Goal: Task Accomplishment & Management: Use online tool/utility

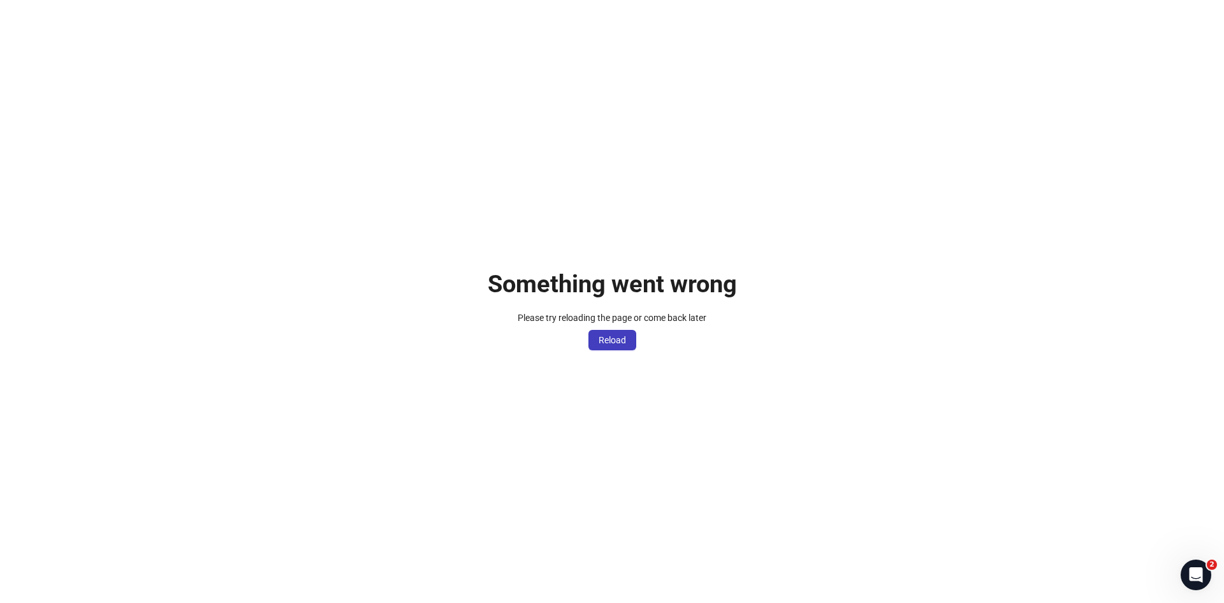
click at [600, 350] on div "Something went wrong Please try reloading the page or come back later Reload" at bounding box center [612, 301] width 1224 height 603
click at [607, 344] on span "Reload" at bounding box center [612, 340] width 27 height 10
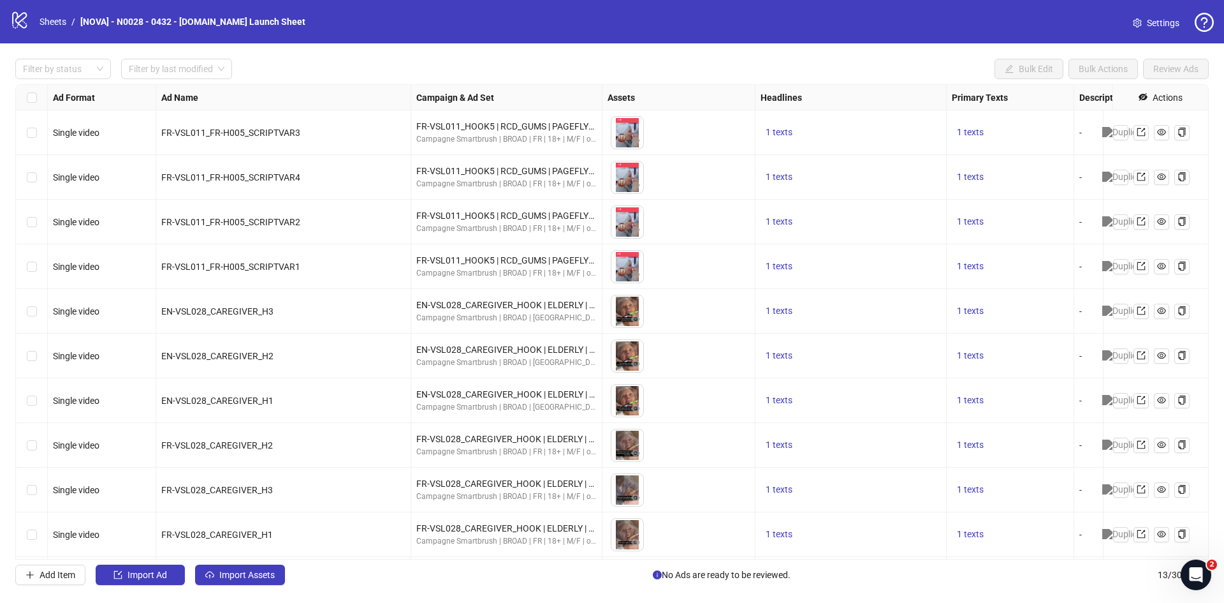
scroll to position [142, 0]
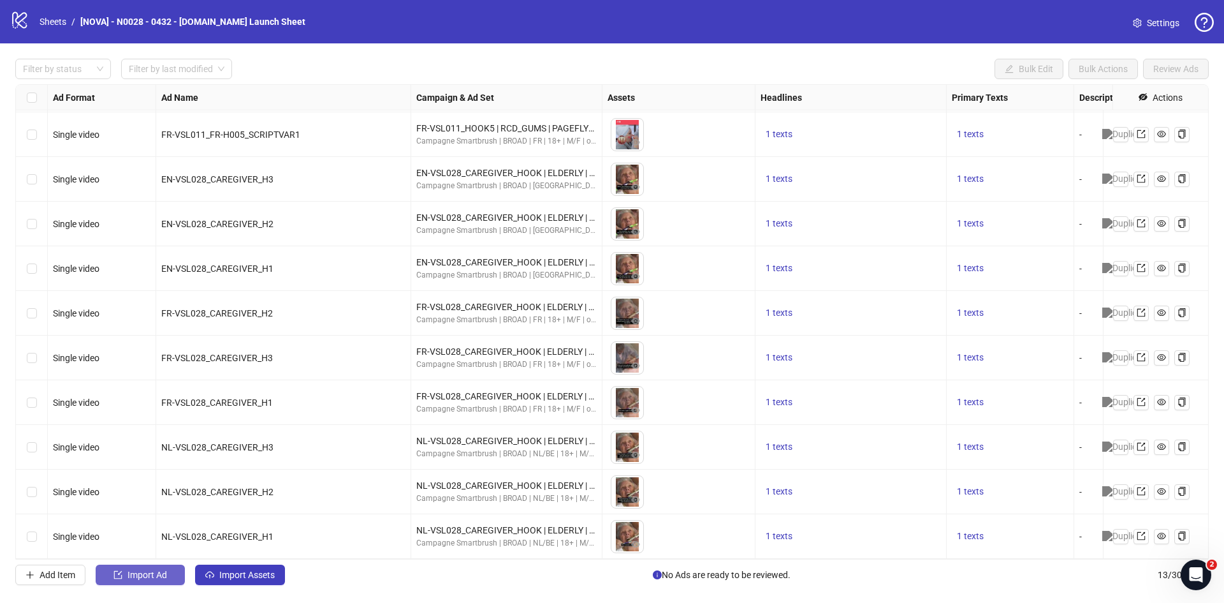
click at [166, 575] on span "Import Ad" at bounding box center [148, 574] width 40 height 10
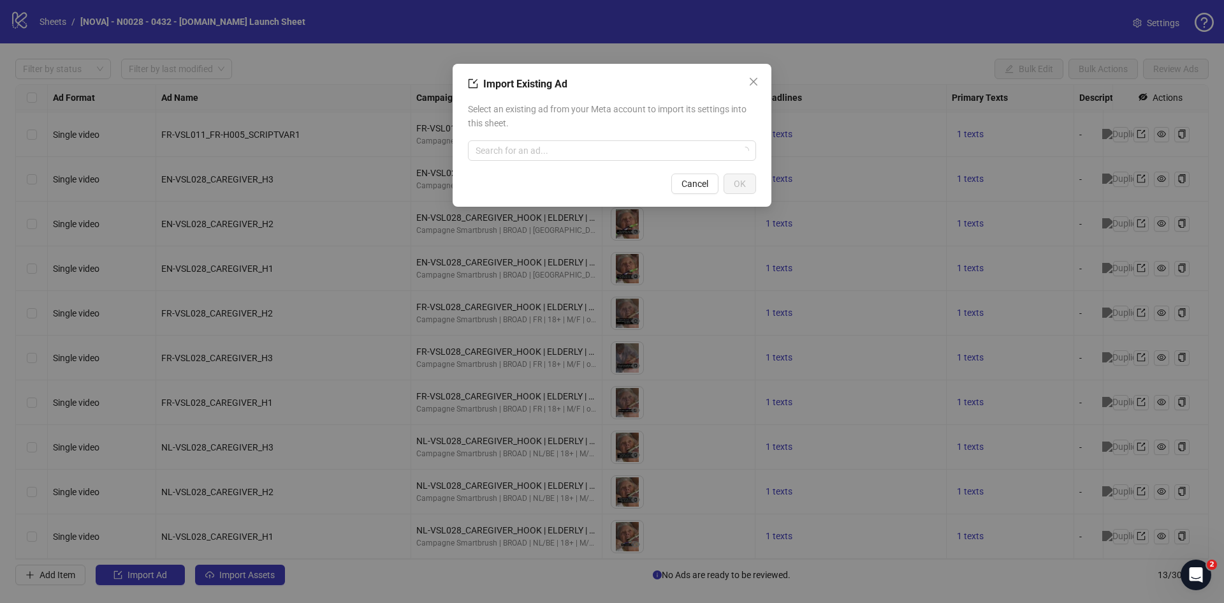
click at [263, 562] on div "Import Existing Ad Select an existing ad from your Meta account to import its s…" at bounding box center [612, 301] width 1224 height 603
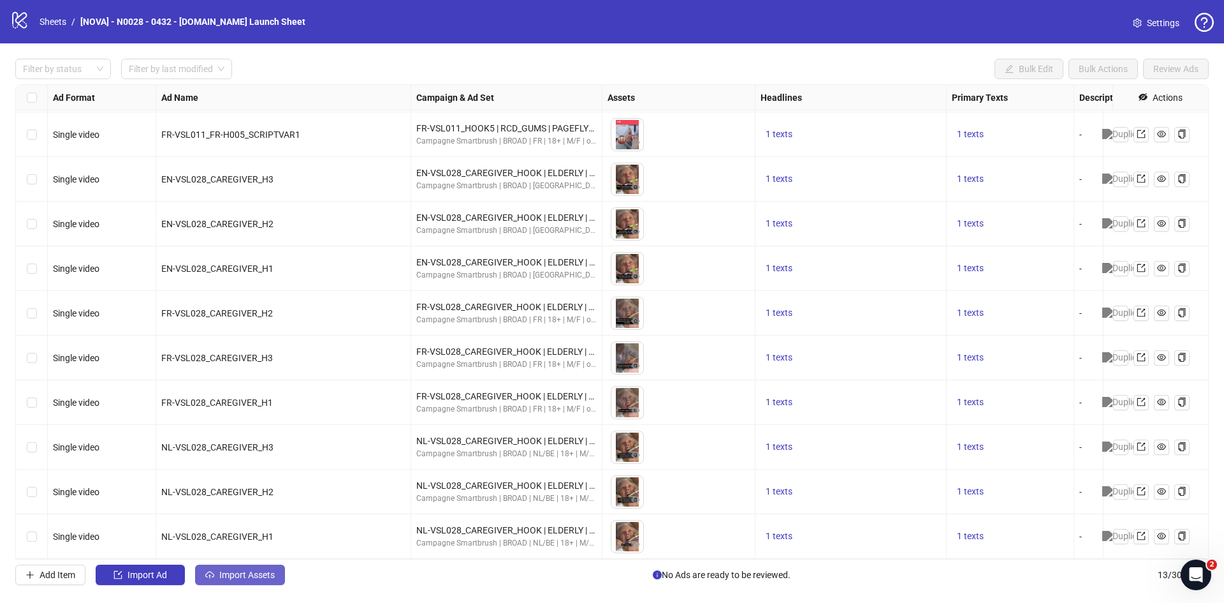
click at [250, 581] on button "Import Assets" at bounding box center [240, 574] width 90 height 20
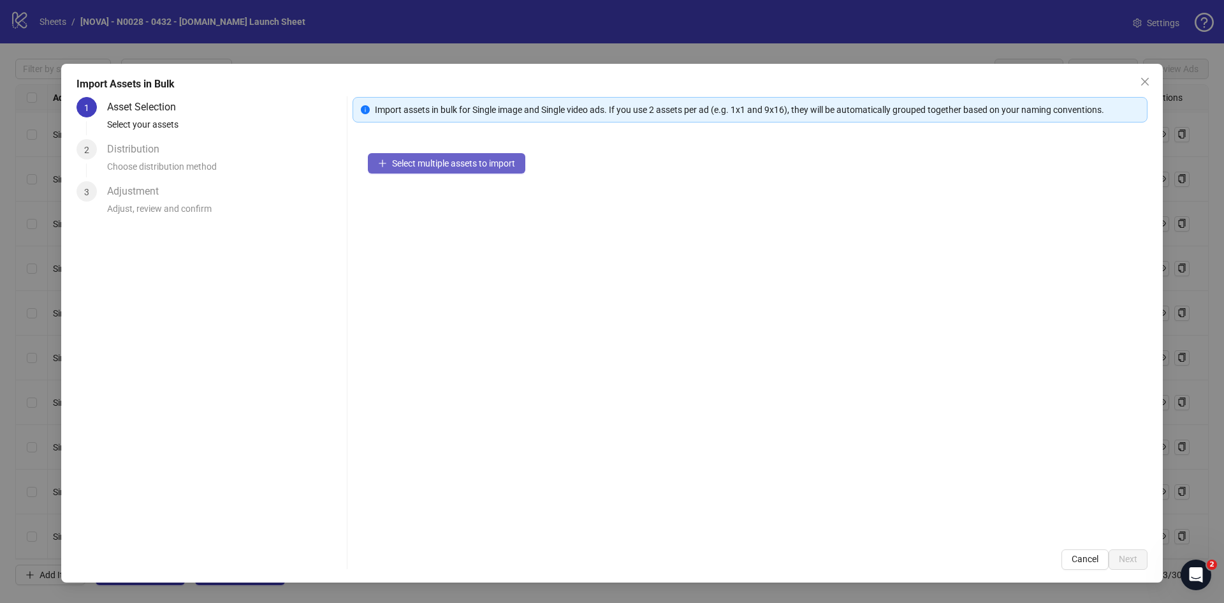
click at [466, 172] on button "Select multiple assets to import" at bounding box center [447, 163] width 158 height 20
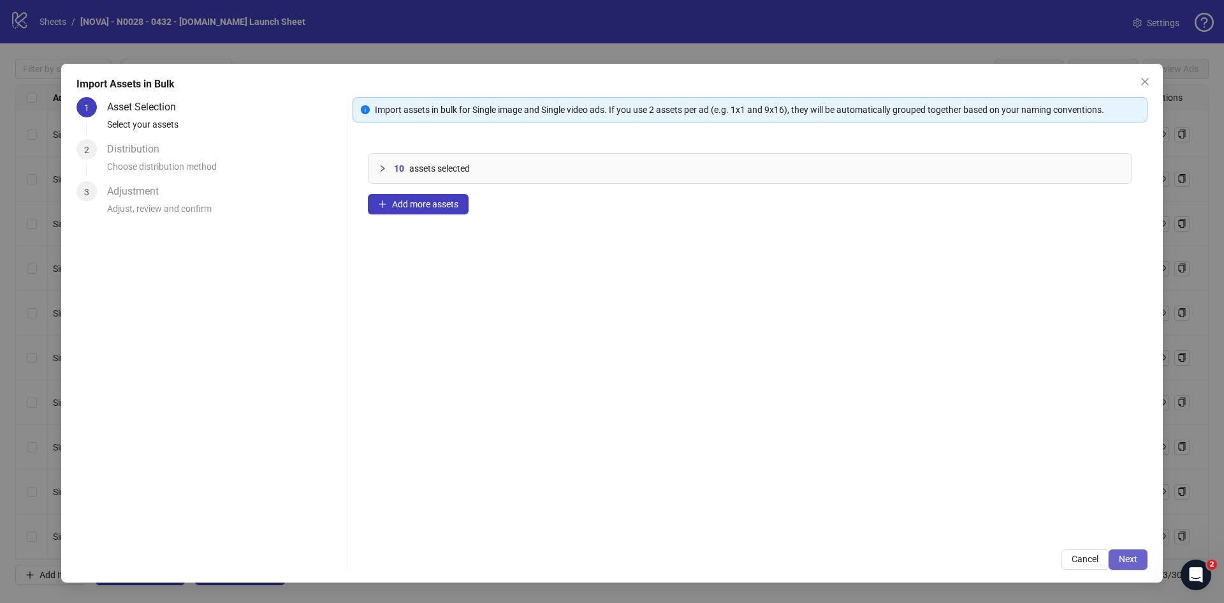
click at [1120, 562] on span "Next" at bounding box center [1128, 559] width 18 height 10
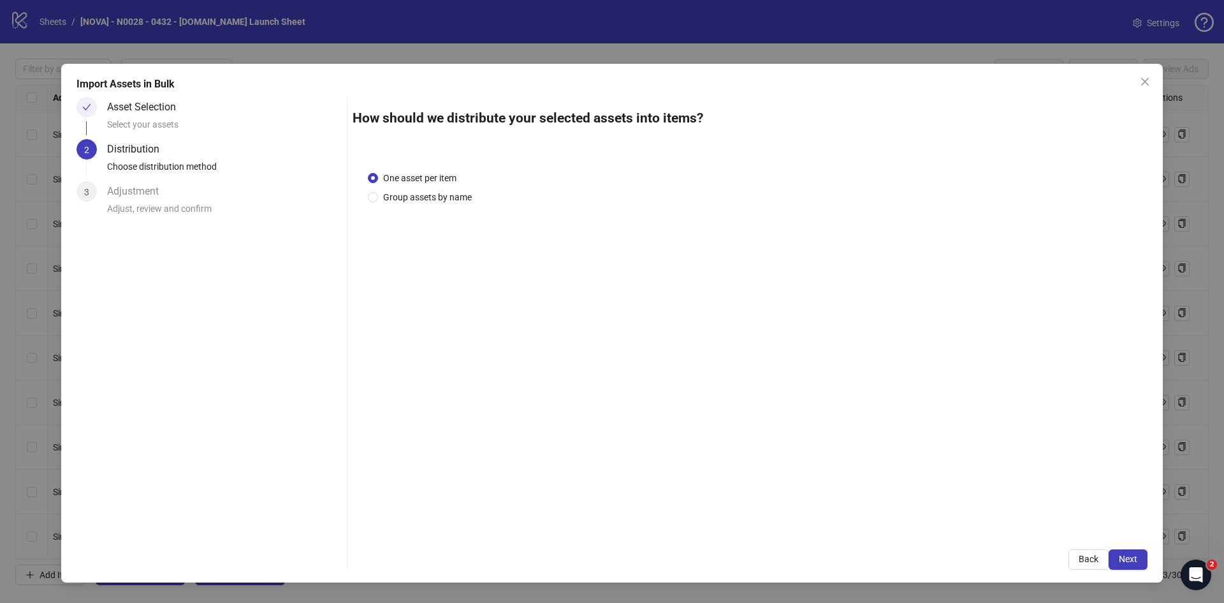
click at [1120, 562] on span "Next" at bounding box center [1128, 559] width 18 height 10
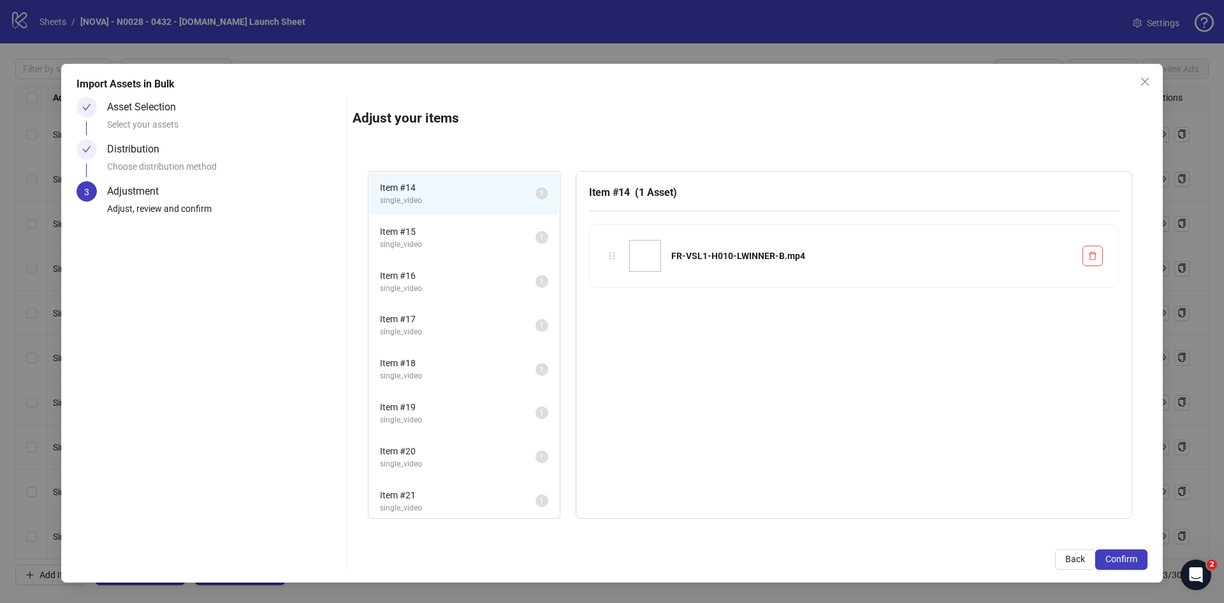
click at [1120, 562] on span "Confirm" at bounding box center [1122, 559] width 32 height 10
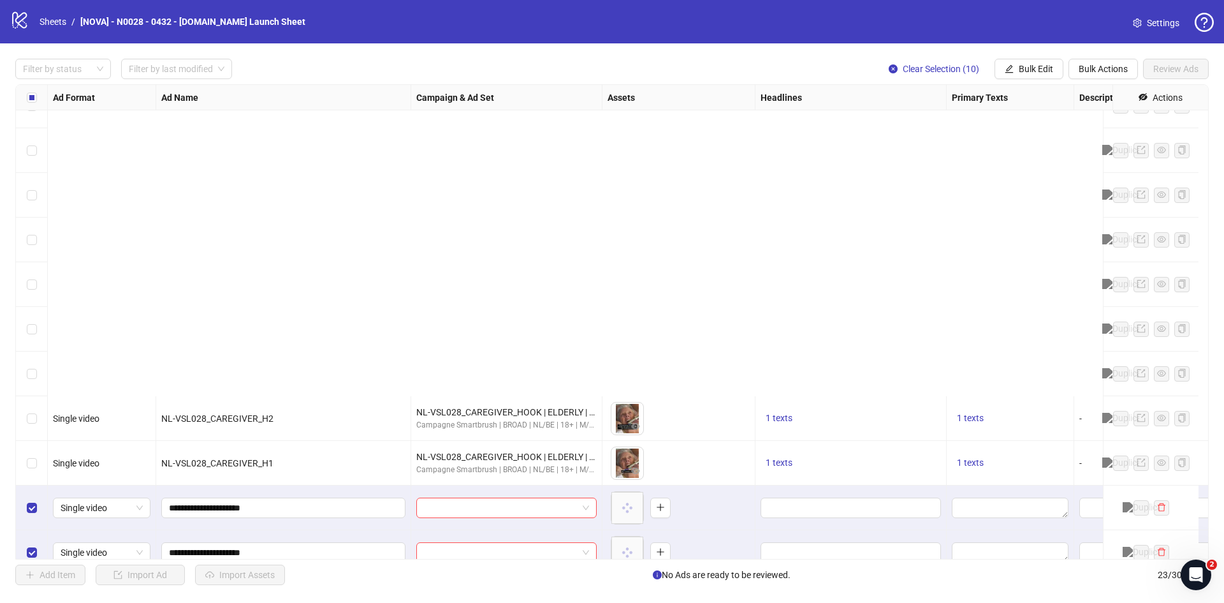
scroll to position [588, 0]
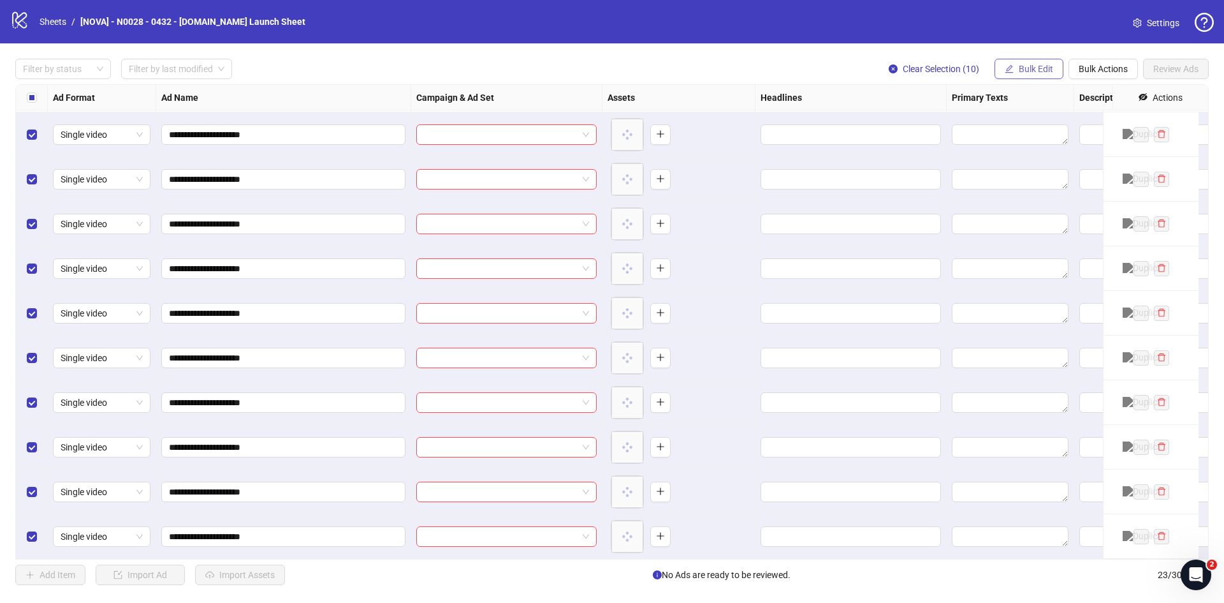
click at [1040, 73] on span "Bulk Edit" at bounding box center [1036, 69] width 34 height 10
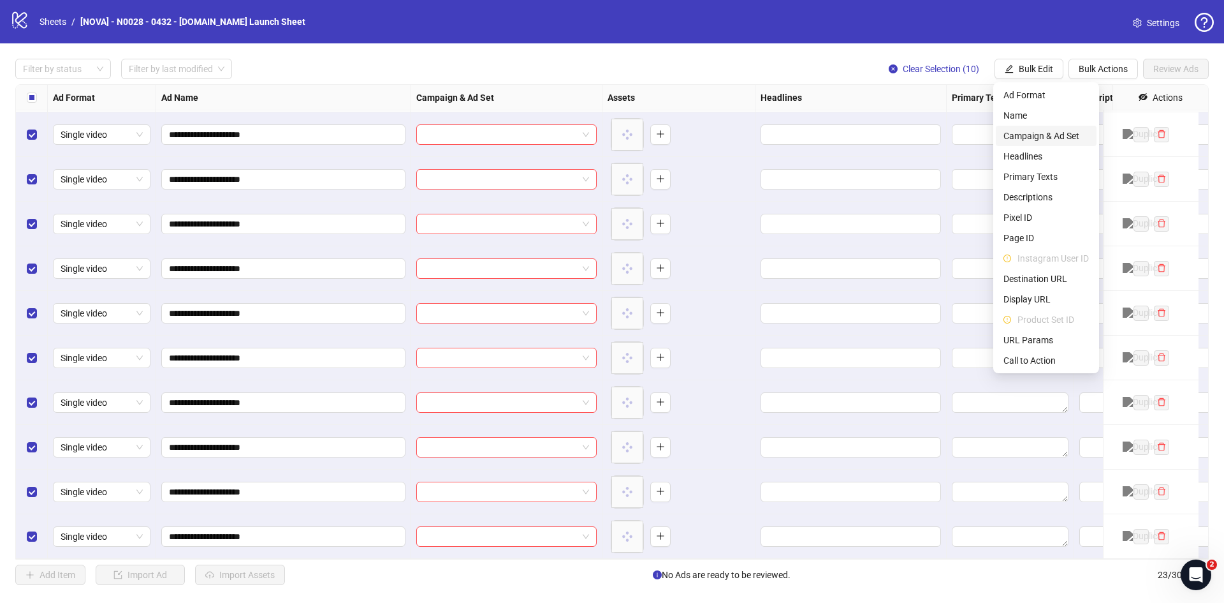
click at [1029, 133] on span "Campaign & Ad Set" at bounding box center [1046, 136] width 85 height 14
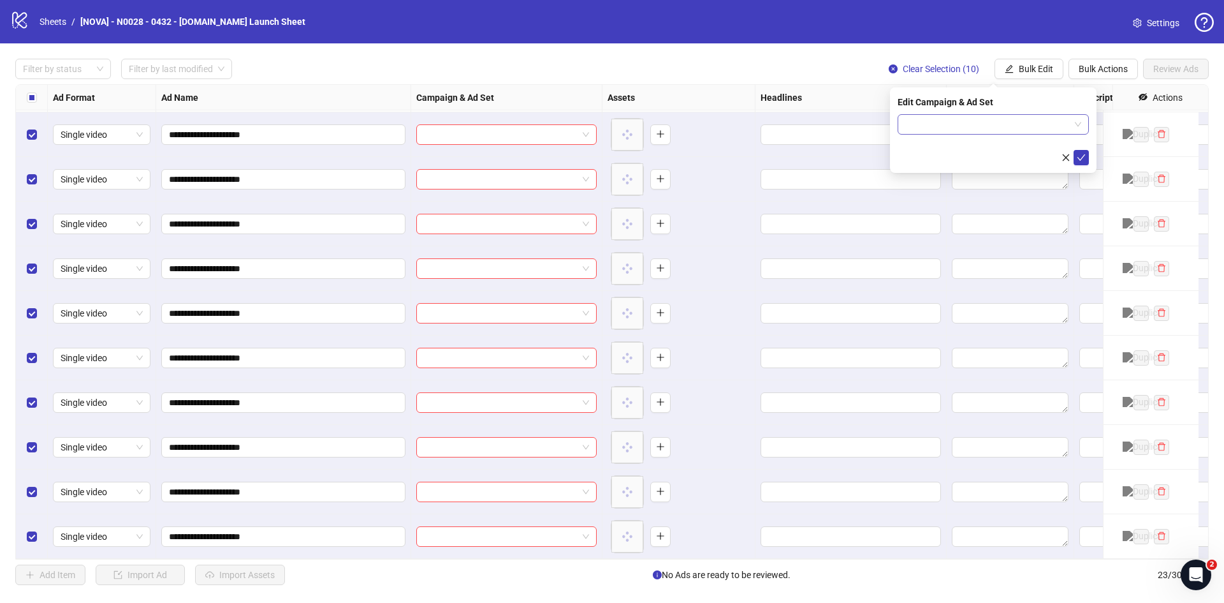
click at [957, 124] on input "search" at bounding box center [988, 124] width 165 height 19
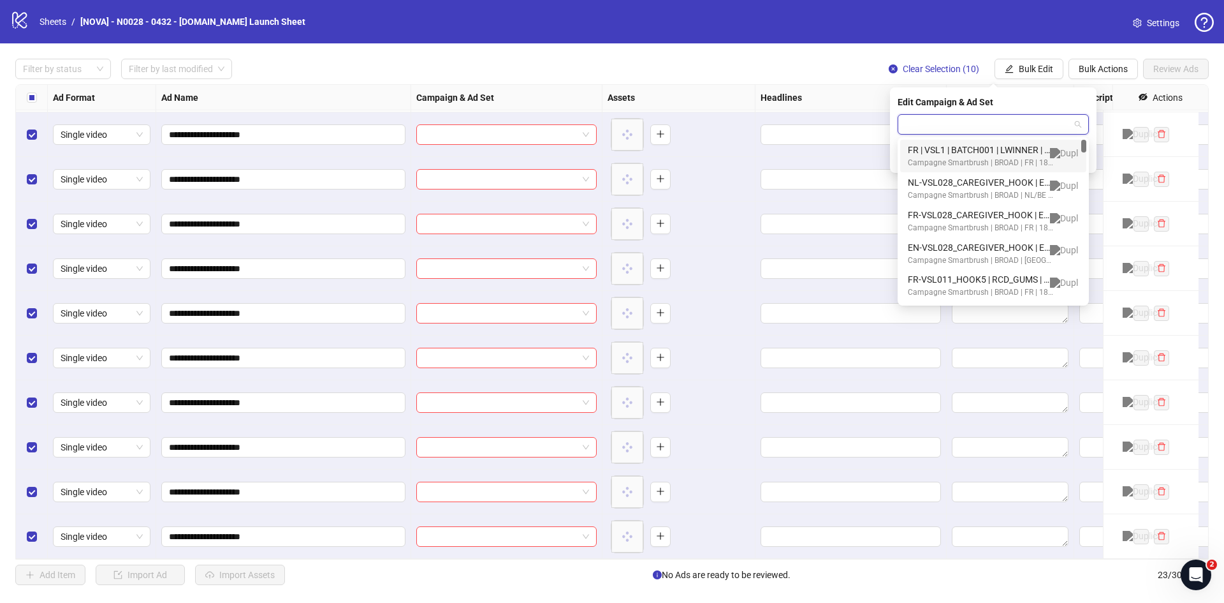
paste input "**********"
type input "**********"
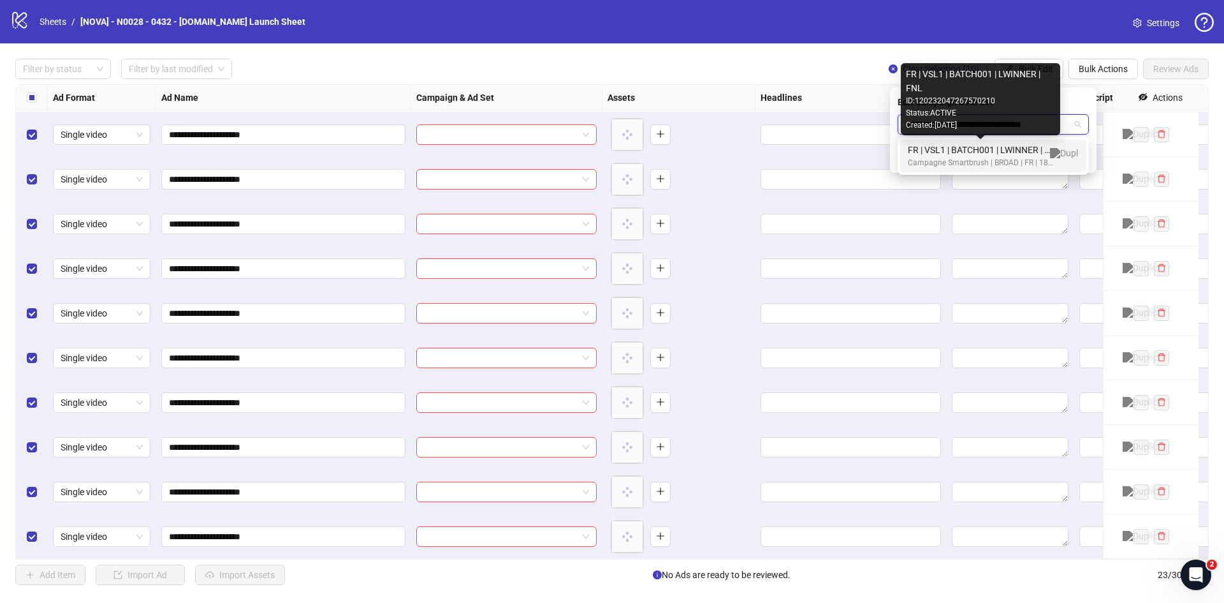
click at [968, 151] on div "FR | VSL1 | BATCH001 | LWINNER | FNL" at bounding box center [980, 150] width 145 height 14
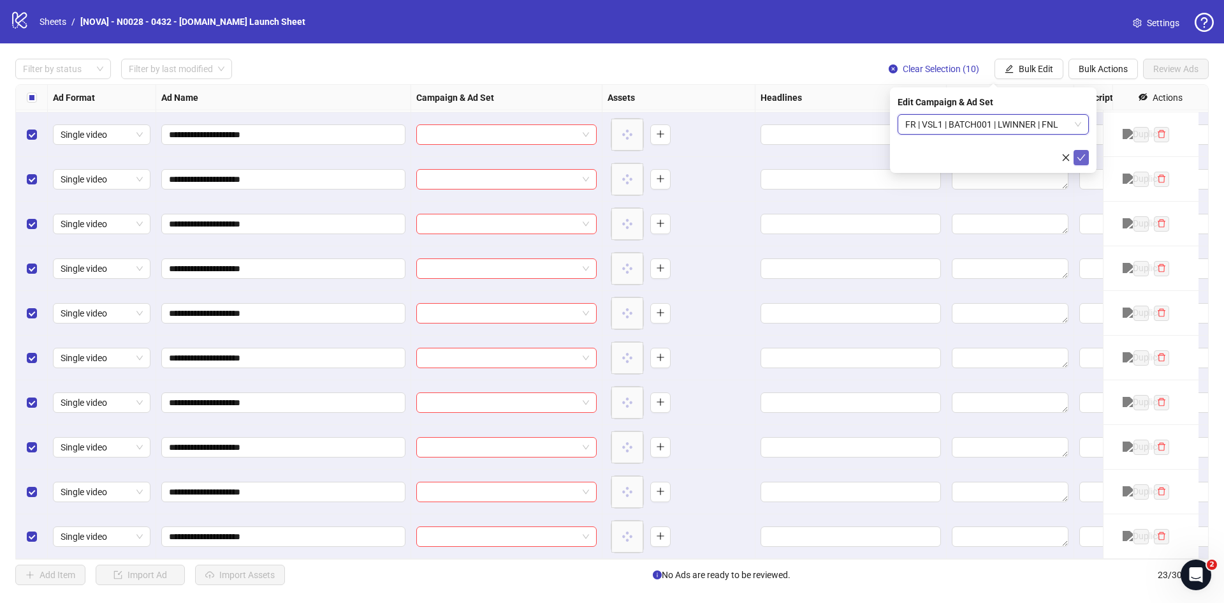
click at [1082, 153] on icon "check" at bounding box center [1081, 157] width 9 height 9
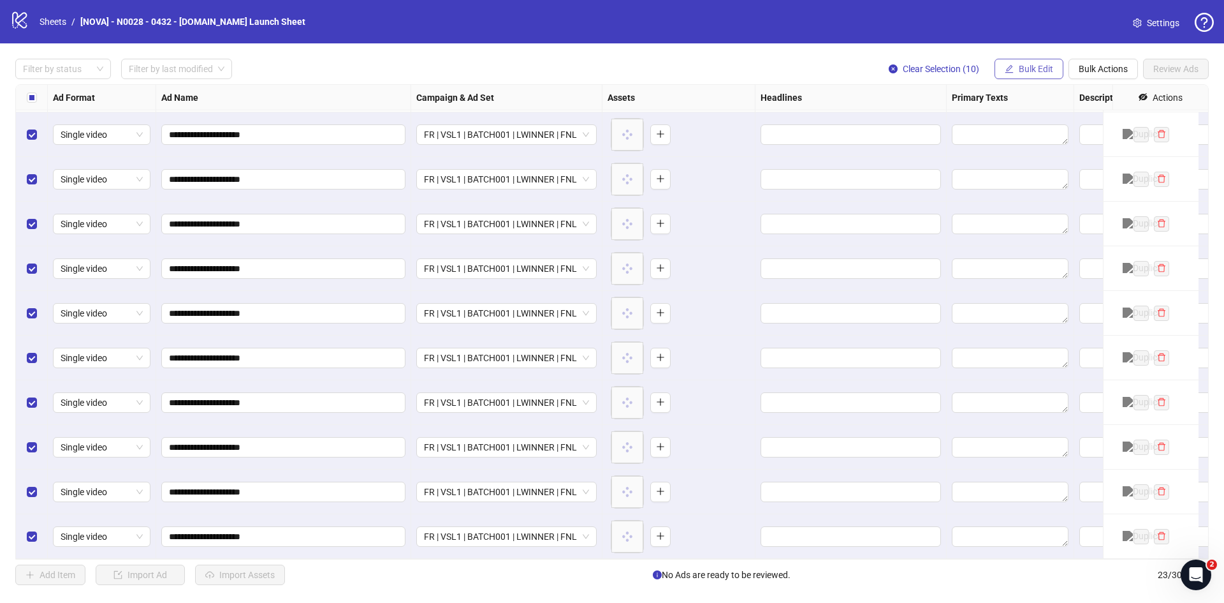
click at [1022, 64] on span "Bulk Edit" at bounding box center [1036, 69] width 34 height 10
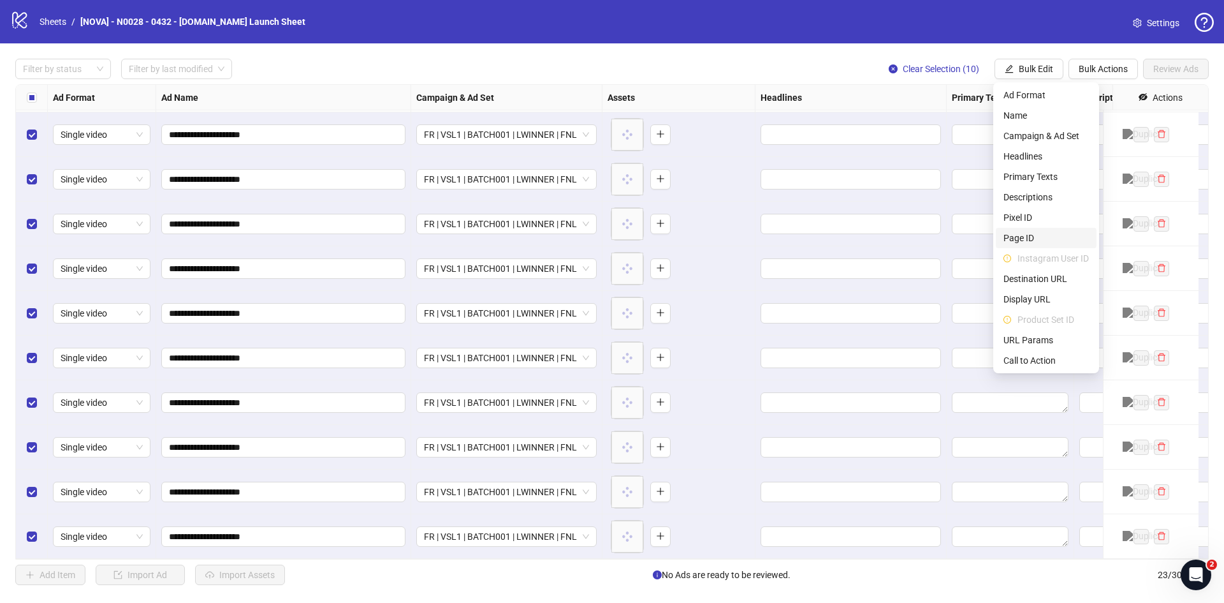
click at [1023, 231] on span "Page ID" at bounding box center [1046, 238] width 85 height 14
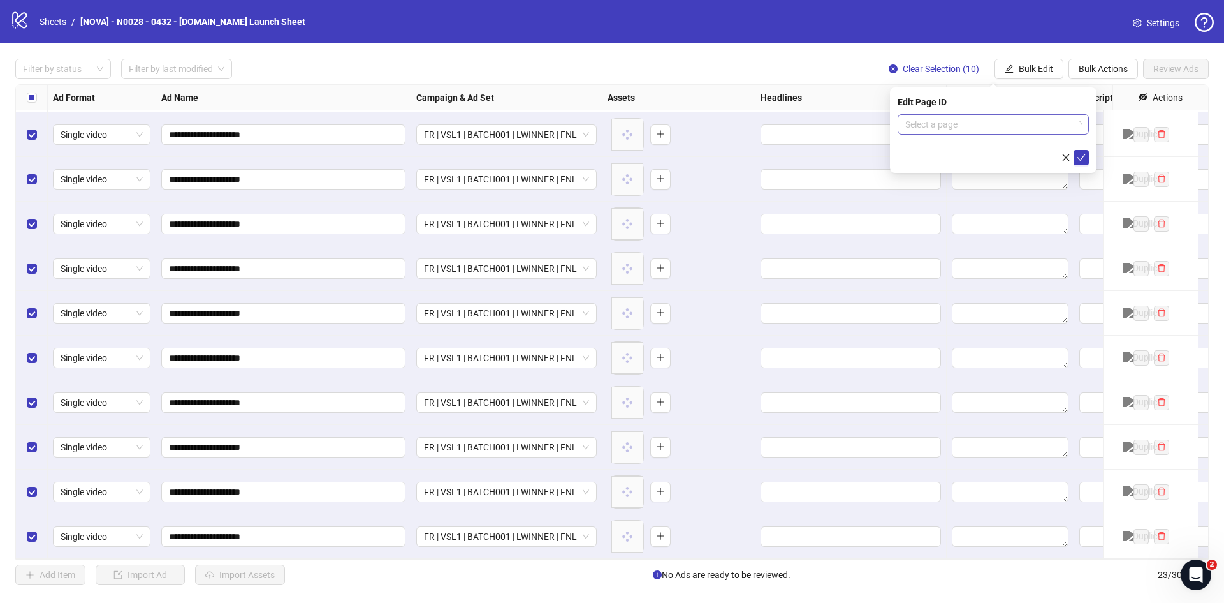
click at [952, 122] on input "search" at bounding box center [988, 124] width 165 height 19
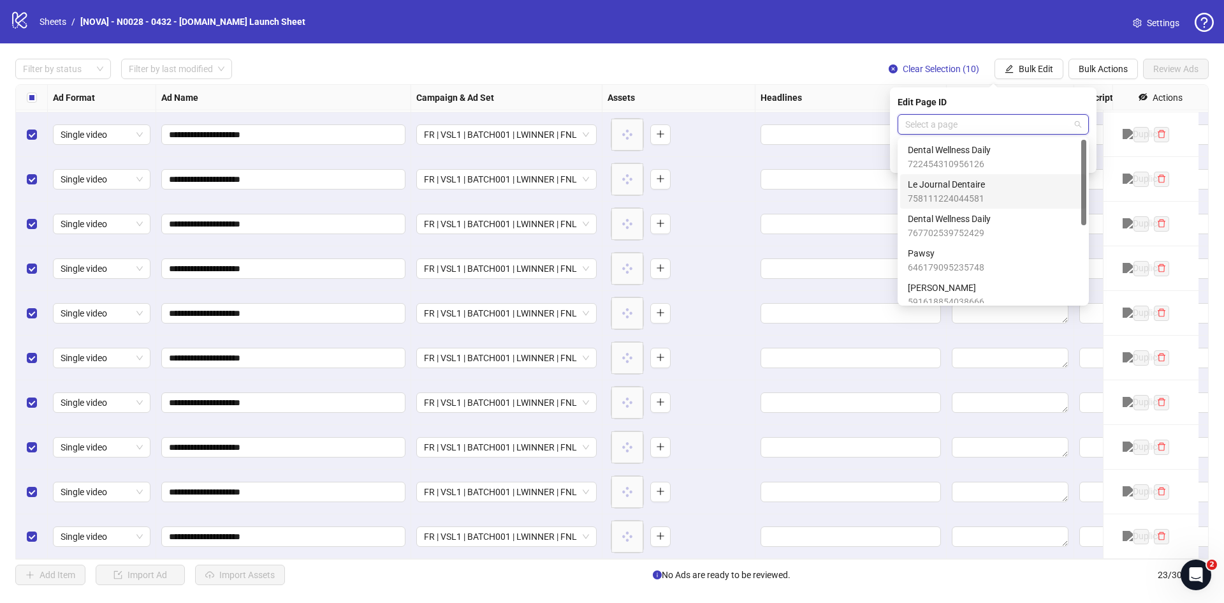
click at [960, 186] on span "Le Journal Dentaire" at bounding box center [946, 184] width 77 height 14
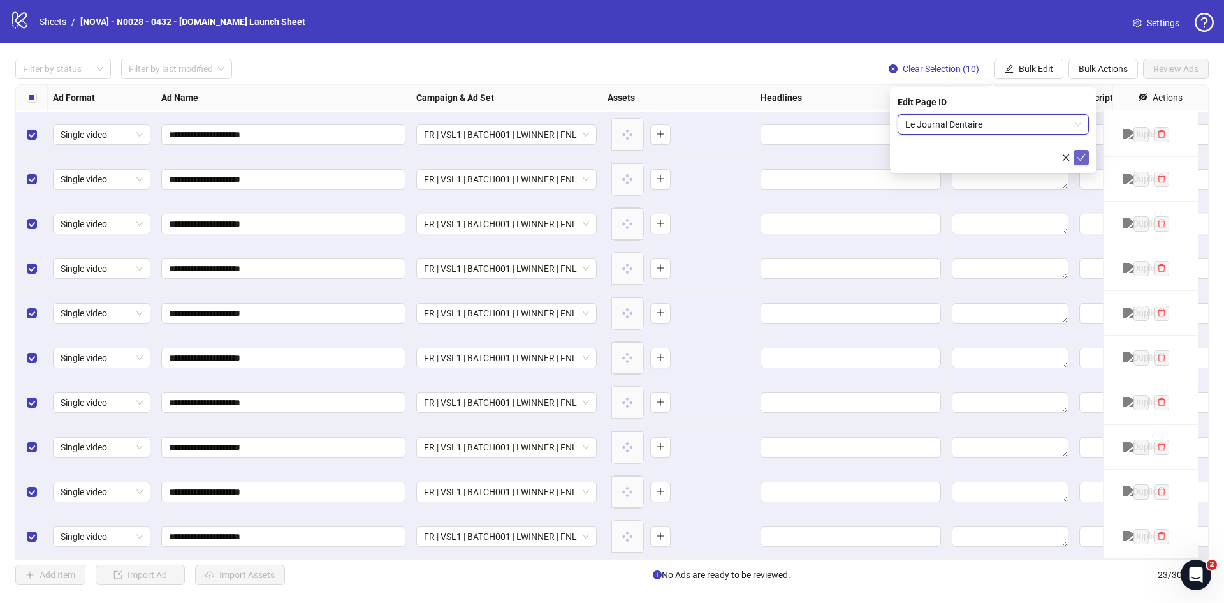
click at [1083, 161] on span "submit" at bounding box center [1081, 157] width 9 height 10
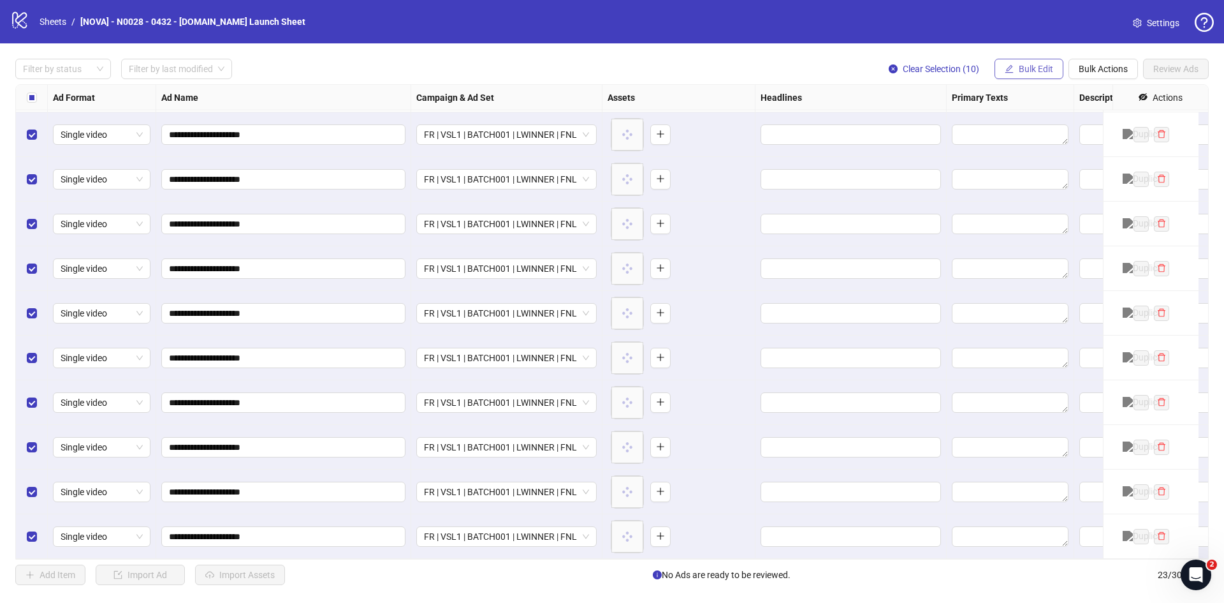
click at [1034, 66] on span "Bulk Edit" at bounding box center [1036, 69] width 34 height 10
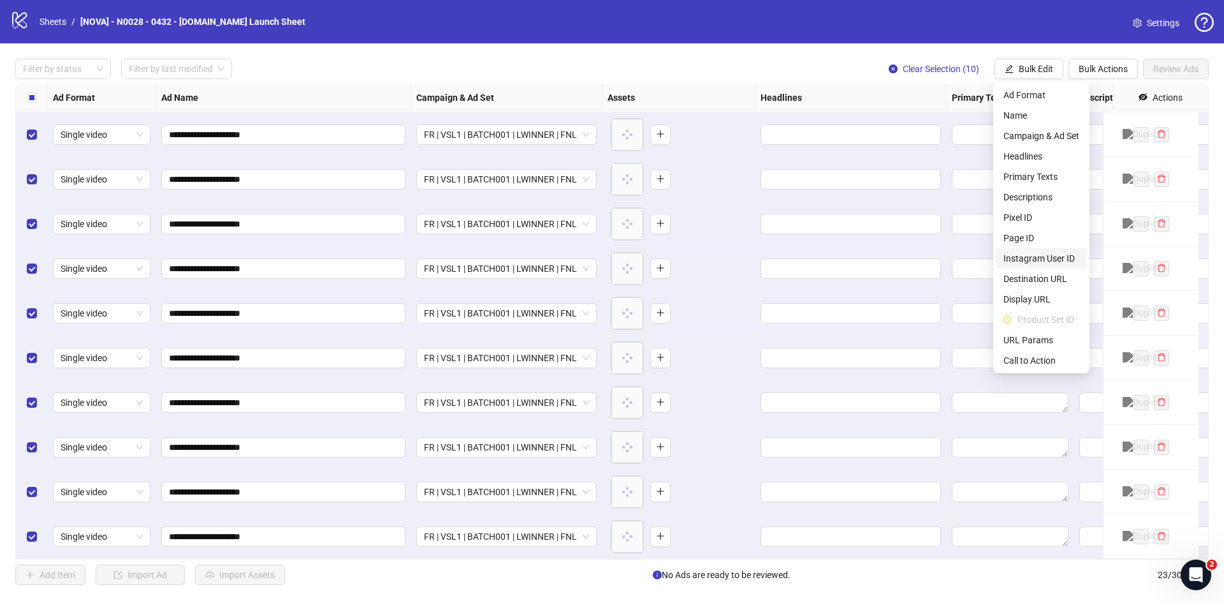
click at [1036, 254] on span "Instagram User ID" at bounding box center [1042, 258] width 76 height 14
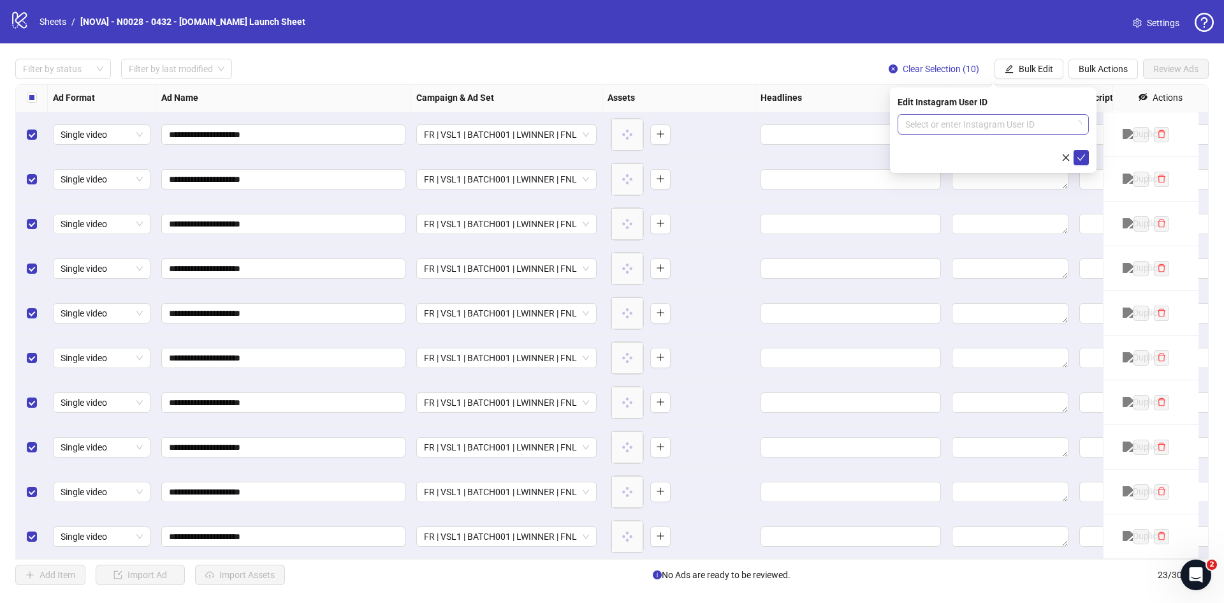
click at [980, 121] on input "search" at bounding box center [988, 124] width 165 height 19
click at [987, 147] on div "Use Facebook Page" at bounding box center [993, 150] width 171 height 14
click at [1083, 159] on icon "check" at bounding box center [1081, 157] width 9 height 9
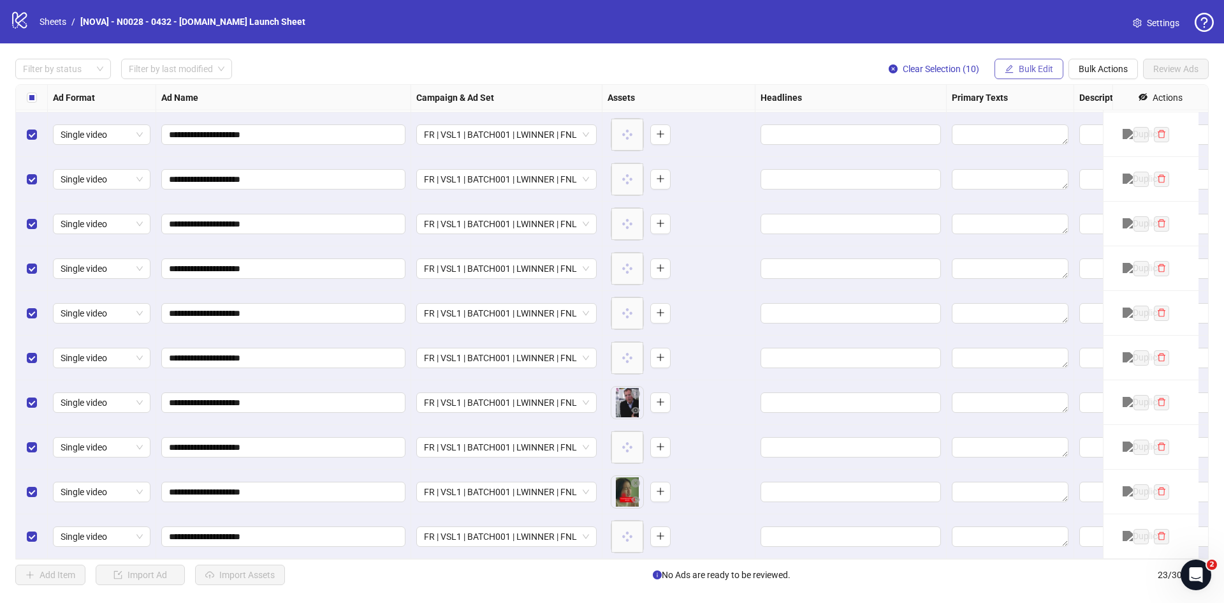
click at [1047, 69] on span "Bulk Edit" at bounding box center [1036, 69] width 34 height 10
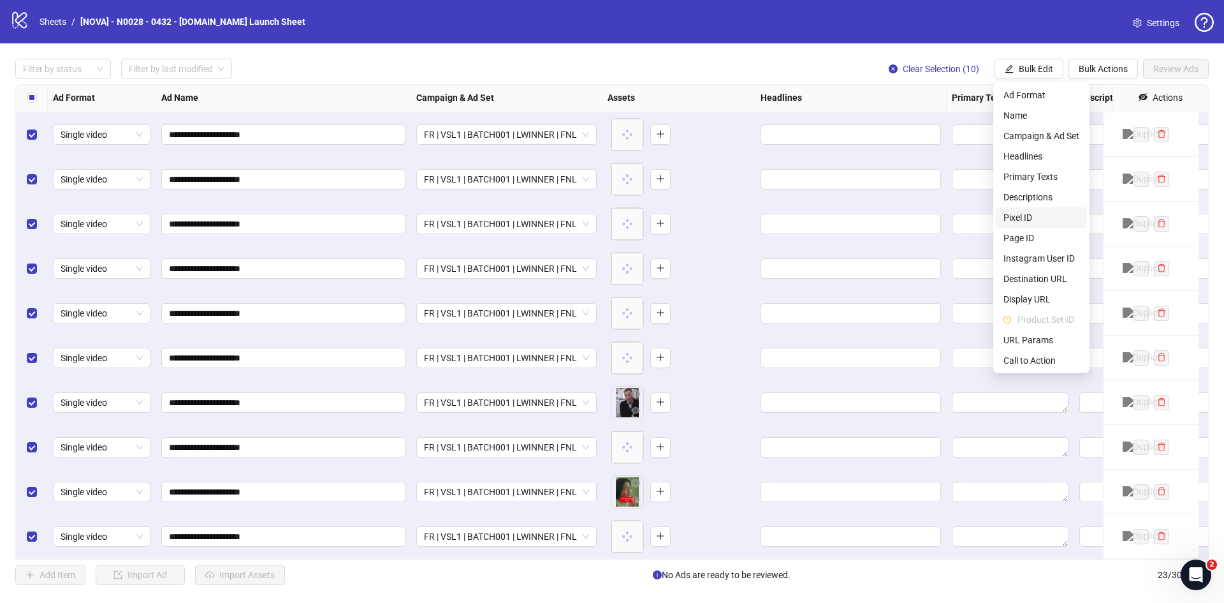
click at [1038, 212] on span "Pixel ID" at bounding box center [1042, 217] width 76 height 14
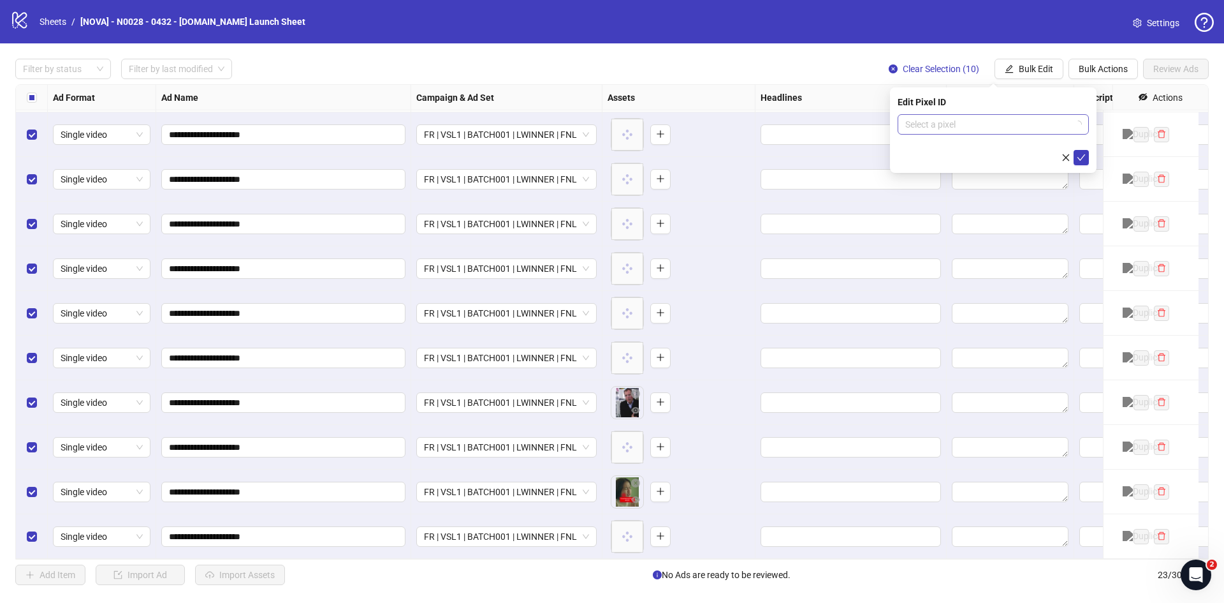
click at [968, 133] on input "search" at bounding box center [988, 124] width 165 height 19
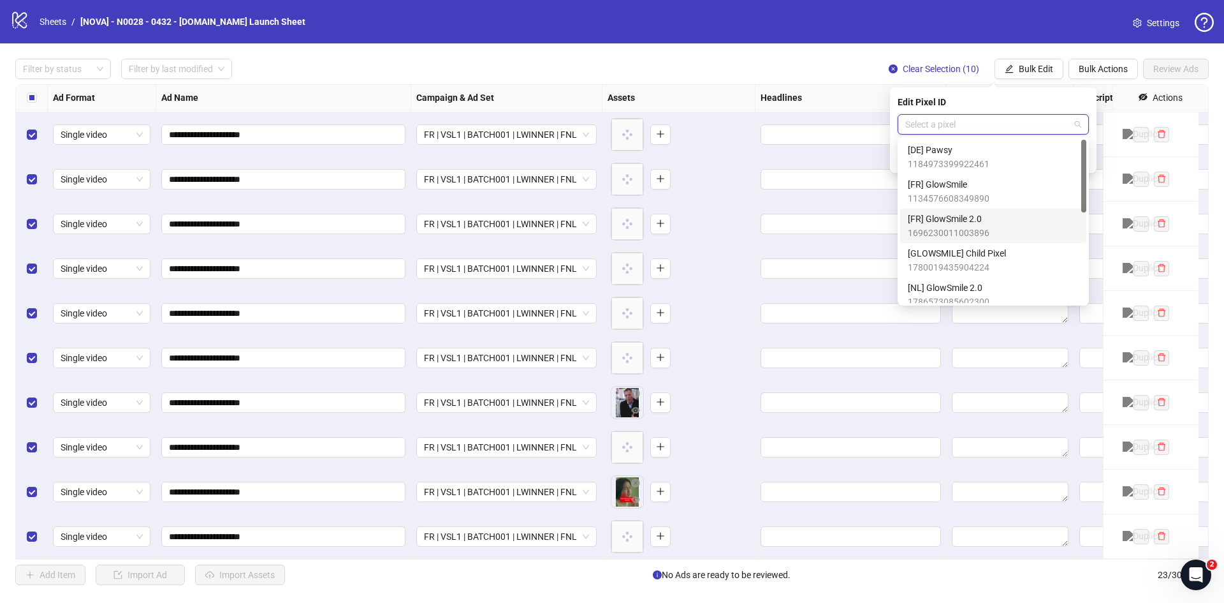
click at [990, 222] on div "[FR] GlowSmile 2.0 1696230011003896" at bounding box center [993, 226] width 171 height 28
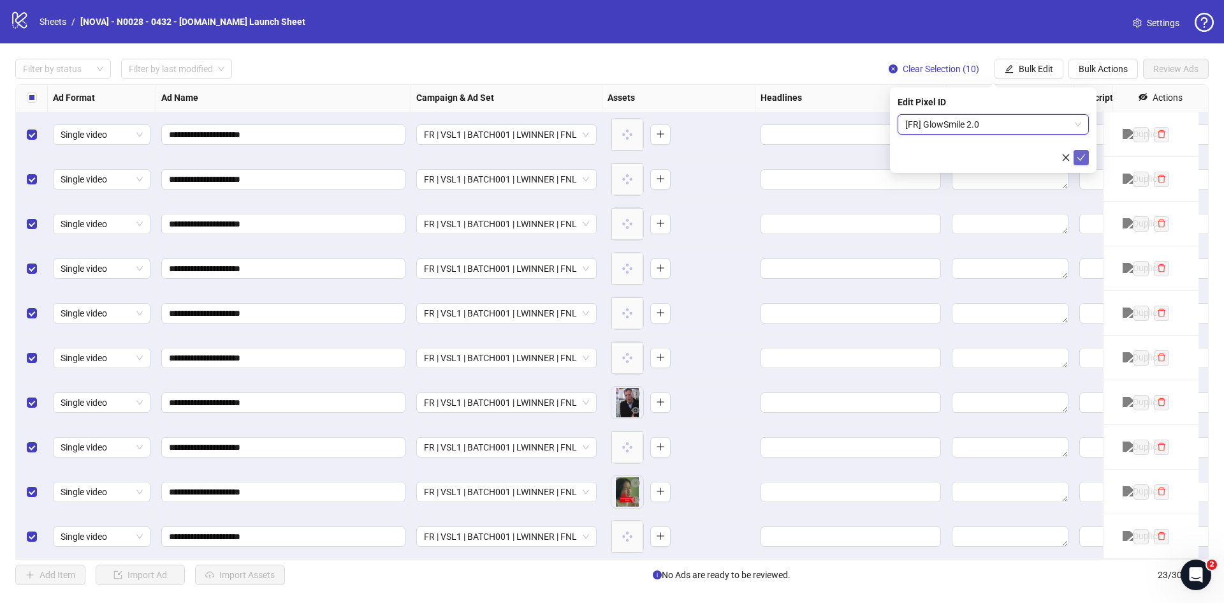
click at [1077, 158] on icon "check" at bounding box center [1081, 157] width 9 height 9
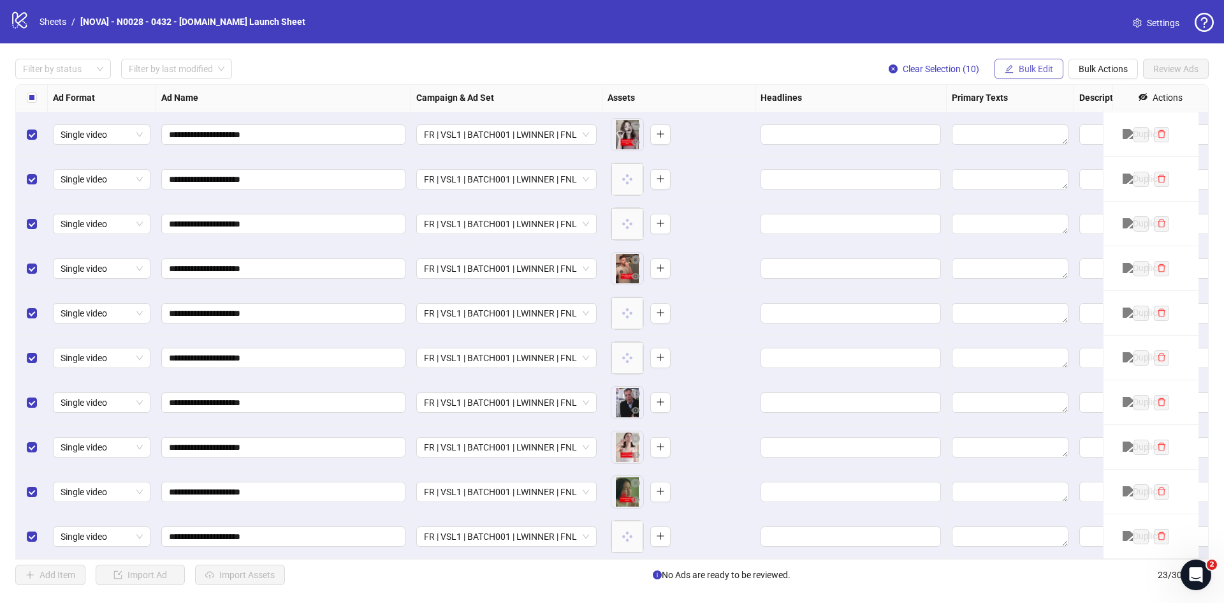
click at [1041, 68] on span "Bulk Edit" at bounding box center [1036, 69] width 34 height 10
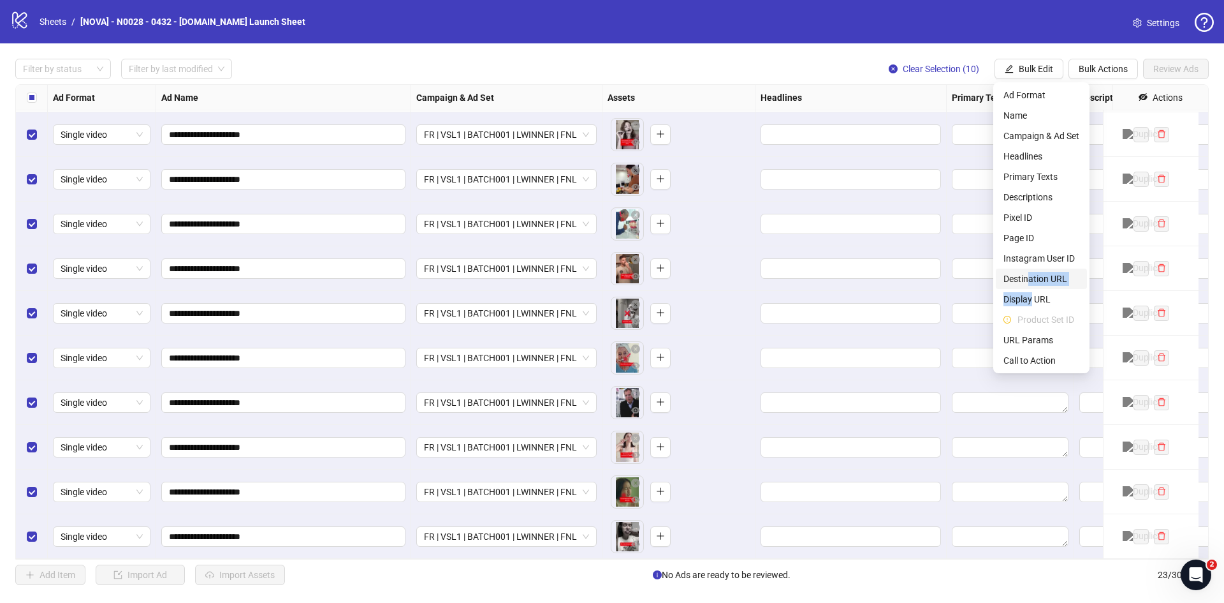
drag, startPoint x: 1032, startPoint y: 302, endPoint x: 1029, endPoint y: 283, distance: 19.4
click at [1029, 283] on ul "Ad Format Name Campaign & Ad Set Headlines Primary Texts Descriptions Pixel ID …" at bounding box center [1042, 227] width 96 height 291
click at [1029, 281] on span "Destination URL" at bounding box center [1042, 279] width 76 height 14
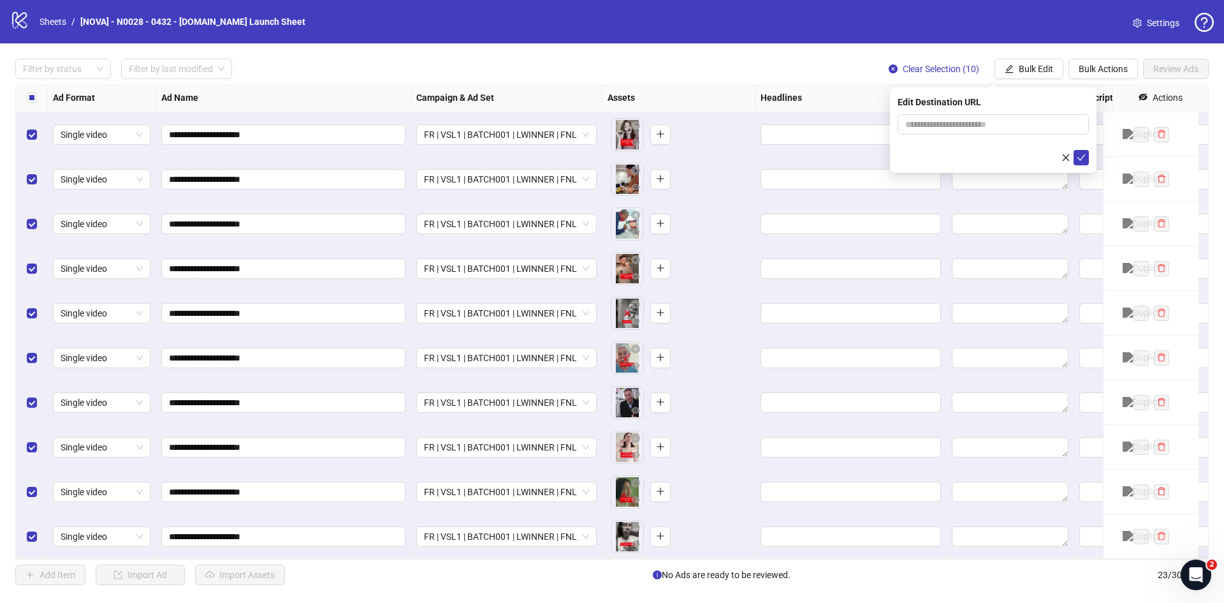
click at [972, 111] on div "Edit Destination URL" at bounding box center [993, 129] width 207 height 85
click at [971, 122] on input "text" at bounding box center [989, 124] width 166 height 14
paste input "**********"
type input "**********"
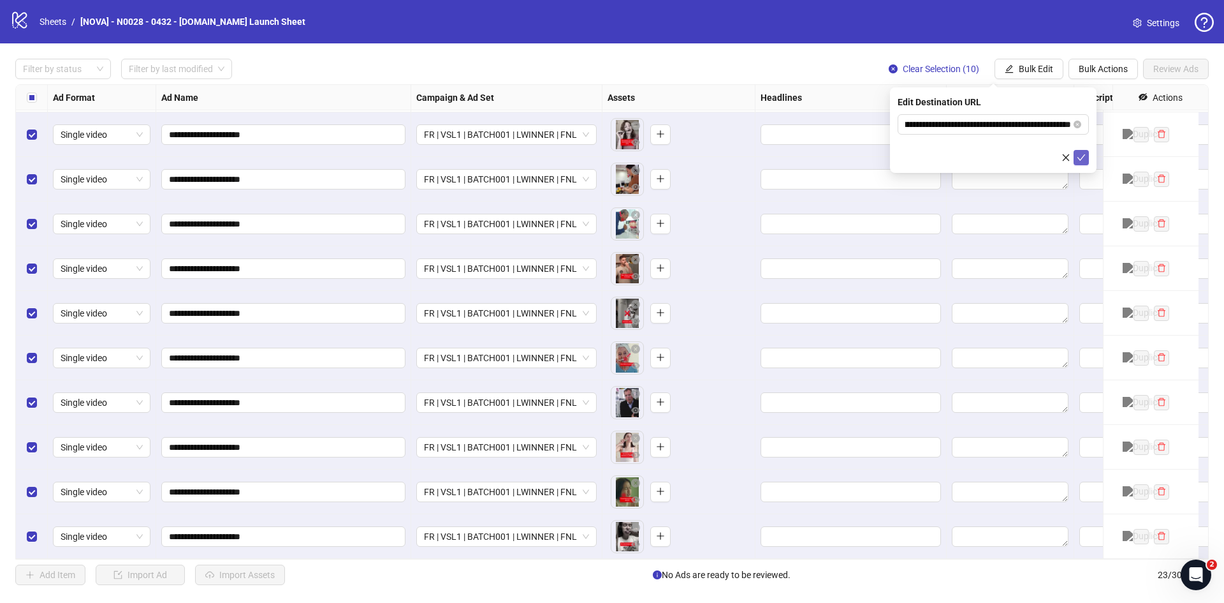
click at [1081, 157] on icon "check" at bounding box center [1081, 157] width 9 height 9
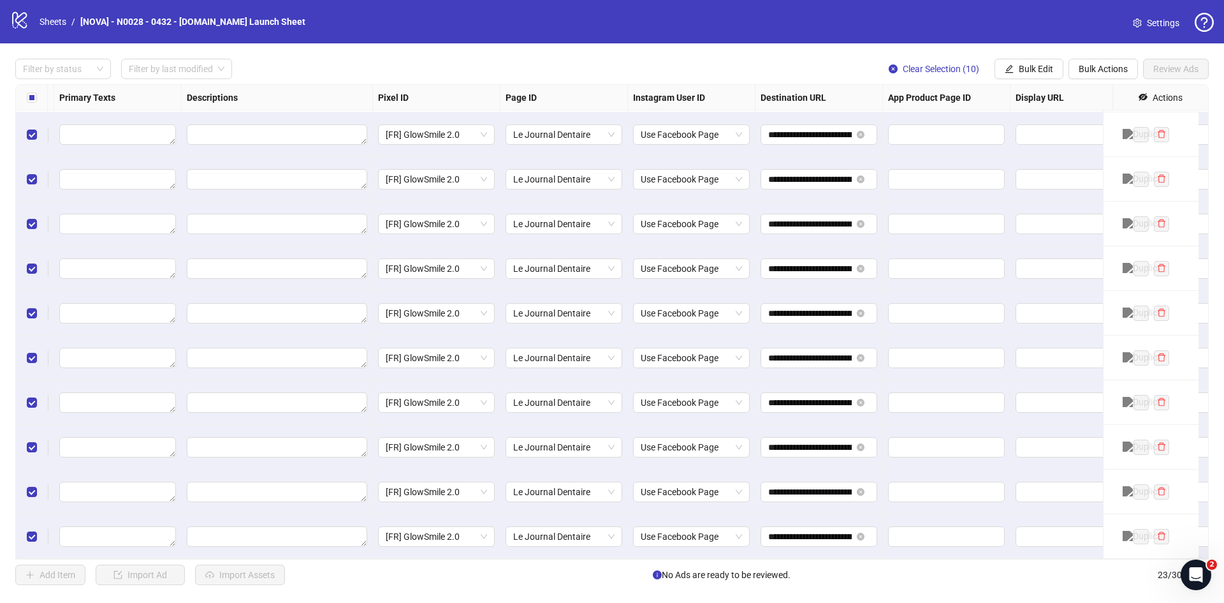
scroll to position [588, 1148]
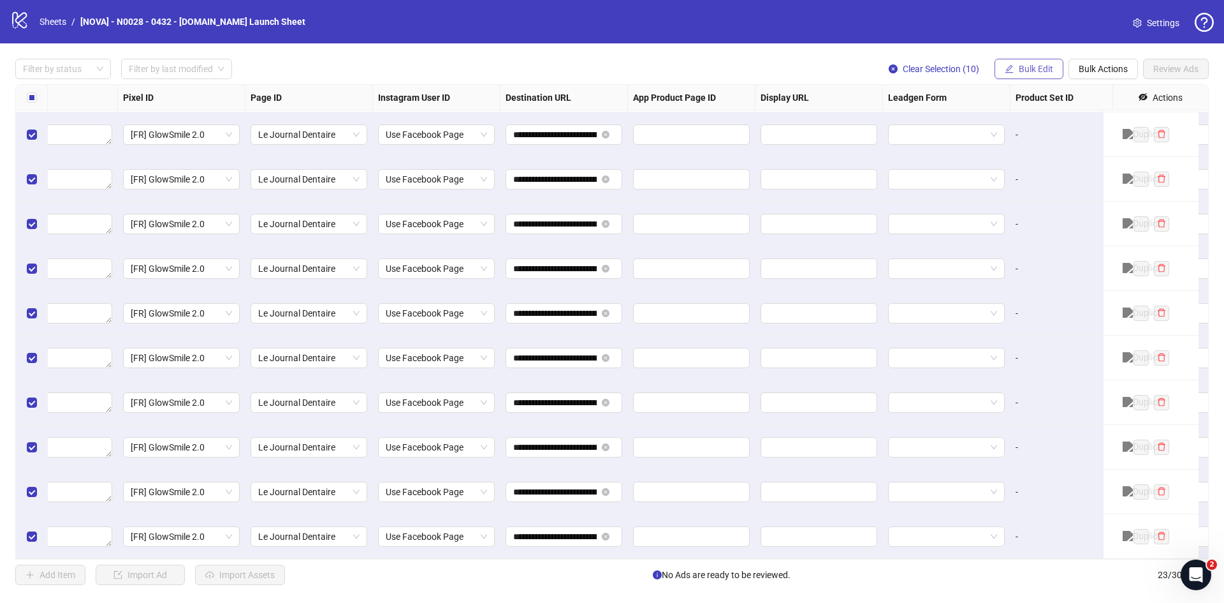
click at [1043, 72] on span "Bulk Edit" at bounding box center [1036, 69] width 34 height 10
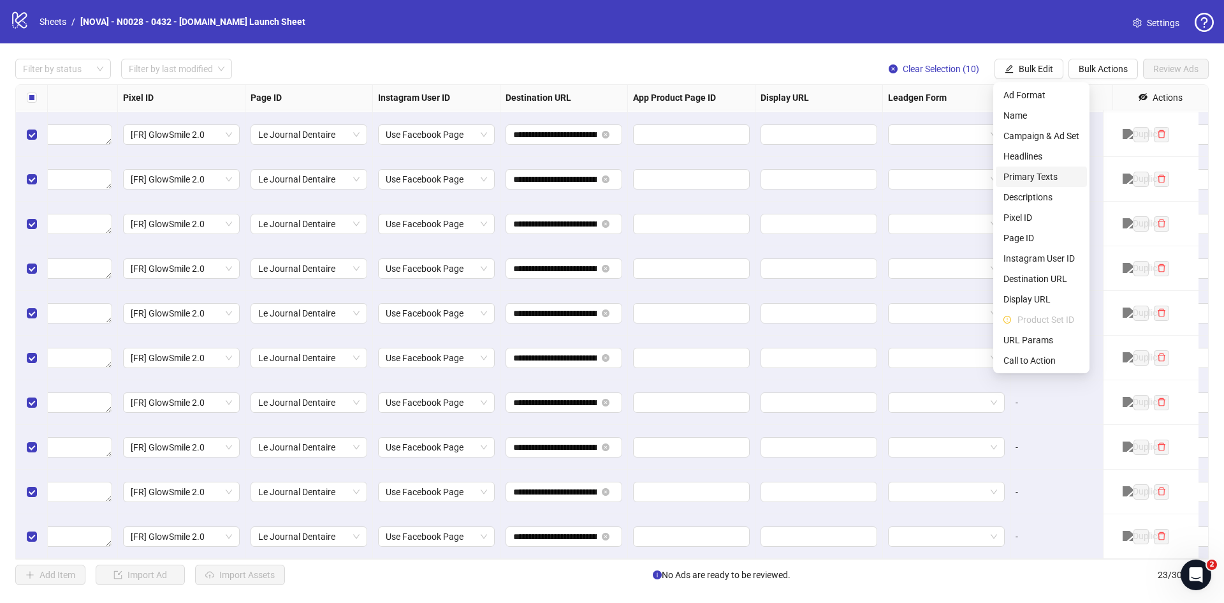
click at [1032, 172] on span "Primary Texts" at bounding box center [1042, 177] width 76 height 14
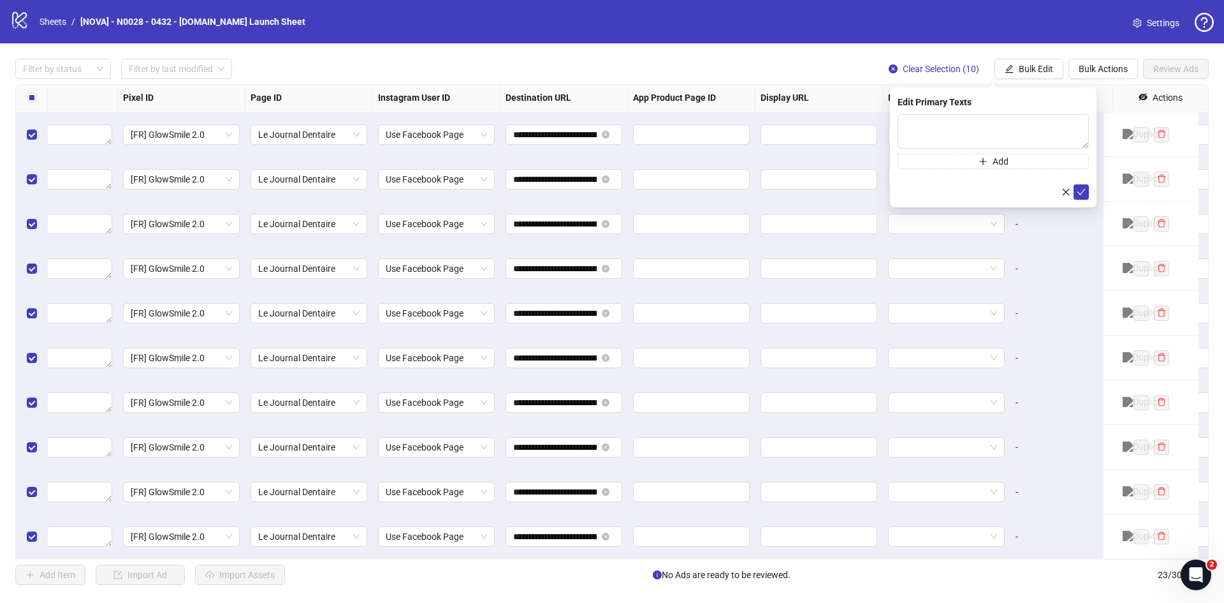
click at [994, 150] on div "Press Shift+Enter to add new input" at bounding box center [994, 150] width 0 height 0
click at [970, 121] on textarea at bounding box center [993, 131] width 191 height 34
paste textarea "**********"
type textarea "**********"
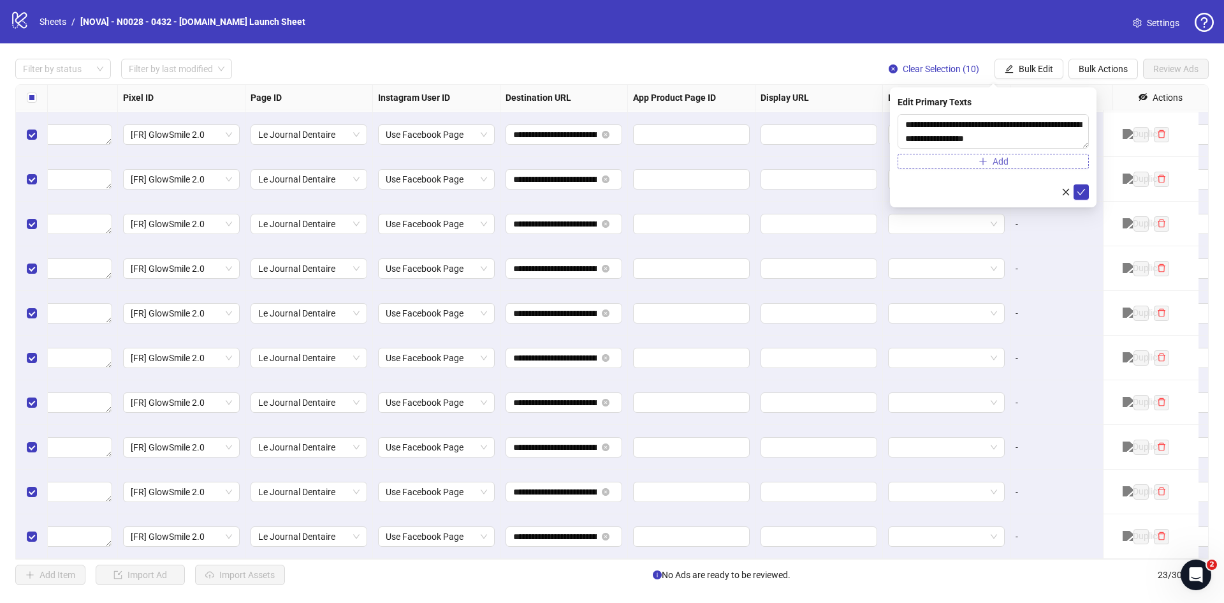
click at [964, 154] on button "Add" at bounding box center [993, 161] width 191 height 15
click at [972, 177] on textarea at bounding box center [993, 171] width 191 height 34
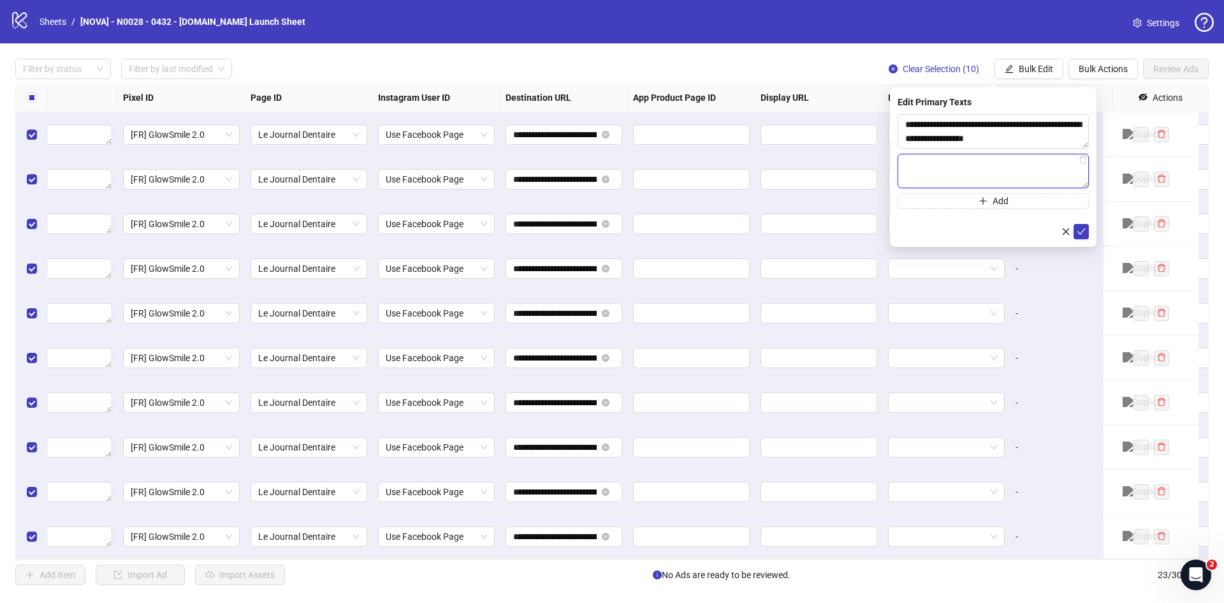
click at [940, 180] on textarea at bounding box center [993, 171] width 191 height 34
paste textarea "**********"
type textarea "**********"
click at [1088, 231] on button "submit" at bounding box center [1081, 231] width 15 height 15
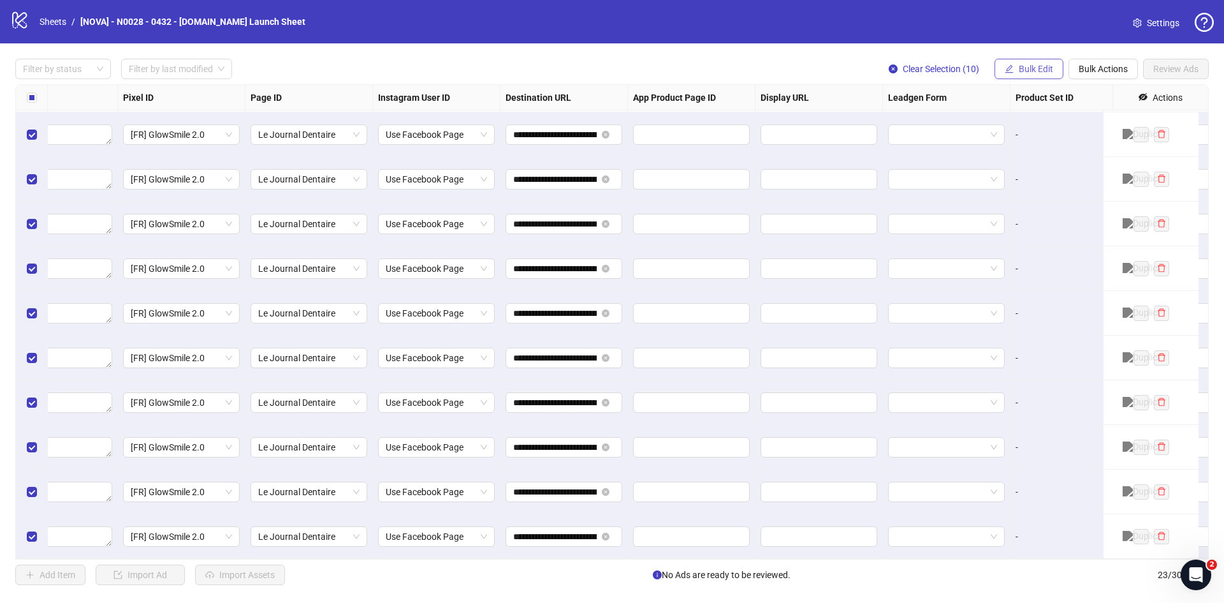
click at [1031, 68] on span "Bulk Edit" at bounding box center [1036, 69] width 34 height 10
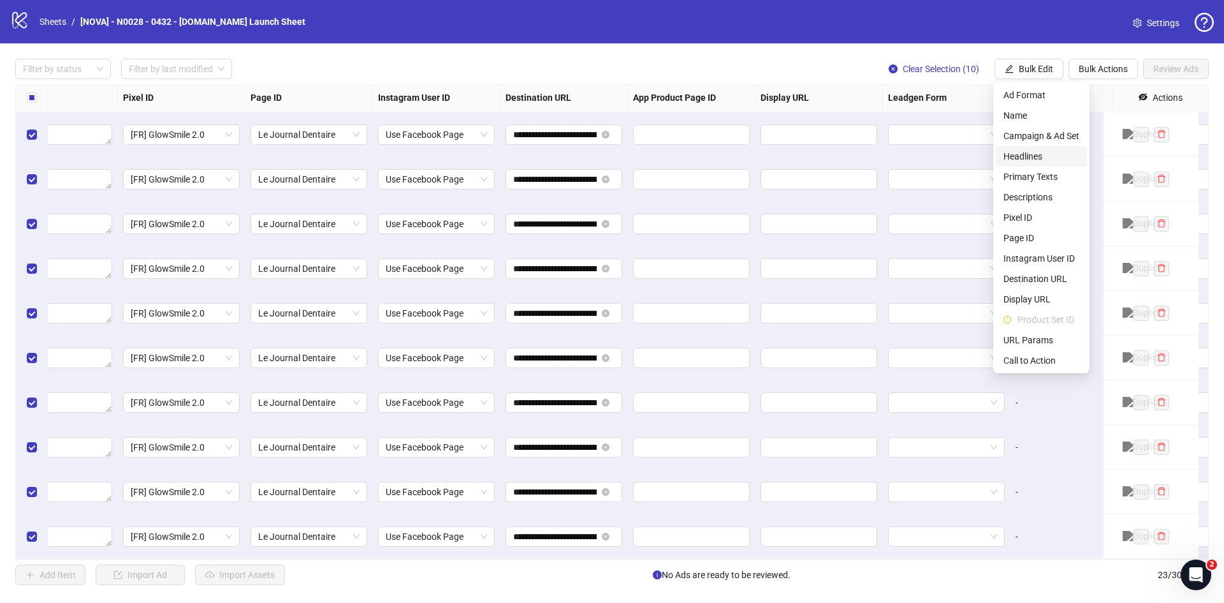
click at [1051, 161] on span "Headlines" at bounding box center [1042, 156] width 76 height 14
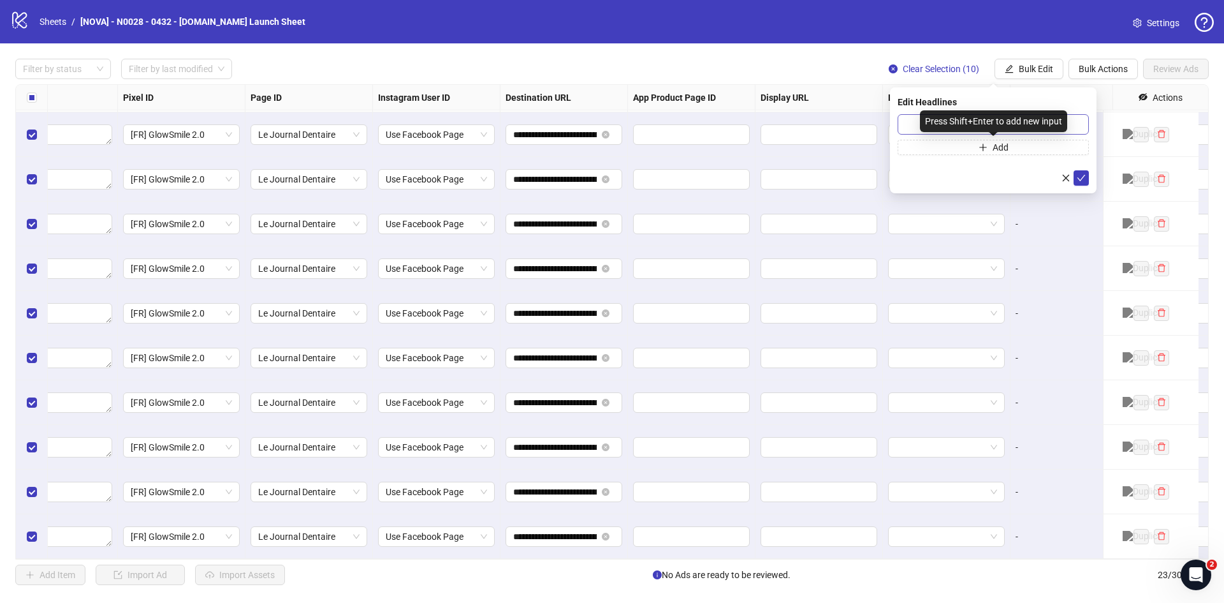
click at [996, 126] on div "Press Shift+Enter to add new input" at bounding box center [993, 121] width 147 height 22
click at [1053, 126] on div "Press Shift+Enter to add new input" at bounding box center [993, 121] width 147 height 22
click at [1096, 126] on div "Edit Headlines Add" at bounding box center [993, 140] width 207 height 106
click at [1083, 124] on input "text" at bounding box center [993, 124] width 191 height 20
paste input "**********"
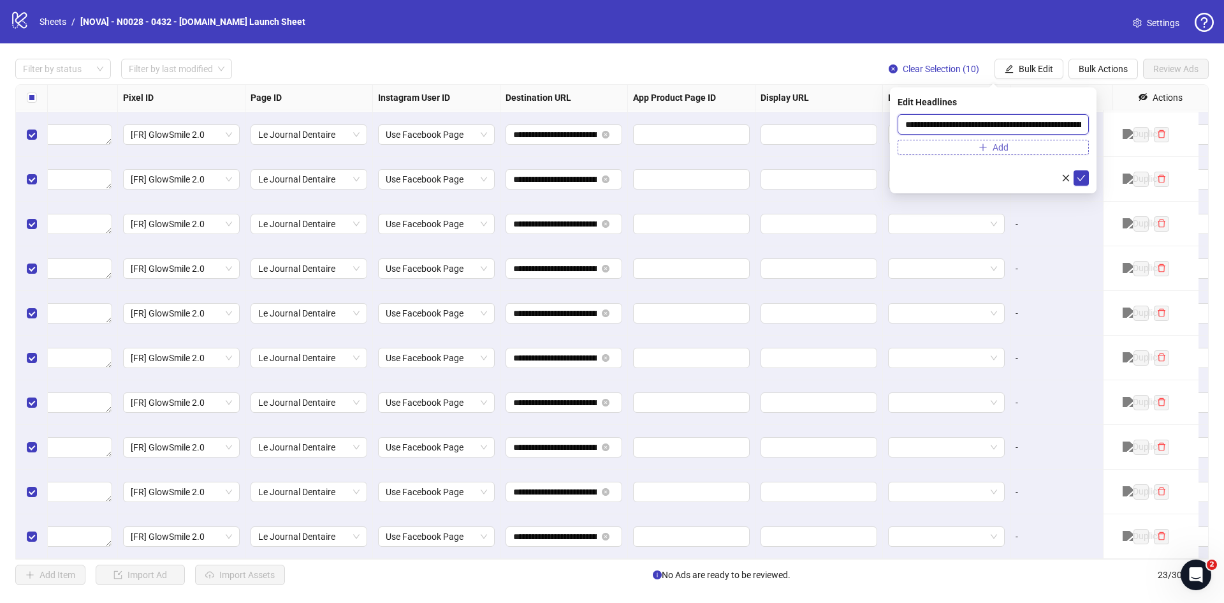
scroll to position [0, 231]
type input "**********"
click at [1050, 144] on button "Add" at bounding box center [993, 147] width 191 height 15
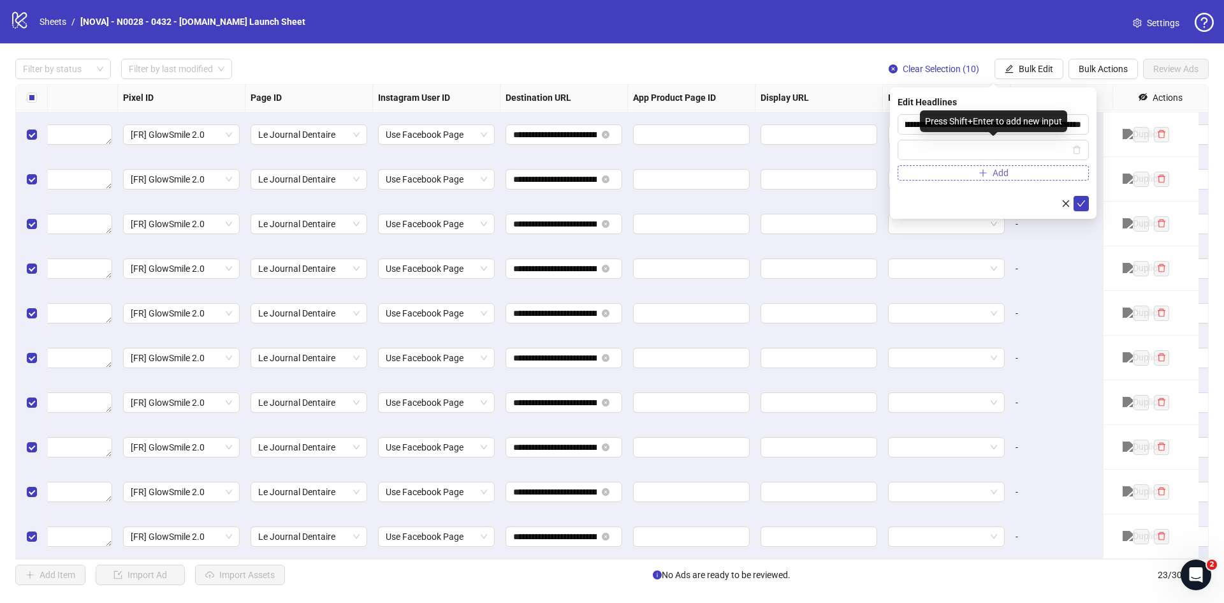
scroll to position [0, 0]
click at [966, 154] on input "text" at bounding box center [988, 150] width 165 height 14
paste input "**********"
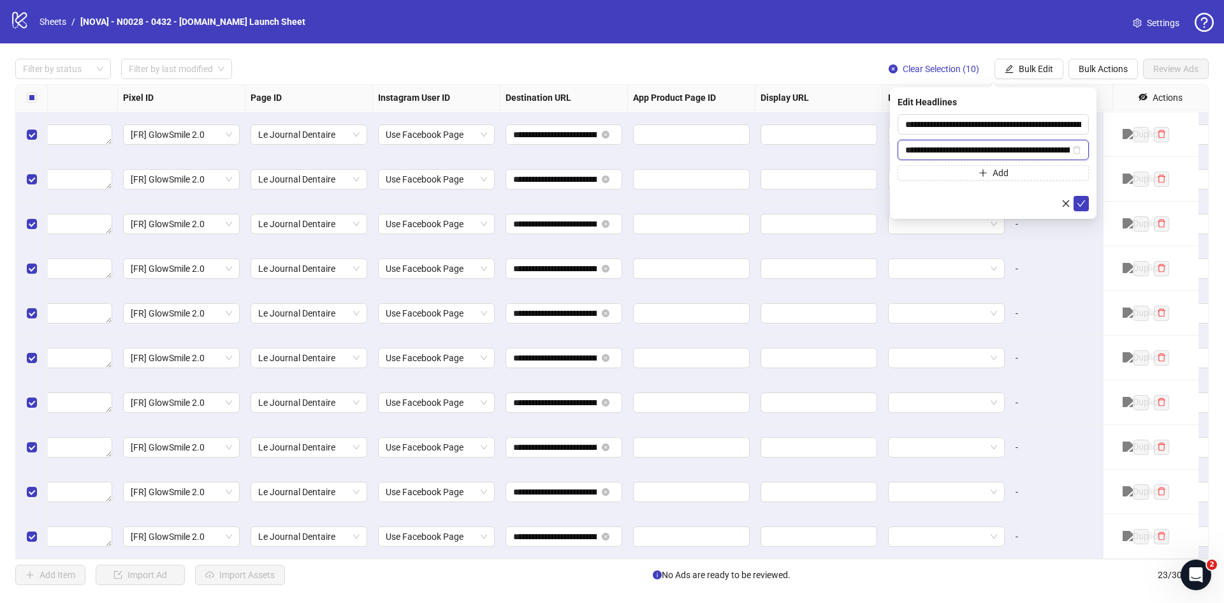
scroll to position [0, 98]
type input "**********"
click at [1080, 203] on icon "check" at bounding box center [1081, 203] width 9 height 9
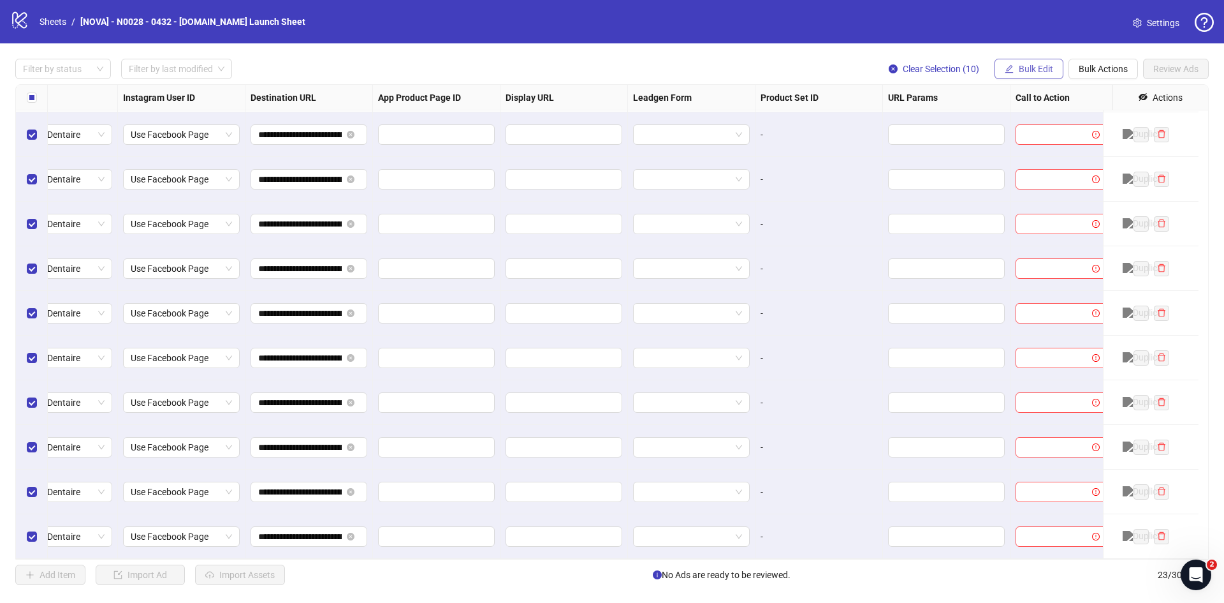
scroll to position [588, 1413]
click at [1043, 68] on span "Bulk Edit" at bounding box center [1036, 69] width 34 height 10
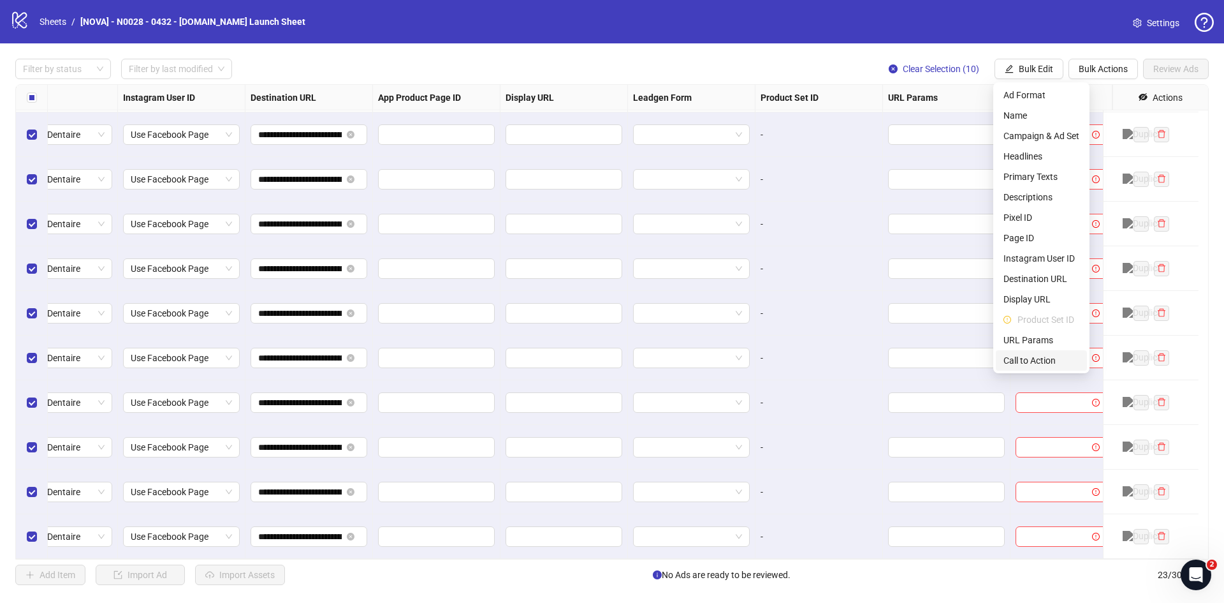
click at [1036, 355] on span "Call to Action" at bounding box center [1042, 360] width 76 height 14
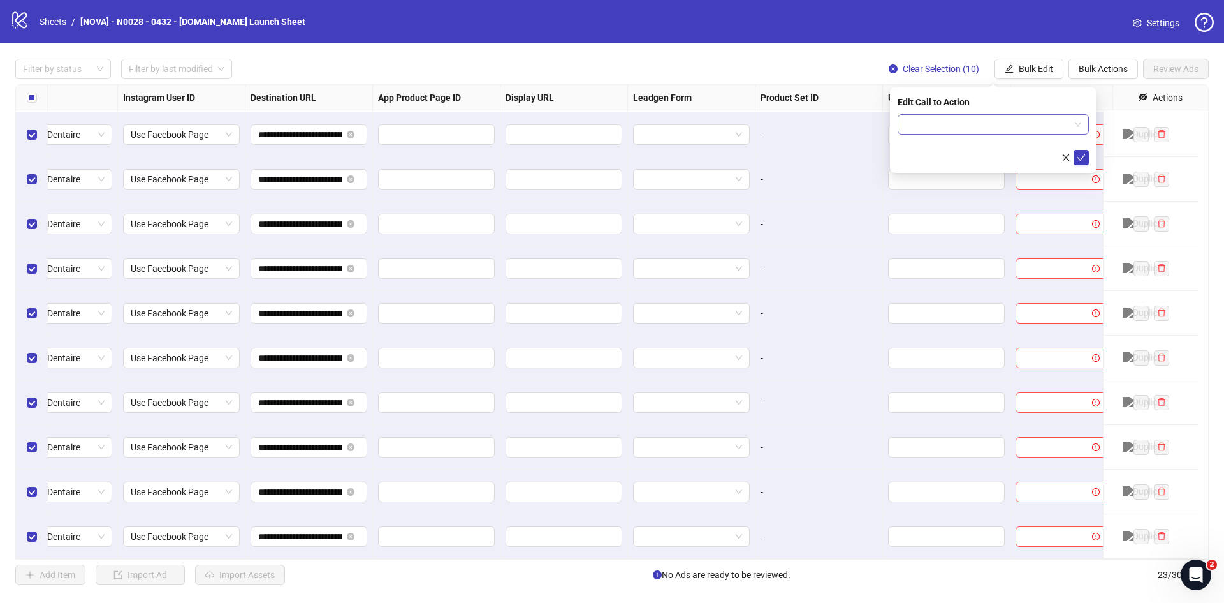
click at [990, 132] on input "search" at bounding box center [988, 124] width 165 height 19
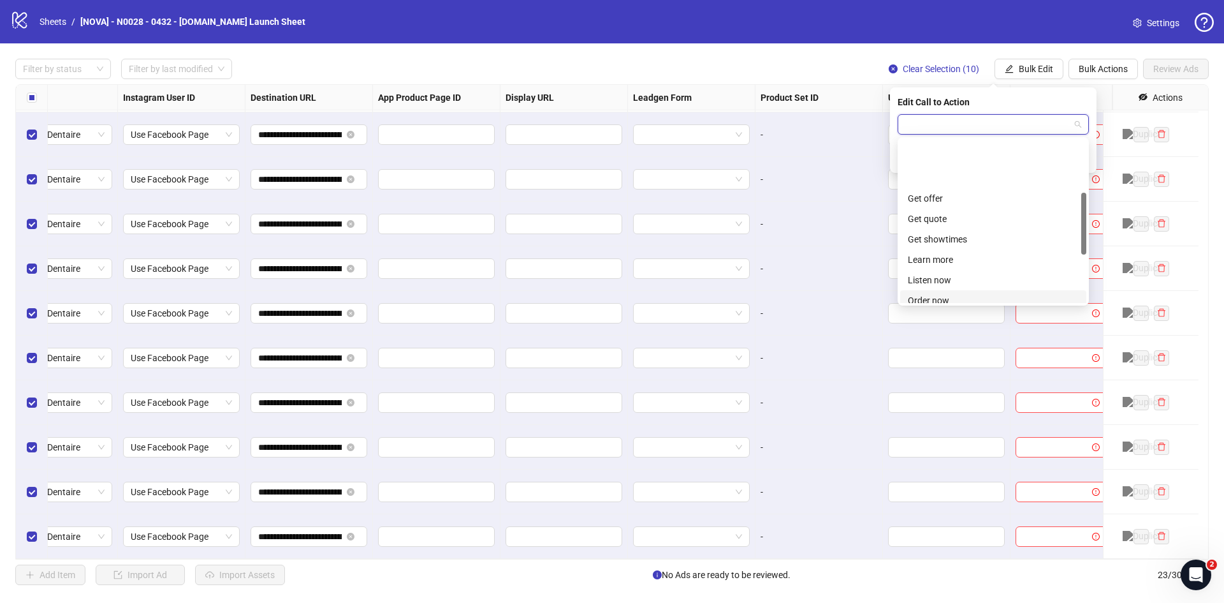
scroll to position [0, 0]
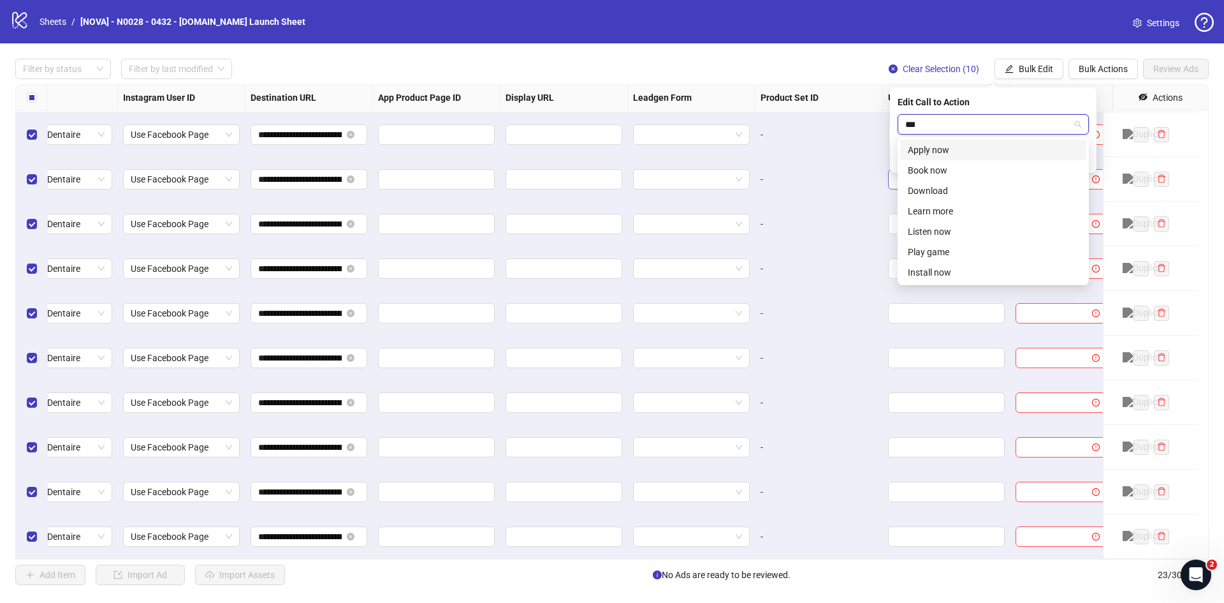
type input "****"
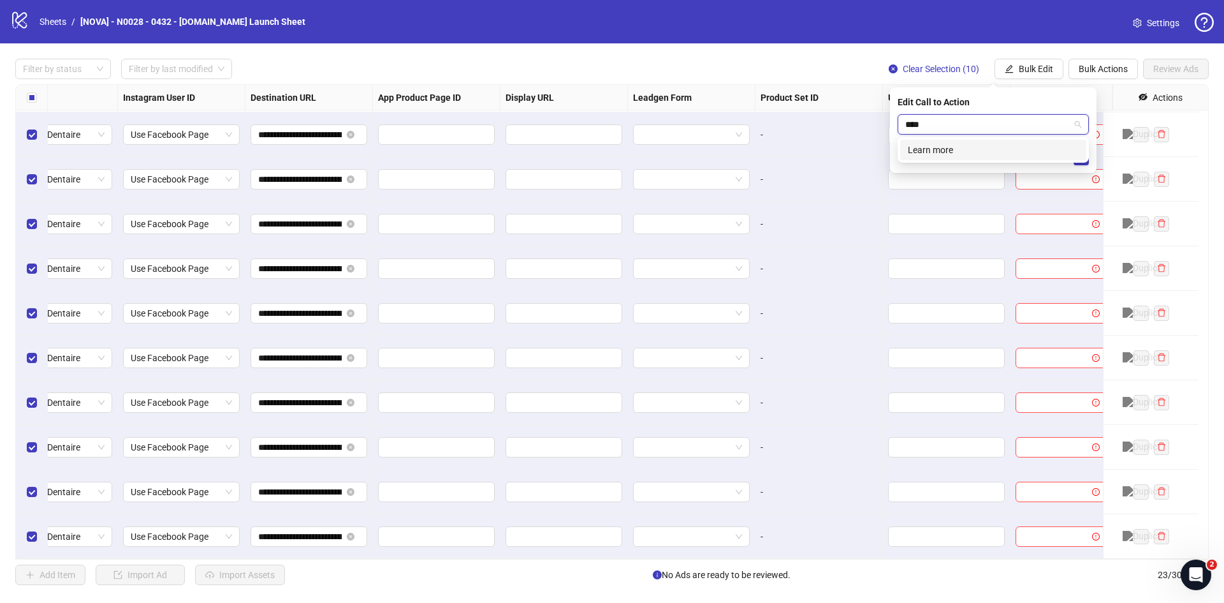
click at [949, 155] on div "Learn more" at bounding box center [993, 150] width 171 height 14
click at [1085, 157] on icon "check" at bounding box center [1081, 157] width 9 height 9
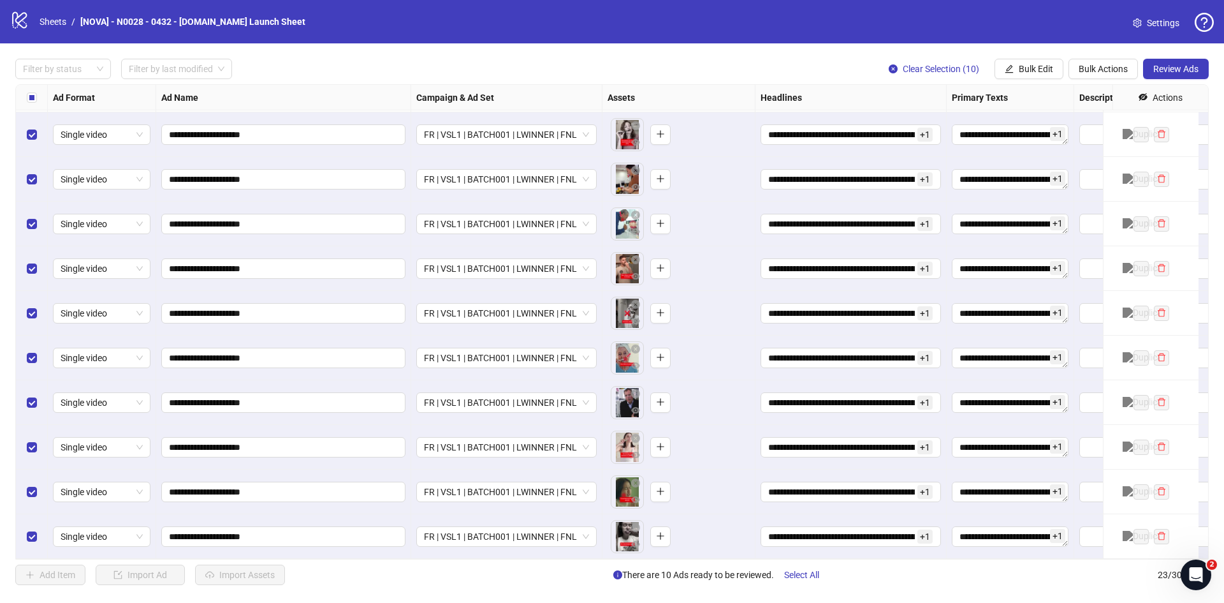
scroll to position [460, 0]
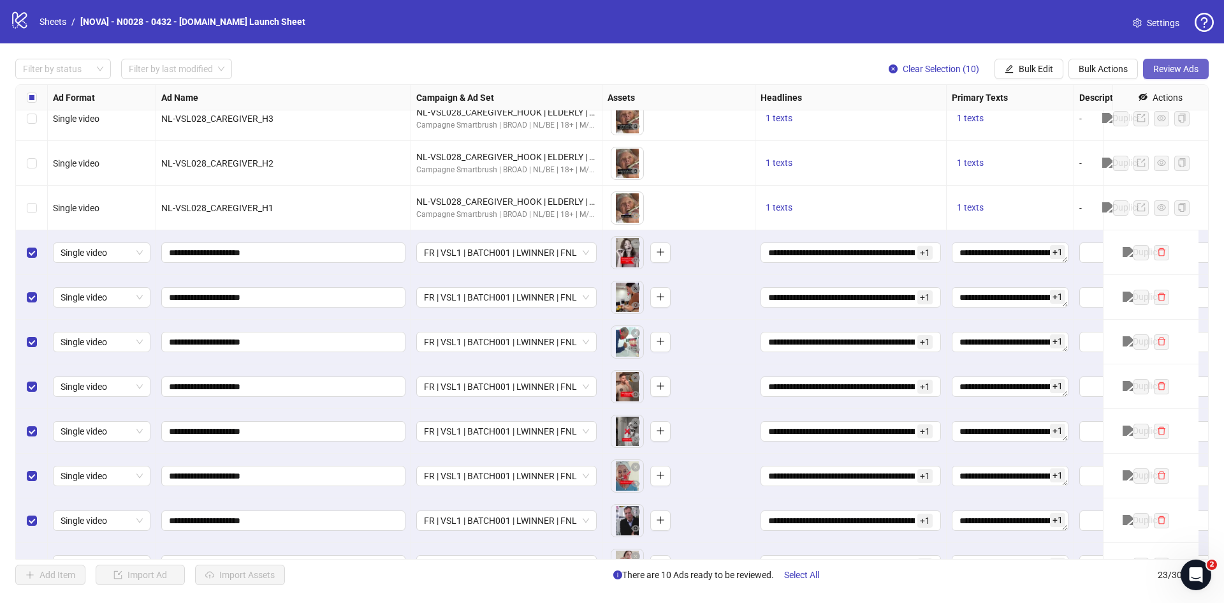
click at [1147, 67] on button "Review Ads" at bounding box center [1176, 69] width 66 height 20
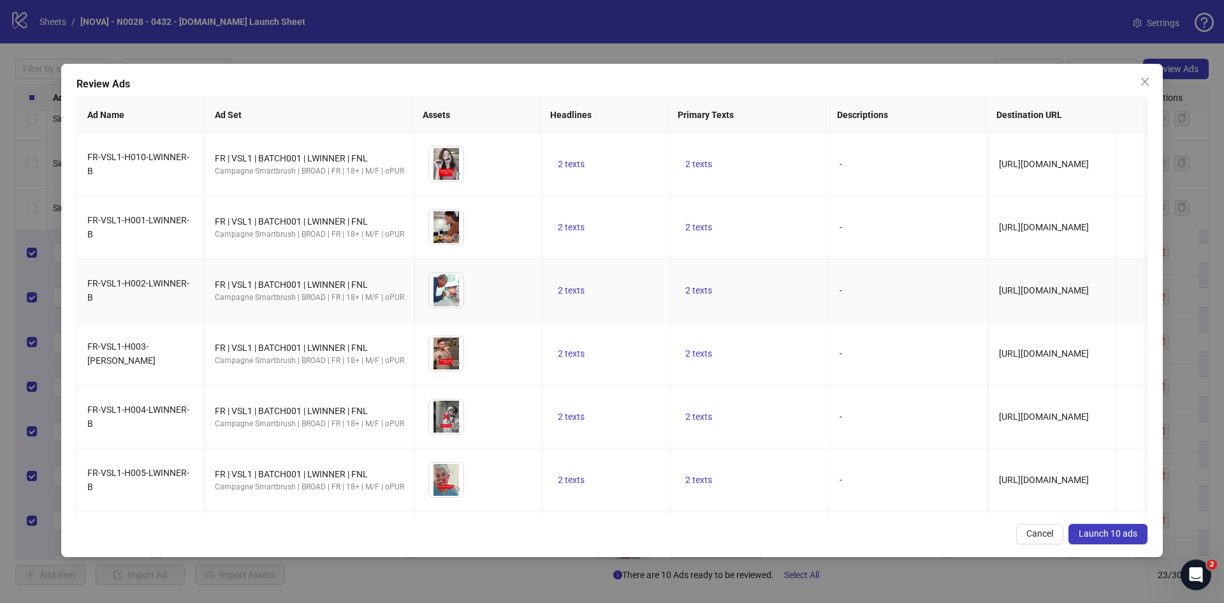
scroll to position [232, 0]
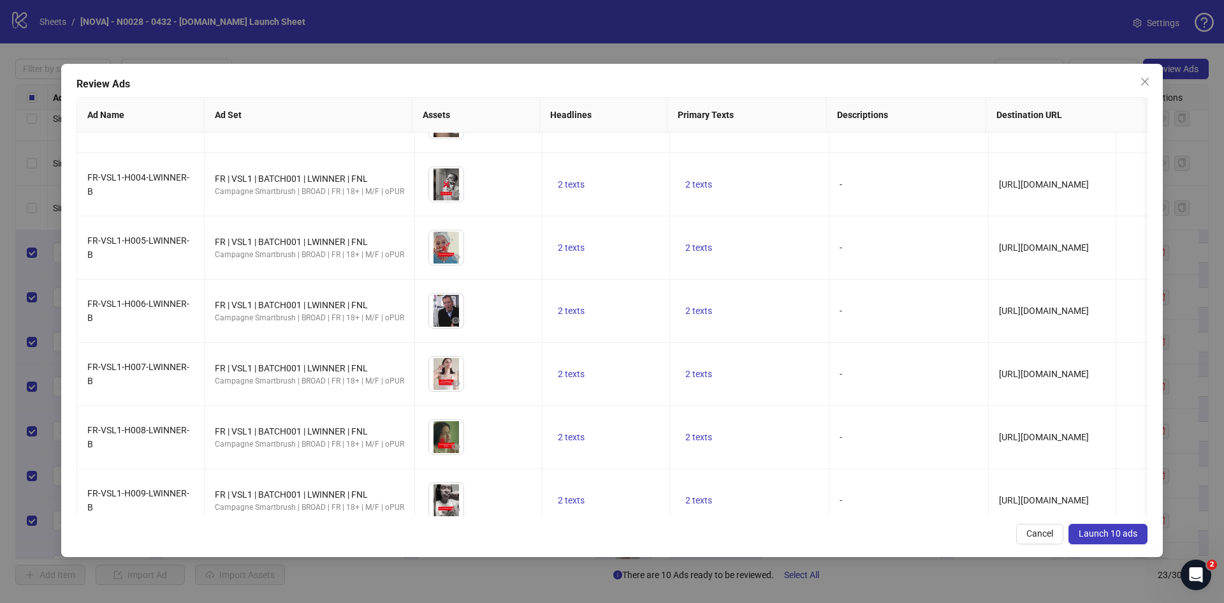
click at [1093, 528] on span "Launch 10 ads" at bounding box center [1108, 533] width 59 height 10
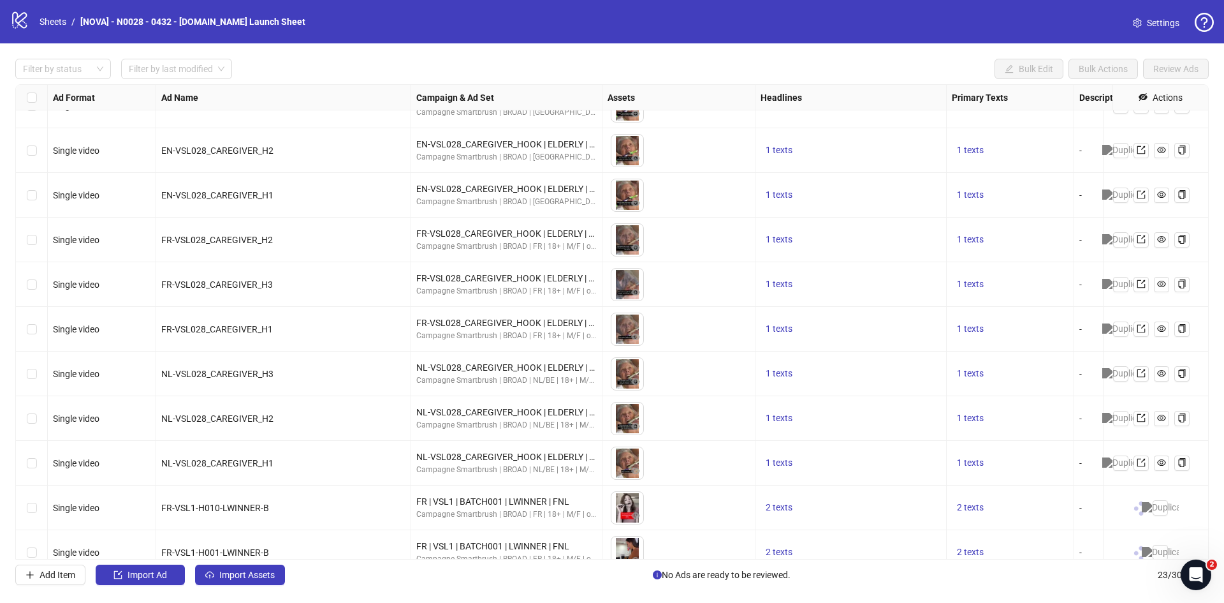
scroll to position [588, 0]
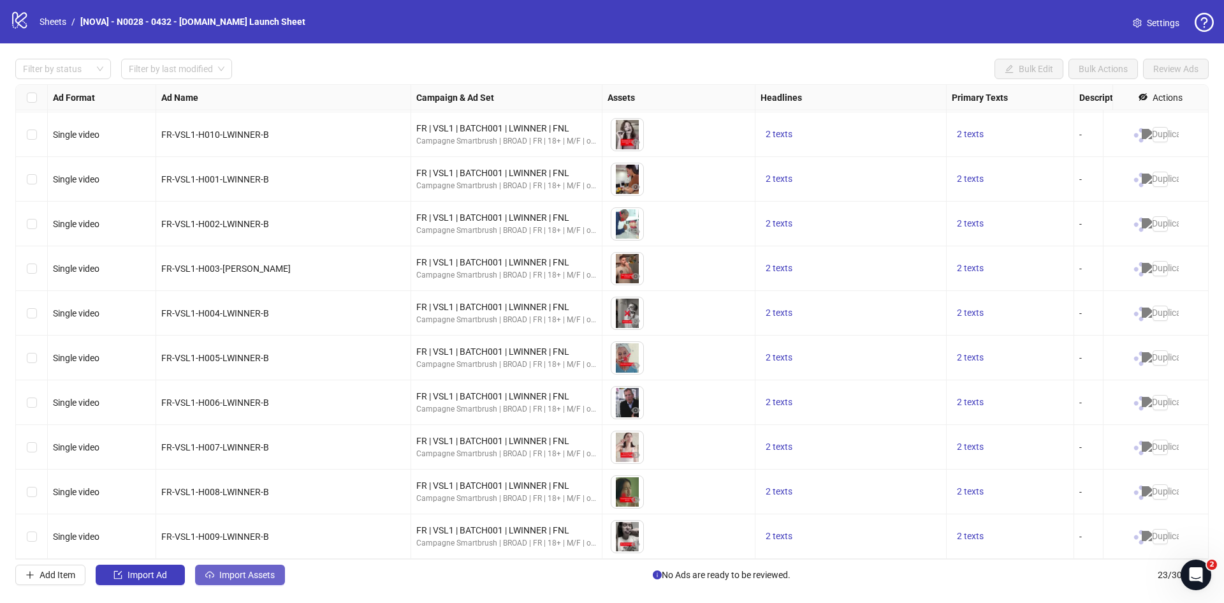
click at [258, 576] on span "Import Assets" at bounding box center [246, 574] width 55 height 10
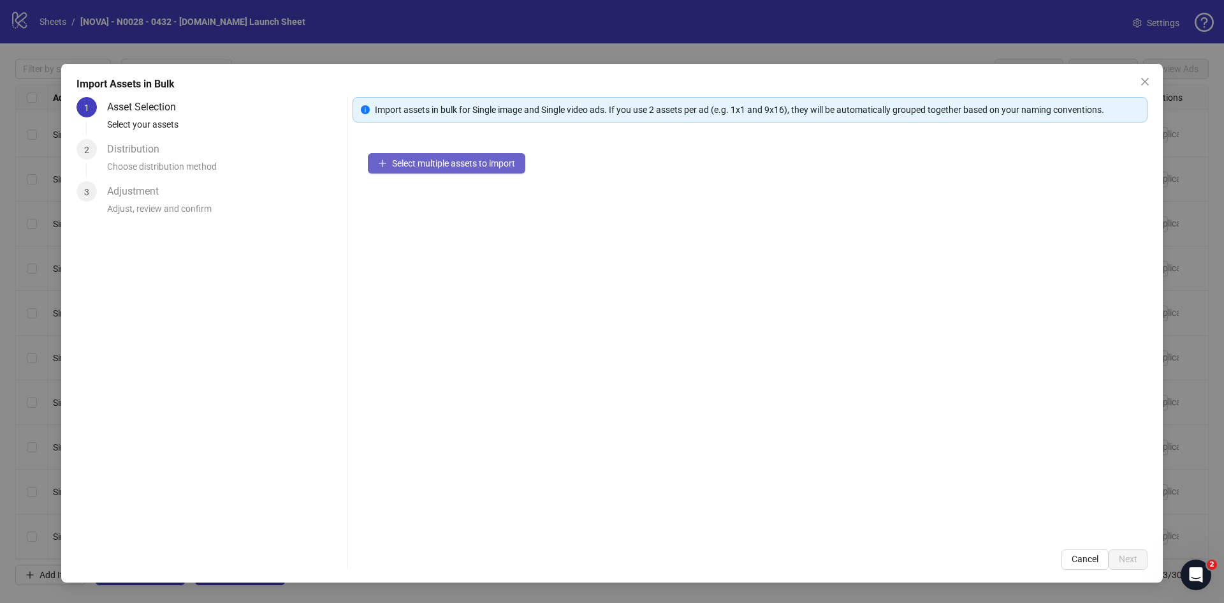
click at [408, 161] on span "Select multiple assets to import" at bounding box center [453, 163] width 123 height 10
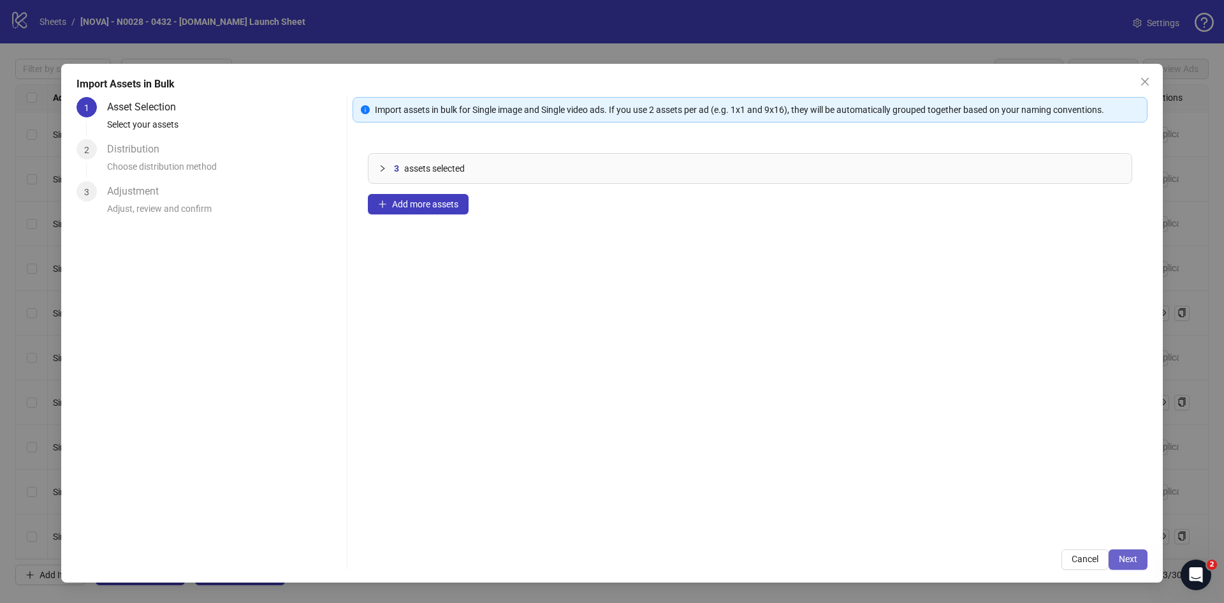
click at [1123, 549] on button "Next" at bounding box center [1128, 559] width 39 height 20
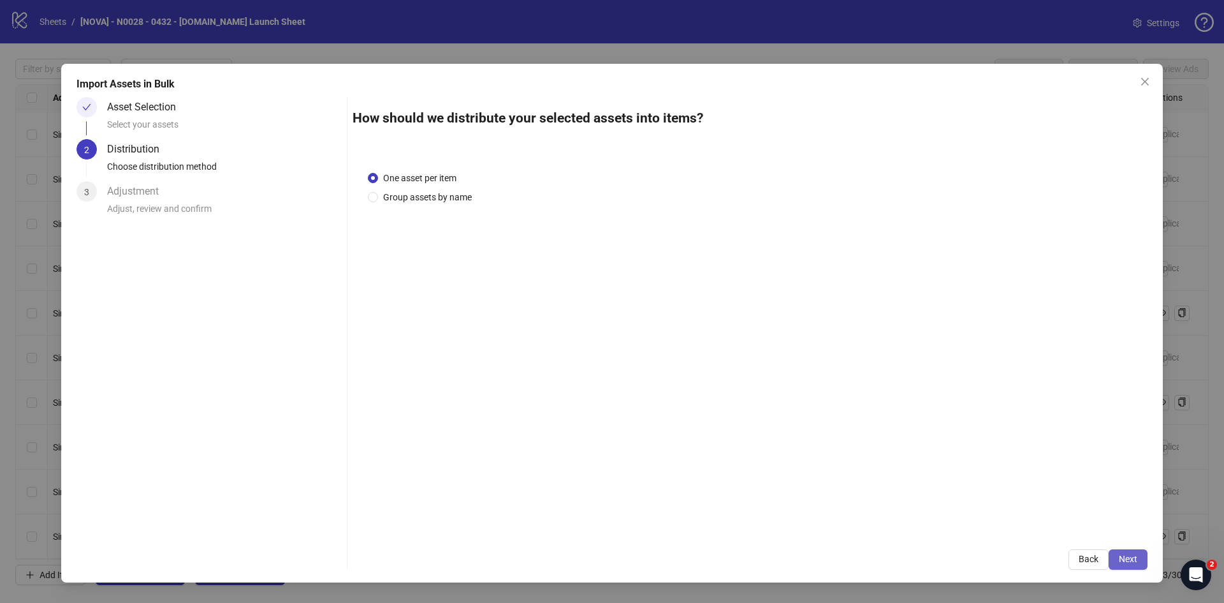
click at [1129, 554] on span "Next" at bounding box center [1128, 559] width 18 height 10
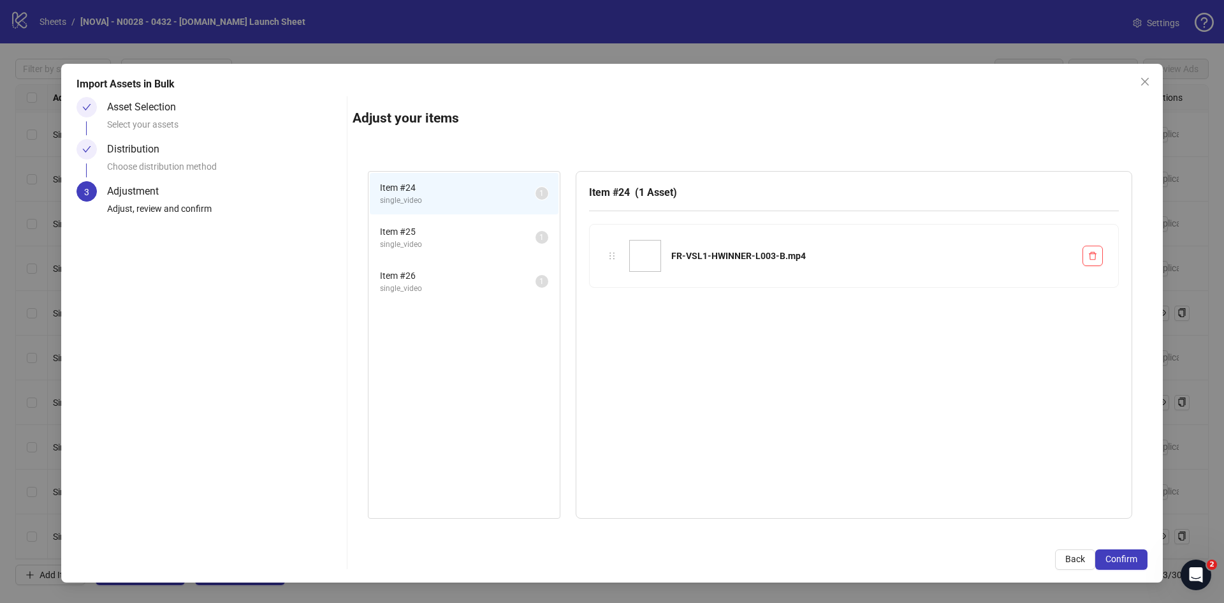
click at [1129, 554] on span "Confirm" at bounding box center [1122, 559] width 32 height 10
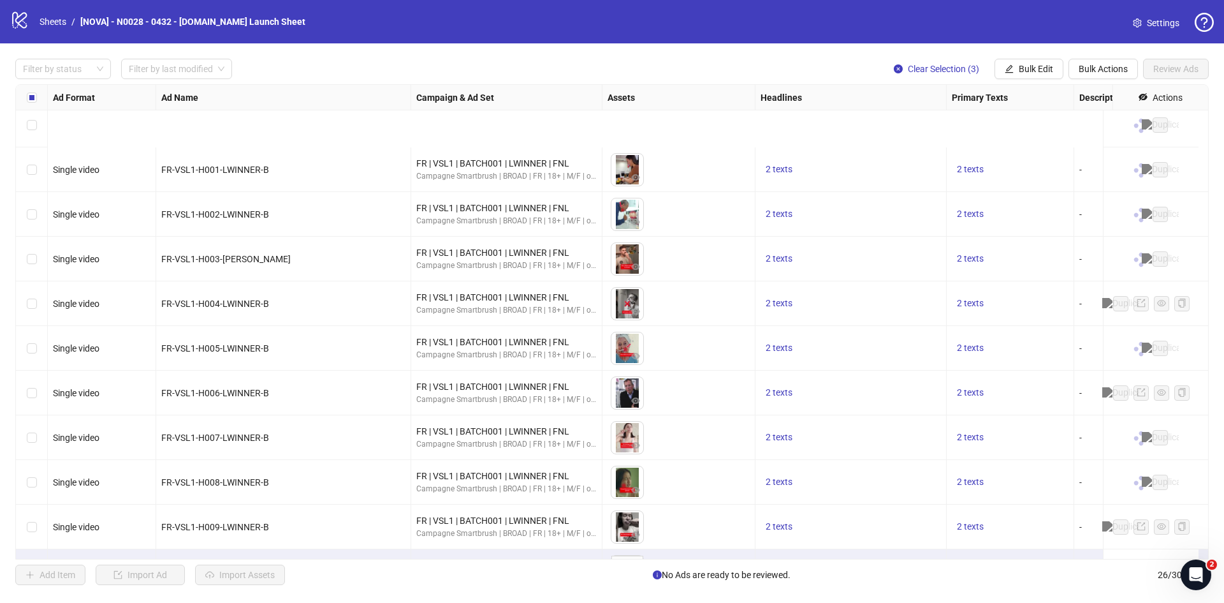
scroll to position [722, 0]
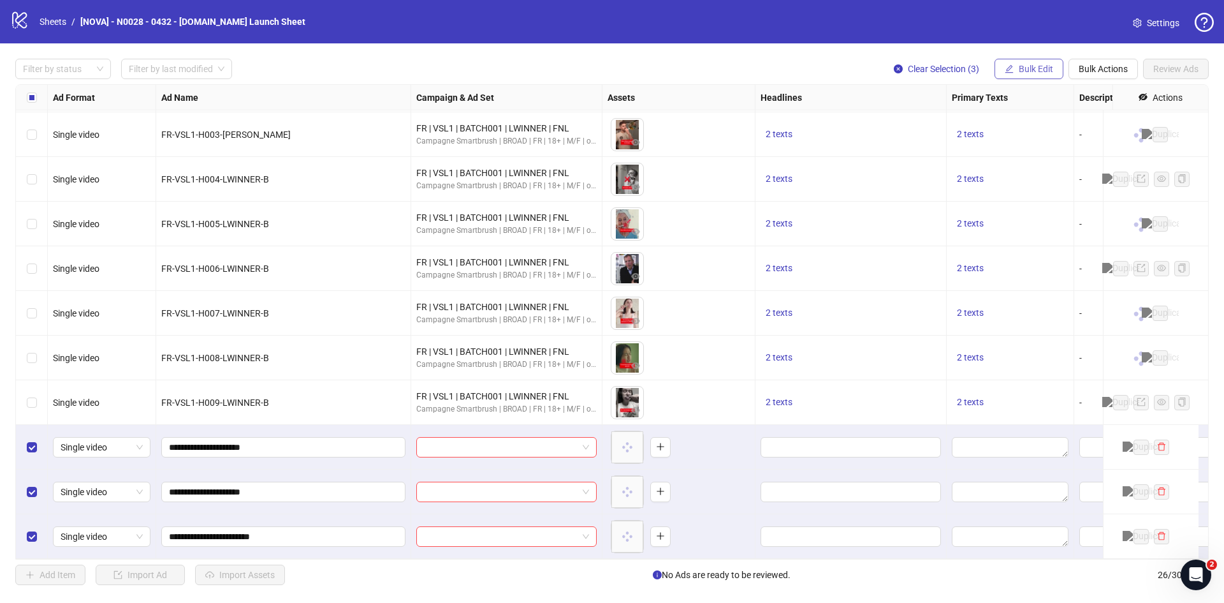
click at [1029, 70] on span "Bulk Edit" at bounding box center [1036, 69] width 34 height 10
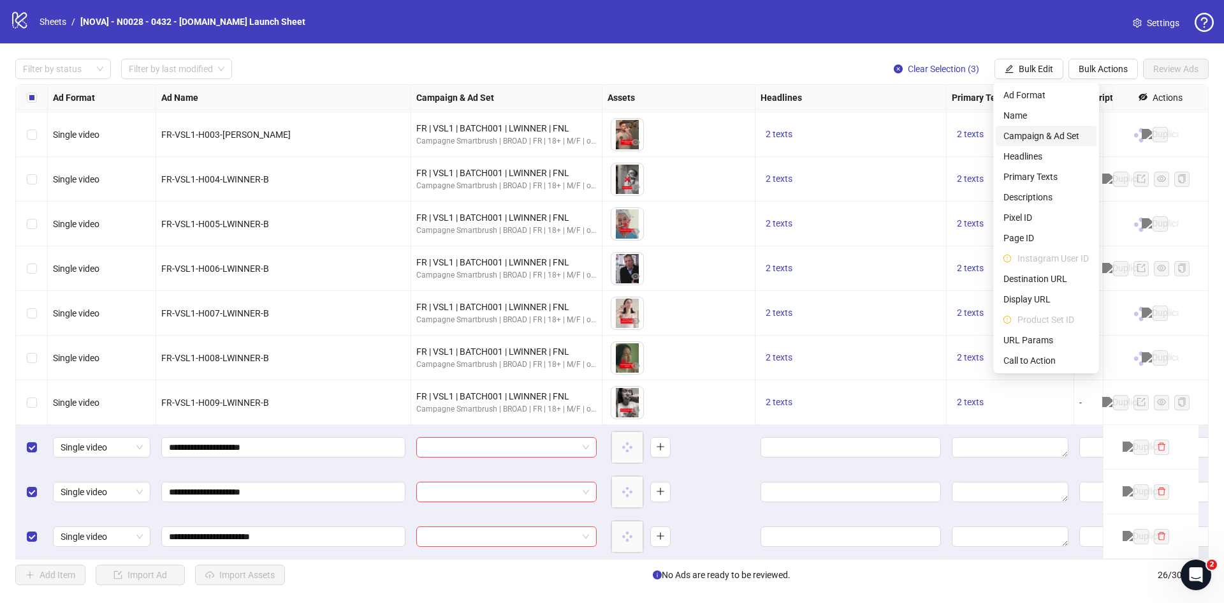
click at [1041, 138] on span "Campaign & Ad Set" at bounding box center [1046, 136] width 85 height 14
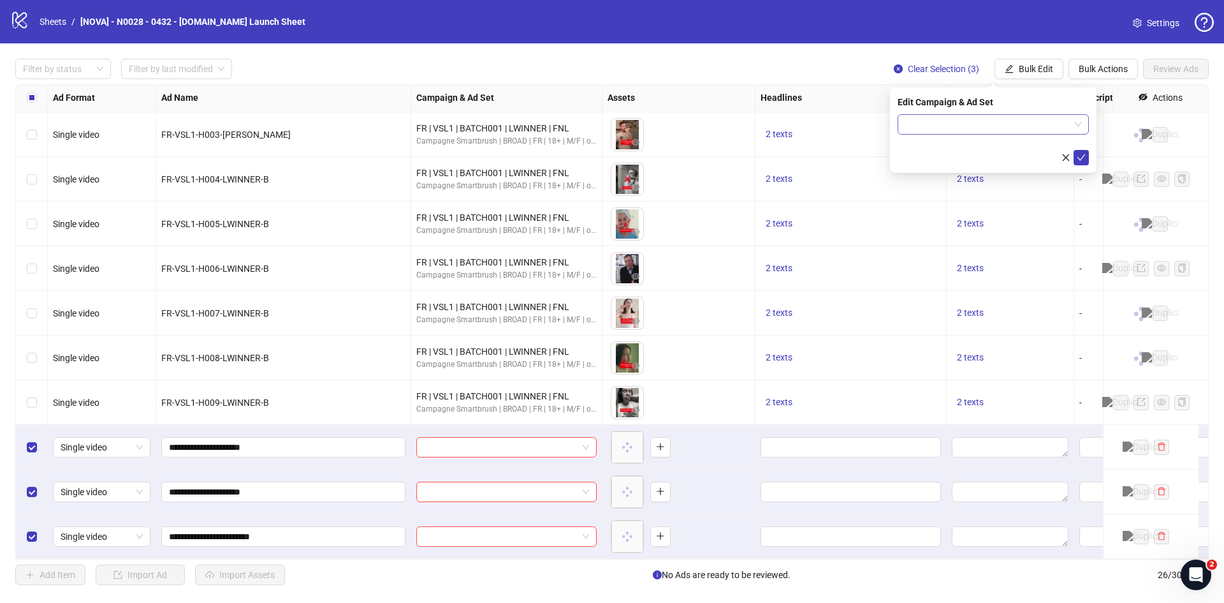
click at [933, 124] on input "search" at bounding box center [988, 124] width 165 height 19
paste input "**********"
type input "**********"
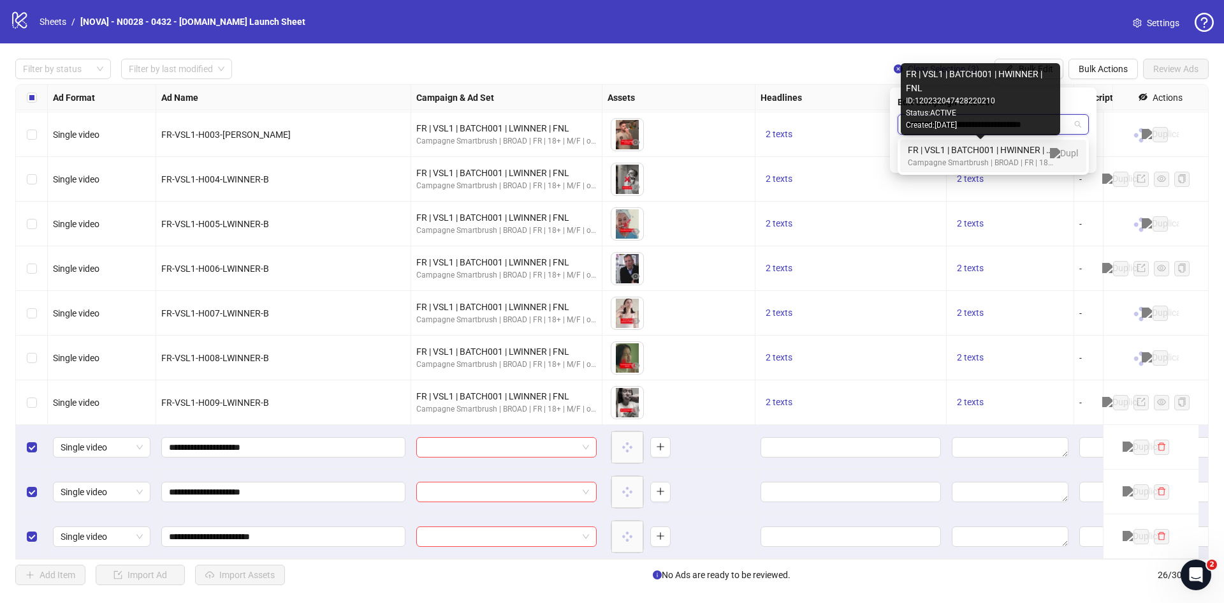
click at [1000, 146] on div "FR | VSL1 | BATCH001 | HWINNER | FNL" at bounding box center [980, 150] width 145 height 14
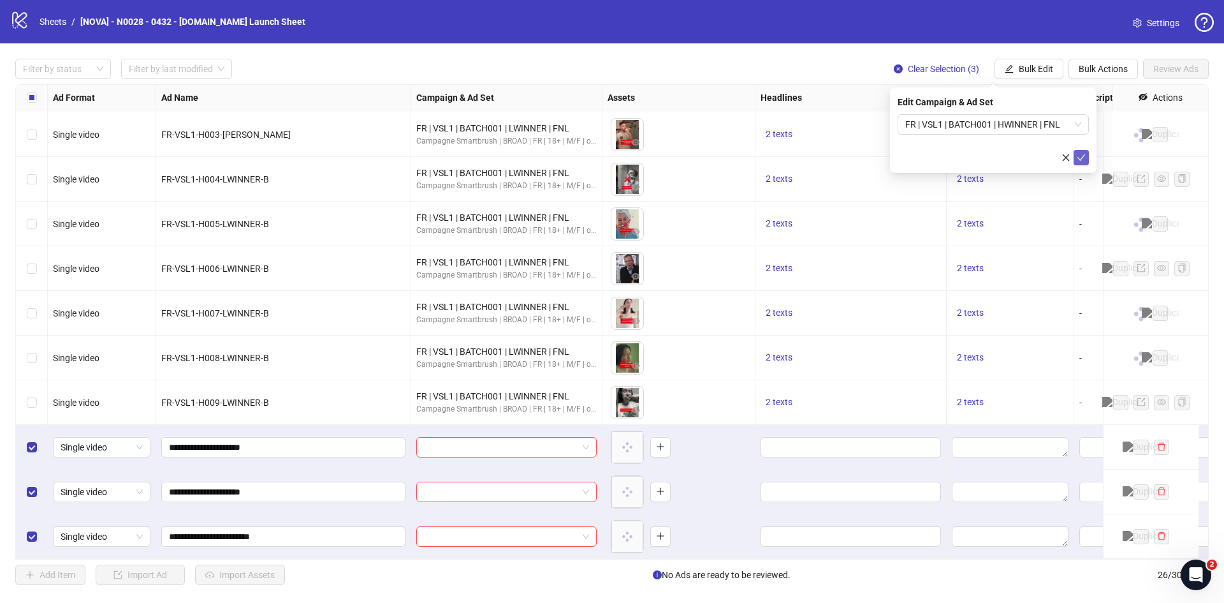
click at [1080, 153] on icon "check" at bounding box center [1081, 157] width 9 height 9
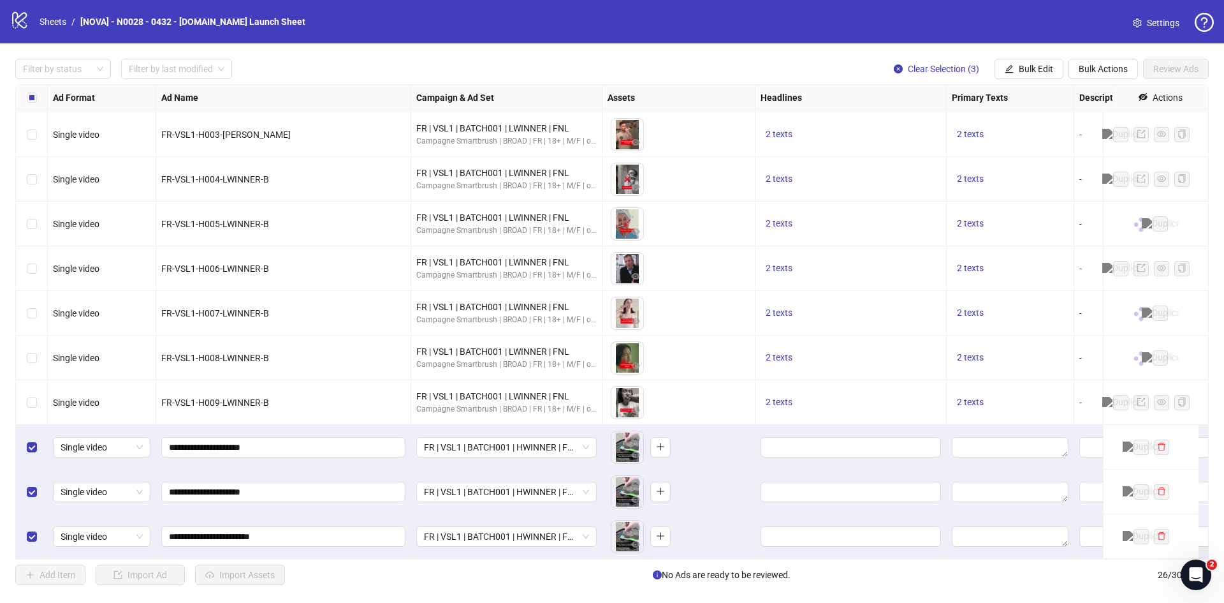
click at [33, 430] on div "Select row 24" at bounding box center [32, 447] width 32 height 45
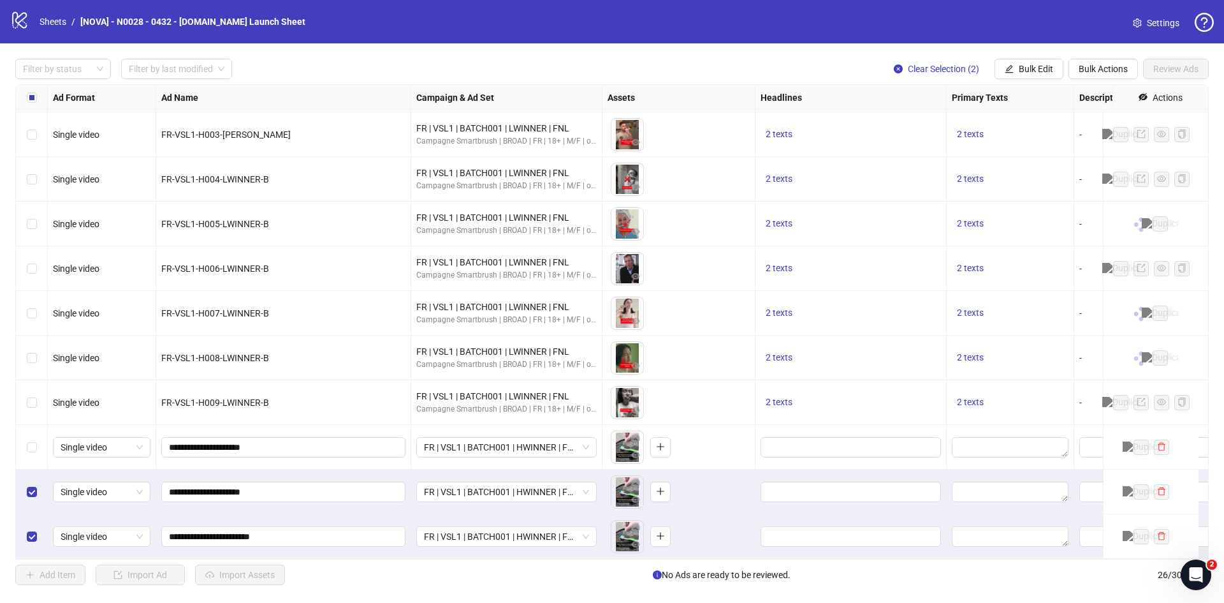
click at [40, 489] on div "Select row 25" at bounding box center [32, 491] width 32 height 45
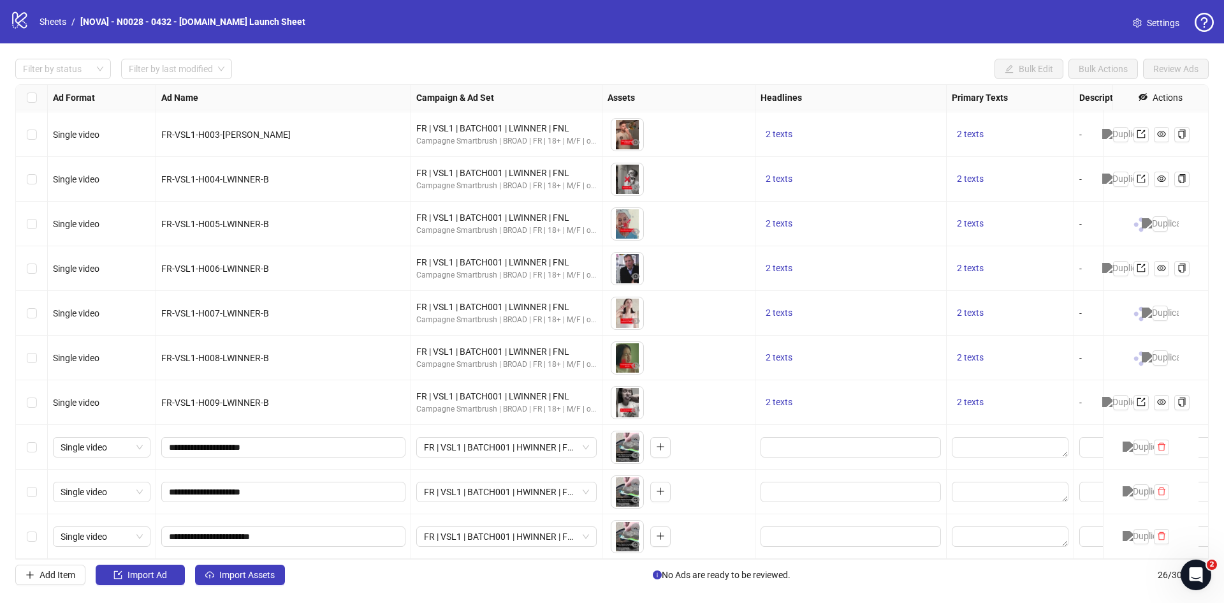
click at [31, 400] on label "Select row 23" at bounding box center [32, 402] width 10 height 14
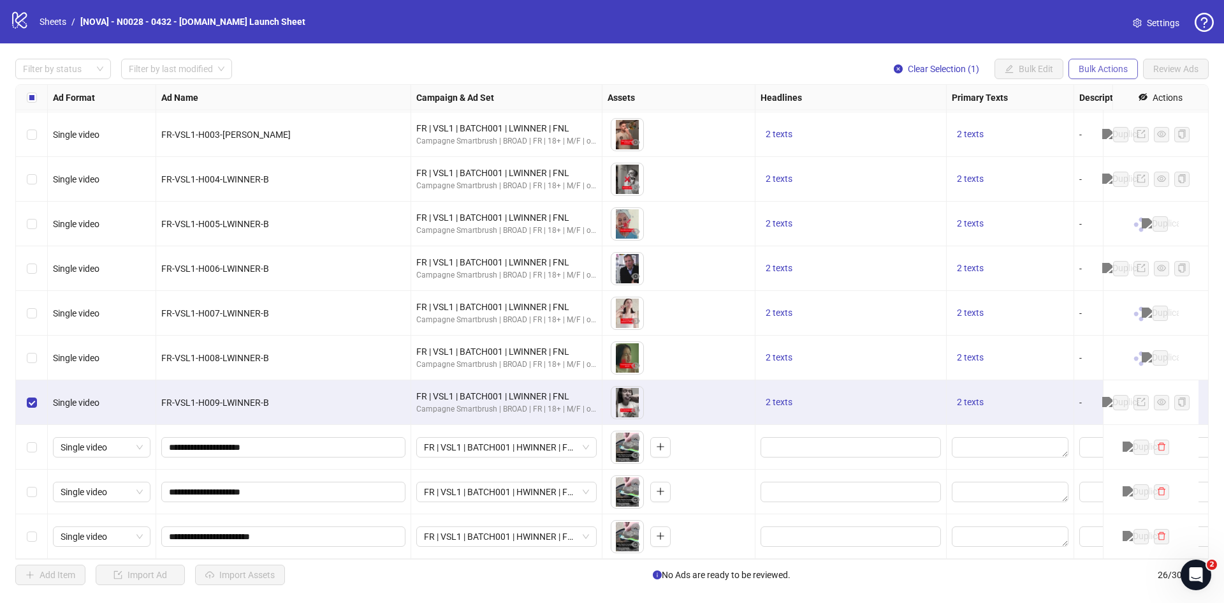
click at [1117, 66] on span "Bulk Actions" at bounding box center [1103, 69] width 49 height 10
click at [31, 402] on div "Select row 23" at bounding box center [32, 402] width 32 height 45
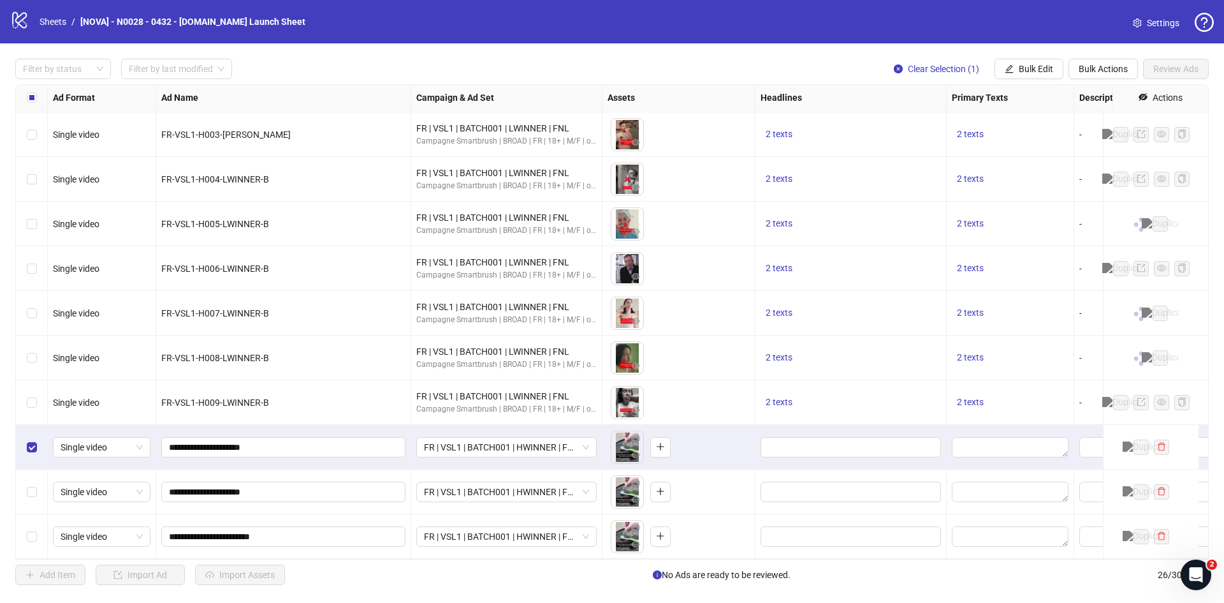
click at [36, 496] on div "Select row 25" at bounding box center [32, 491] width 32 height 45
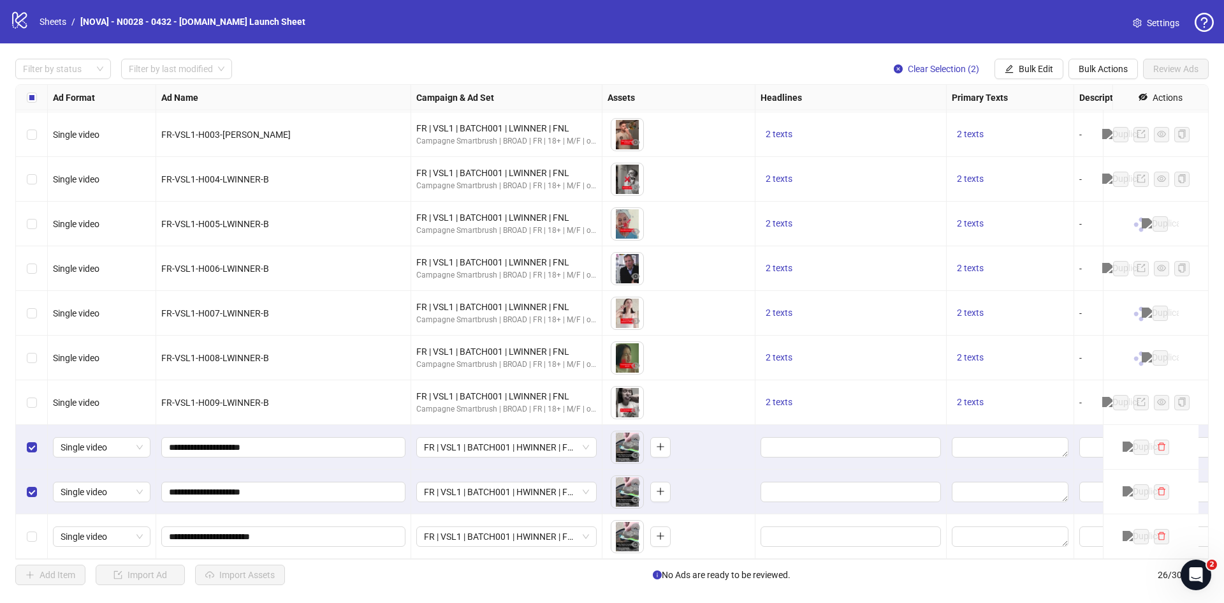
click at [35, 535] on div "Select row 26" at bounding box center [32, 536] width 32 height 45
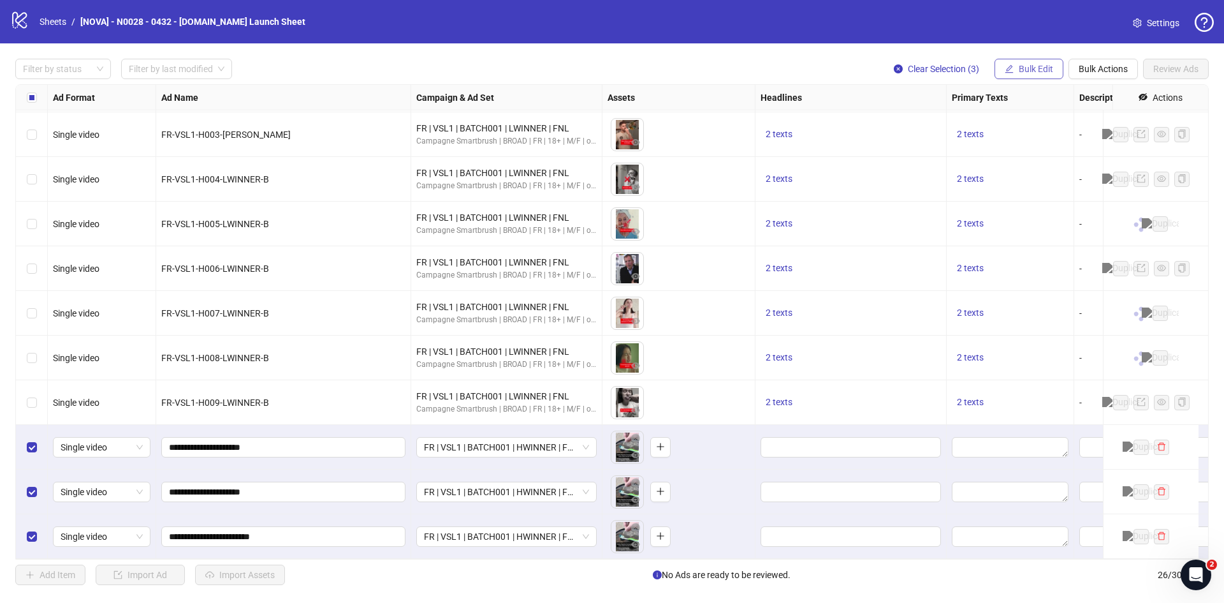
click at [1041, 73] on span "Bulk Edit" at bounding box center [1036, 69] width 34 height 10
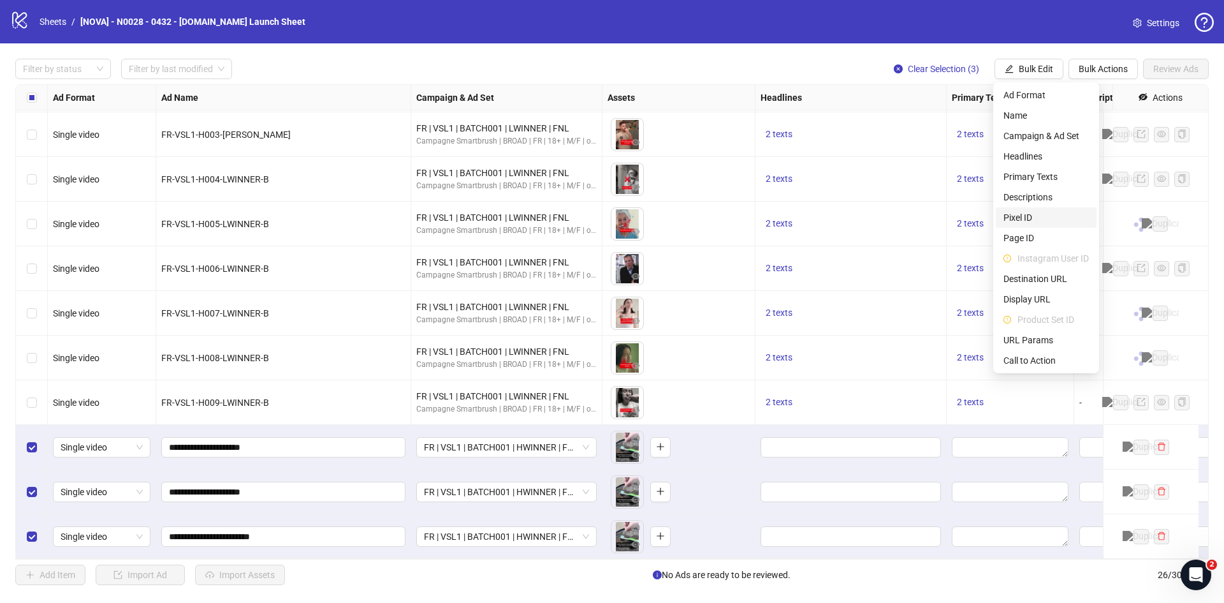
click at [1045, 222] on span "Pixel ID" at bounding box center [1046, 217] width 85 height 14
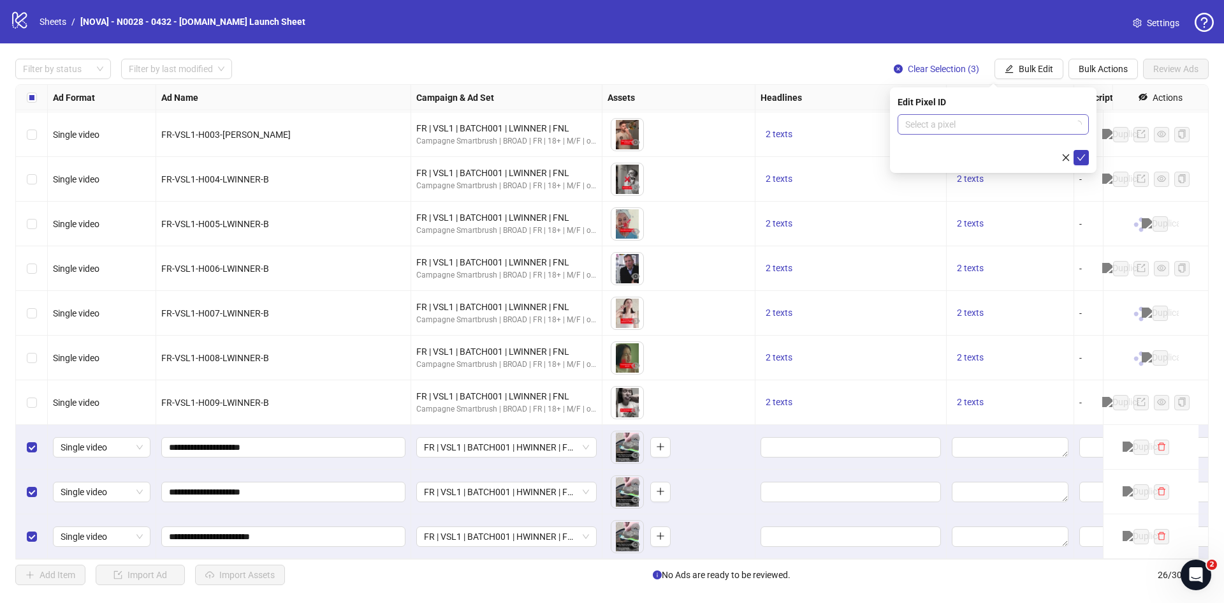
click at [988, 121] on input "search" at bounding box center [988, 124] width 165 height 19
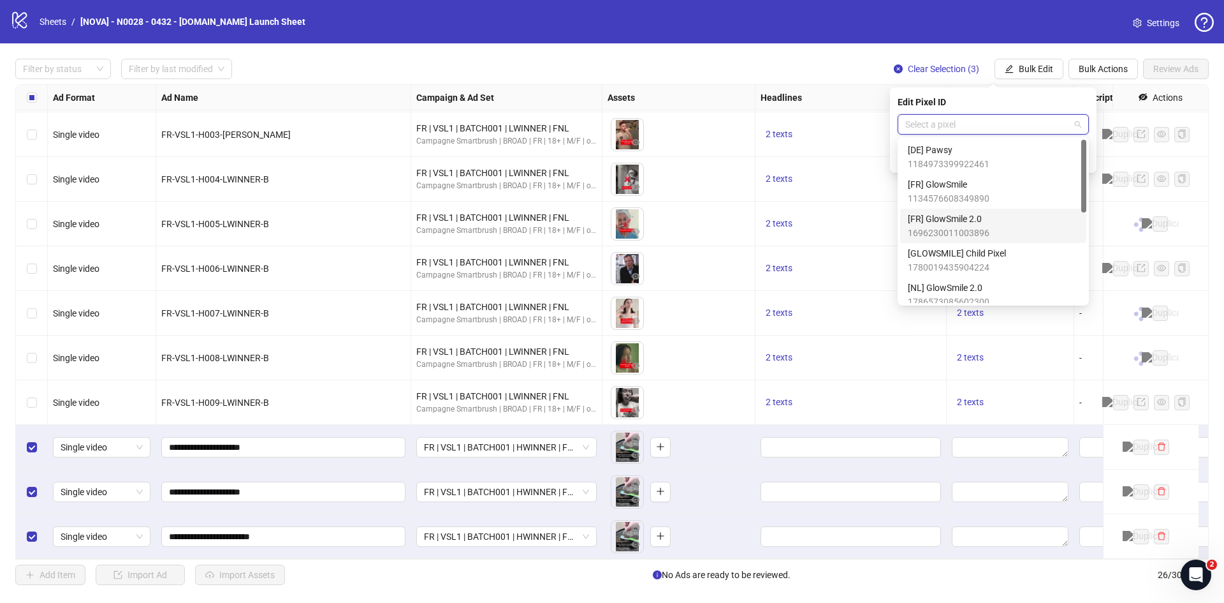
click at [970, 217] on span "[FR] GlowSmile 2.0" at bounding box center [949, 219] width 82 height 14
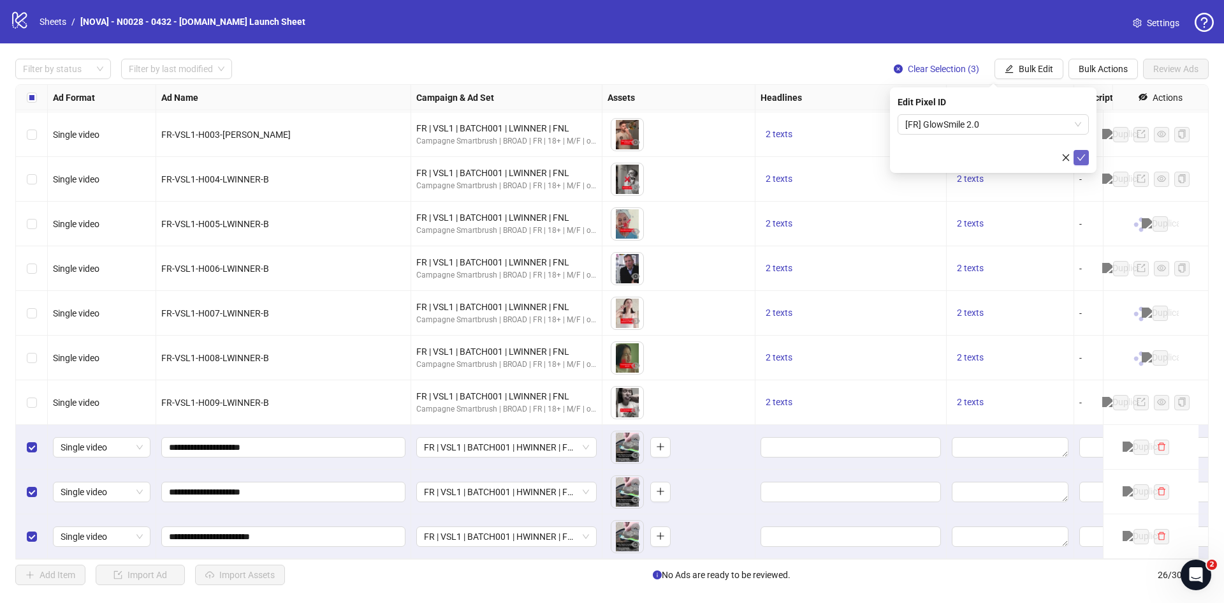
click at [1077, 153] on icon "check" at bounding box center [1081, 157] width 9 height 9
click at [1029, 73] on span "Bulk Edit" at bounding box center [1036, 69] width 34 height 10
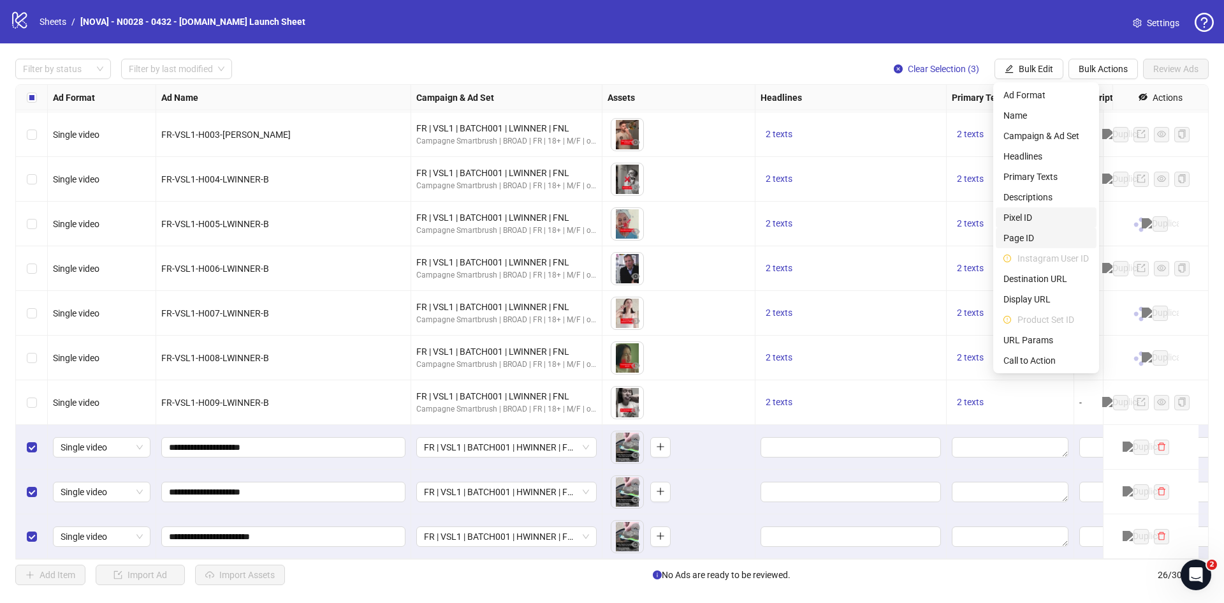
click at [1038, 235] on span "Page ID" at bounding box center [1046, 238] width 85 height 14
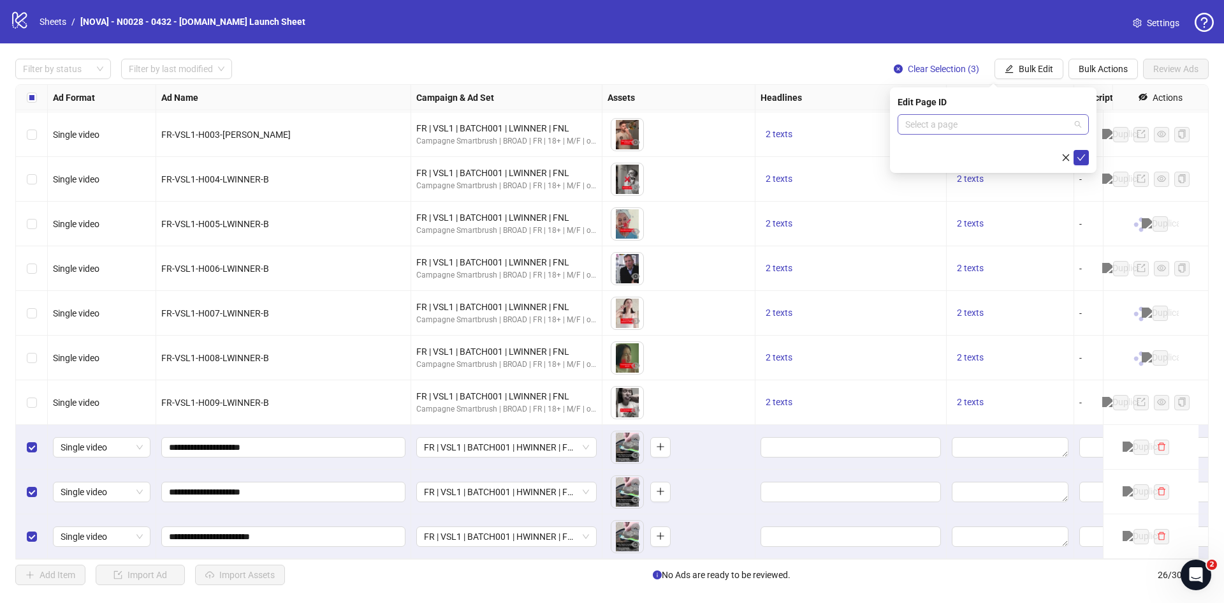
click at [998, 125] on input "search" at bounding box center [988, 124] width 165 height 19
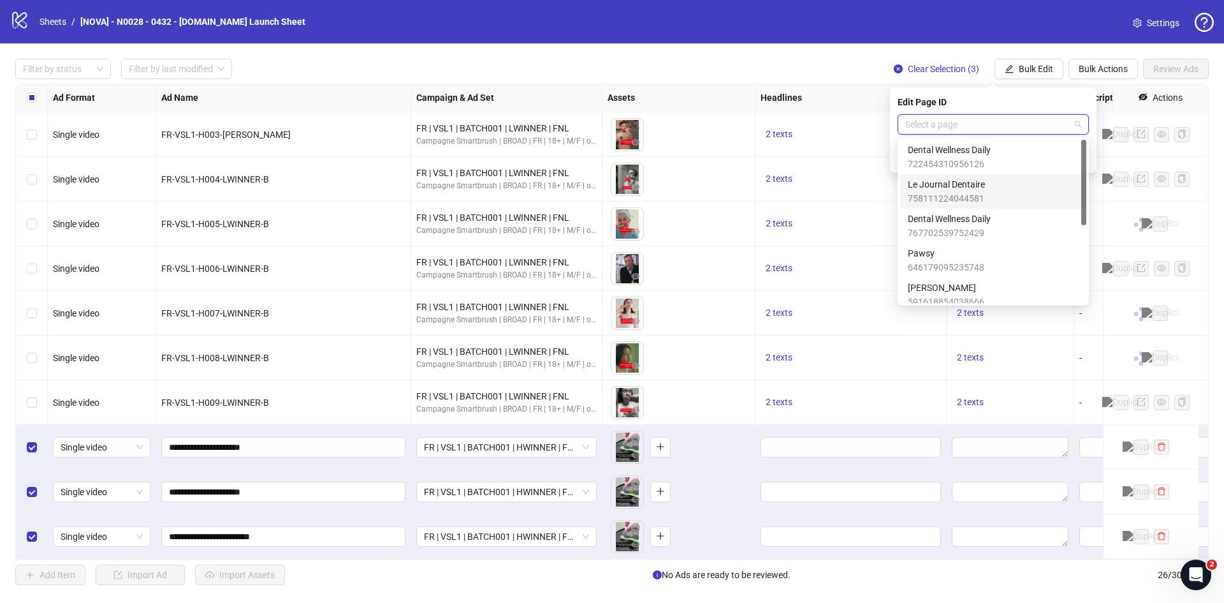
click at [969, 193] on span "758111224044581" at bounding box center [946, 198] width 77 height 14
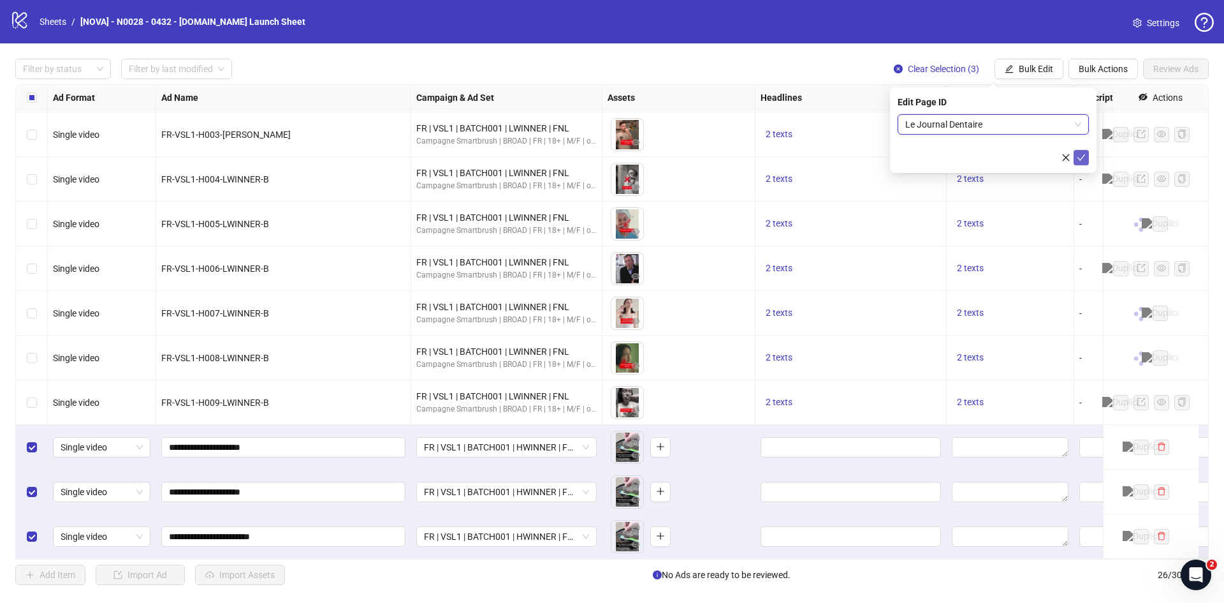
click at [1078, 161] on icon "check" at bounding box center [1081, 157] width 9 height 9
click at [1023, 70] on span "Bulk Edit" at bounding box center [1036, 69] width 34 height 10
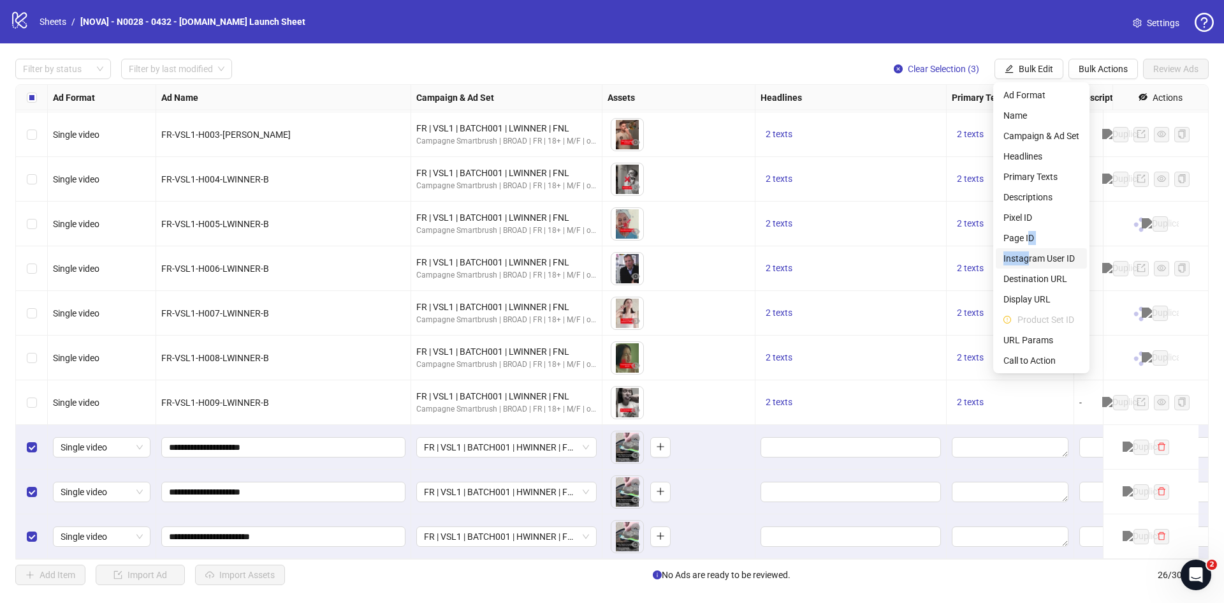
drag, startPoint x: 1030, startPoint y: 239, endPoint x: 1029, endPoint y: 256, distance: 17.3
click at [1029, 256] on ul "Ad Format Name Campaign & Ad Set Headlines Primary Texts Descriptions Pixel ID …" at bounding box center [1042, 227] width 96 height 291
click at [1029, 256] on span "Instagram User ID" at bounding box center [1042, 258] width 76 height 14
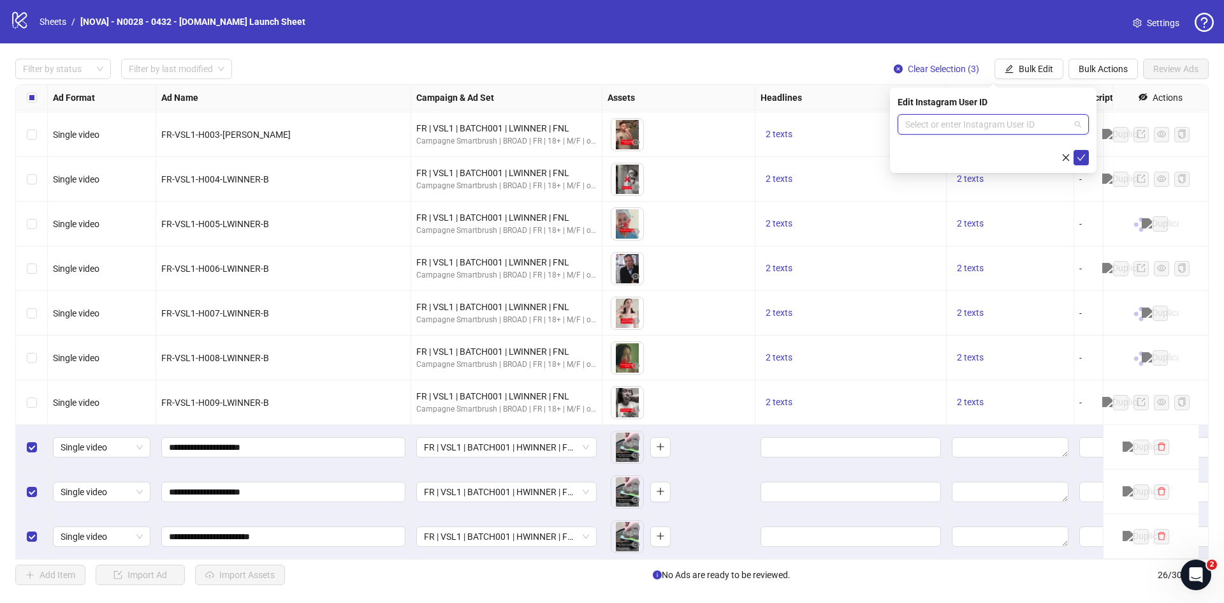
click at [986, 118] on input "search" at bounding box center [988, 124] width 165 height 19
click at [983, 147] on div "Use Facebook Page" at bounding box center [993, 150] width 171 height 14
click at [1075, 159] on button "submit" at bounding box center [1081, 157] width 15 height 15
click at [1019, 72] on span "Bulk Edit" at bounding box center [1036, 69] width 34 height 10
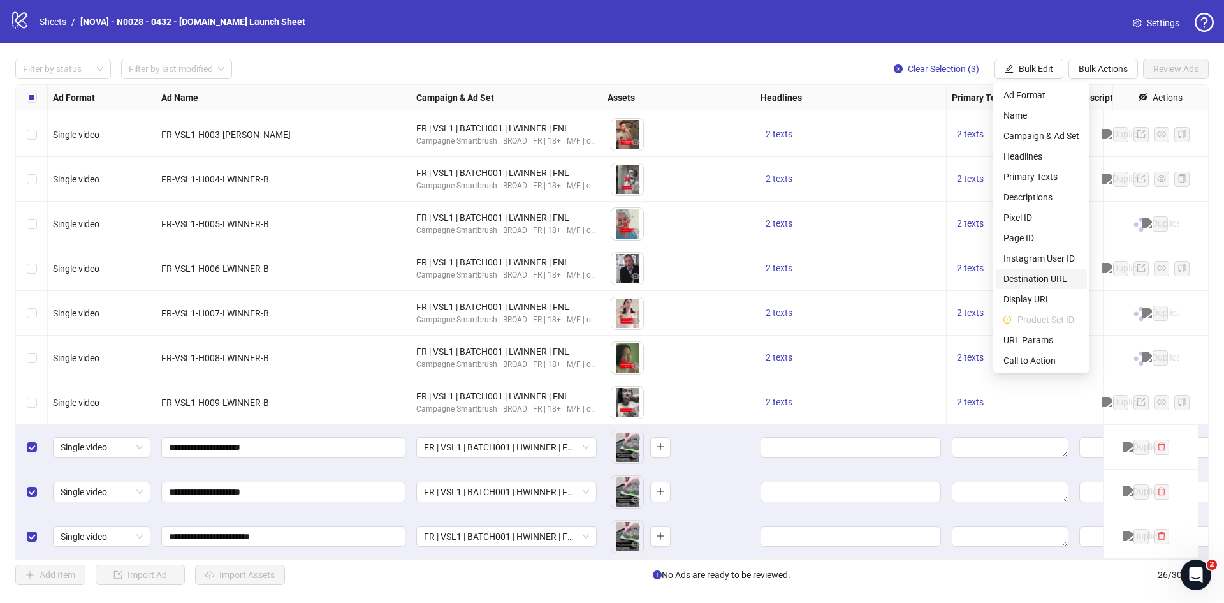
click at [1038, 281] on span "Destination URL" at bounding box center [1042, 279] width 76 height 14
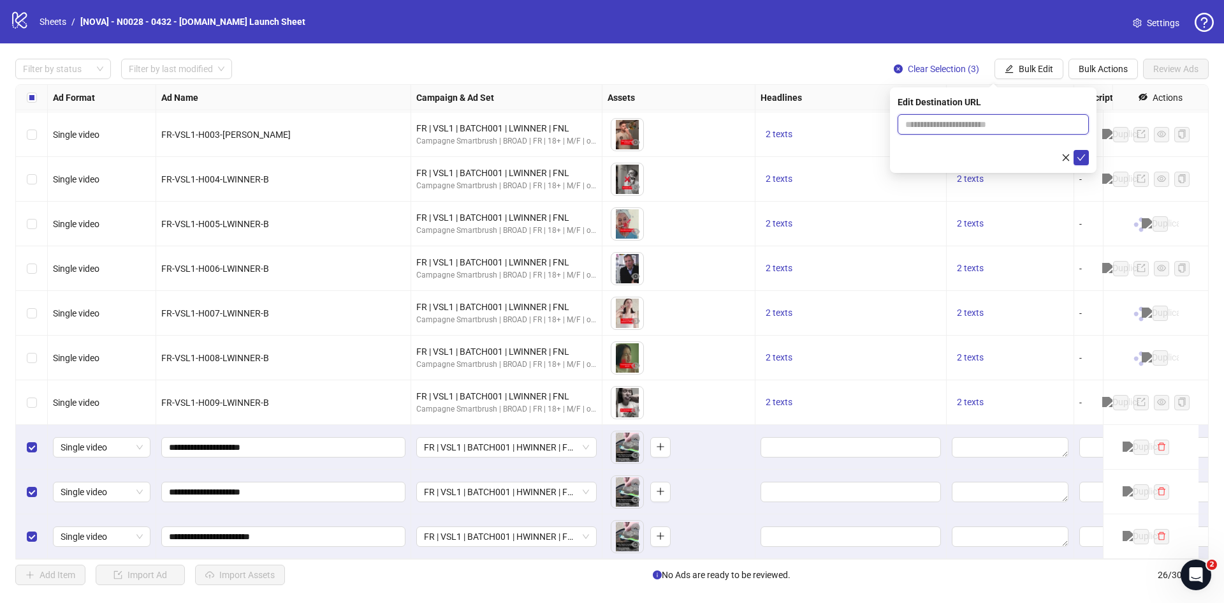
click at [960, 124] on input "text" at bounding box center [989, 124] width 166 height 14
click at [972, 108] on div "Edit Destination URL" at bounding box center [993, 102] width 191 height 14
click at [975, 119] on input "text" at bounding box center [989, 124] width 166 height 14
paste input "**********"
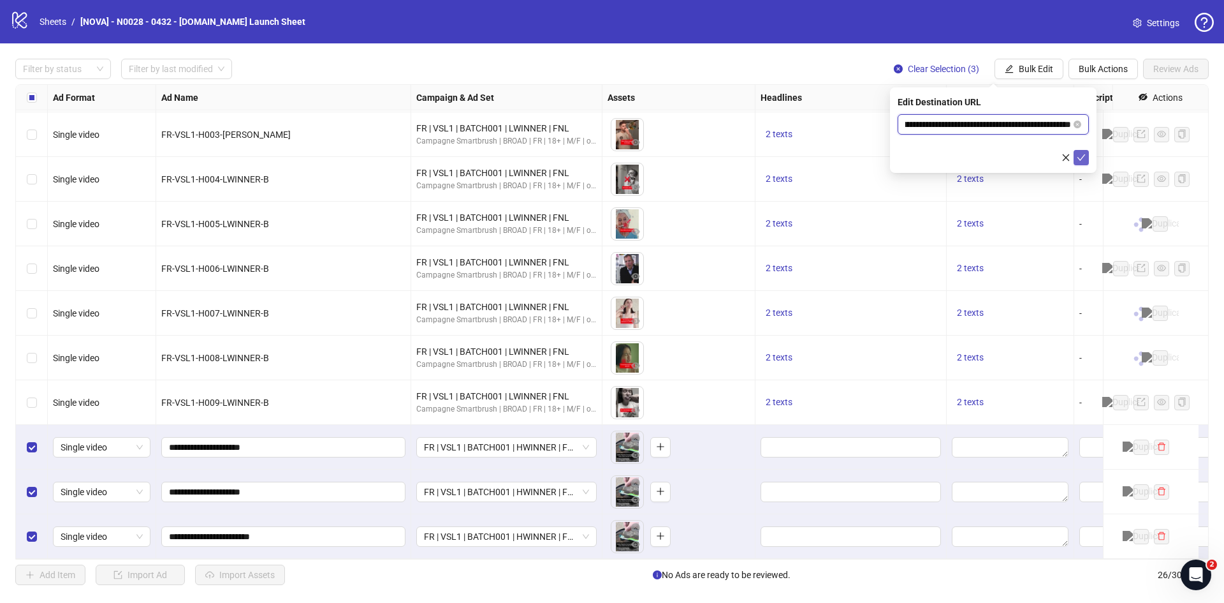
type input "**********"
click at [1077, 156] on icon "check" at bounding box center [1081, 157] width 9 height 9
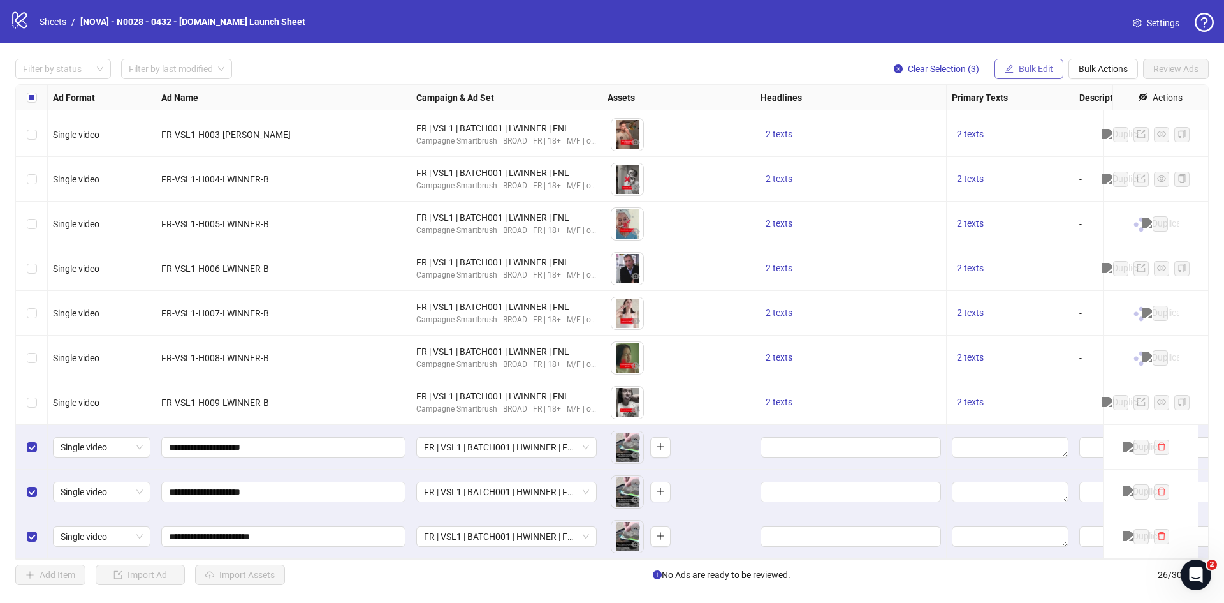
click at [1030, 69] on span "Bulk Edit" at bounding box center [1036, 69] width 34 height 10
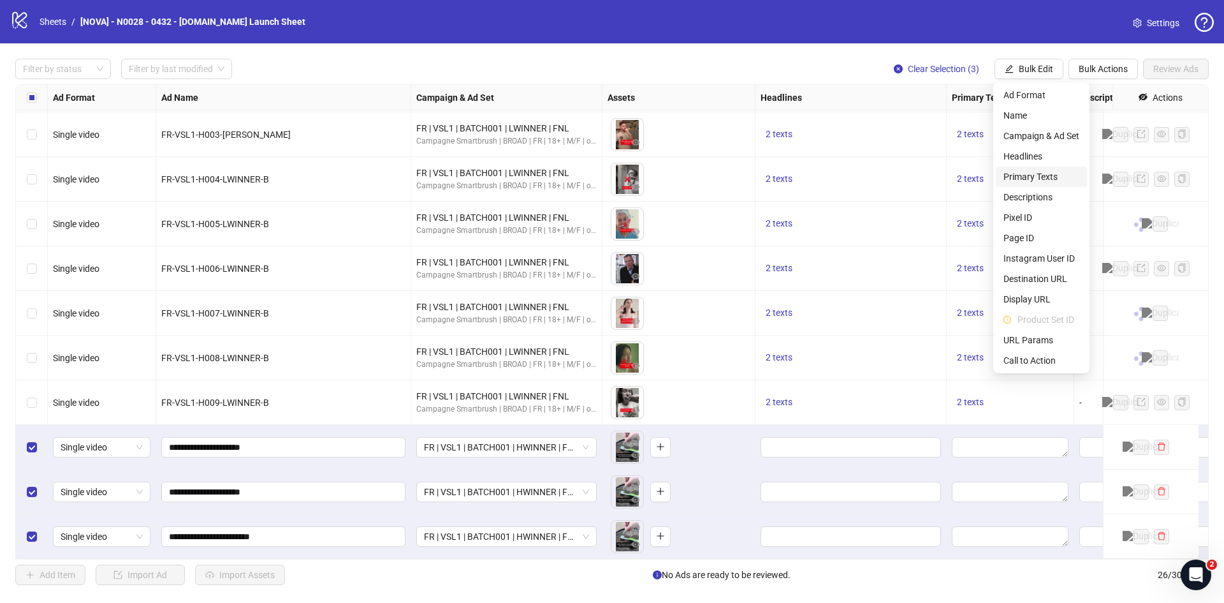
click at [1052, 179] on span "Primary Texts" at bounding box center [1042, 177] width 76 height 14
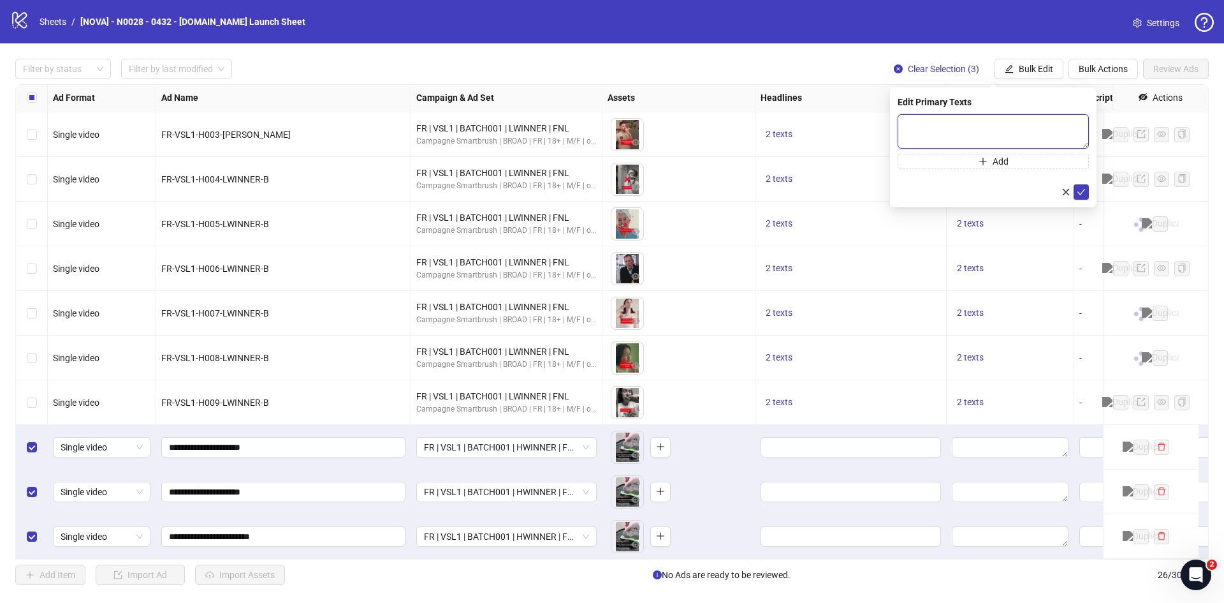
click at [1010, 124] on textarea at bounding box center [993, 131] width 191 height 34
click at [1002, 127] on textarea at bounding box center [993, 131] width 191 height 34
paste textarea "**********"
type textarea "**********"
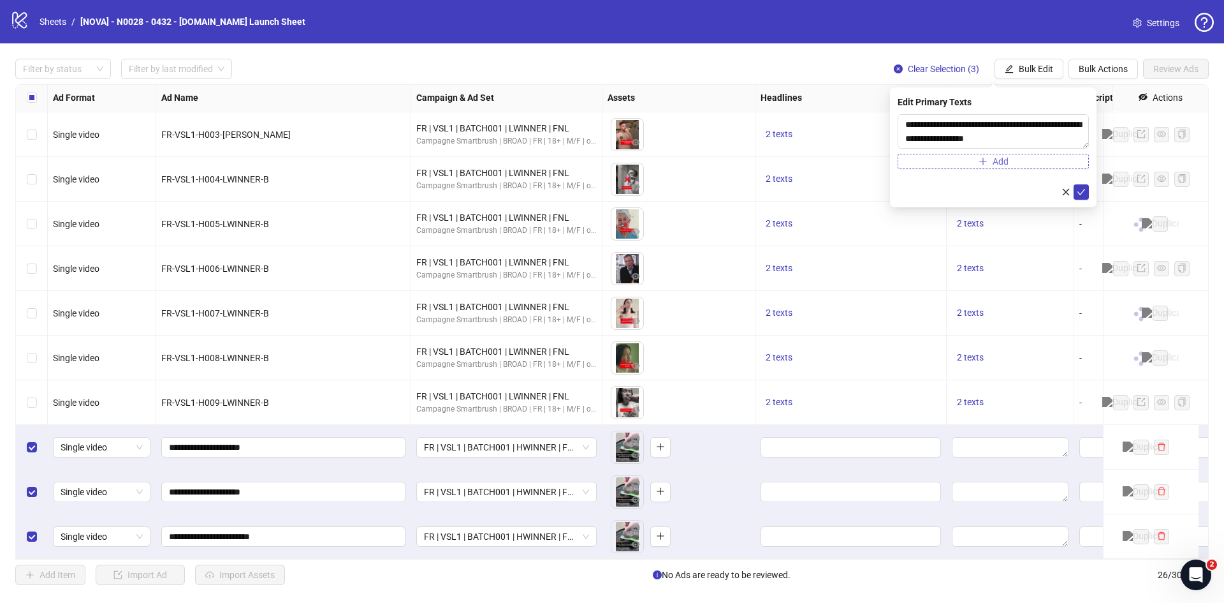
click at [977, 165] on button "Add" at bounding box center [993, 161] width 191 height 15
click at [972, 168] on textarea at bounding box center [993, 171] width 191 height 34
click at [992, 153] on div "**********" at bounding box center [993, 161] width 191 height 94
click at [994, 161] on textarea at bounding box center [993, 171] width 191 height 34
paste textarea "**********"
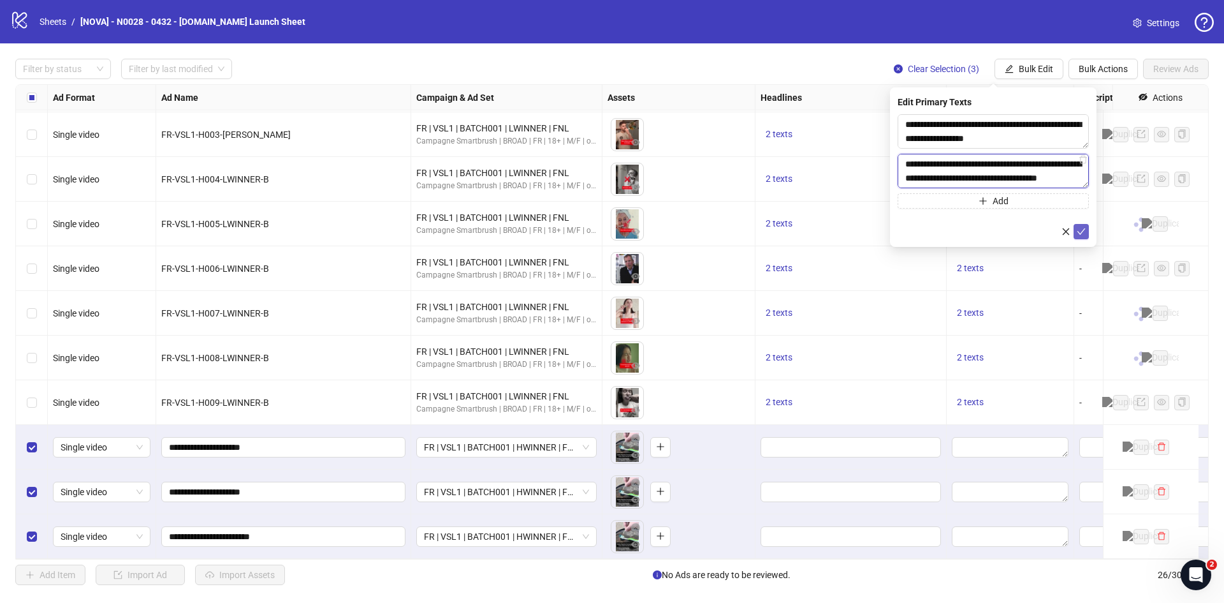
scroll to position [94, 0]
type textarea "**********"
click at [1082, 231] on icon "check" at bounding box center [1081, 231] width 9 height 9
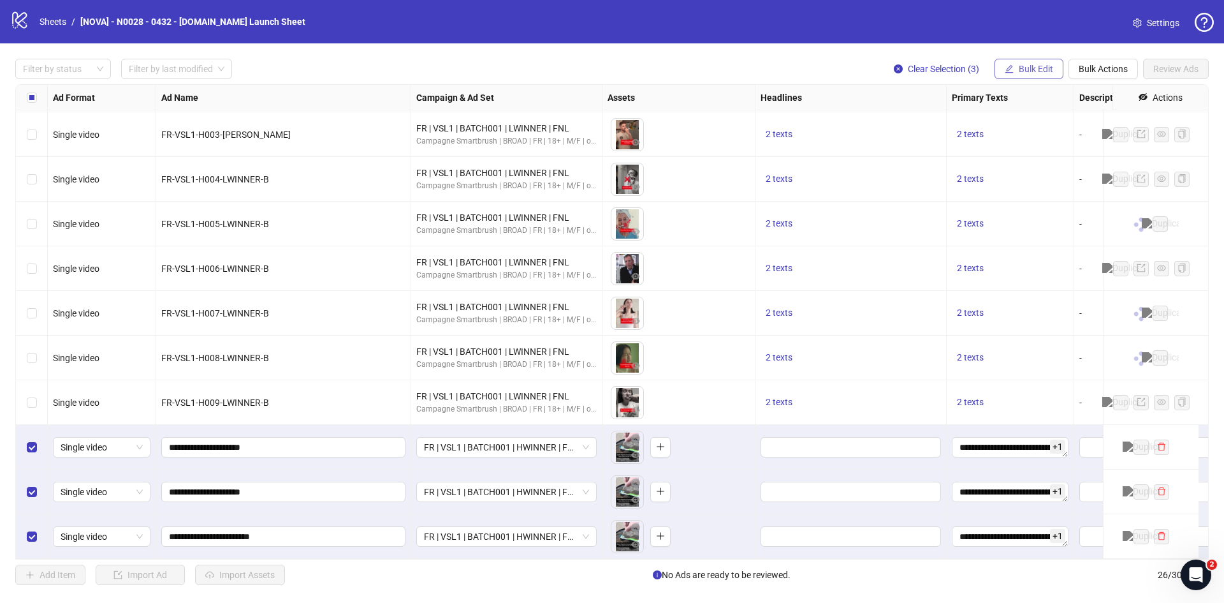
click at [1023, 76] on button "Bulk Edit" at bounding box center [1029, 69] width 69 height 20
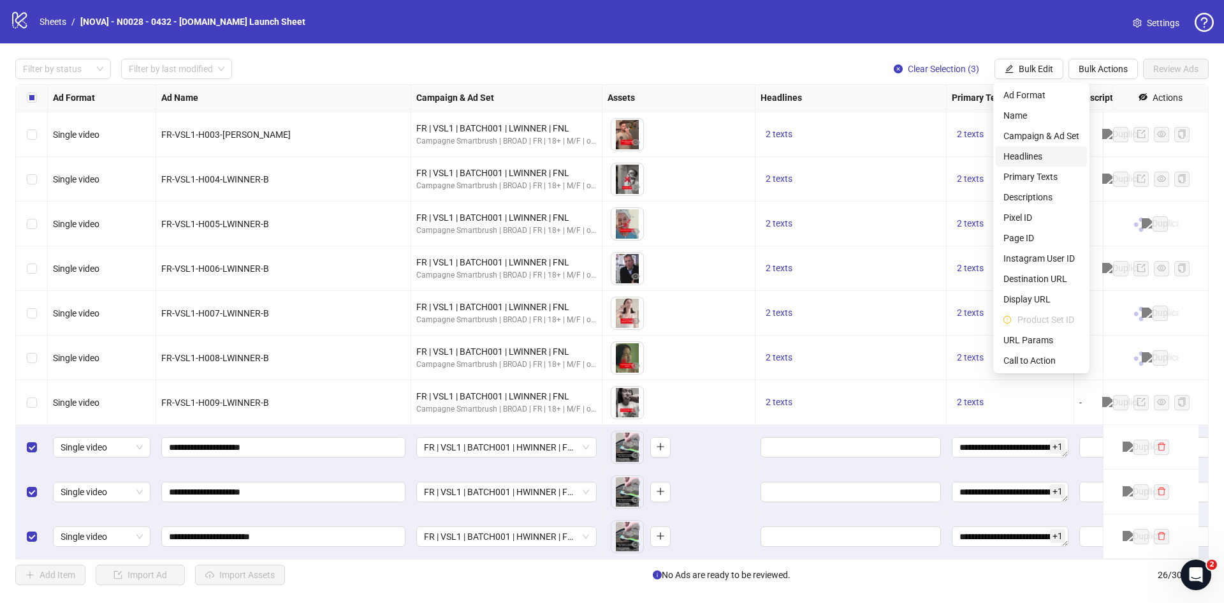
click at [1041, 162] on span "Headlines" at bounding box center [1042, 156] width 76 height 14
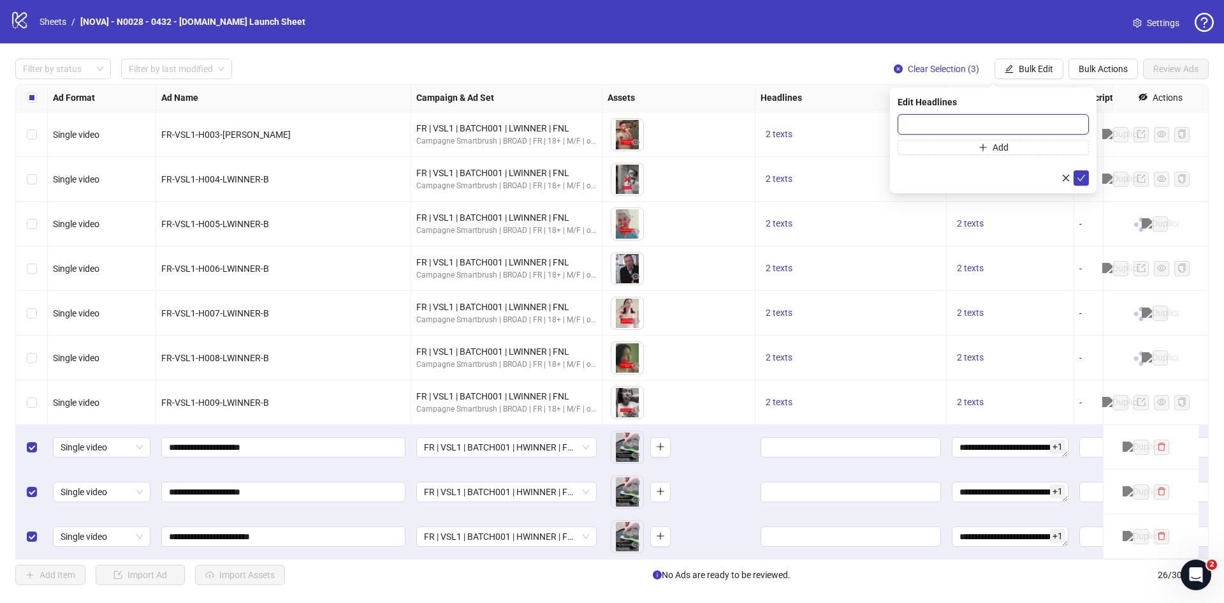
click at [974, 125] on input "text" at bounding box center [993, 124] width 191 height 20
paste input "**********"
type input "**********"
click at [965, 148] on button "Add" at bounding box center [993, 147] width 191 height 15
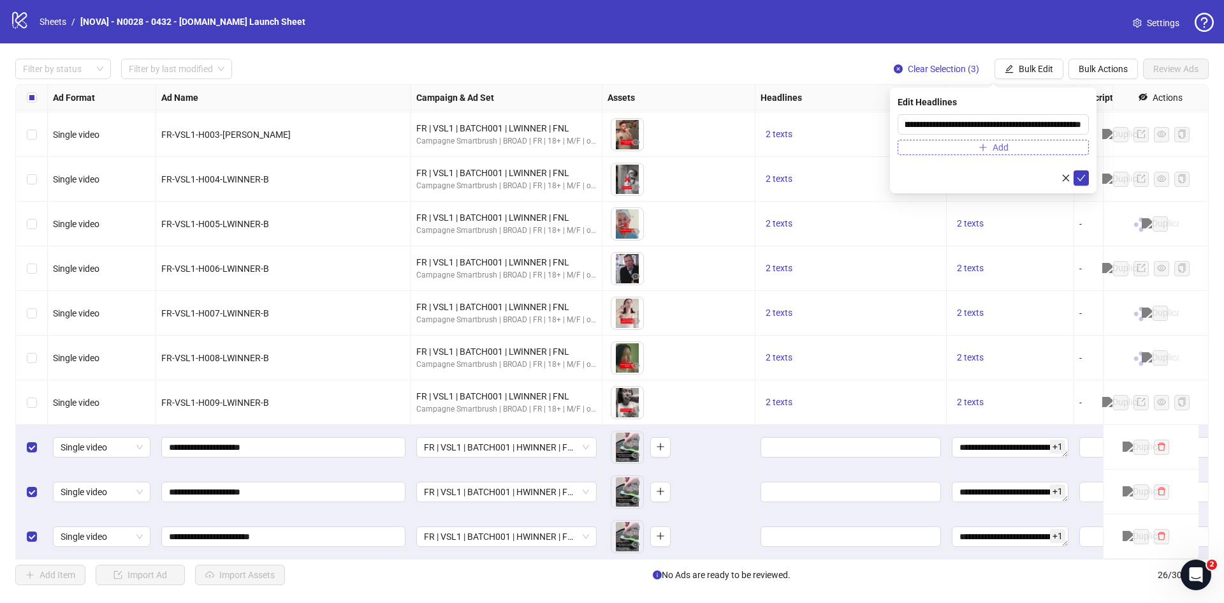
scroll to position [0, 0]
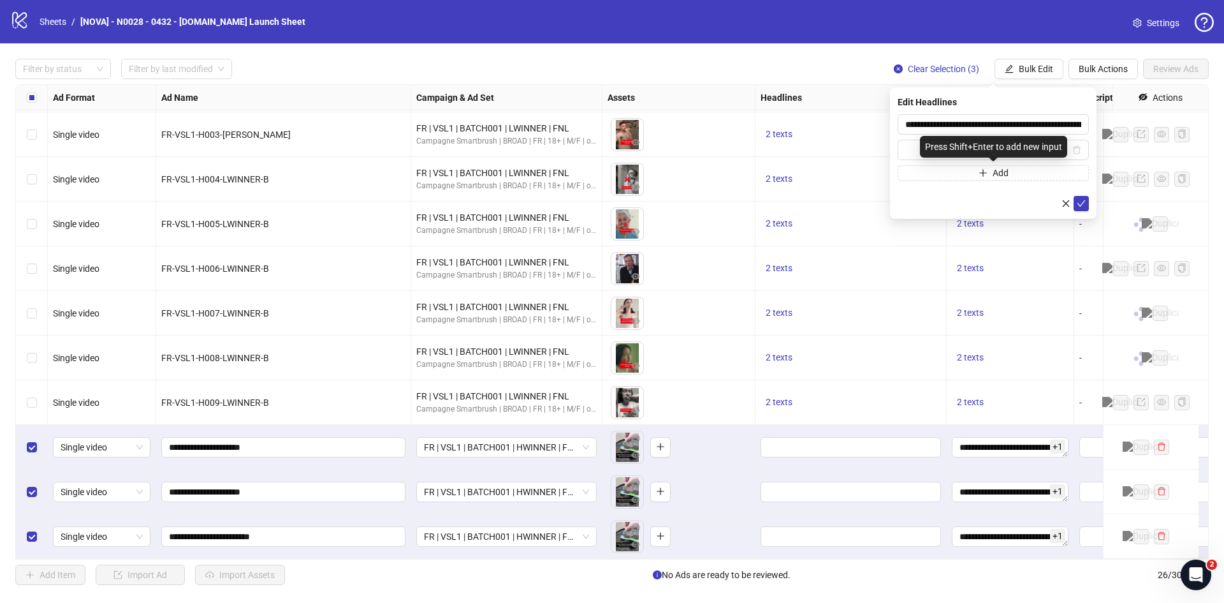
click at [946, 155] on div "Press Shift+Enter to add new input" at bounding box center [993, 147] width 147 height 22
click at [906, 153] on input "text" at bounding box center [988, 150] width 165 height 14
paste input "**********"
type input "**********"
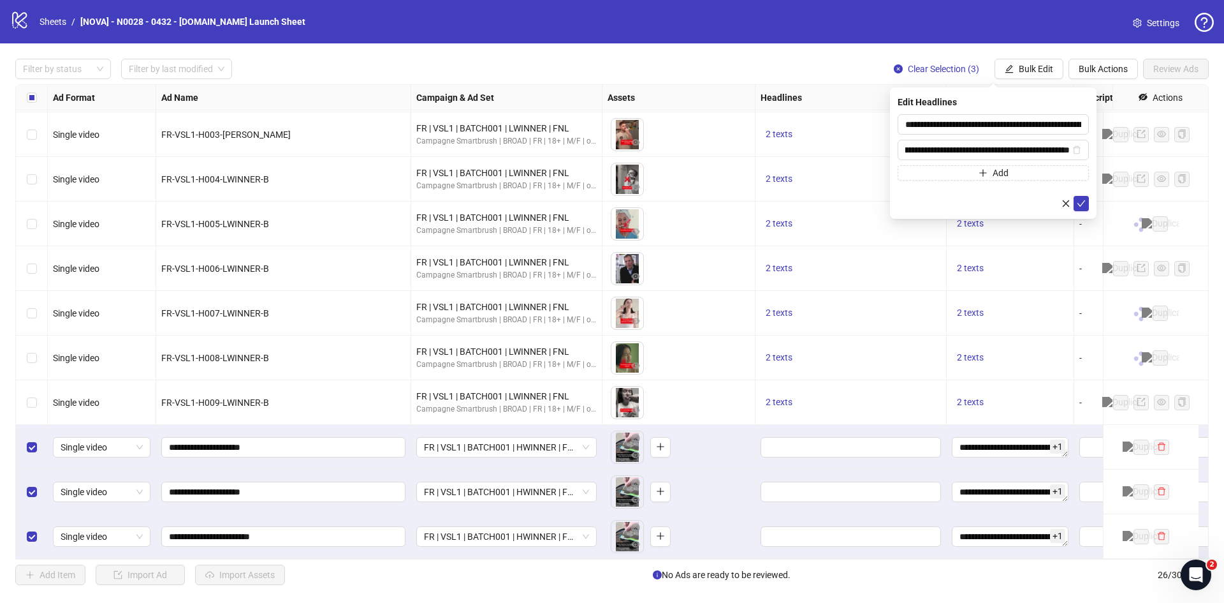
click at [1089, 206] on div "**********" at bounding box center [993, 152] width 207 height 131
click at [1087, 204] on button "submit" at bounding box center [1081, 203] width 15 height 15
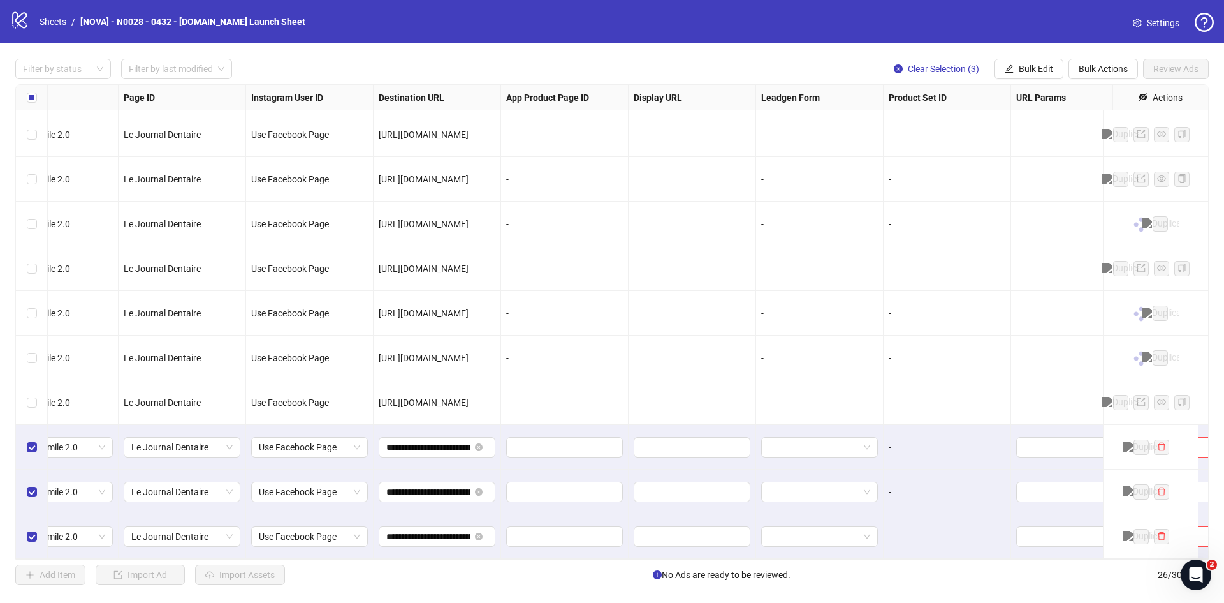
scroll to position [722, 1413]
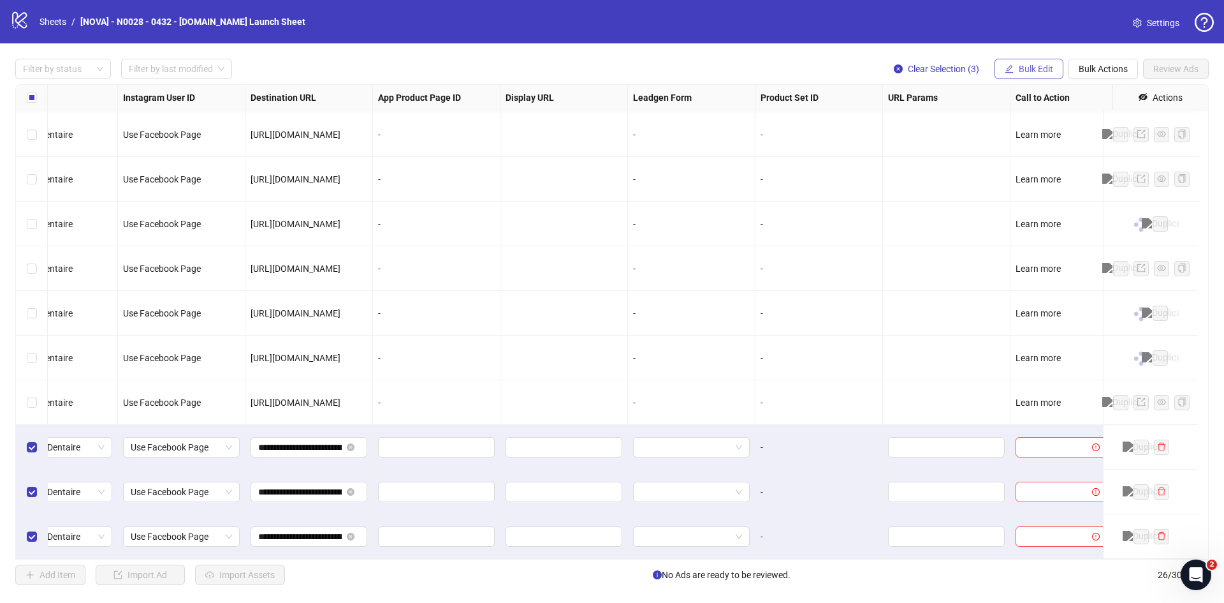
click at [1058, 77] on button "Bulk Edit" at bounding box center [1029, 69] width 69 height 20
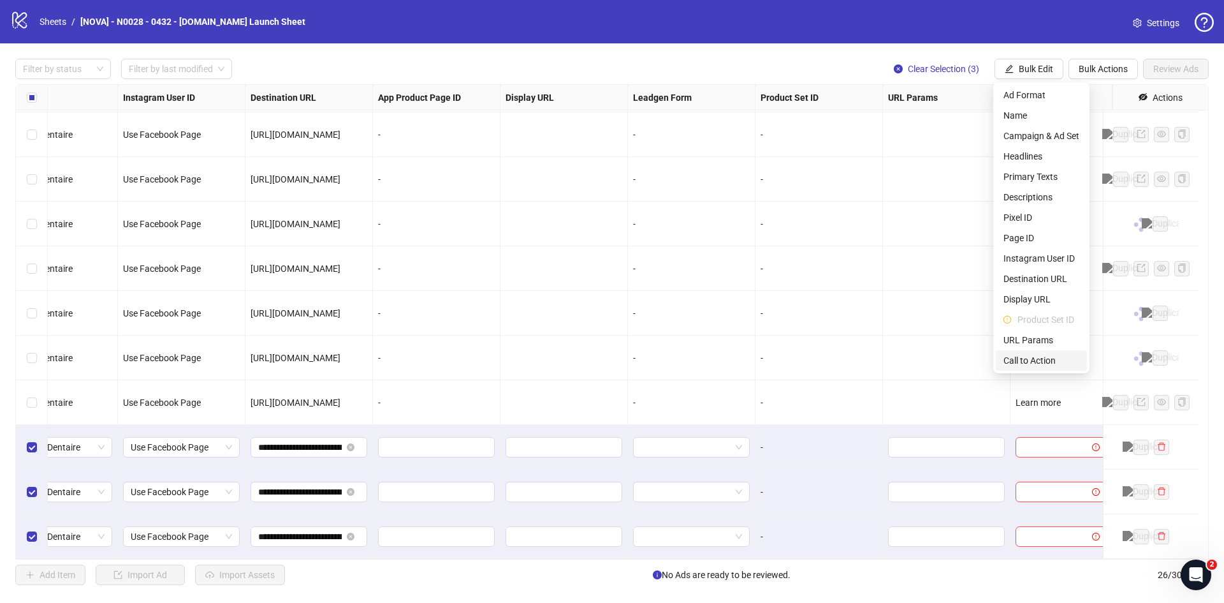
click at [1035, 351] on li "Call to Action" at bounding box center [1041, 360] width 91 height 20
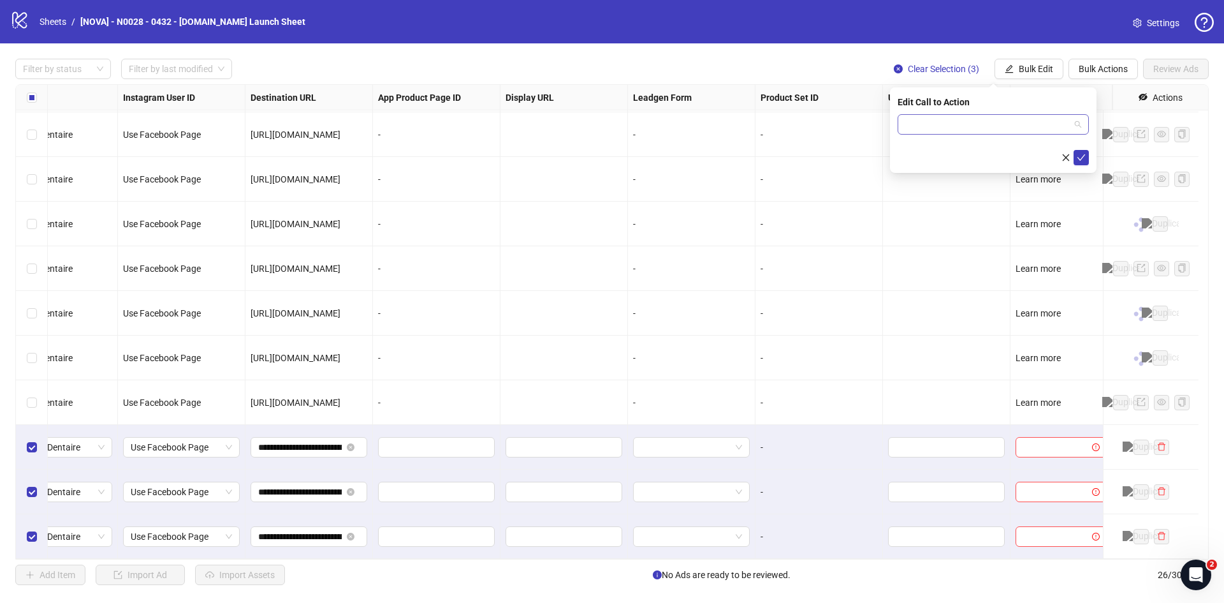
click at [942, 126] on input "search" at bounding box center [988, 124] width 165 height 19
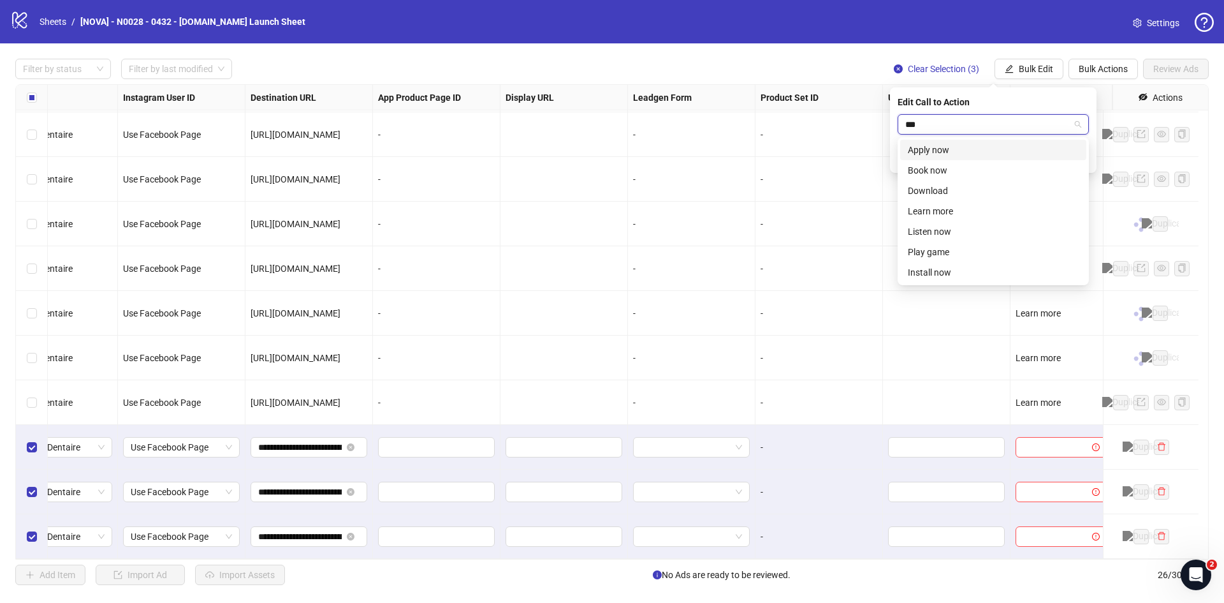
type input "****"
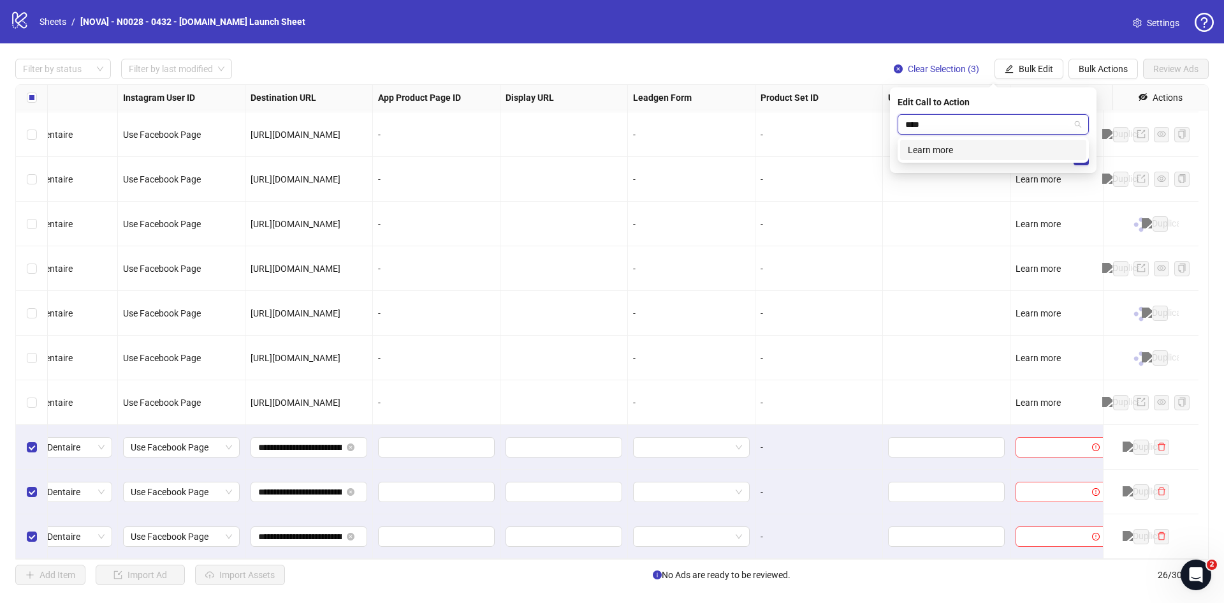
click at [939, 156] on div "Learn more" at bounding box center [993, 150] width 171 height 14
click at [1082, 159] on icon "check" at bounding box center [1081, 157] width 9 height 9
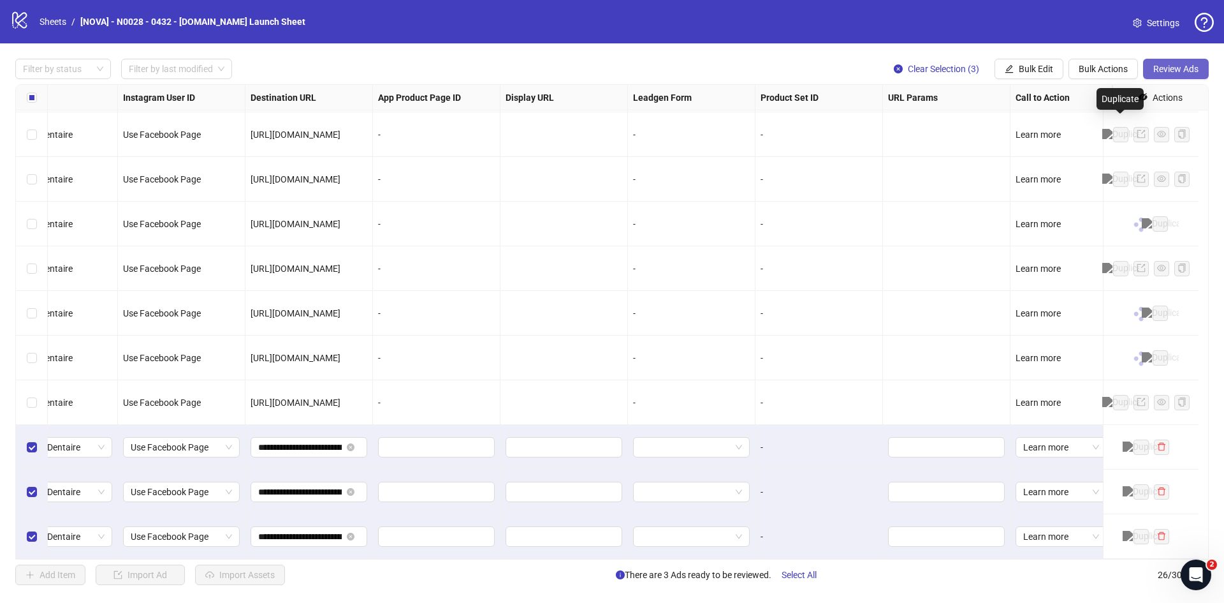
click at [1171, 76] on button "Review Ads" at bounding box center [1176, 69] width 66 height 20
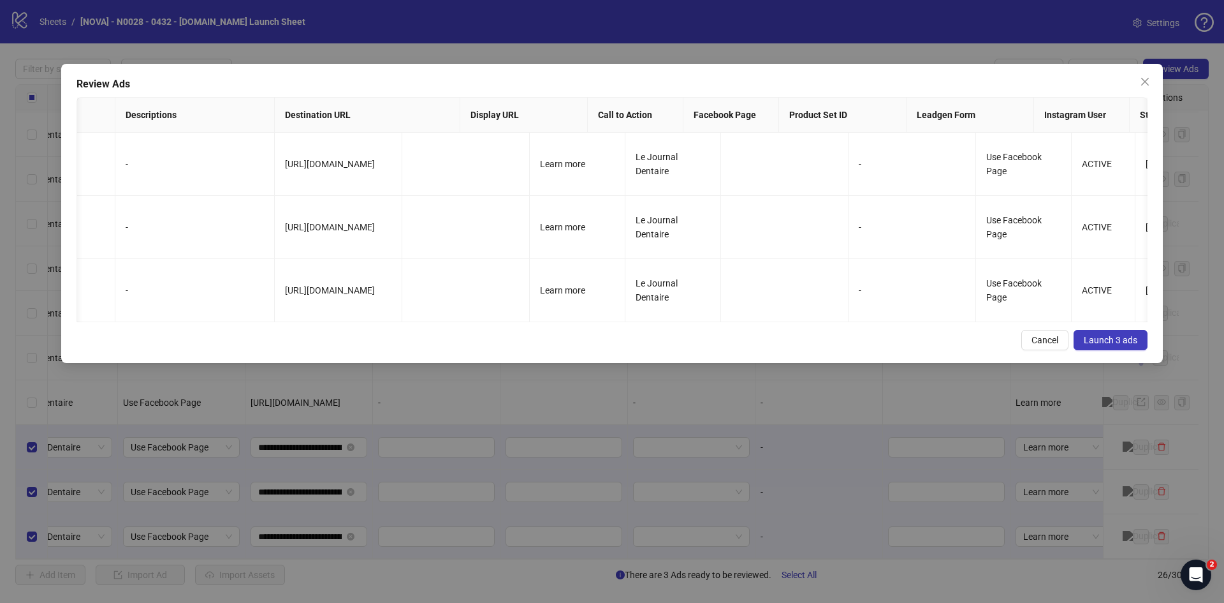
scroll to position [0, 0]
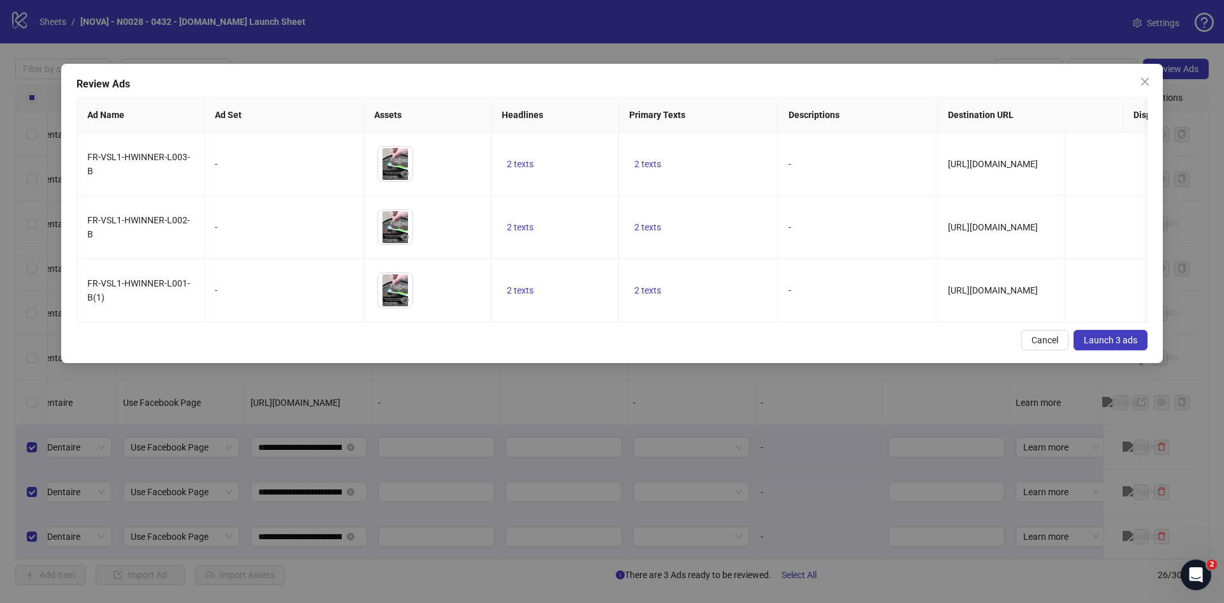
click at [484, 464] on div "Review Ads Ad Name Ad Set Assets Headlines Primary Texts Descriptions Destinati…" at bounding box center [612, 301] width 1224 height 603
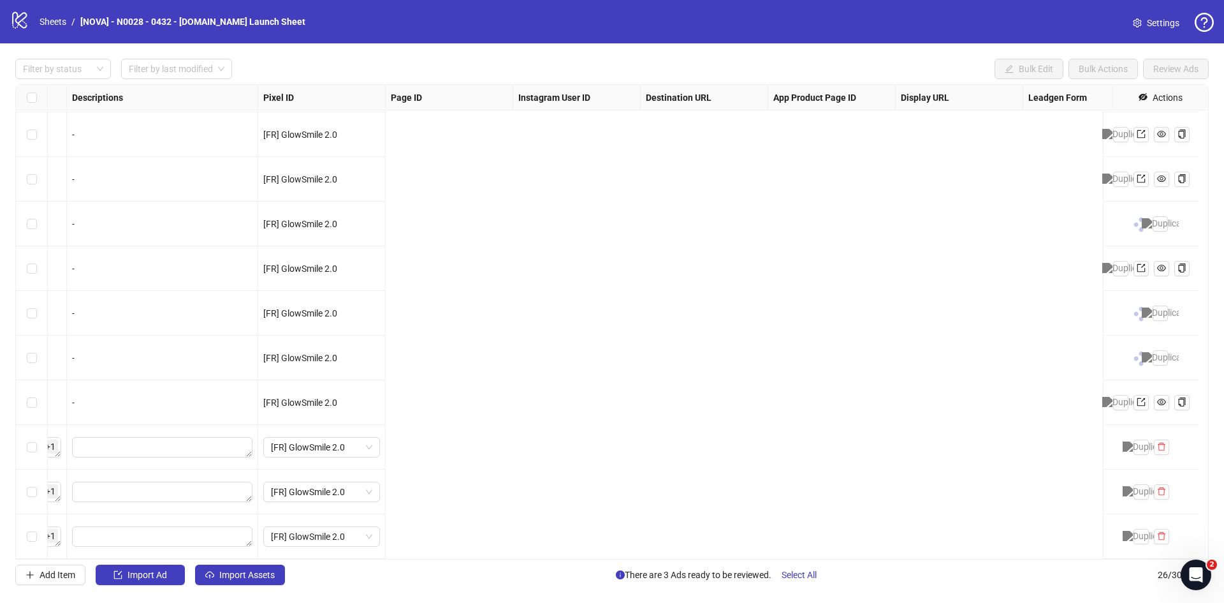
scroll to position [722, 0]
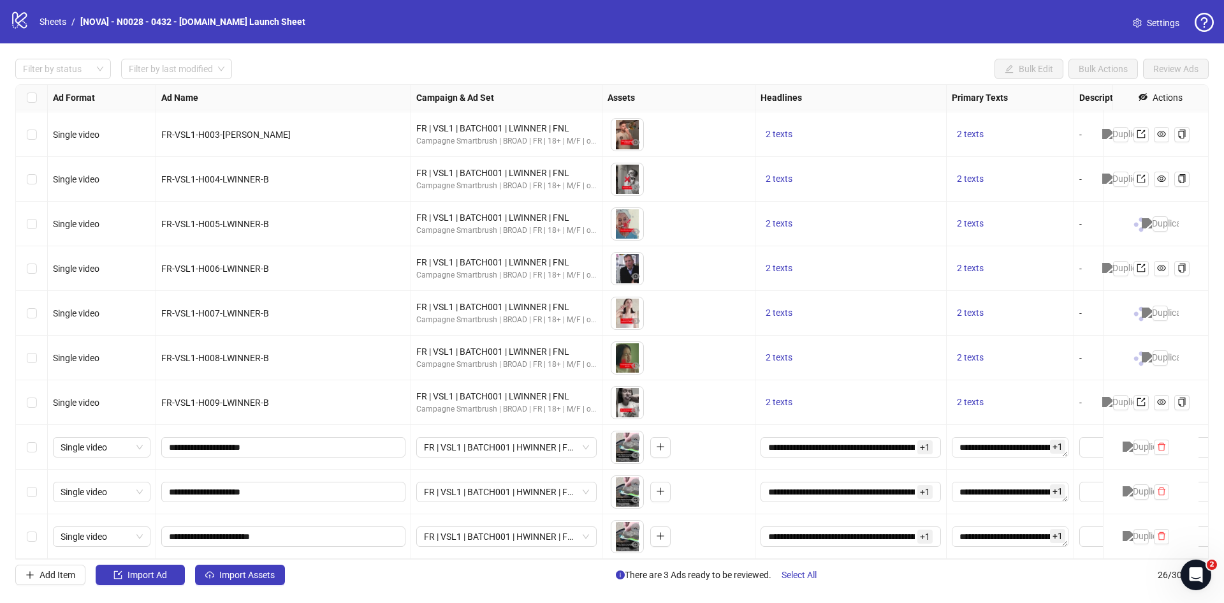
click at [31, 446] on div "Select row 24" at bounding box center [32, 447] width 32 height 45
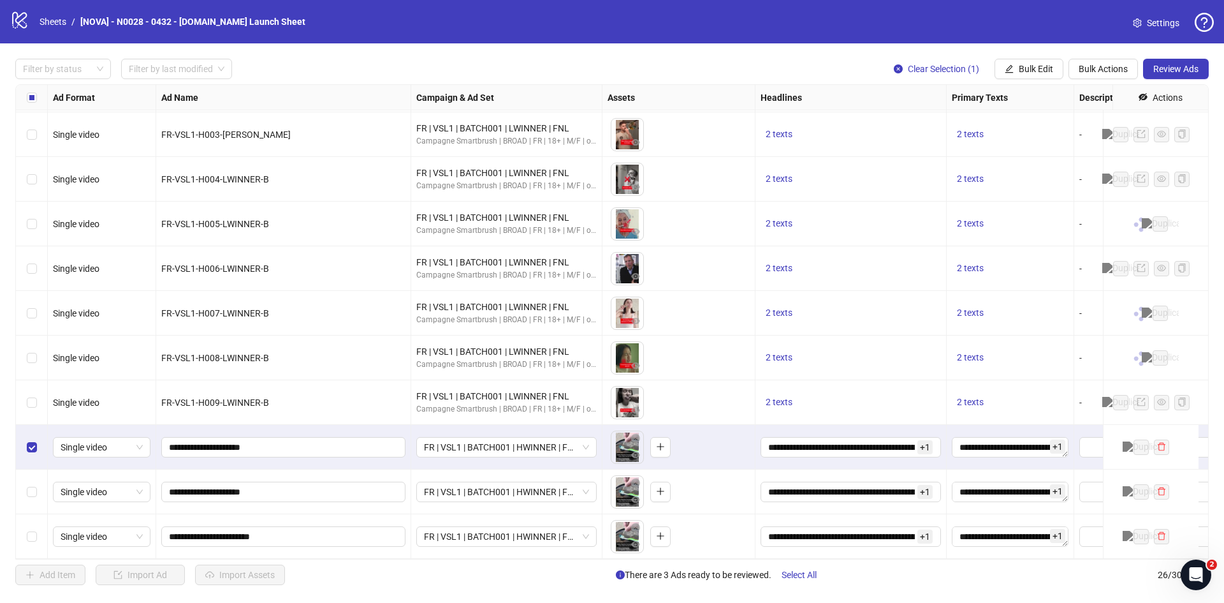
click at [31, 469] on div "Select row 25" at bounding box center [32, 491] width 32 height 45
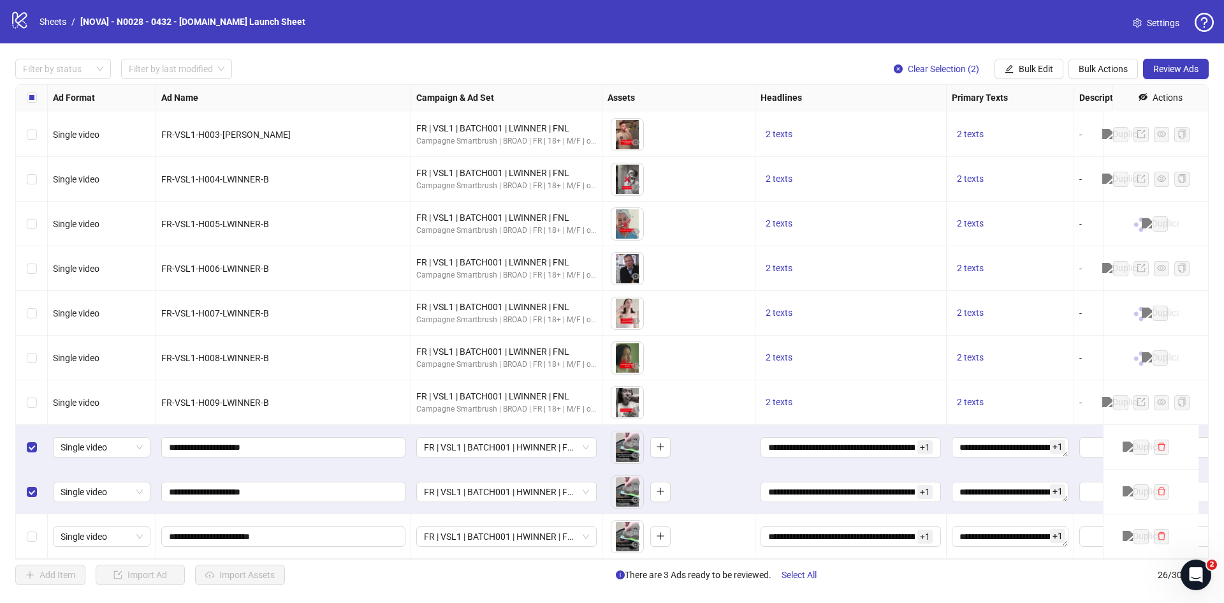
click at [36, 514] on div "Select row 26" at bounding box center [32, 536] width 32 height 45
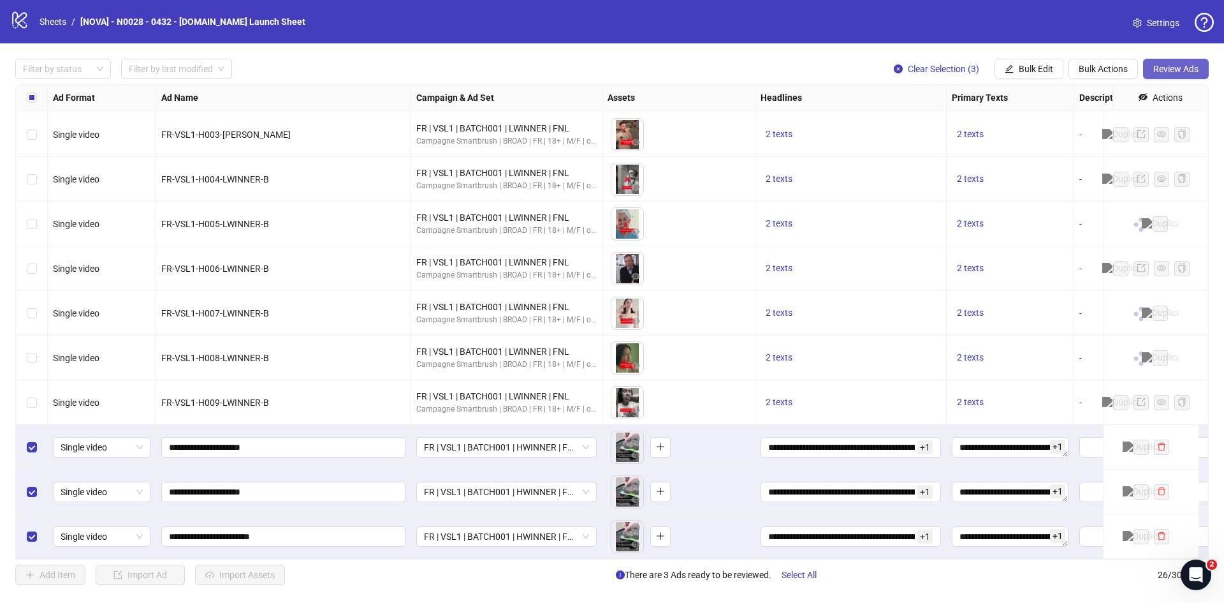
click at [1163, 75] on button "Review Ads" at bounding box center [1176, 69] width 66 height 20
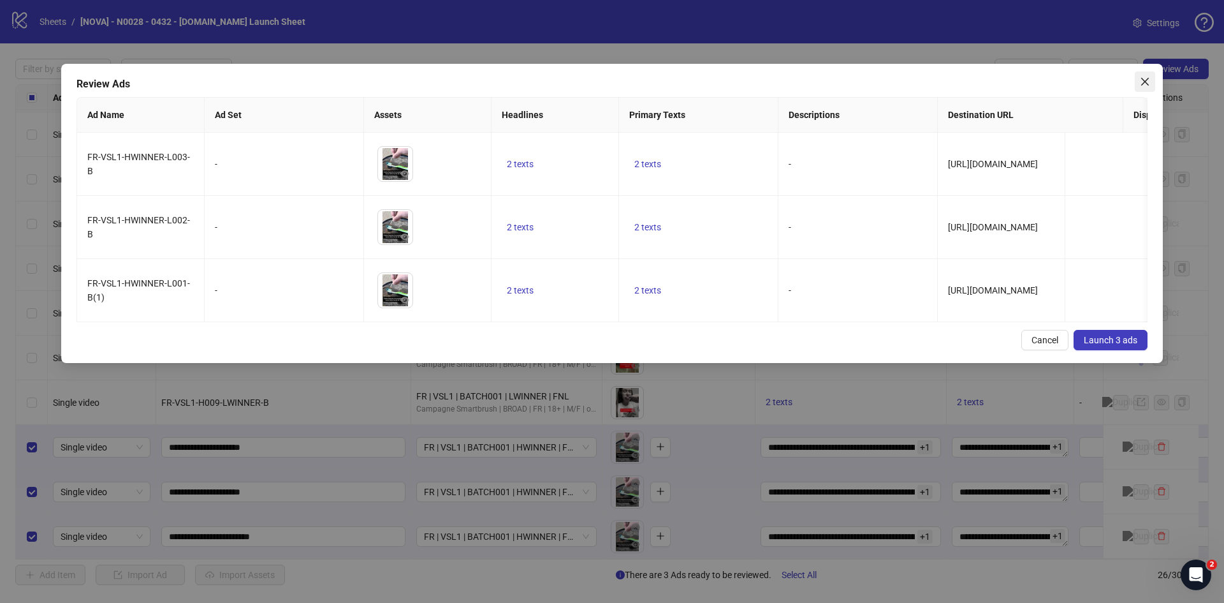
click at [1145, 79] on icon "close" at bounding box center [1145, 82] width 10 height 10
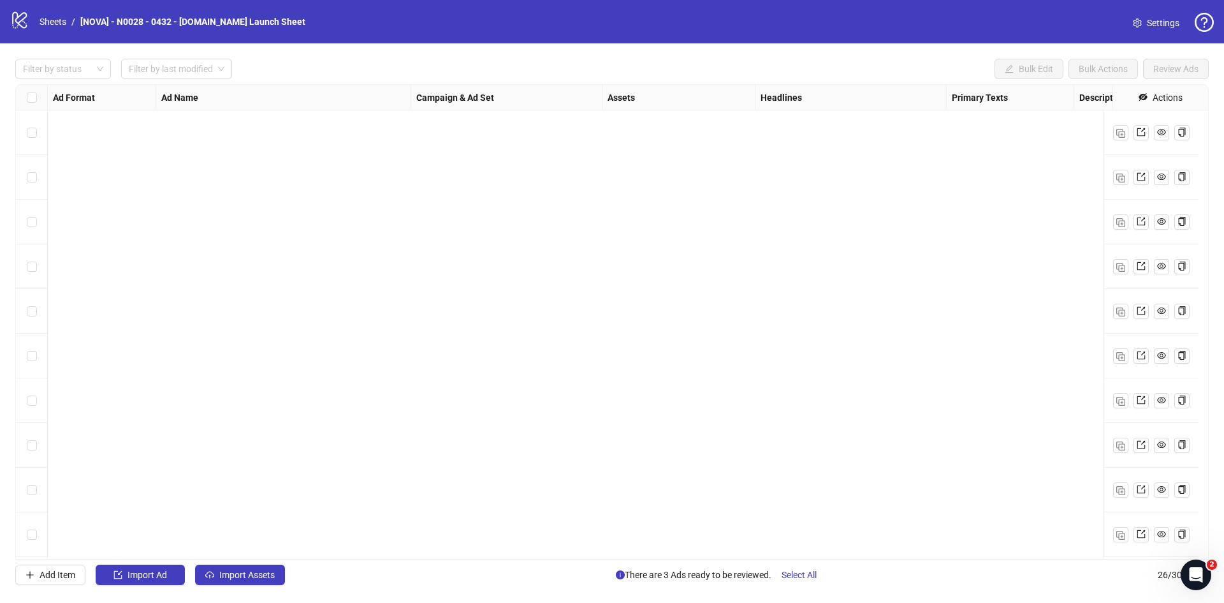
scroll to position [722, 0]
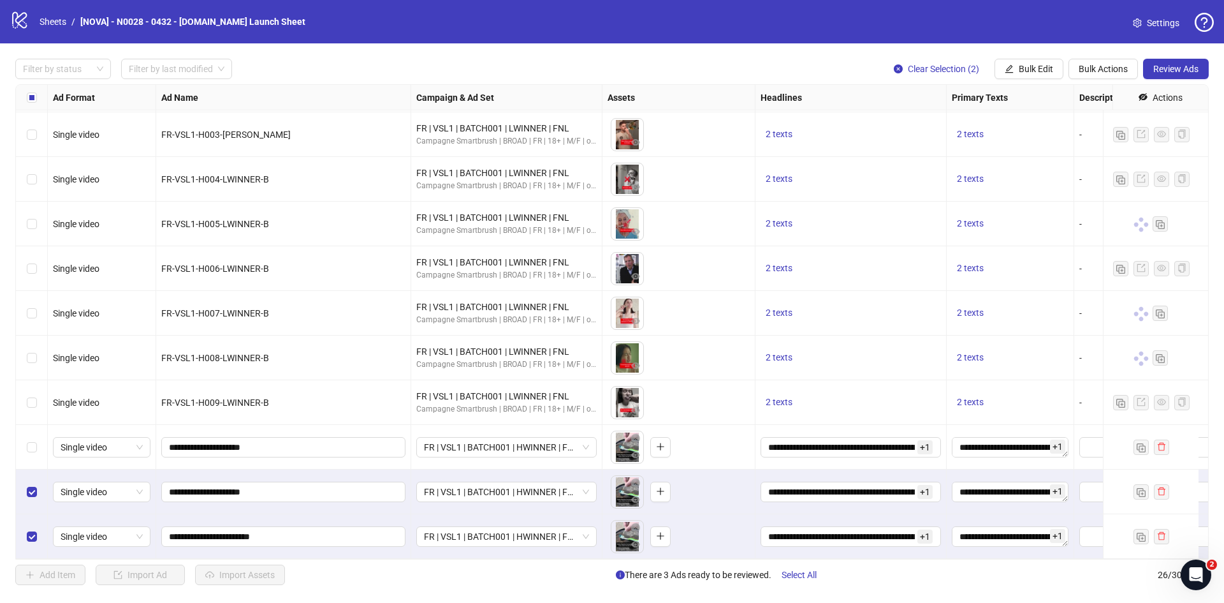
click at [34, 453] on div "Select row 24" at bounding box center [32, 447] width 32 height 45
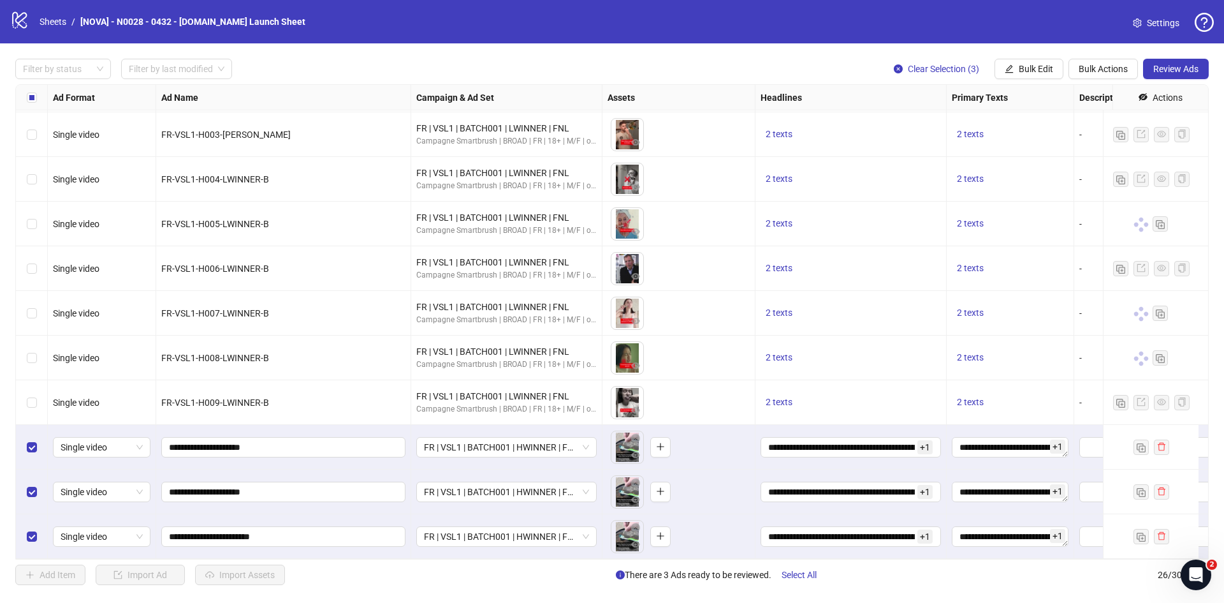
click at [1163, 80] on div "Filter by status Filter by last modified Clear Selection (3) Bulk Edit Bulk Act…" at bounding box center [612, 321] width 1224 height 557
click at [1164, 74] on span "Review Ads" at bounding box center [1176, 69] width 45 height 10
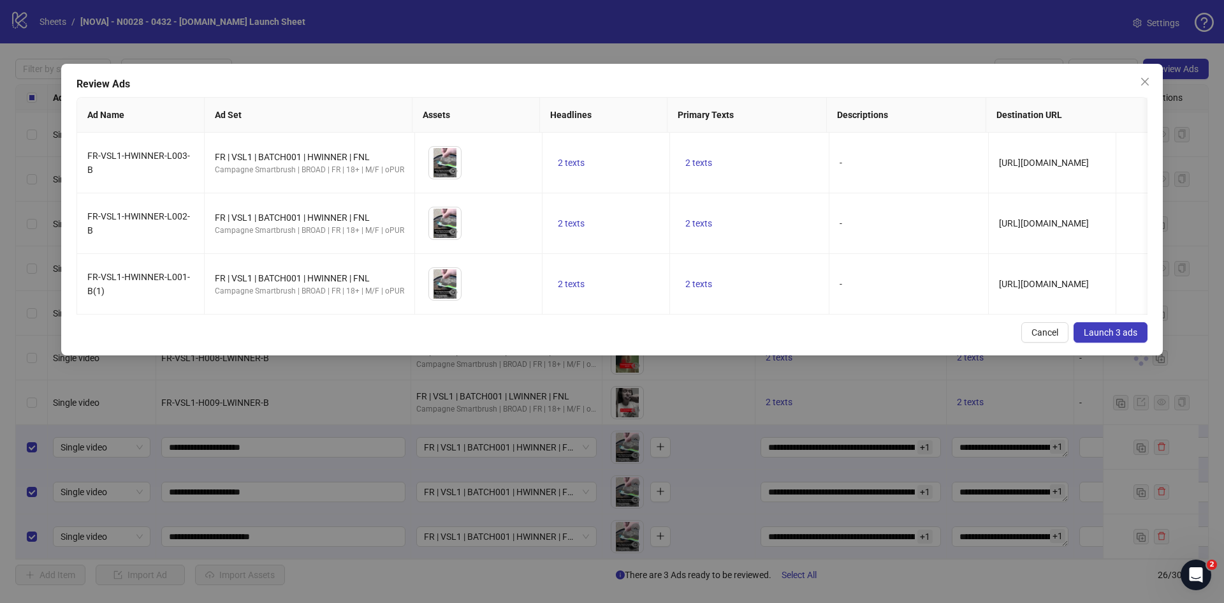
click at [1140, 339] on button "Launch 3 ads" at bounding box center [1111, 332] width 74 height 20
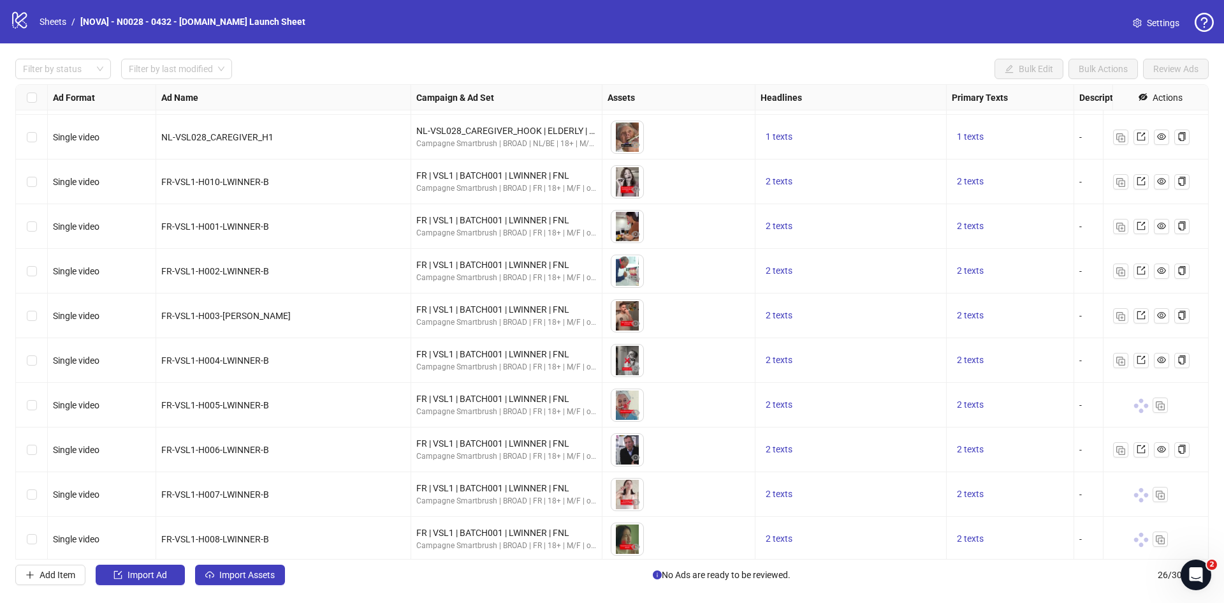
scroll to position [531, 0]
click at [501, 219] on div "FR | VSL1 | BATCH001 | LWINNER | FNL" at bounding box center [506, 221] width 180 height 14
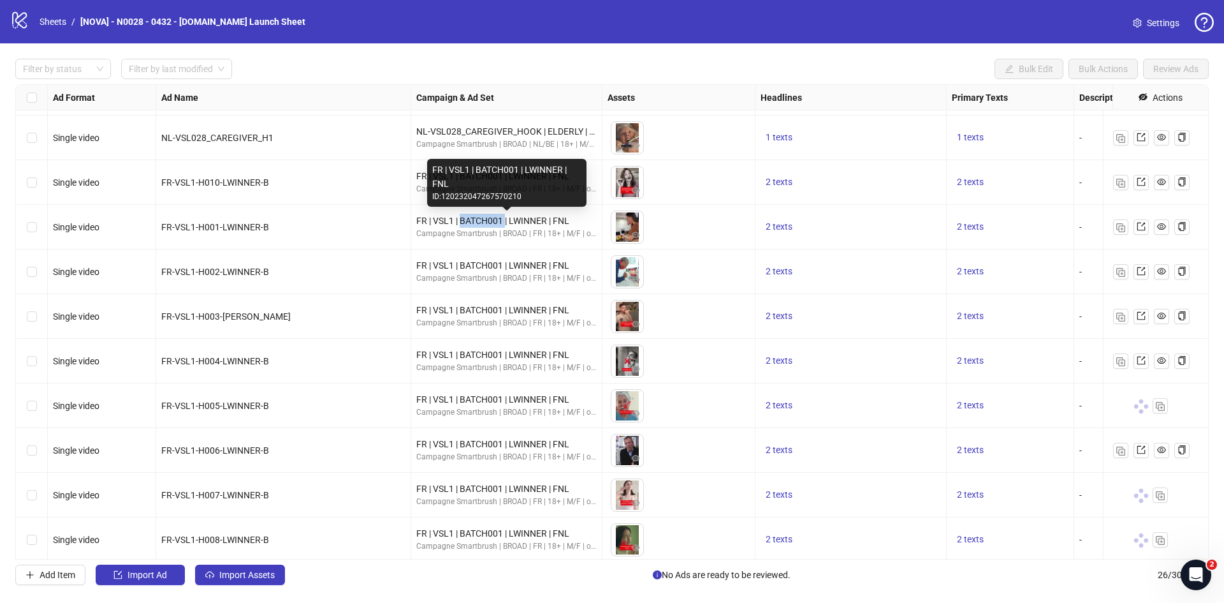
click at [501, 219] on div "FR | VSL1 | BATCH001 | LWINNER | FNL" at bounding box center [506, 221] width 180 height 14
copy div "FR | VSL1 | BATCH001 | LWINNER | FNL"
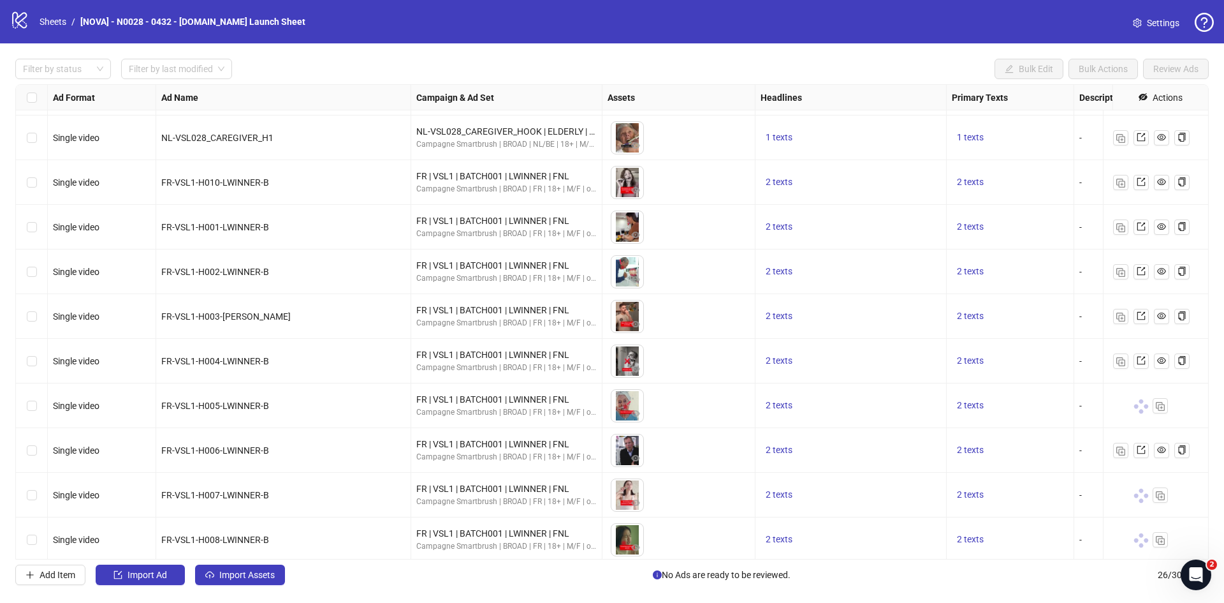
click at [391, 237] on div "FR-VSL1-H001-LWINNER-B" at bounding box center [283, 227] width 255 height 45
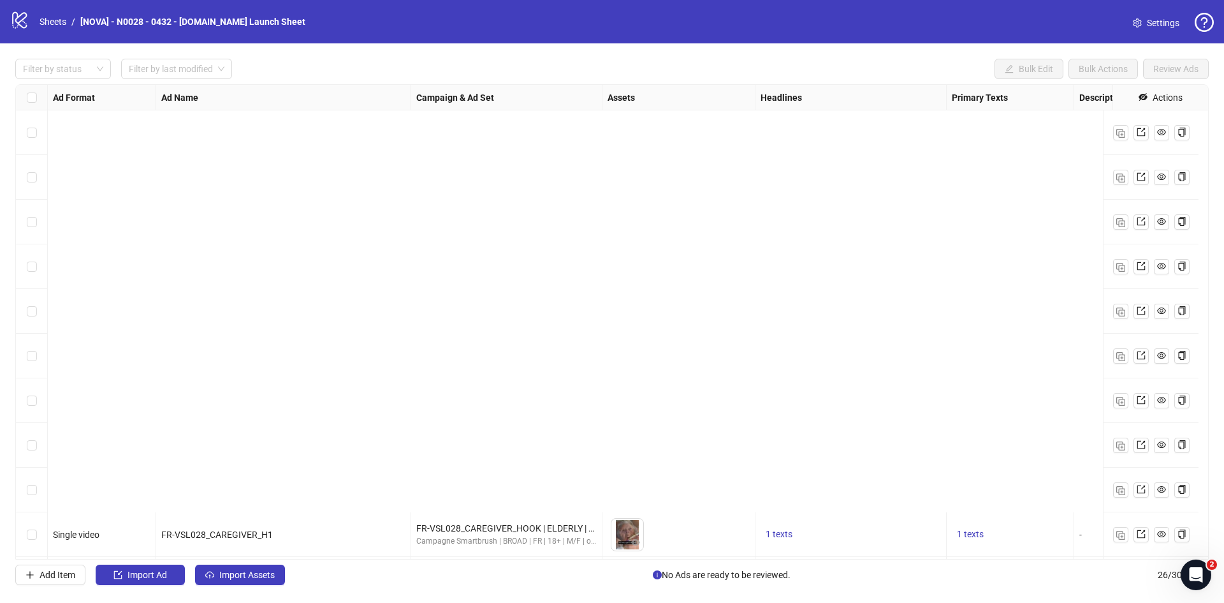
scroll to position [722, 0]
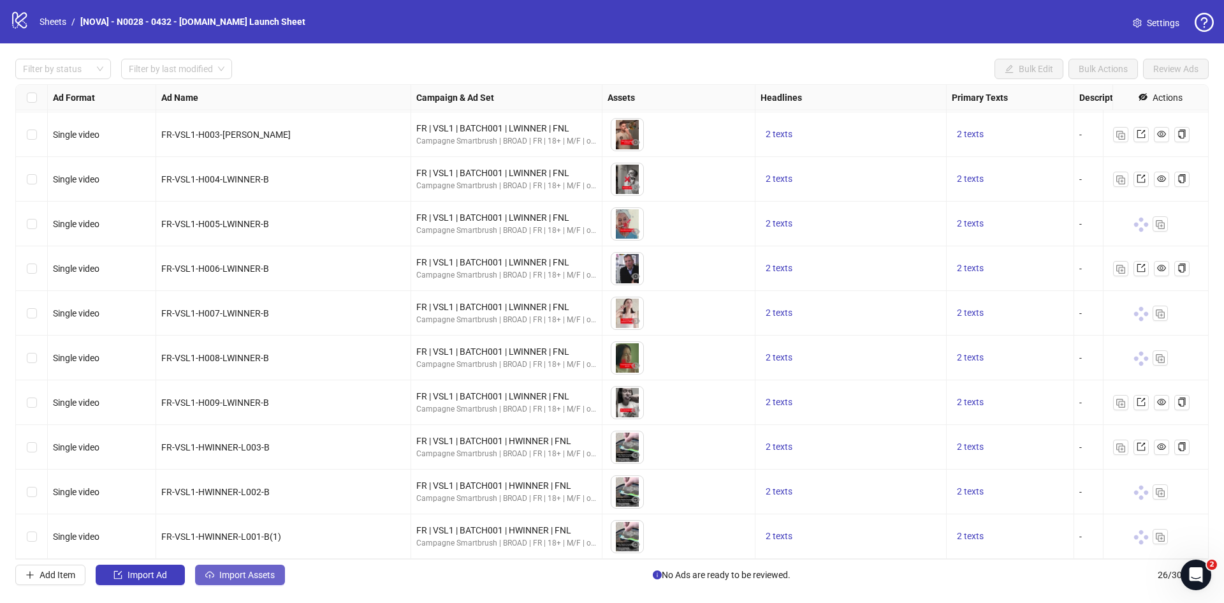
click at [261, 573] on span "Import Assets" at bounding box center [246, 574] width 55 height 10
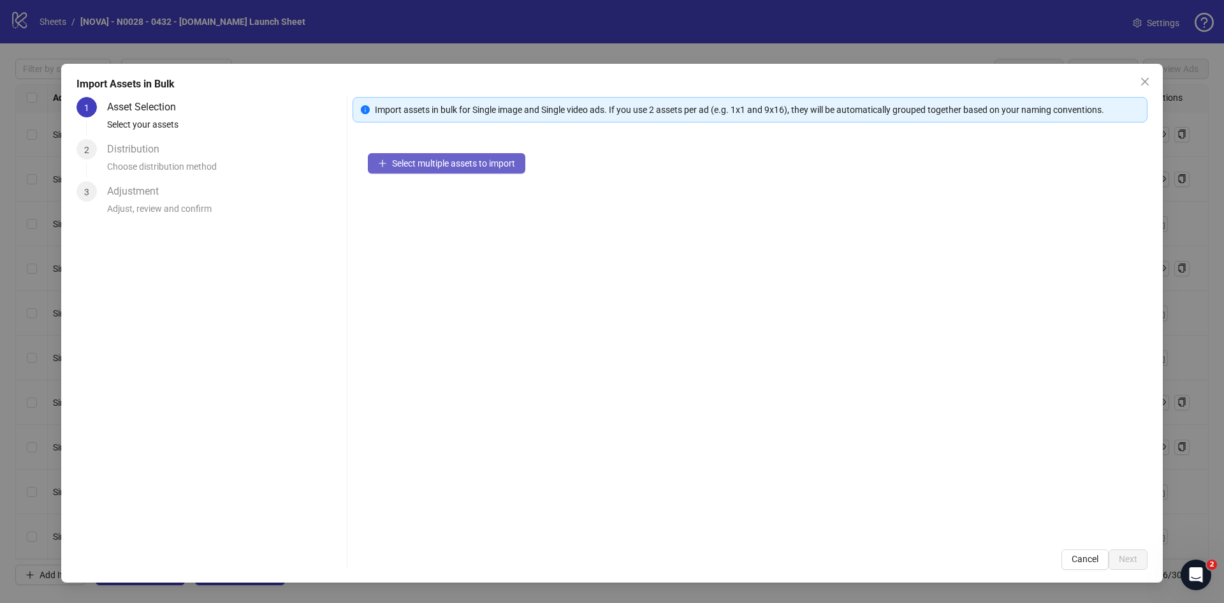
click at [411, 172] on button "Select multiple assets to import" at bounding box center [447, 163] width 158 height 20
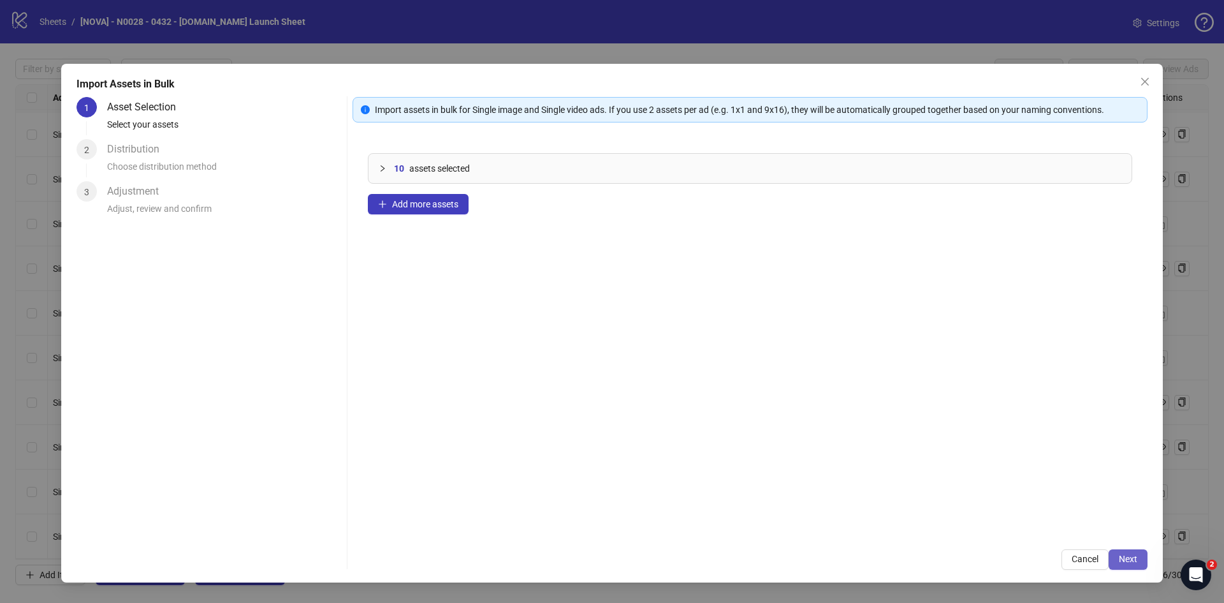
click at [1133, 555] on span "Next" at bounding box center [1128, 559] width 18 height 10
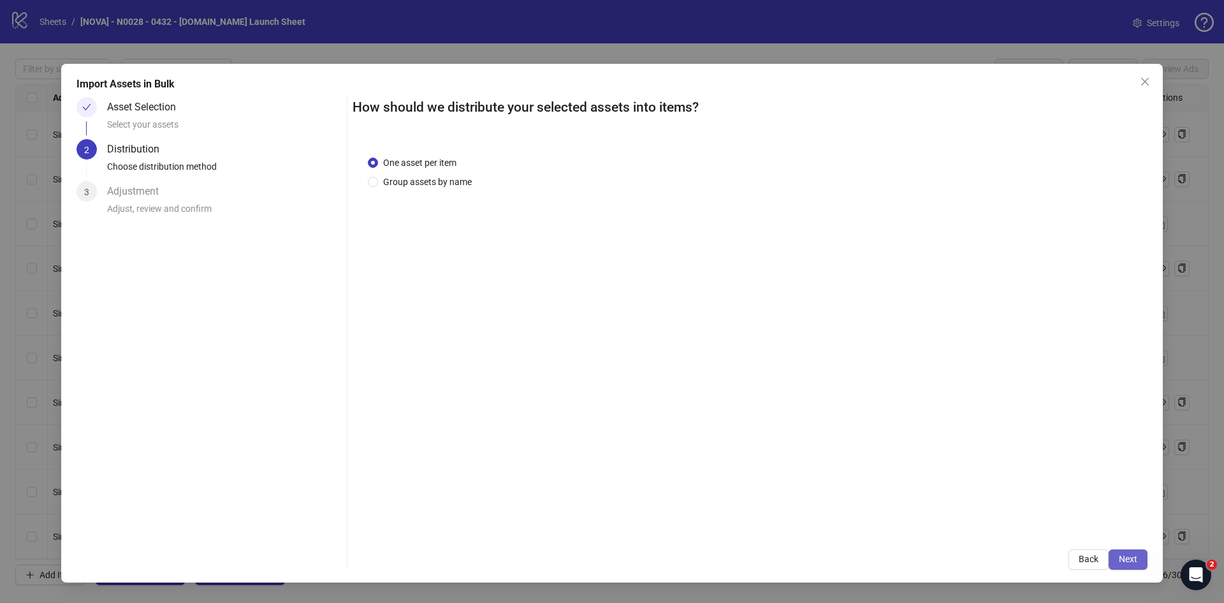
click at [1133, 556] on span "Next" at bounding box center [1128, 559] width 18 height 10
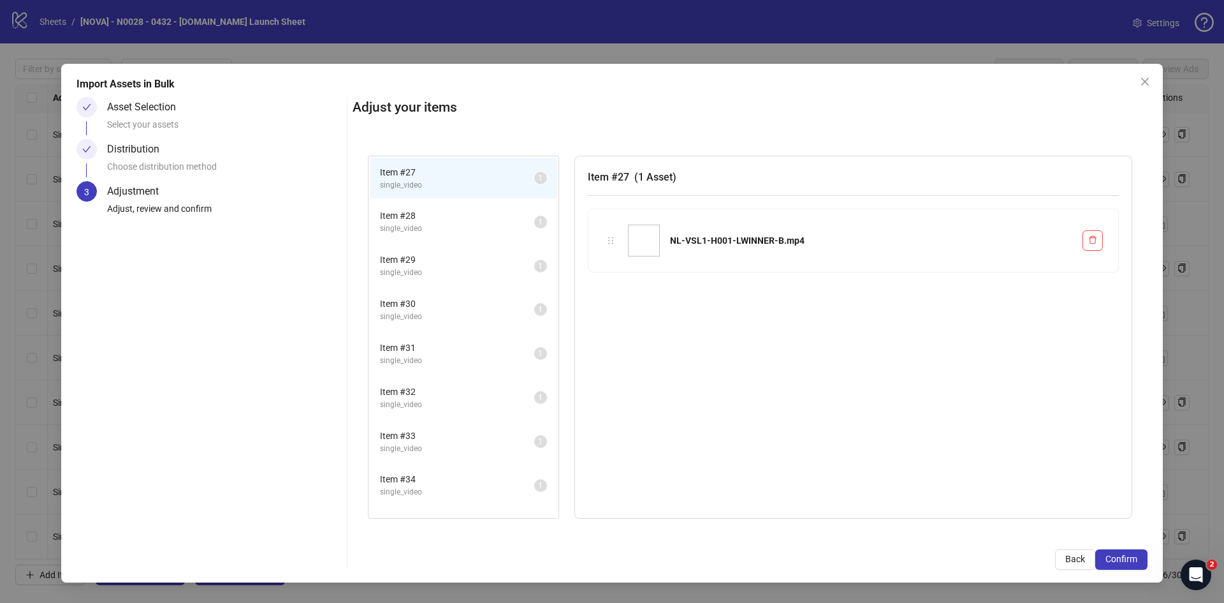
click at [1133, 556] on span "Confirm" at bounding box center [1122, 559] width 32 height 10
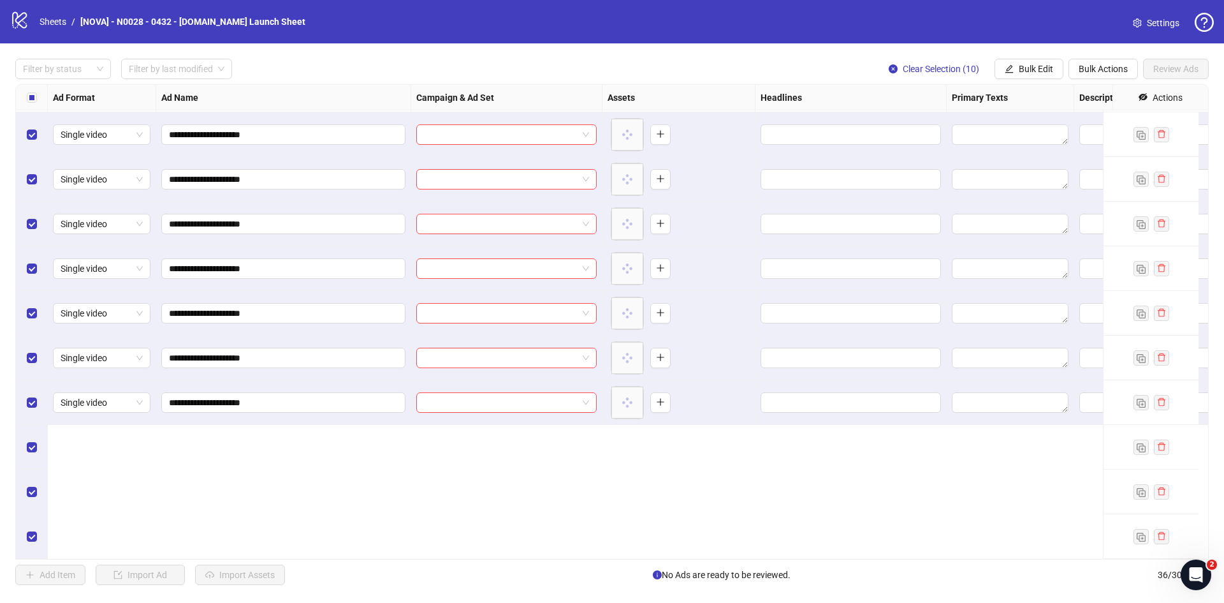
scroll to position [977, 0]
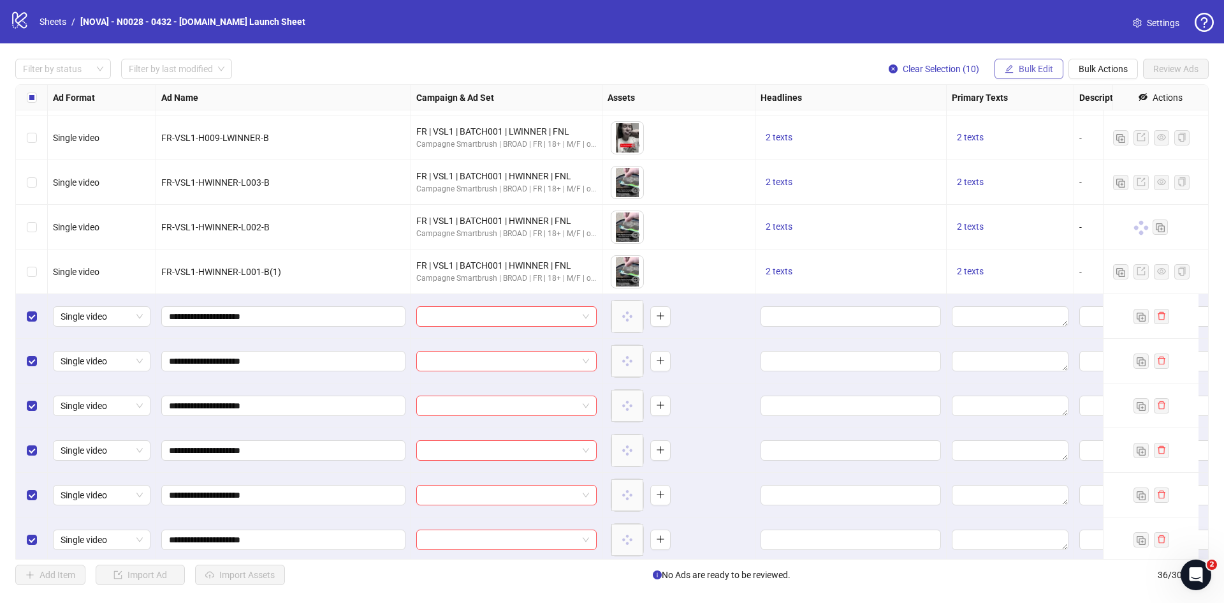
click at [1034, 67] on span "Bulk Edit" at bounding box center [1036, 69] width 34 height 10
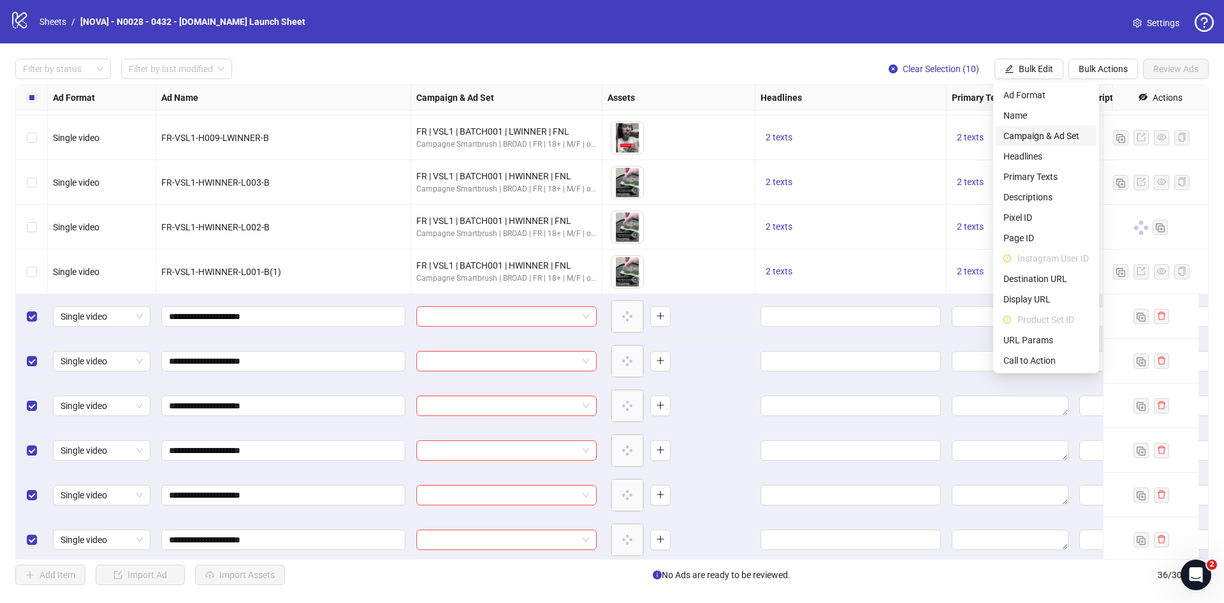
click at [1041, 135] on span "Campaign & Ad Set" at bounding box center [1046, 136] width 85 height 14
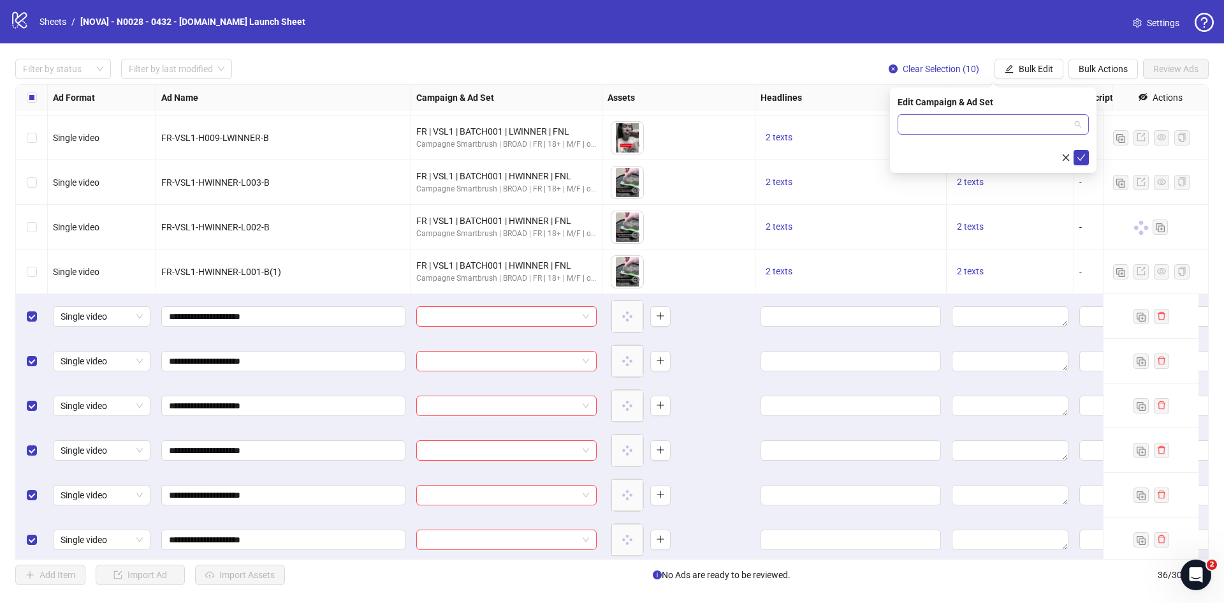
click at [958, 120] on input "search" at bounding box center [988, 124] width 165 height 19
paste input "**********"
type input "**********"
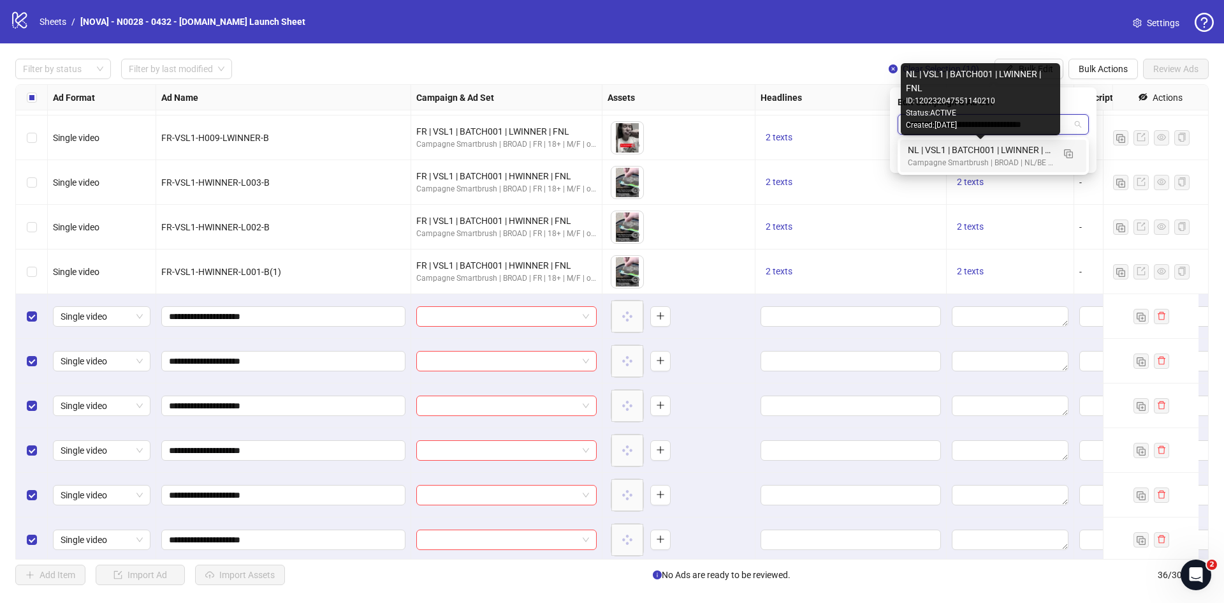
click at [997, 150] on div "NL | VSL1 | BATCH001 | LWINNER | FNL" at bounding box center [980, 150] width 145 height 14
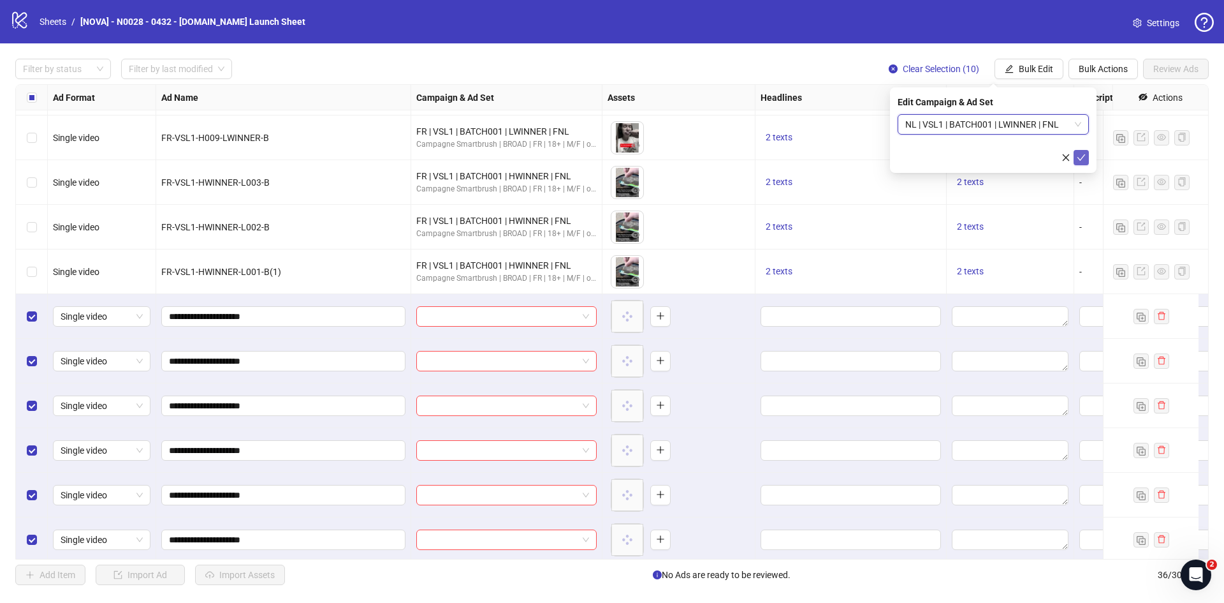
click at [1075, 156] on button "submit" at bounding box center [1081, 157] width 15 height 15
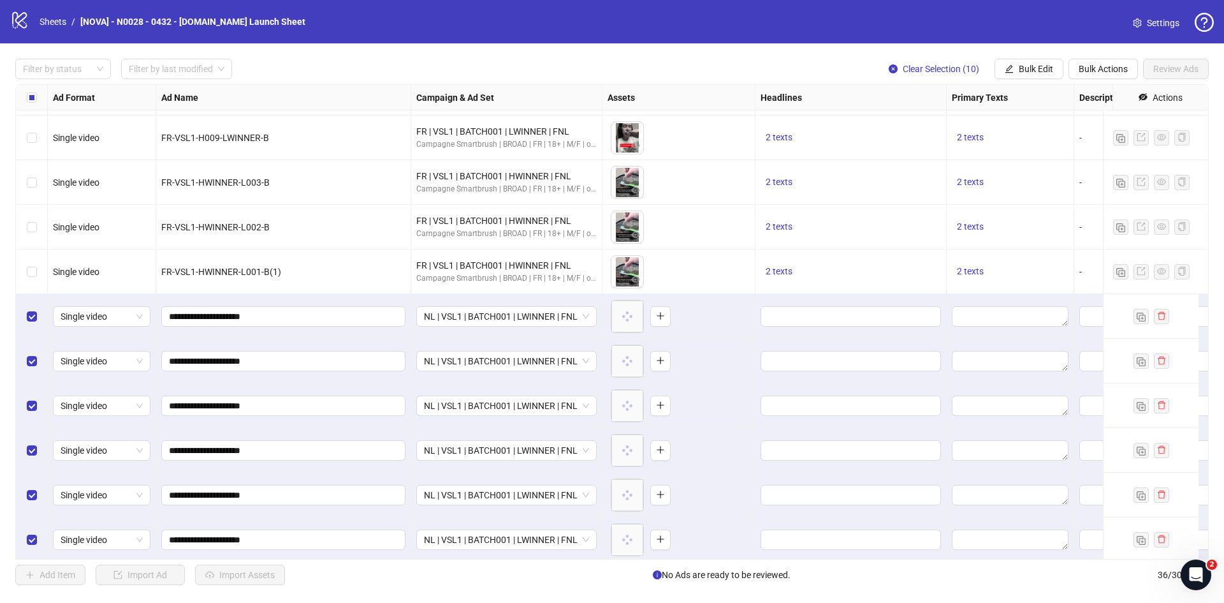
scroll to position [977, 446]
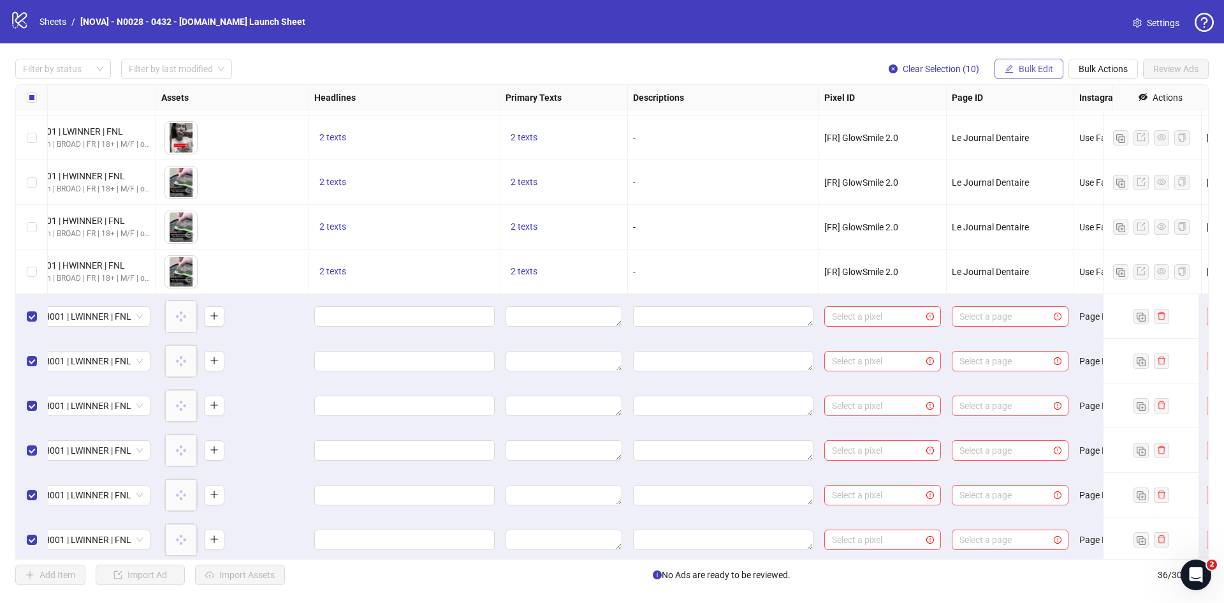
click at [1015, 59] on button "Bulk Edit" at bounding box center [1029, 69] width 69 height 20
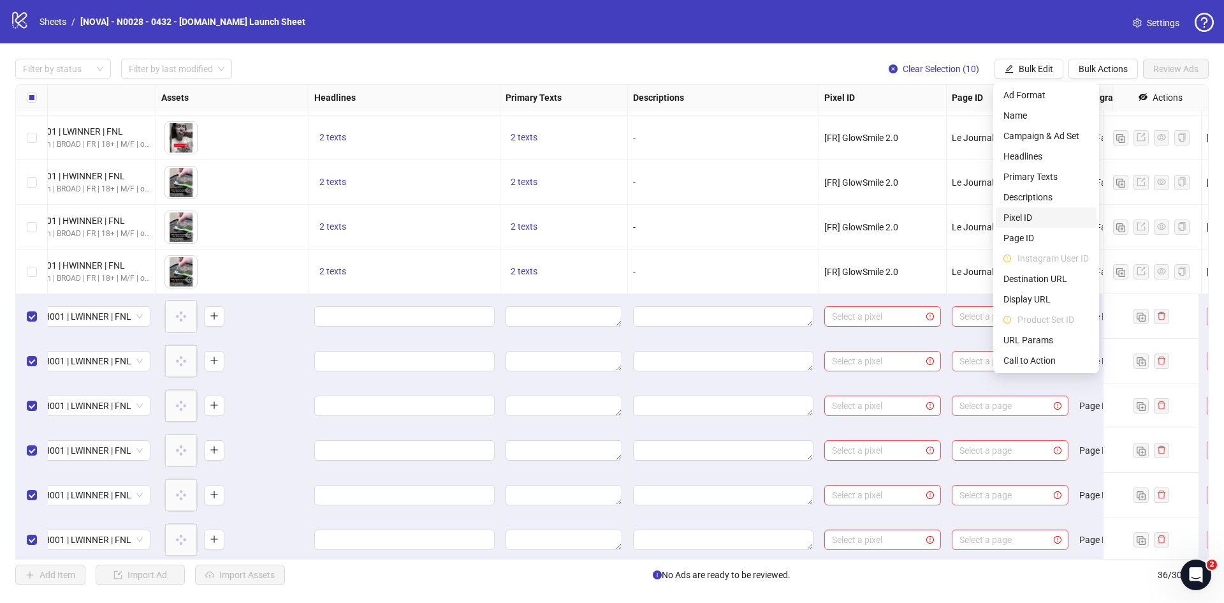
click at [1036, 219] on span "Pixel ID" at bounding box center [1046, 217] width 85 height 14
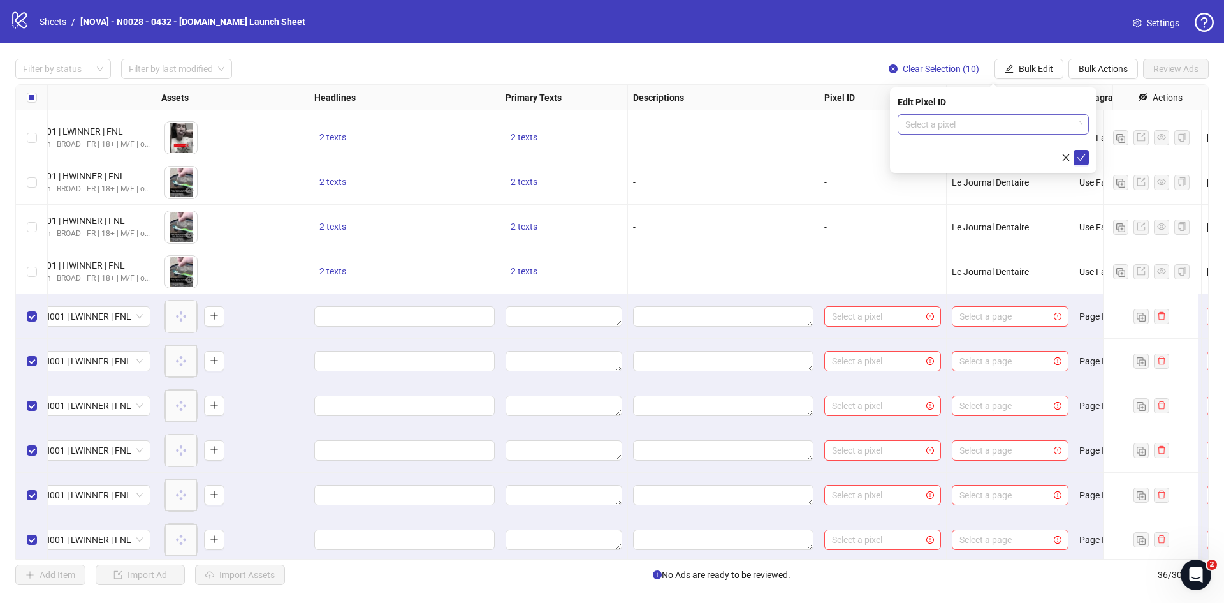
click at [966, 131] on input "search" at bounding box center [988, 124] width 165 height 19
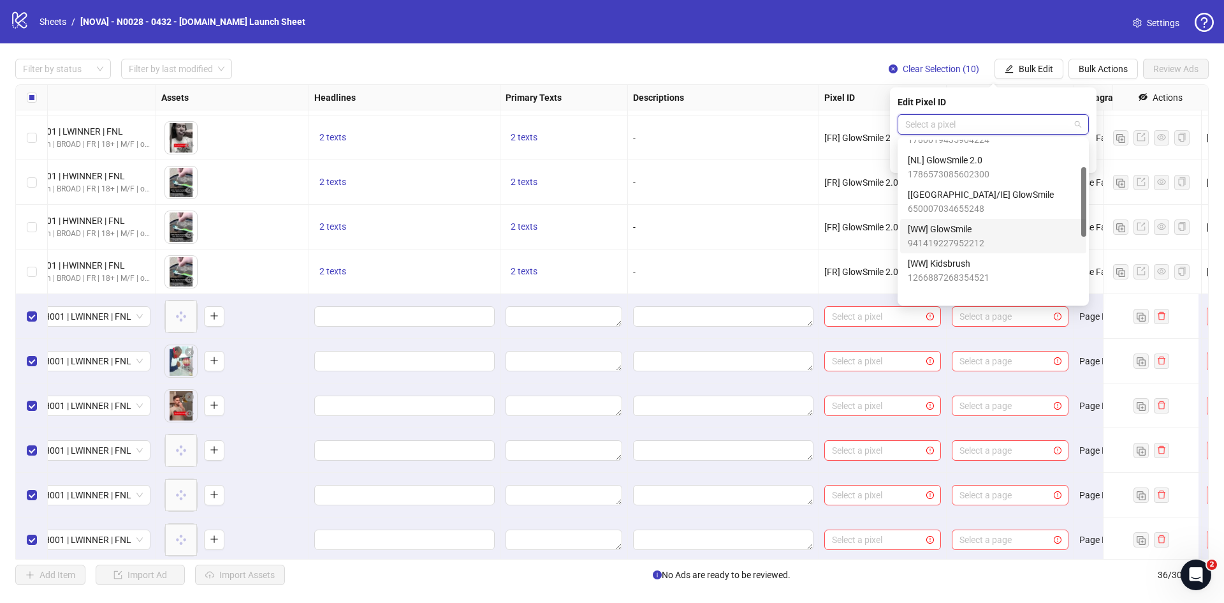
scroll to position [64, 0]
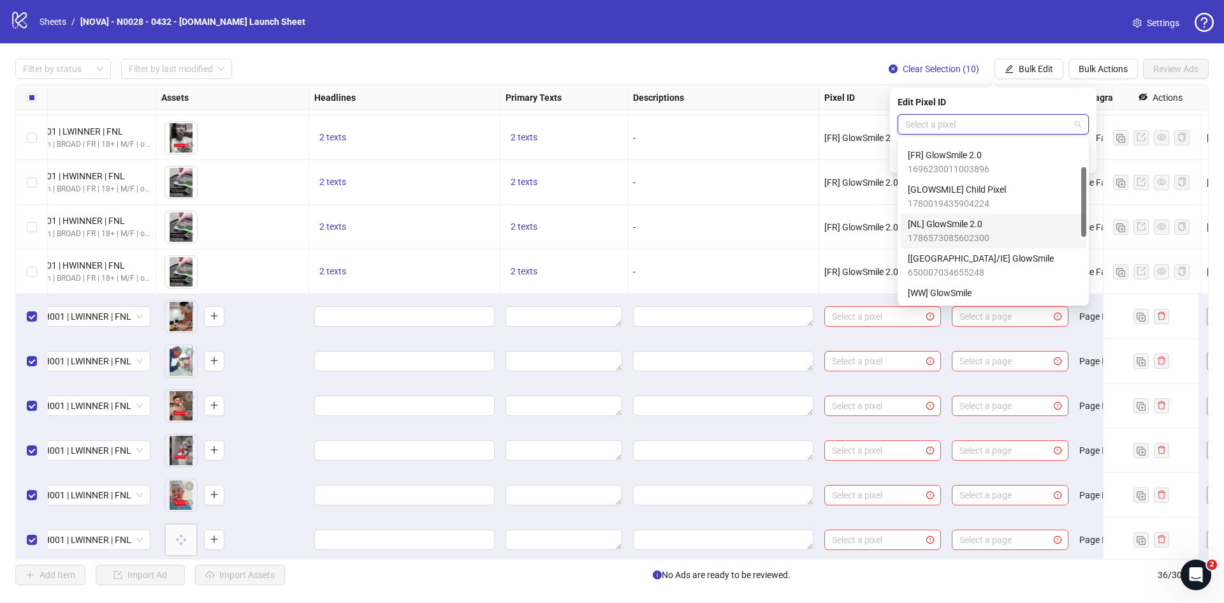
click at [985, 236] on span "1786573085602300" at bounding box center [949, 238] width 82 height 14
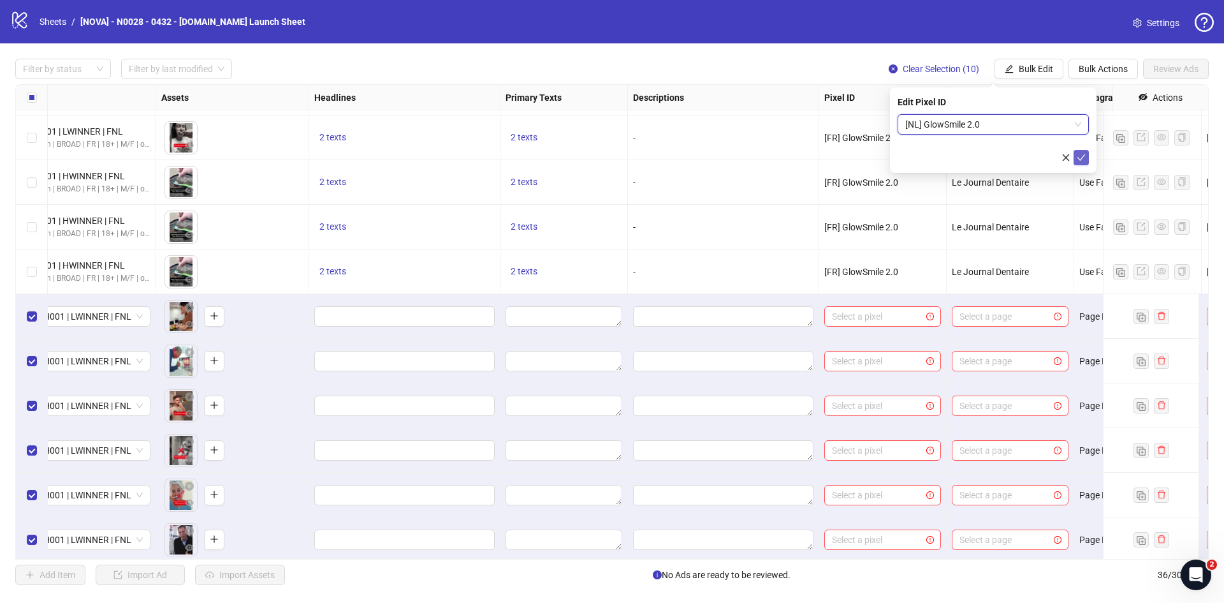
click at [1080, 156] on icon "check" at bounding box center [1081, 157] width 9 height 9
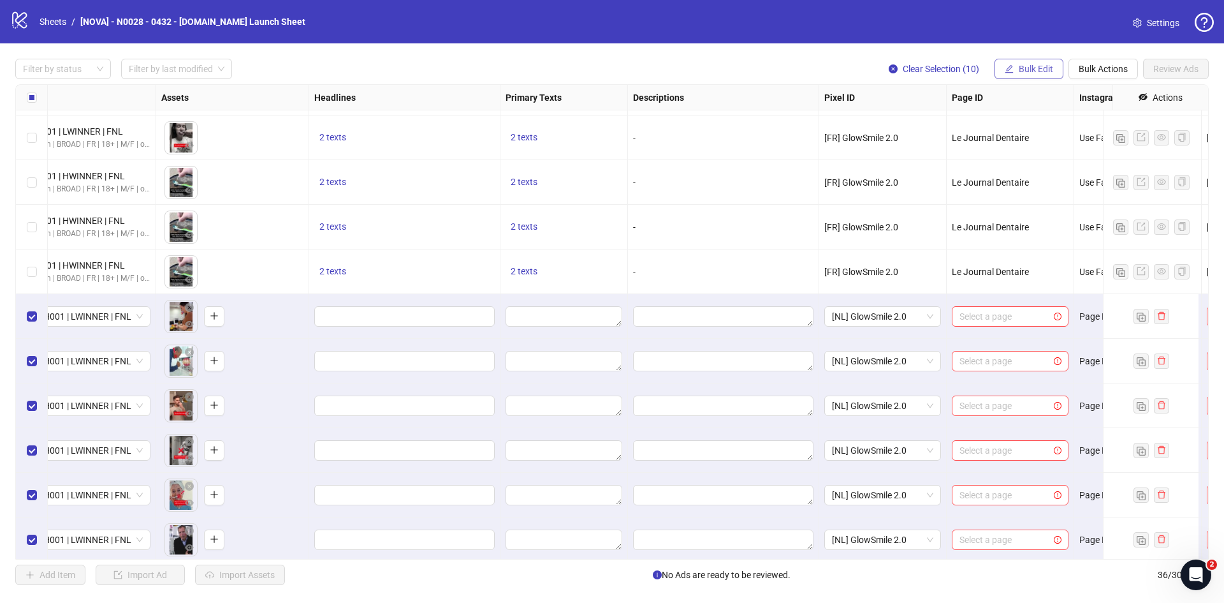
click at [1011, 71] on icon "edit" at bounding box center [1009, 68] width 9 height 9
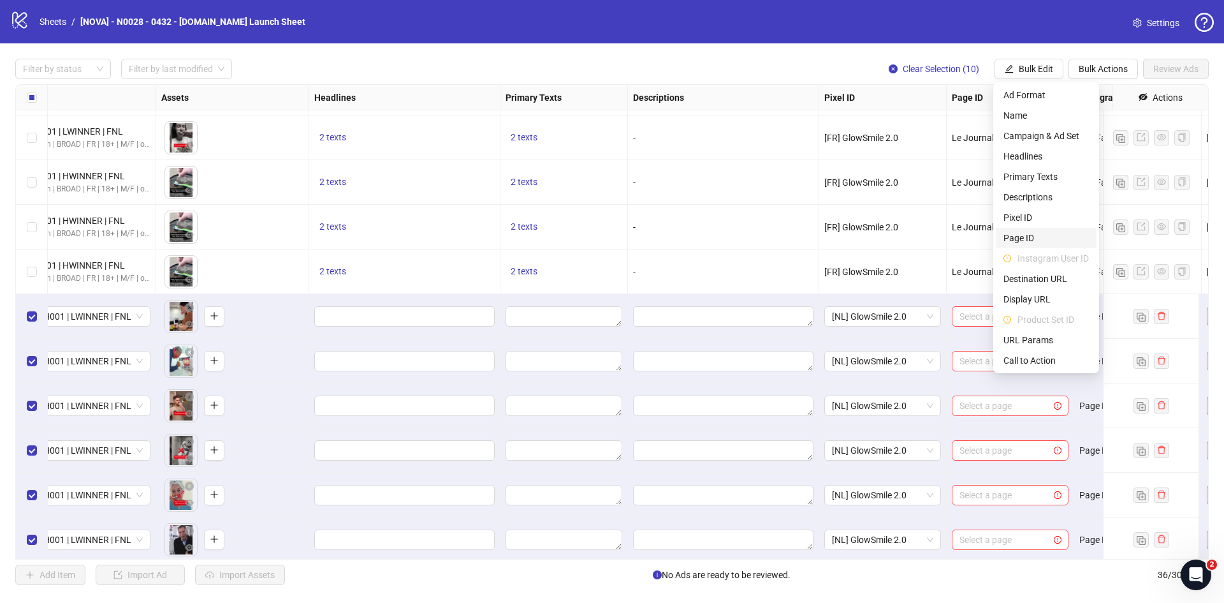
click at [1036, 233] on span "Page ID" at bounding box center [1046, 238] width 85 height 14
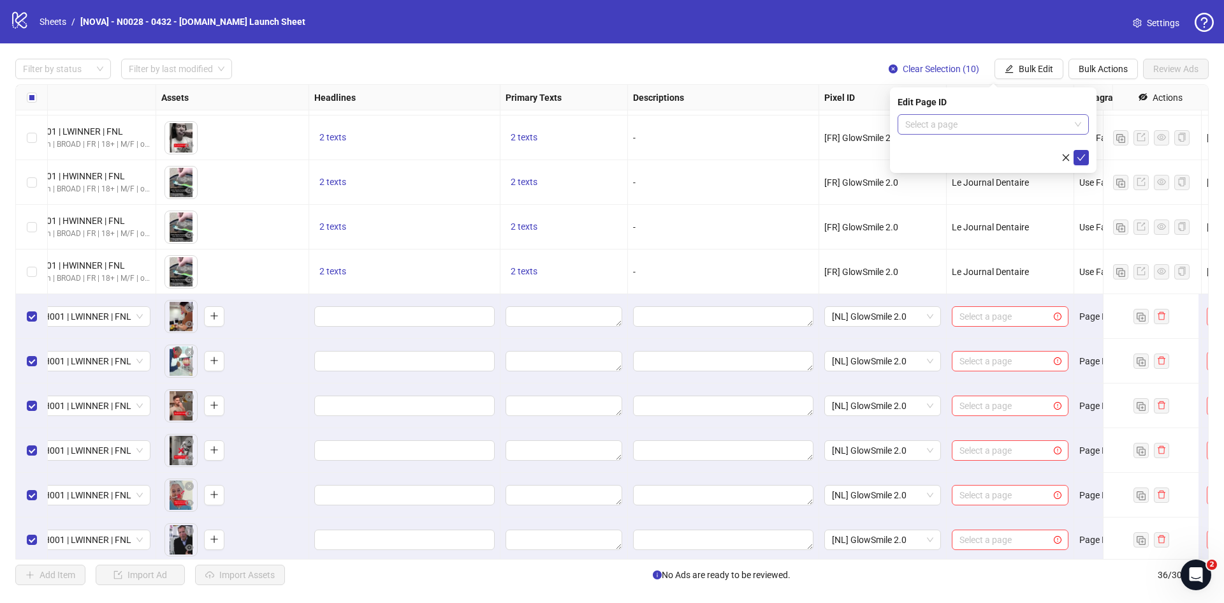
click at [962, 124] on input "search" at bounding box center [988, 124] width 165 height 19
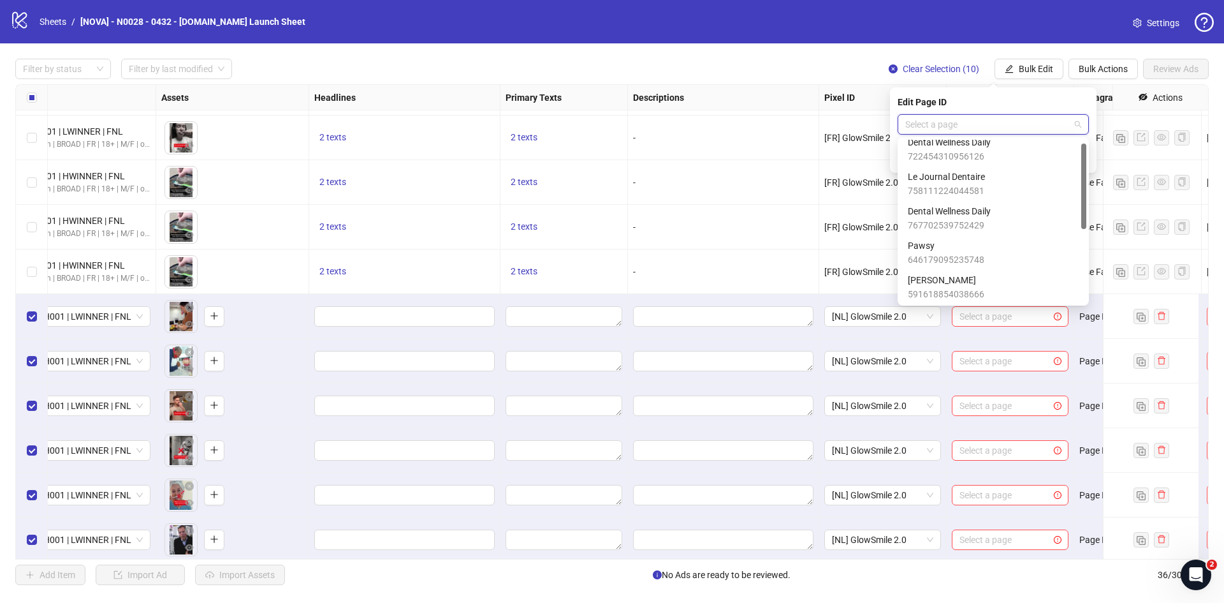
scroll to position [0, 0]
drag, startPoint x: 1083, startPoint y: 254, endPoint x: 1075, endPoint y: 155, distance: 99.2
click at [1075, 155] on div "Dental Wellness Daily 722454310956126 Le Journal Dentaire 758111224044581 Denta…" at bounding box center [993, 221] width 186 height 163
click at [1022, 219] on div "Dental Wellness Daily 767702539752429" at bounding box center [993, 226] width 171 height 28
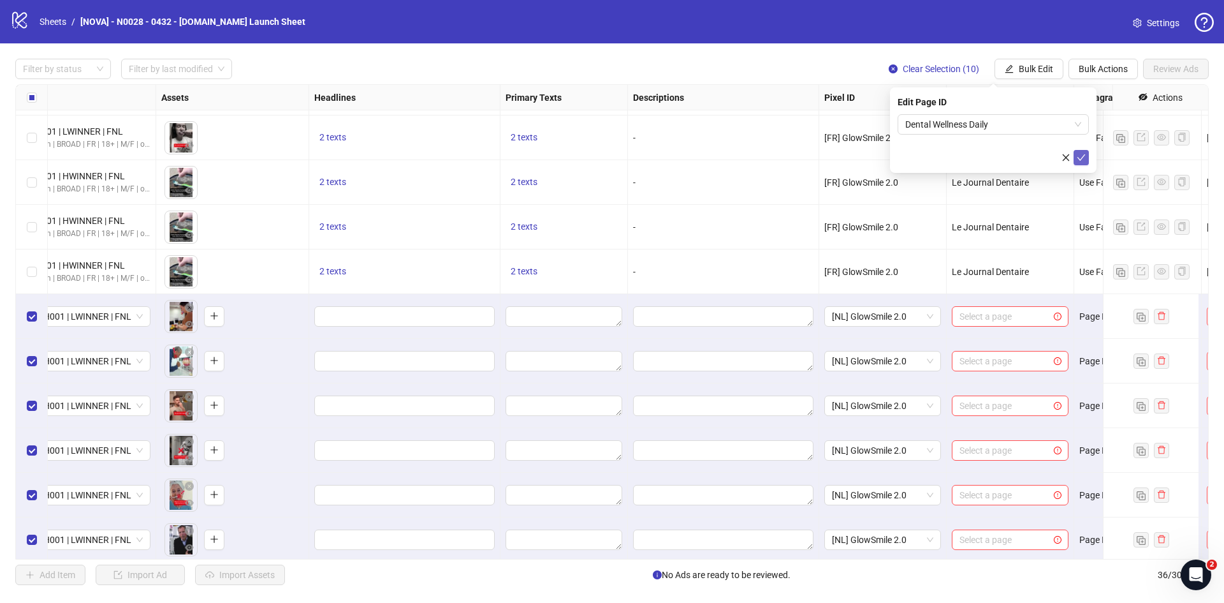
click at [1089, 163] on button "submit" at bounding box center [1081, 157] width 15 height 15
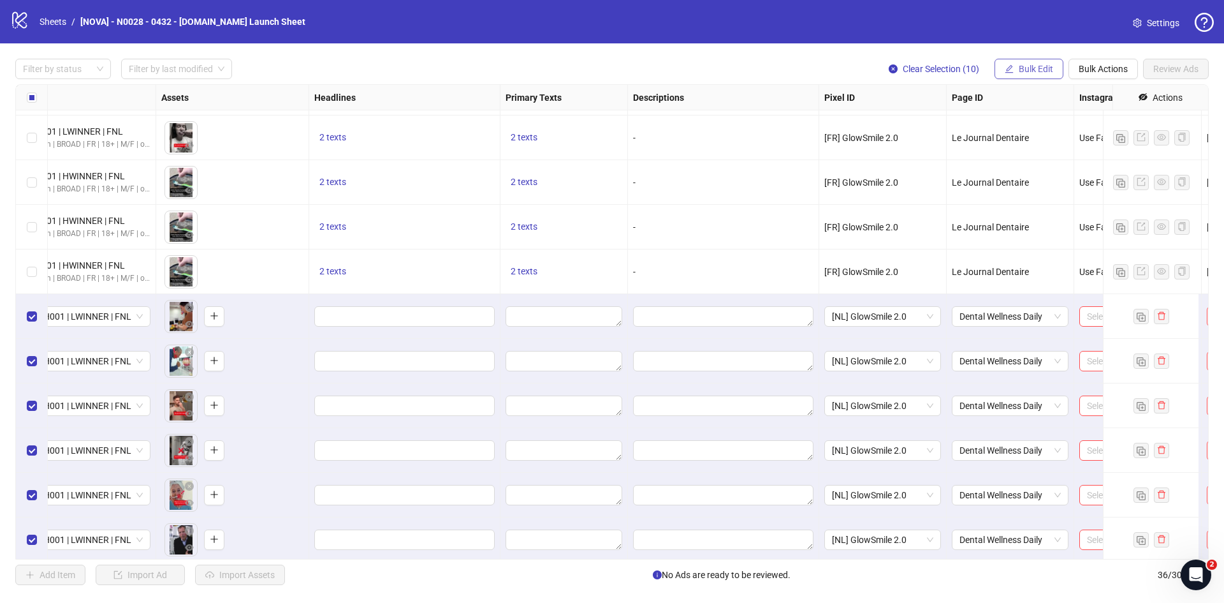
click at [1027, 62] on button "Bulk Edit" at bounding box center [1029, 69] width 69 height 20
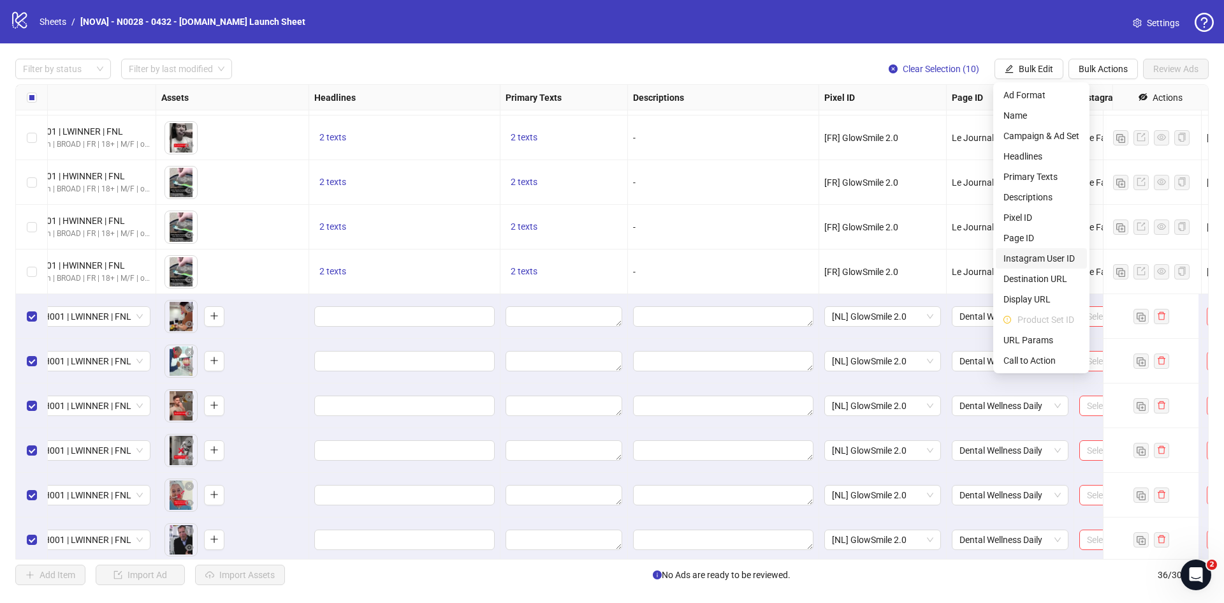
click at [1037, 257] on span "Instagram User ID" at bounding box center [1042, 258] width 76 height 14
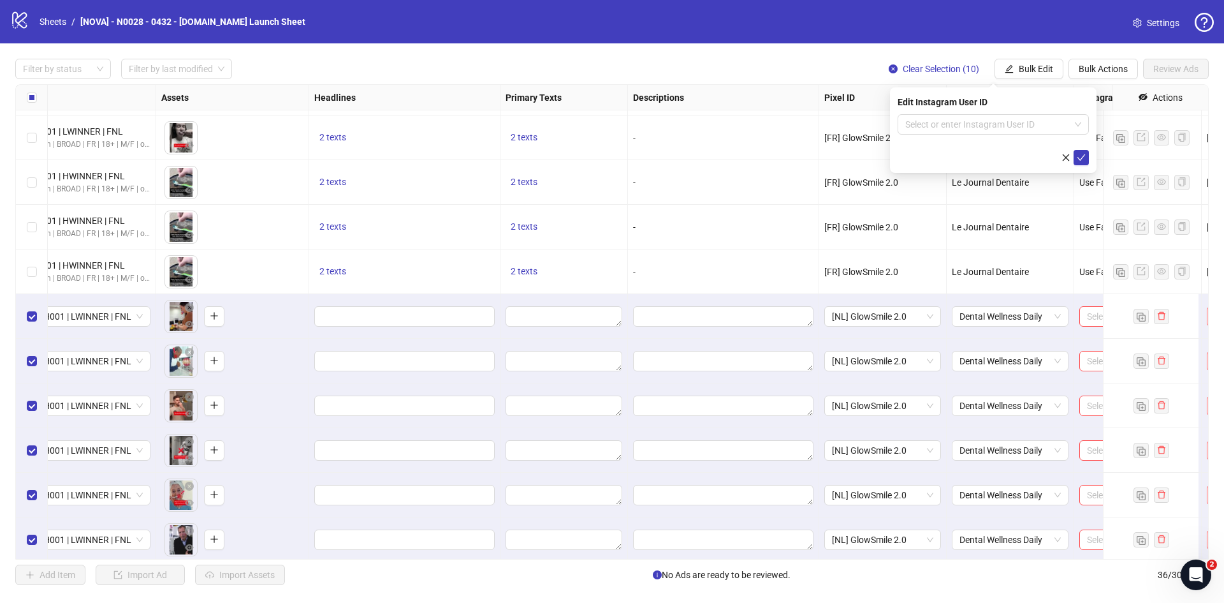
click at [989, 113] on div "Edit Instagram User ID Select or enter Instagram User ID" at bounding box center [993, 129] width 207 height 85
click at [989, 116] on input "search" at bounding box center [988, 124] width 165 height 19
click at [981, 146] on div "Use Facebook Page" at bounding box center [993, 150] width 171 height 14
click at [1080, 154] on icon "check" at bounding box center [1081, 157] width 9 height 9
click at [1002, 70] on button "Bulk Edit" at bounding box center [1029, 69] width 69 height 20
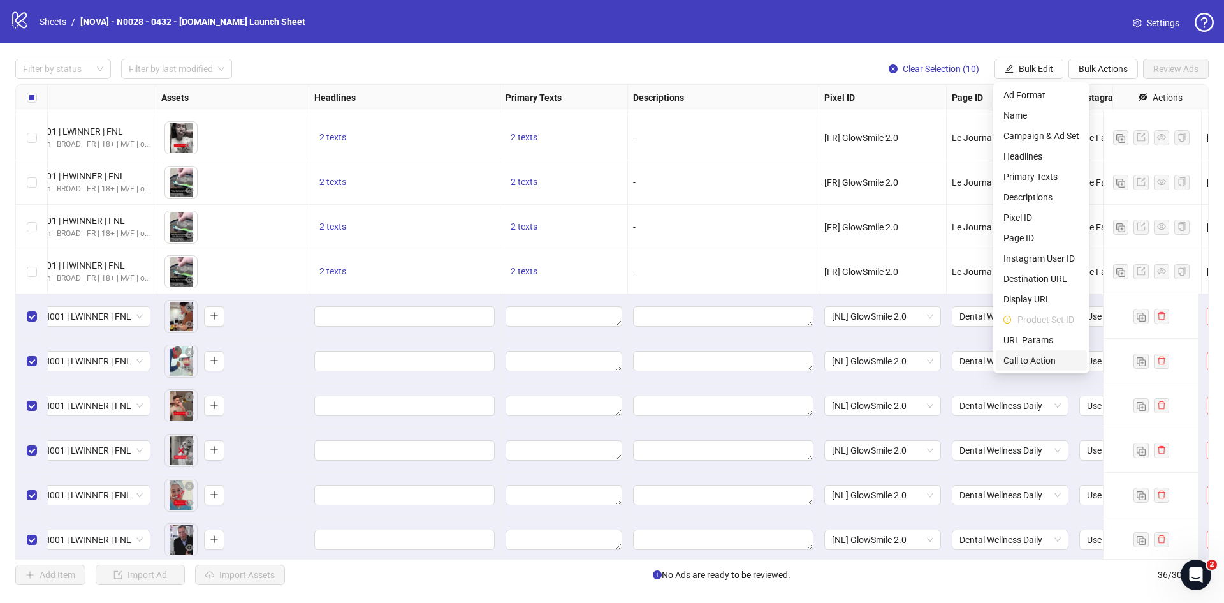
click at [1047, 358] on span "Call to Action" at bounding box center [1042, 360] width 76 height 14
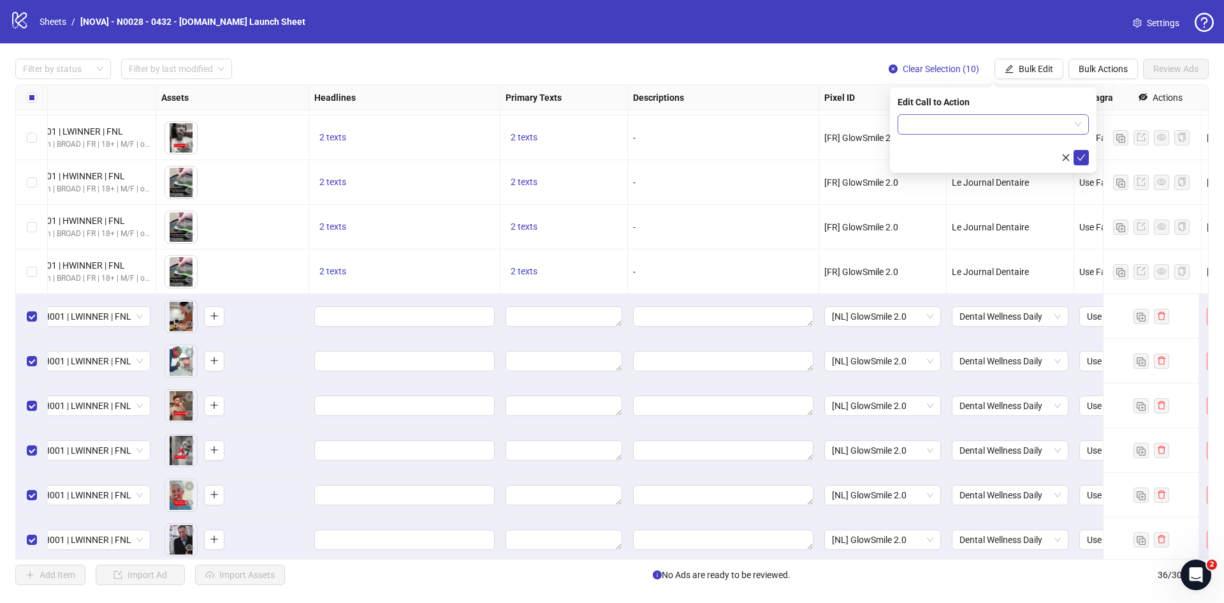
click at [964, 117] on input "search" at bounding box center [988, 124] width 165 height 19
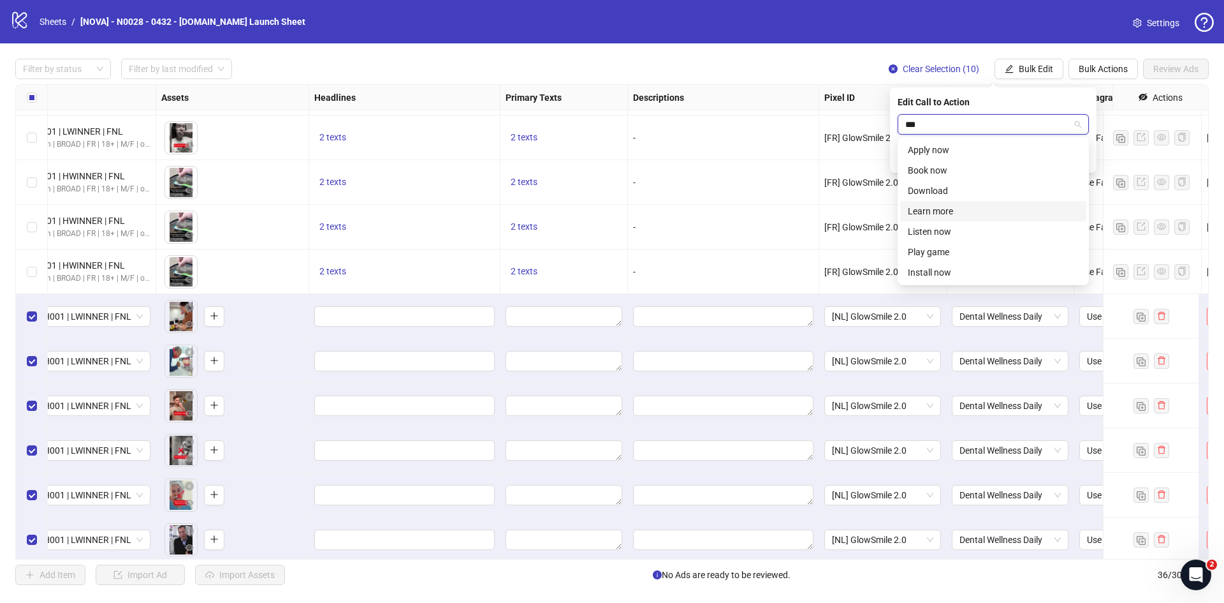
type input "****"
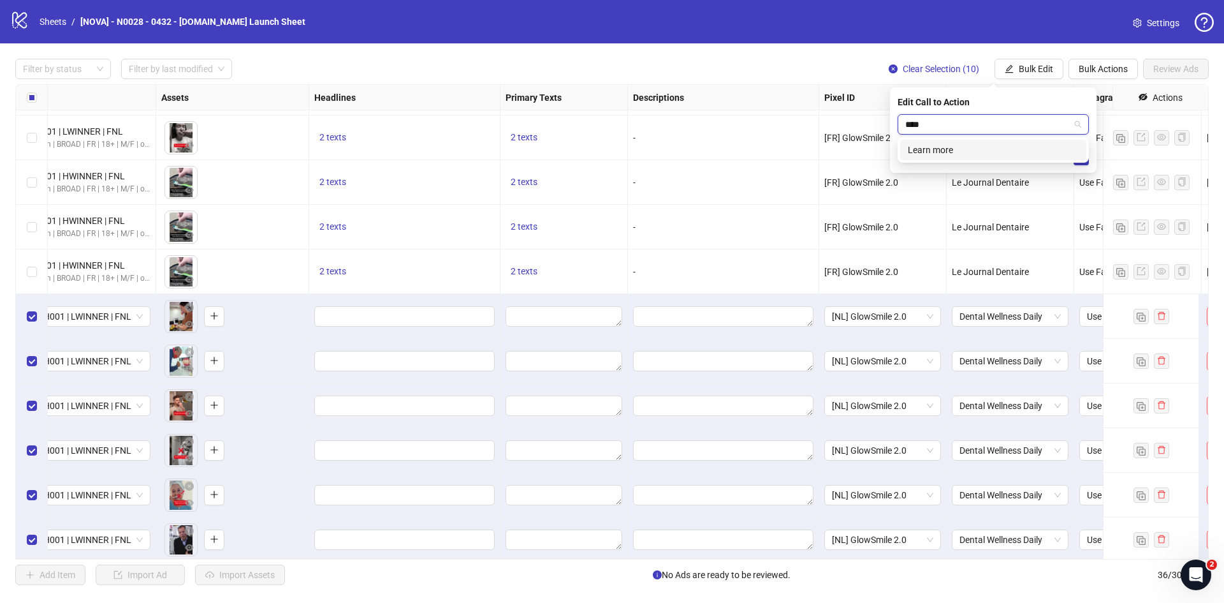
click at [953, 153] on div "Learn more" at bounding box center [993, 150] width 171 height 14
click at [1083, 159] on icon "check" at bounding box center [1081, 157] width 9 height 9
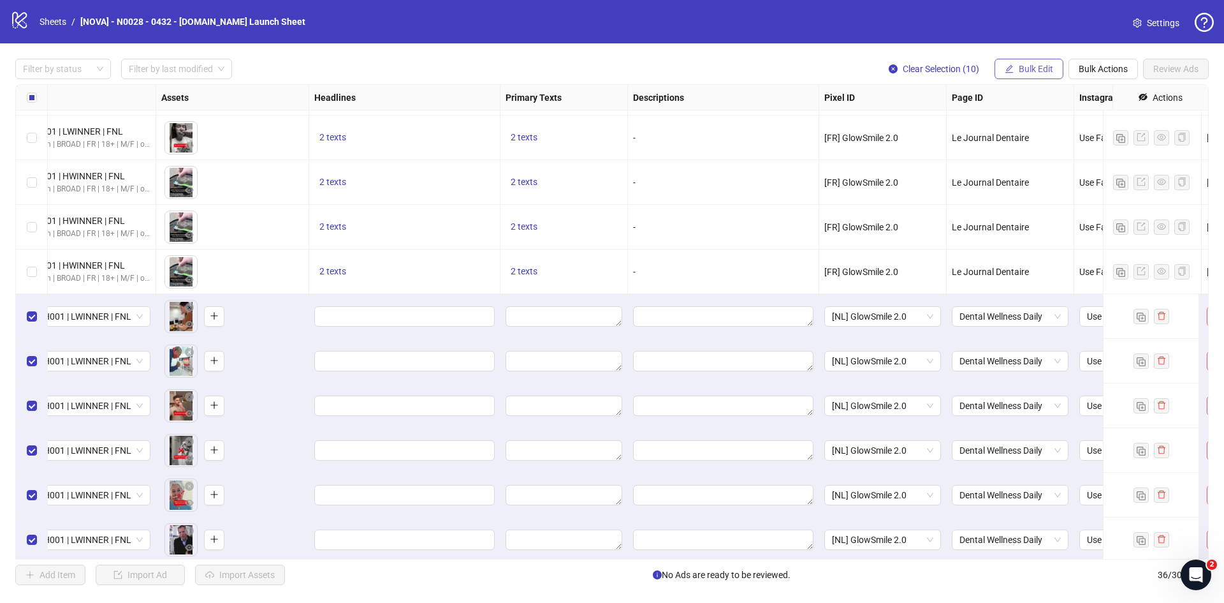
click at [1038, 71] on span "Bulk Edit" at bounding box center [1036, 69] width 34 height 10
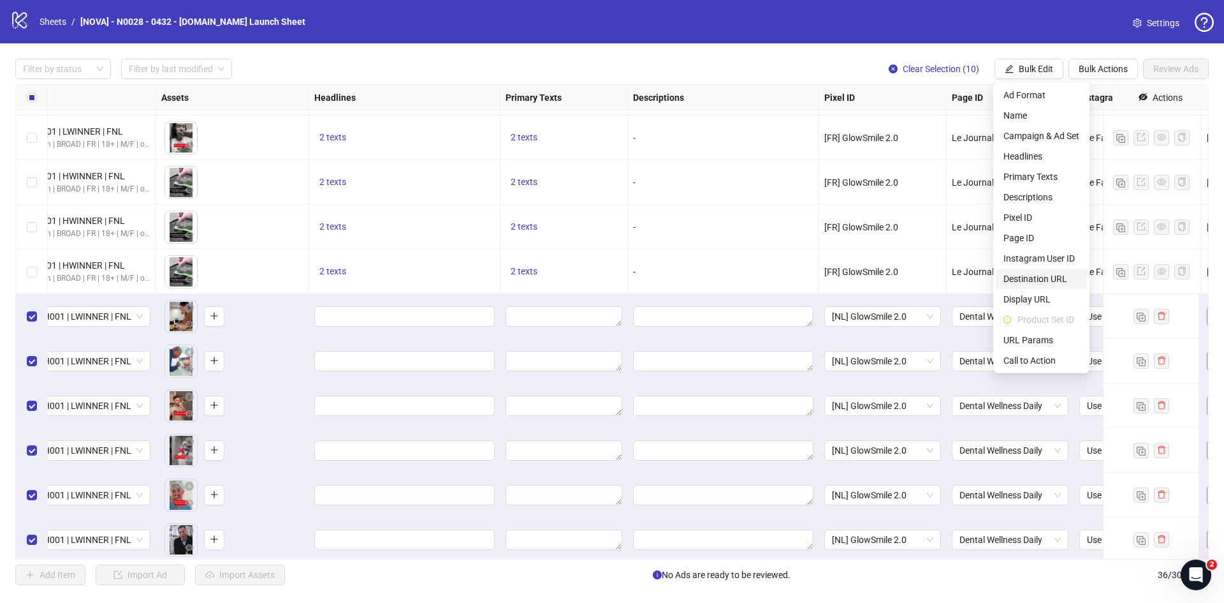
click at [1057, 270] on li "Destination URL" at bounding box center [1041, 278] width 91 height 20
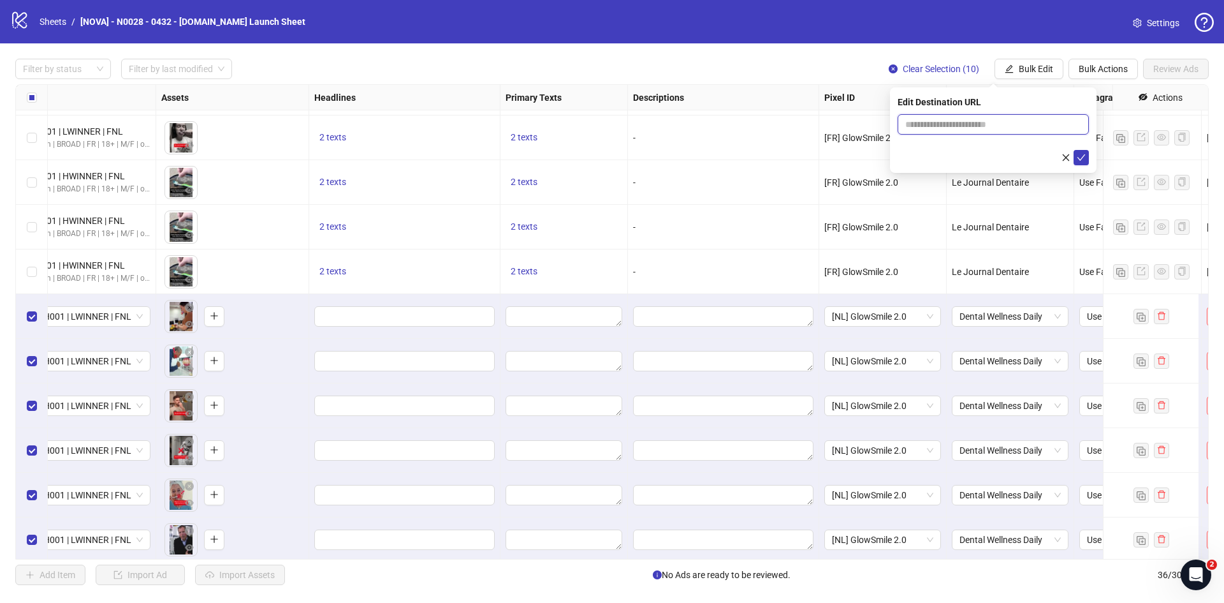
click at [985, 128] on input "text" at bounding box center [989, 124] width 166 height 14
paste input "**********"
type input "**********"
click at [1081, 157] on icon "check" at bounding box center [1081, 157] width 9 height 9
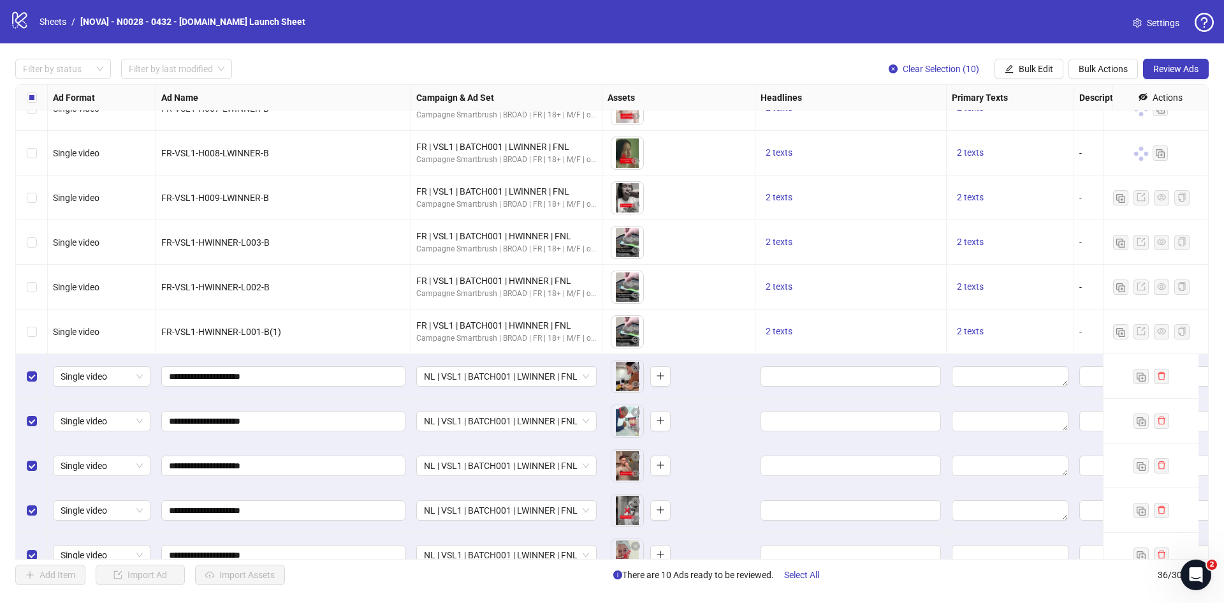
scroll to position [849, 0]
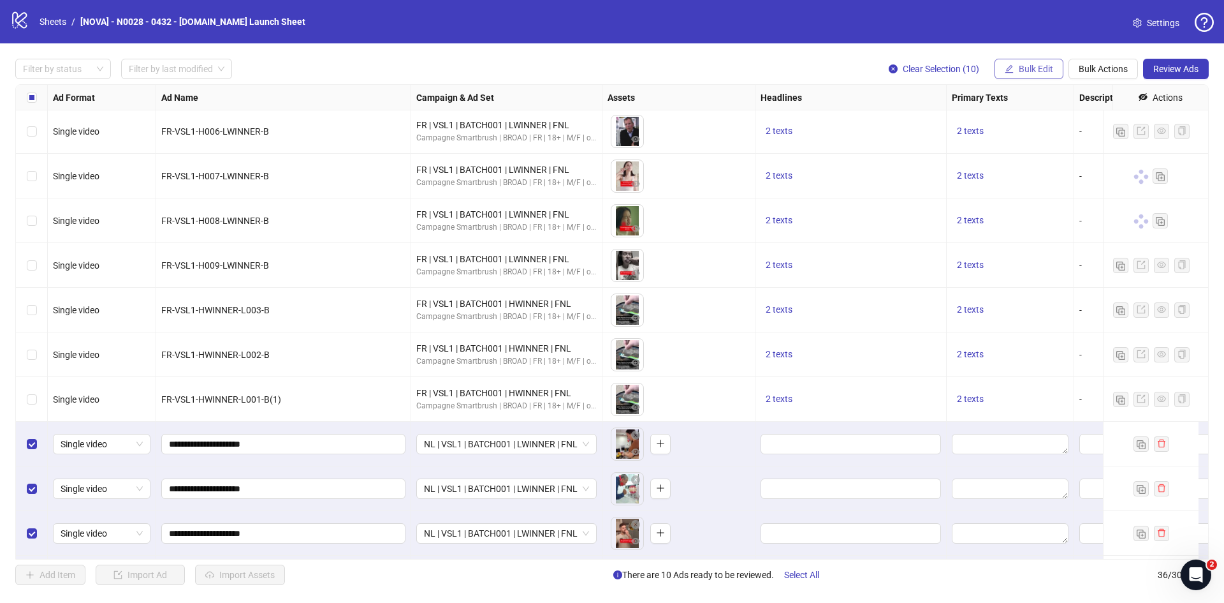
click at [1035, 70] on span "Bulk Edit" at bounding box center [1036, 69] width 34 height 10
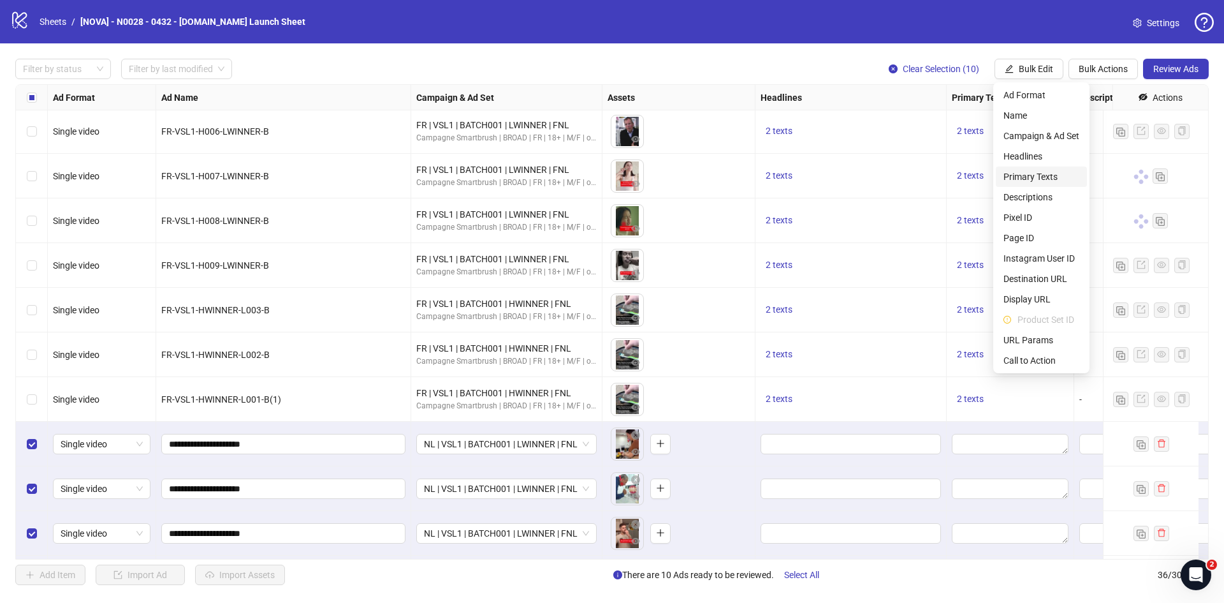
click at [1044, 177] on span "Primary Texts" at bounding box center [1042, 177] width 76 height 14
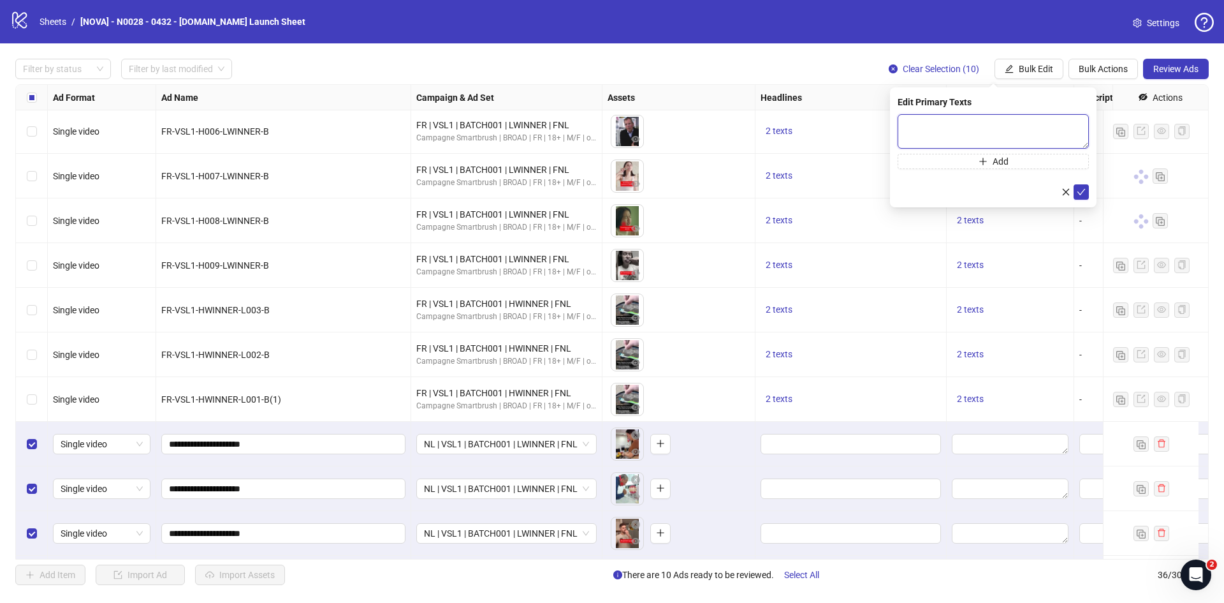
click at [985, 136] on textarea at bounding box center [993, 131] width 191 height 34
paste textarea "**********"
type textarea "**********"
click at [1078, 188] on icon "check" at bounding box center [1081, 191] width 9 height 9
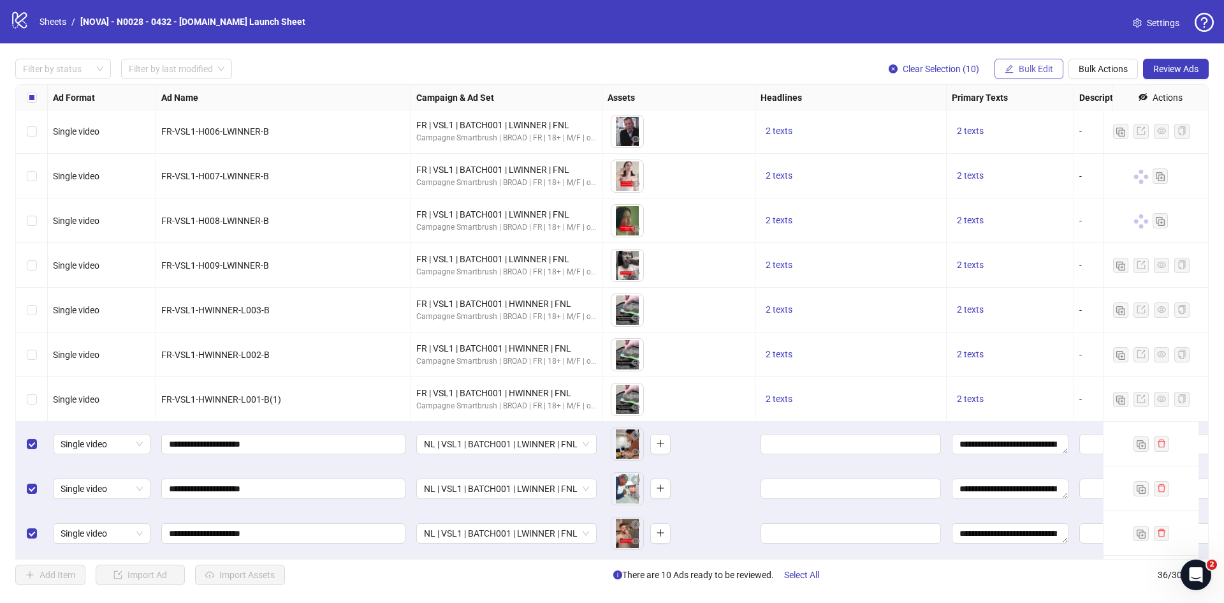
click at [1009, 74] on span "button" at bounding box center [1009, 69] width 9 height 10
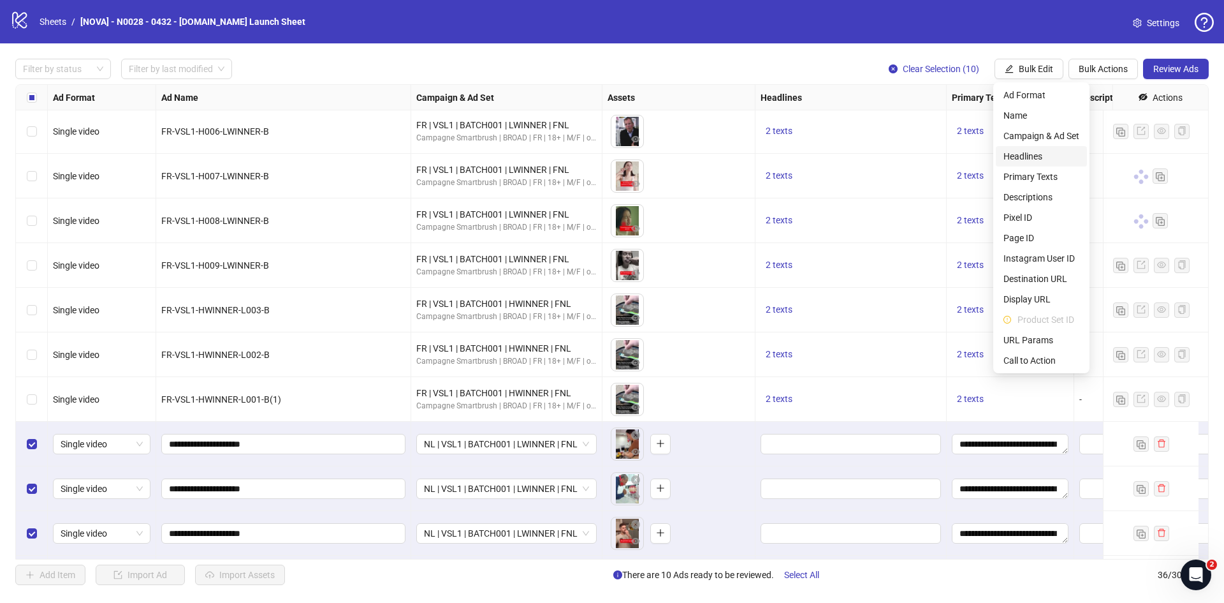
click at [1045, 159] on span "Headlines" at bounding box center [1042, 156] width 76 height 14
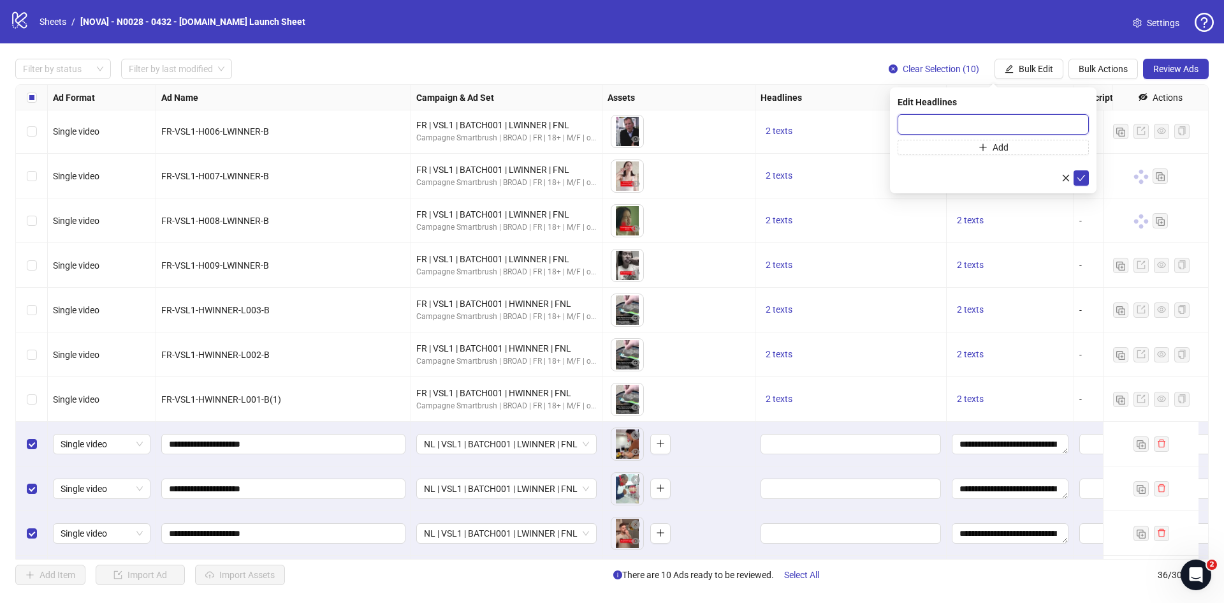
click at [1011, 124] on input "text" at bounding box center [993, 124] width 191 height 20
paste input "**********"
type input "**********"
click at [1079, 180] on icon "check" at bounding box center [1081, 177] width 9 height 9
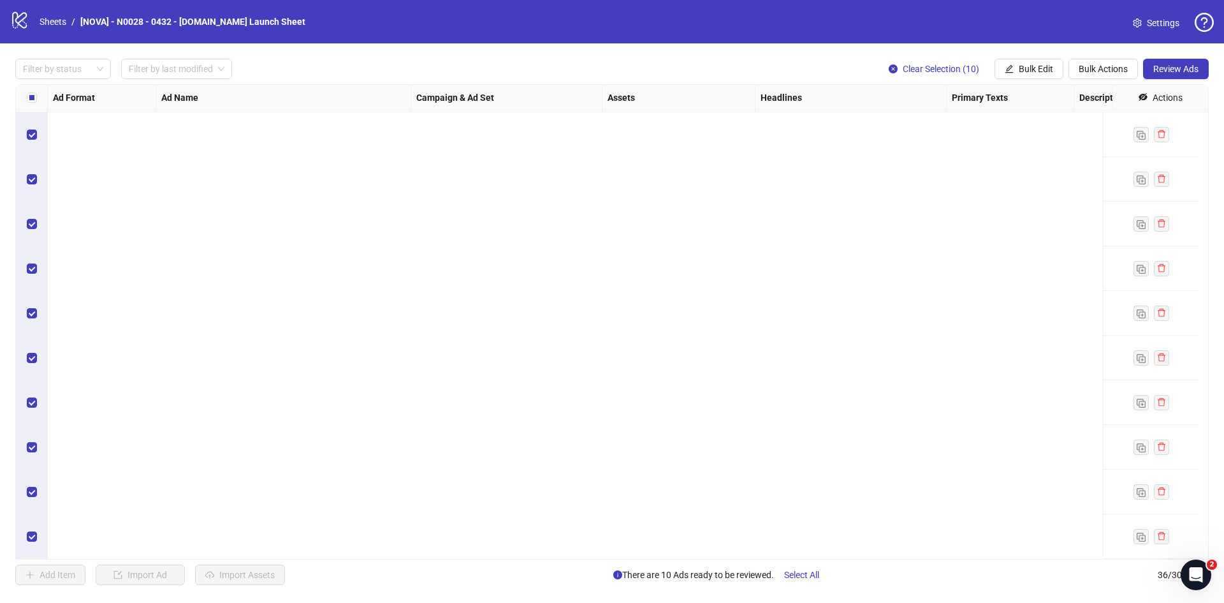
scroll to position [658, 0]
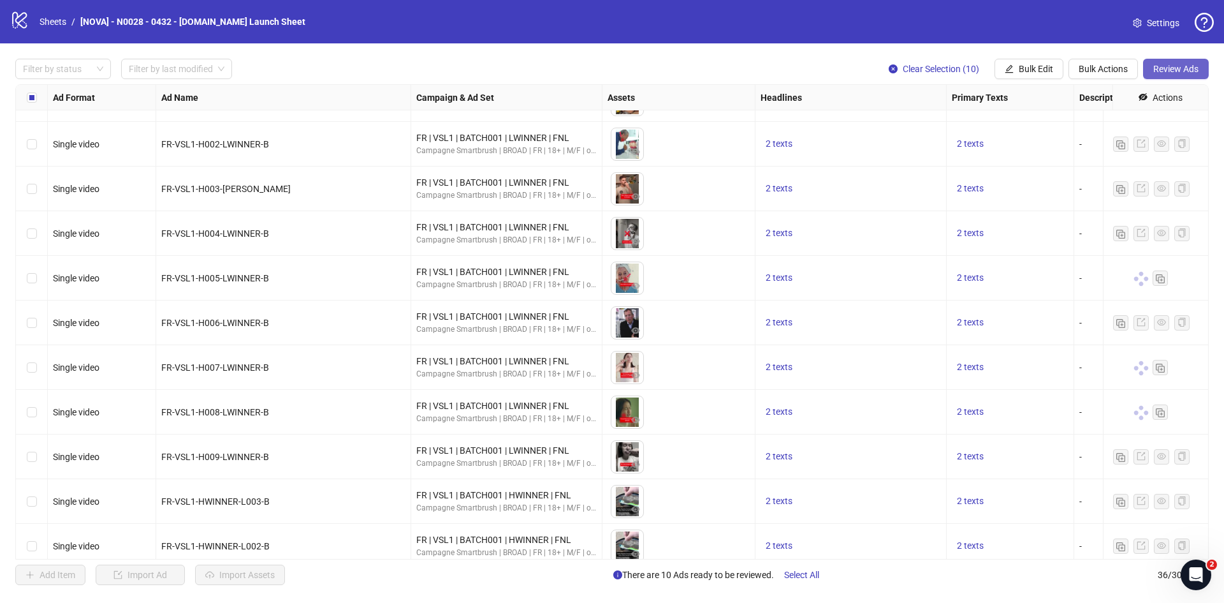
click at [1185, 70] on span "Review Ads" at bounding box center [1176, 69] width 45 height 10
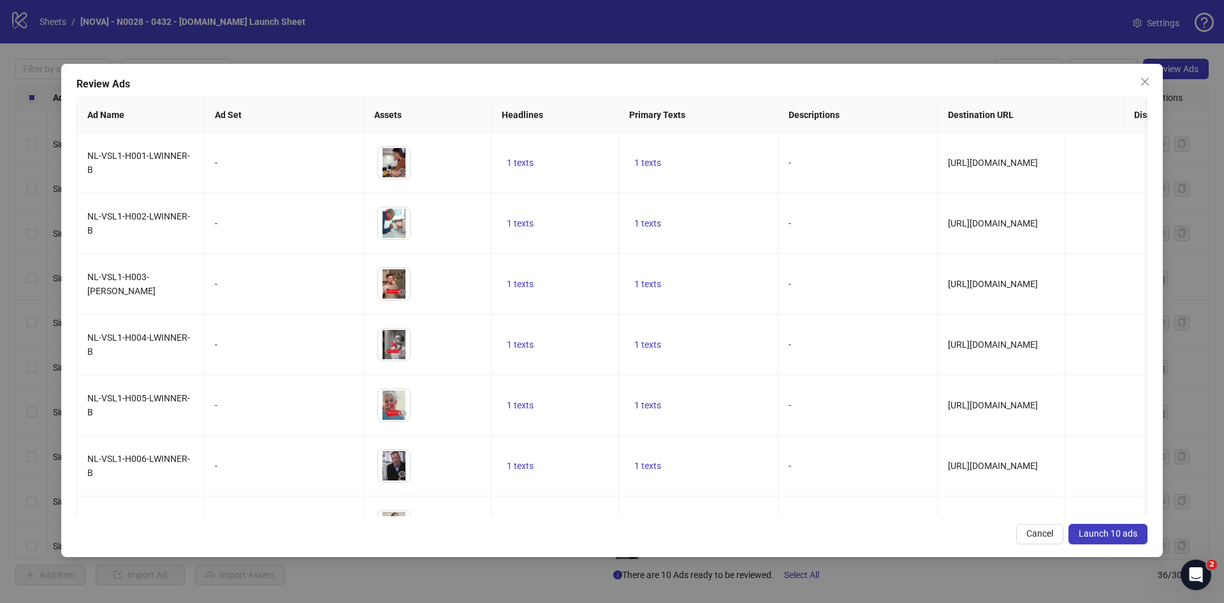
click at [1116, 533] on span "Launch 10 ads" at bounding box center [1108, 533] width 59 height 10
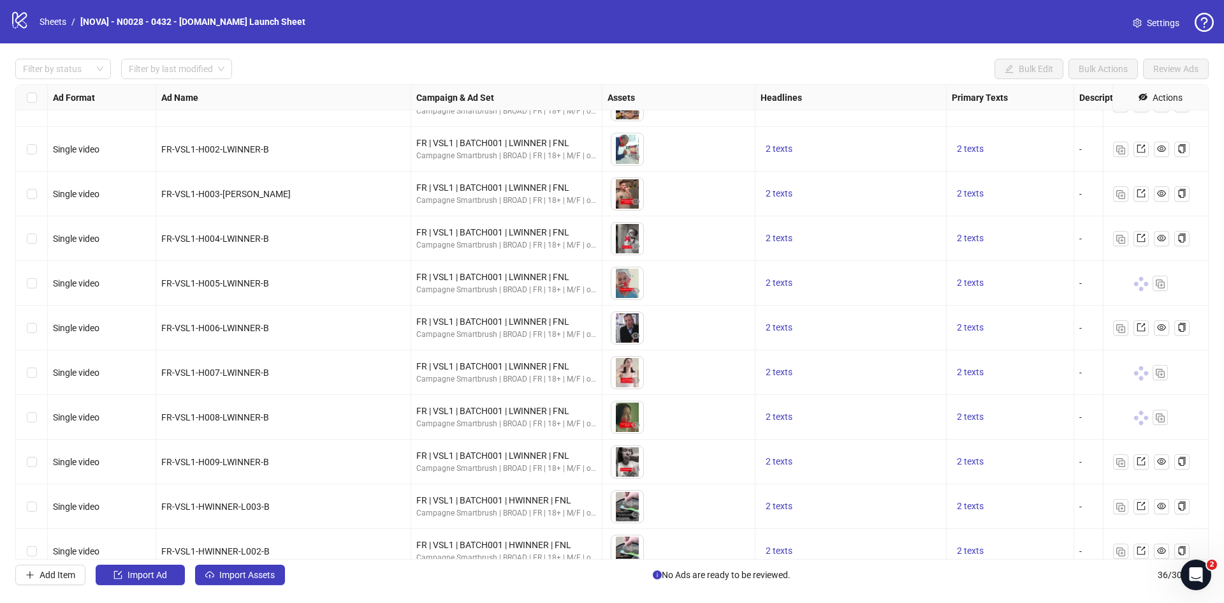
scroll to position [594, 0]
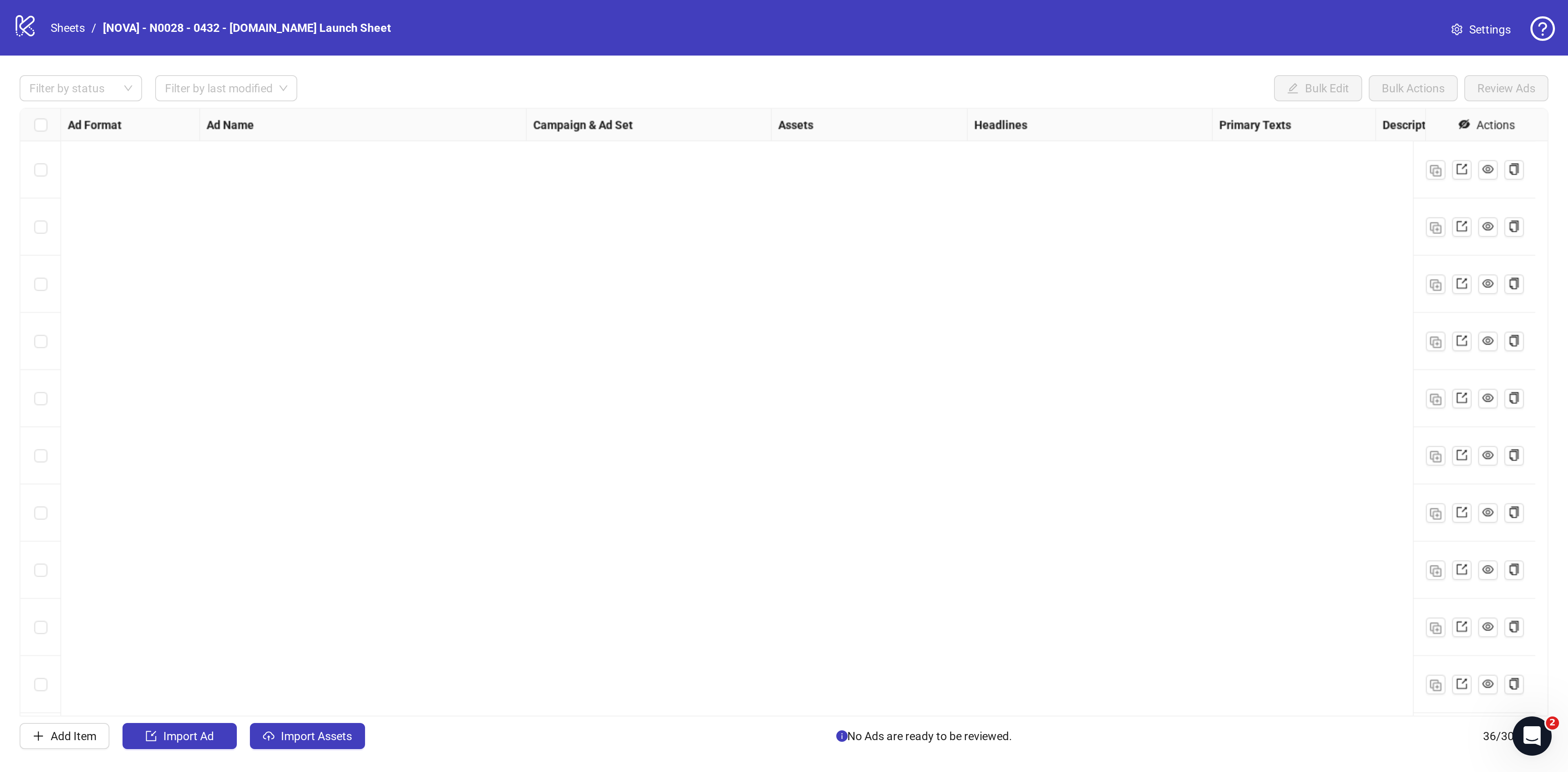
scroll to position [748, 0]
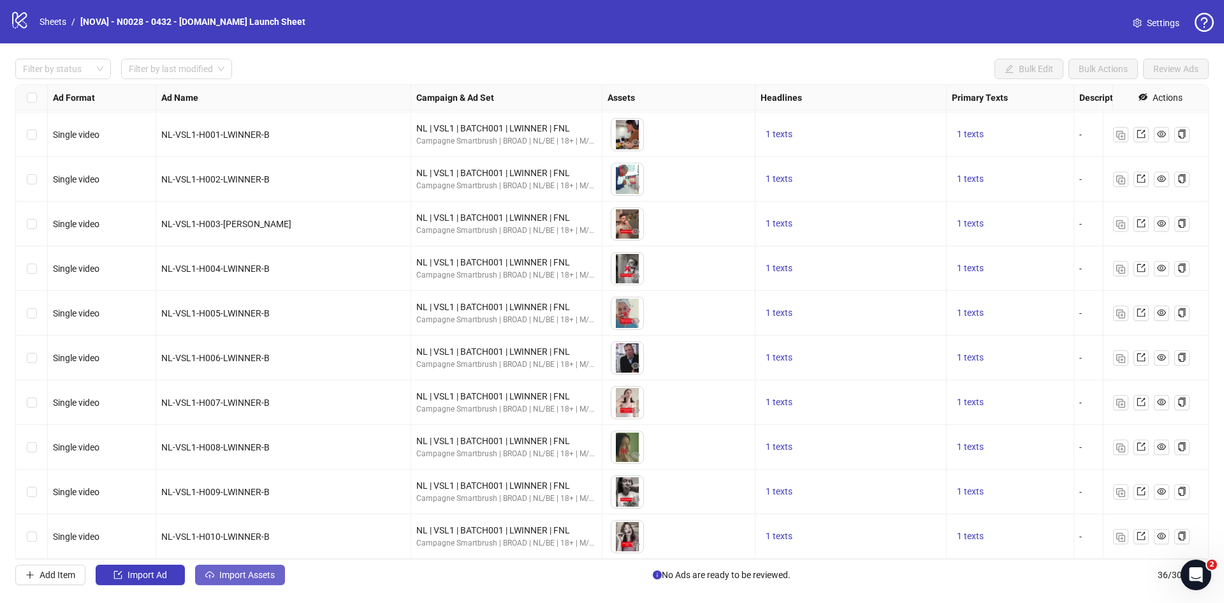
click at [237, 566] on button "Import Assets" at bounding box center [240, 574] width 90 height 20
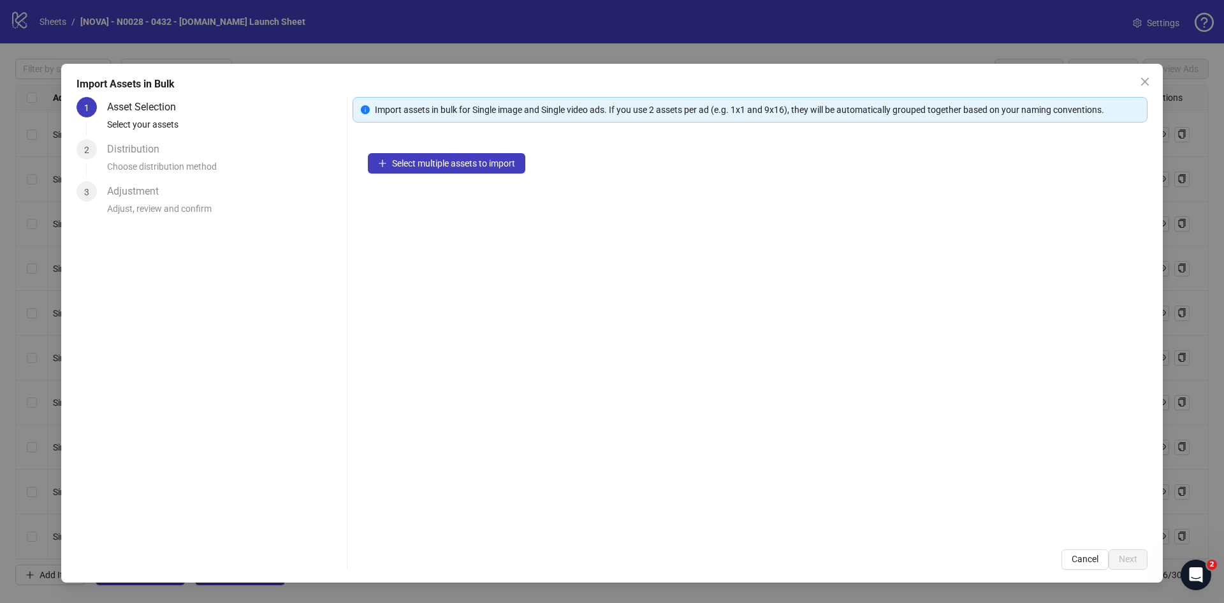
click at [468, 178] on div "Select multiple assets to import" at bounding box center [750, 336] width 795 height 396
click at [468, 175] on div "Select multiple assets to import" at bounding box center [750, 336] width 795 height 396
click at [461, 159] on span "Select multiple assets to import" at bounding box center [453, 163] width 123 height 10
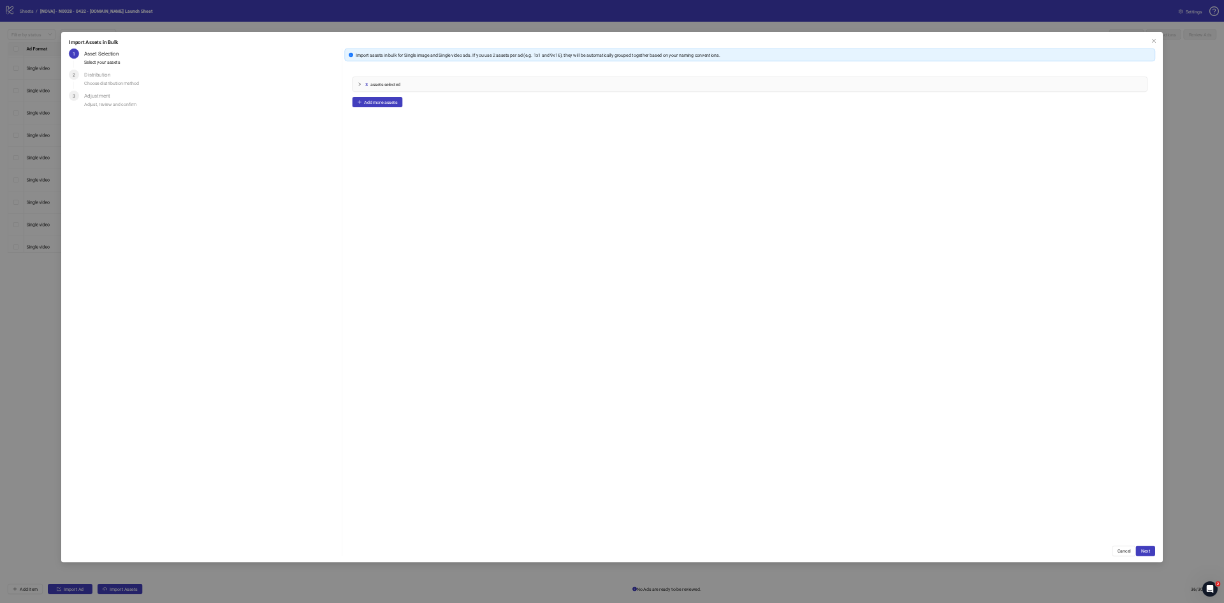
scroll to position [566, 0]
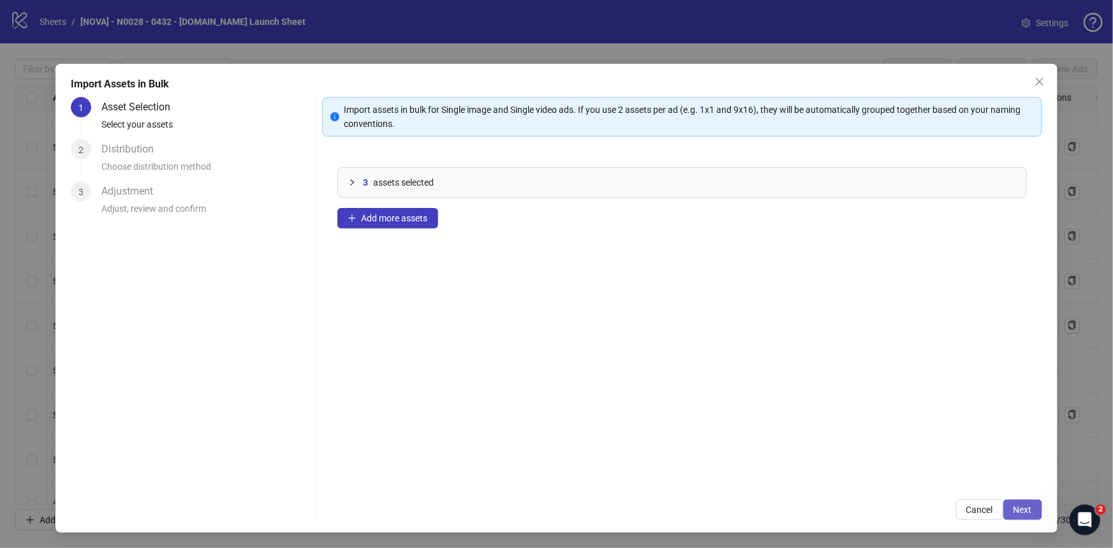
click at [1011, 505] on button "Next" at bounding box center [1022, 509] width 39 height 20
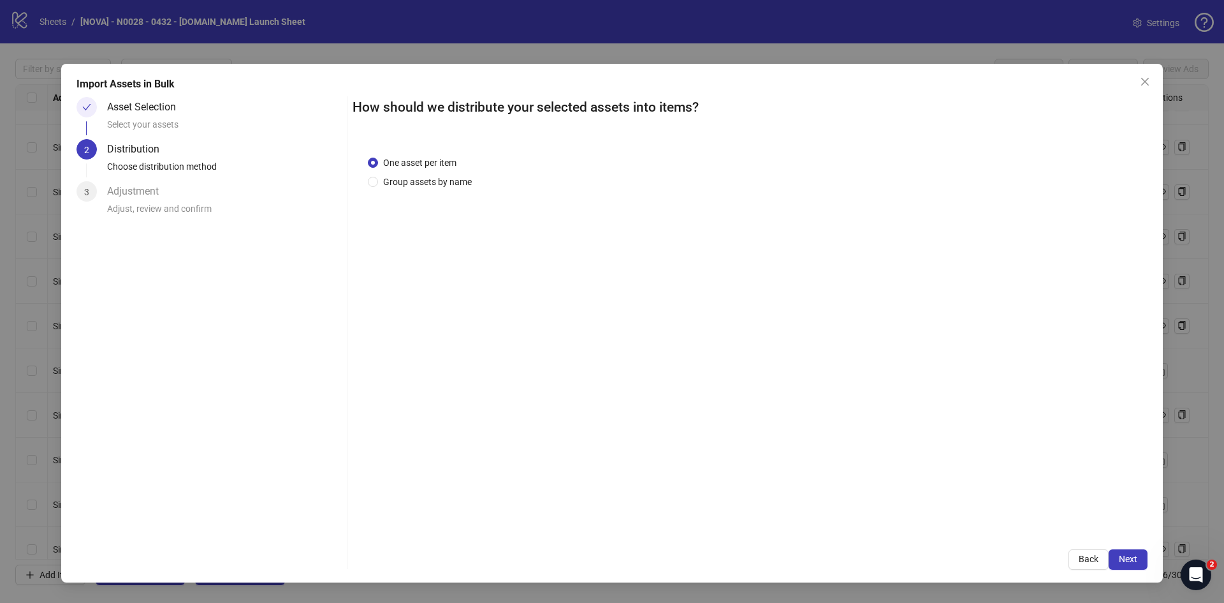
click at [1133, 548] on div "How should we distribute your selected assets into items? One asset per item Gr…" at bounding box center [750, 333] width 795 height 473
click at [1134, 560] on span "Next" at bounding box center [1128, 559] width 18 height 10
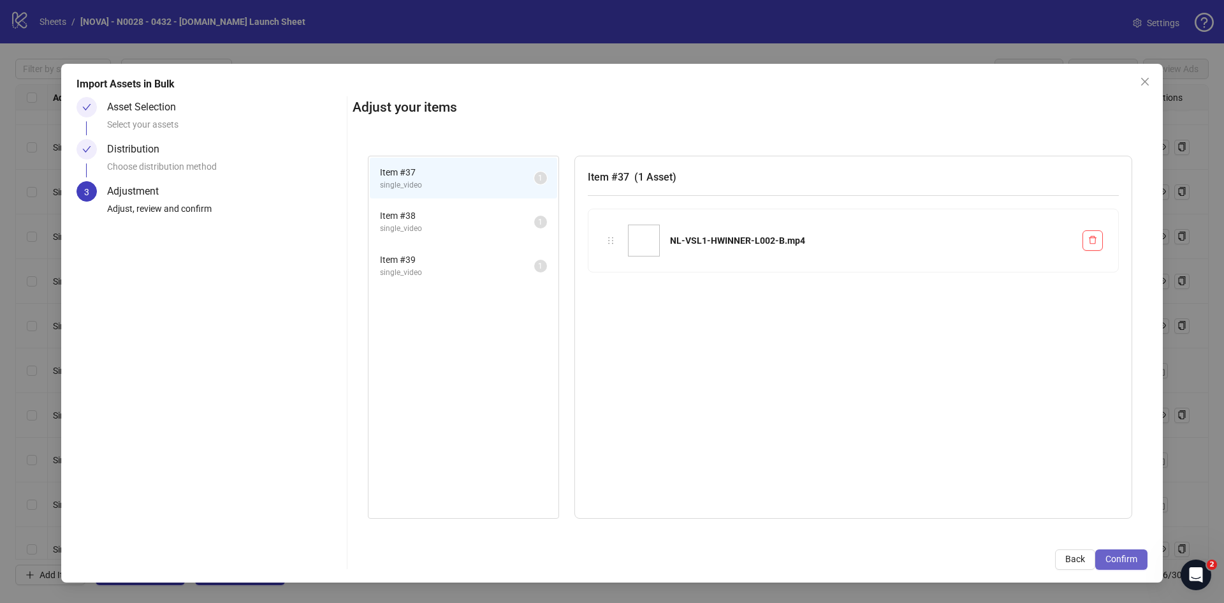
click at [1125, 554] on span "Confirm" at bounding box center [1122, 559] width 32 height 10
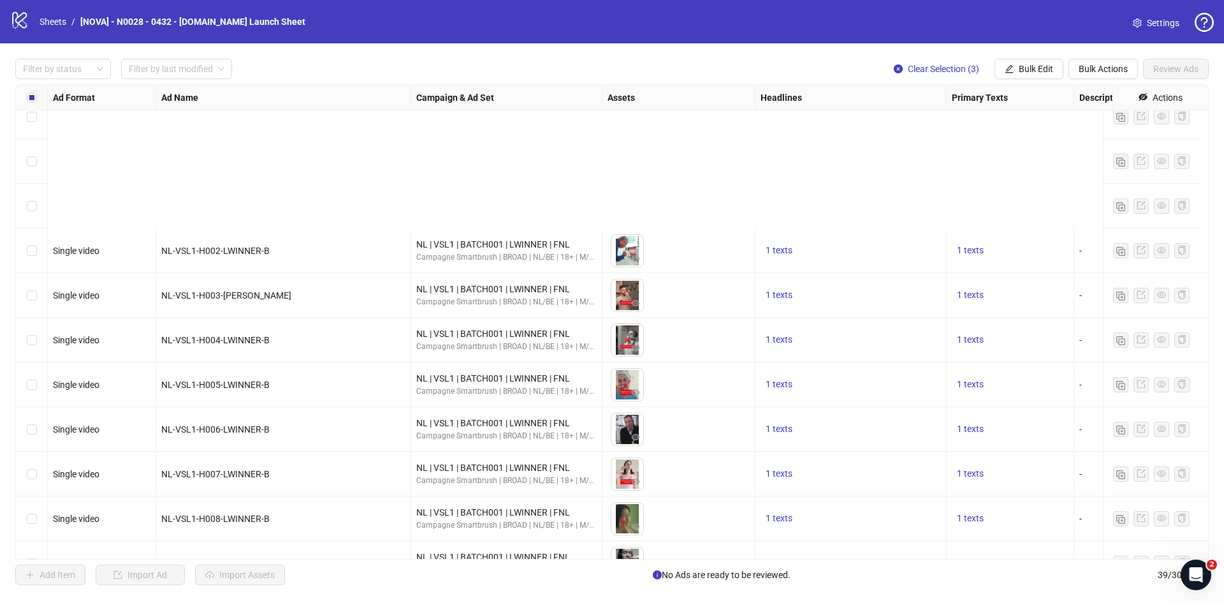
scroll to position [1302, 0]
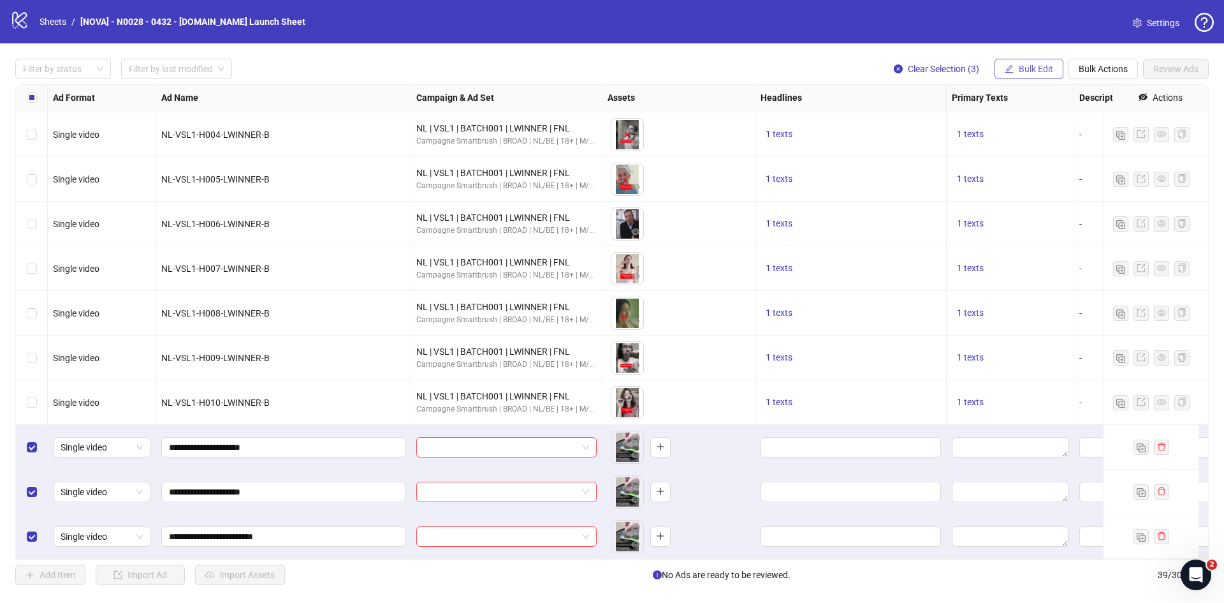
click at [1015, 75] on button "Bulk Edit" at bounding box center [1029, 69] width 69 height 20
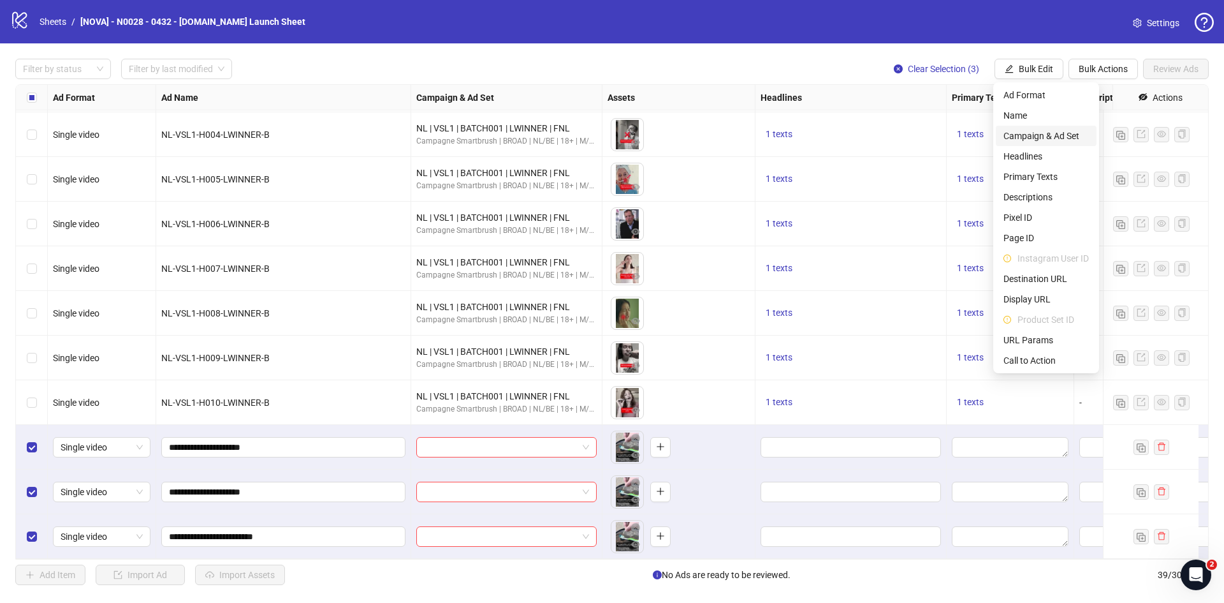
click at [1059, 137] on span "Campaign & Ad Set" at bounding box center [1046, 136] width 85 height 14
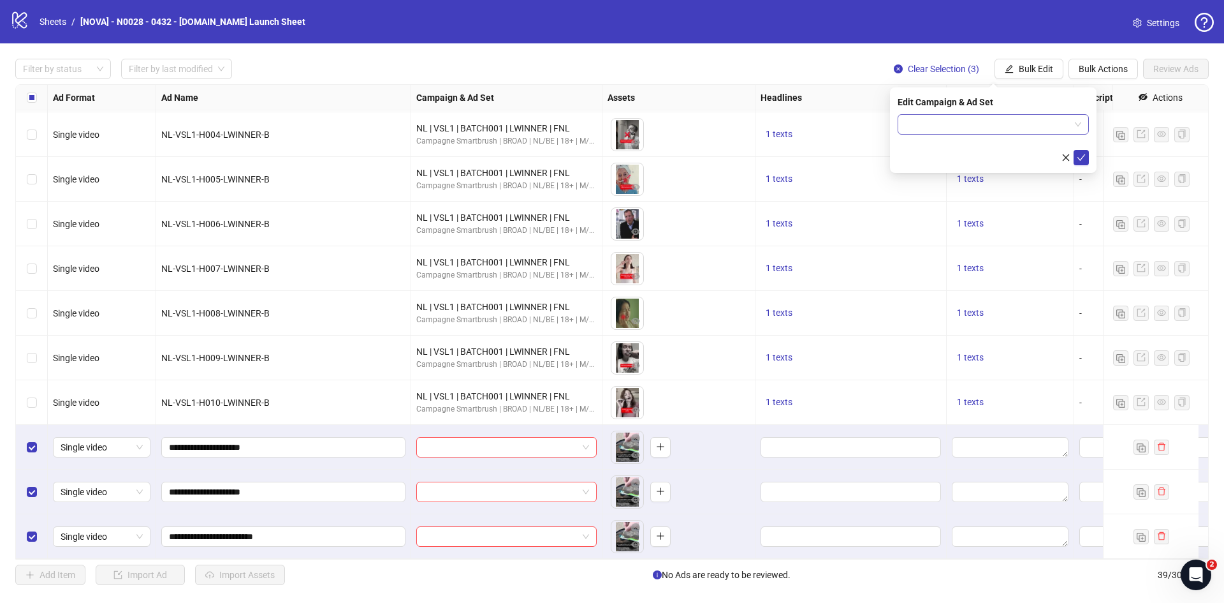
click at [965, 134] on div at bounding box center [993, 124] width 191 height 20
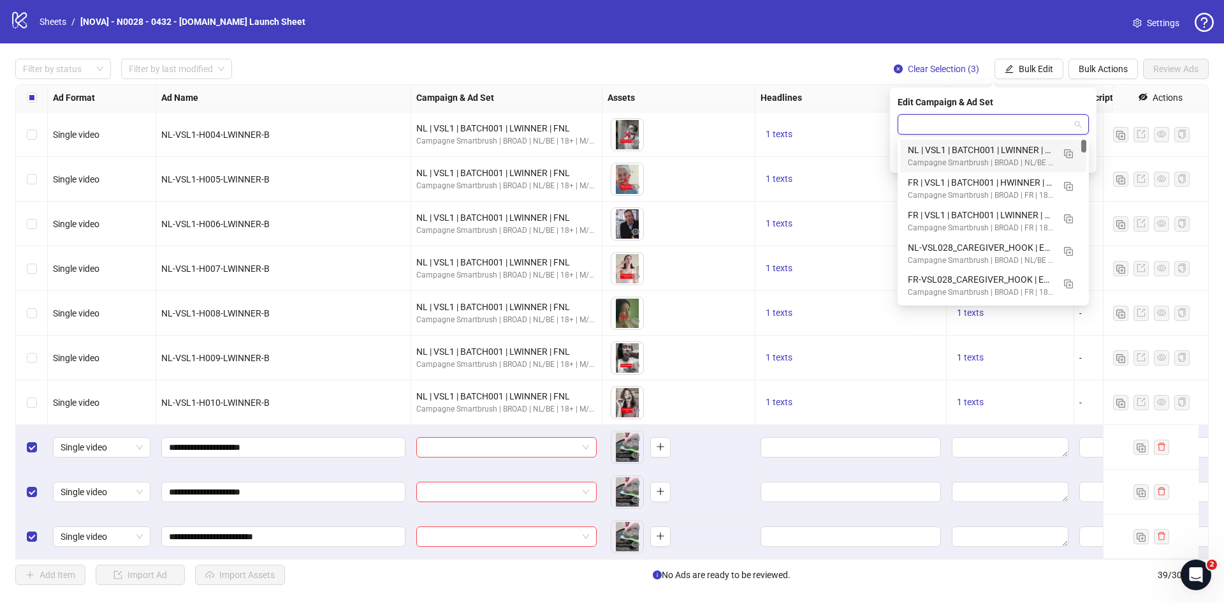
paste input "**********"
type input "**********"
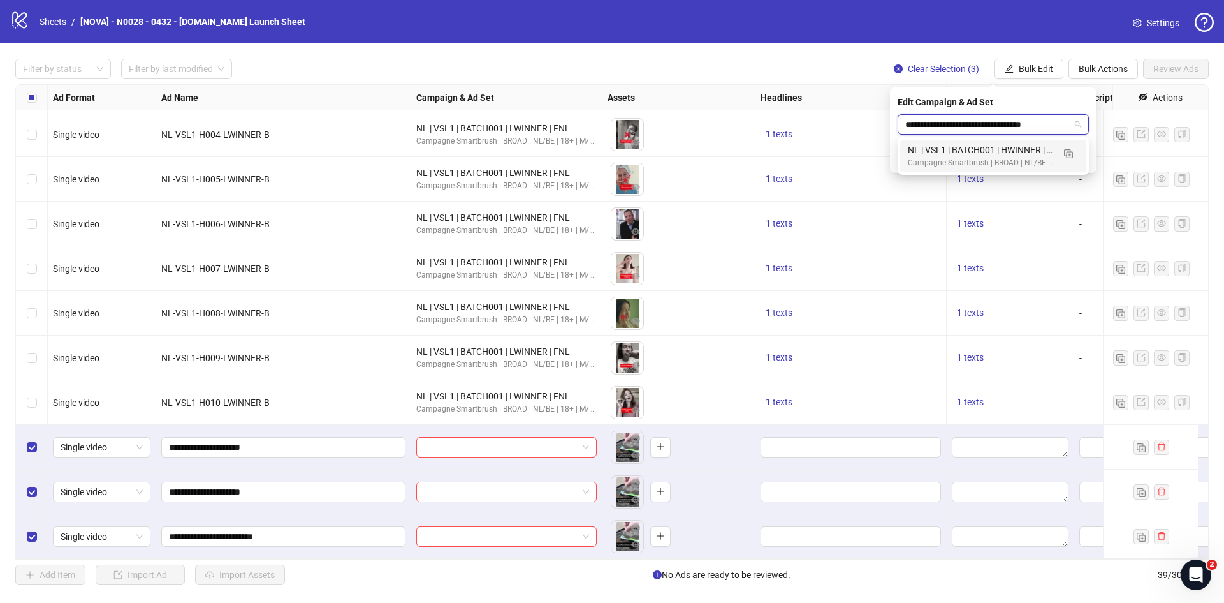
click at [975, 153] on div "NL | VSL1 | BATCH001 | HWINNER | FNL" at bounding box center [980, 150] width 145 height 14
click at [1080, 151] on button "submit" at bounding box center [1081, 157] width 15 height 15
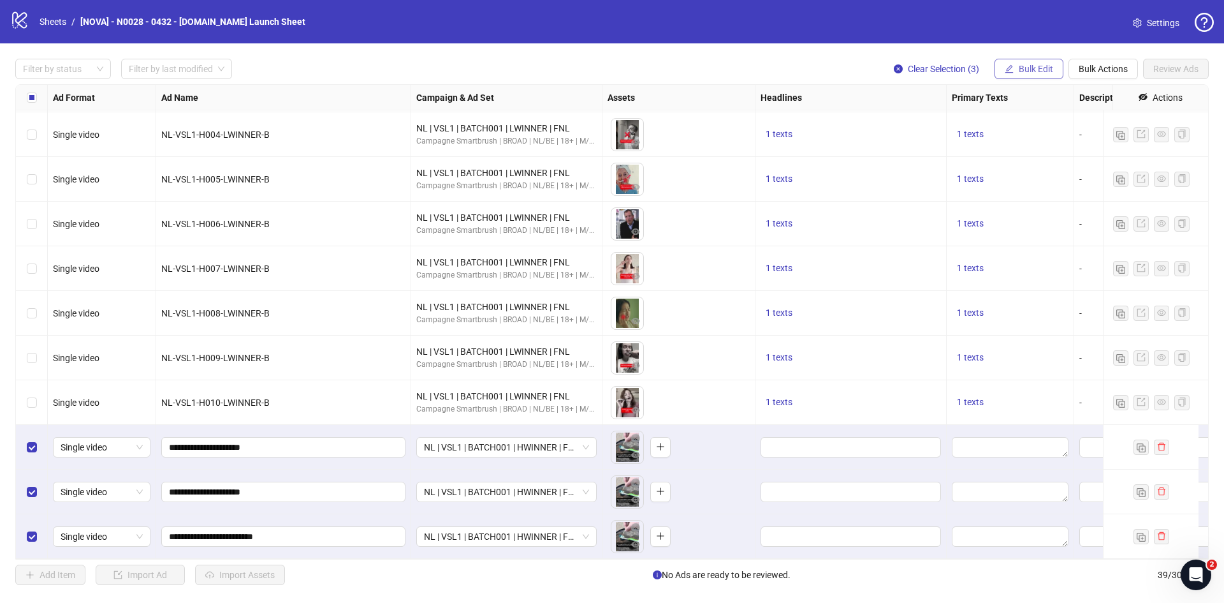
click at [1015, 67] on button "Bulk Edit" at bounding box center [1029, 69] width 69 height 20
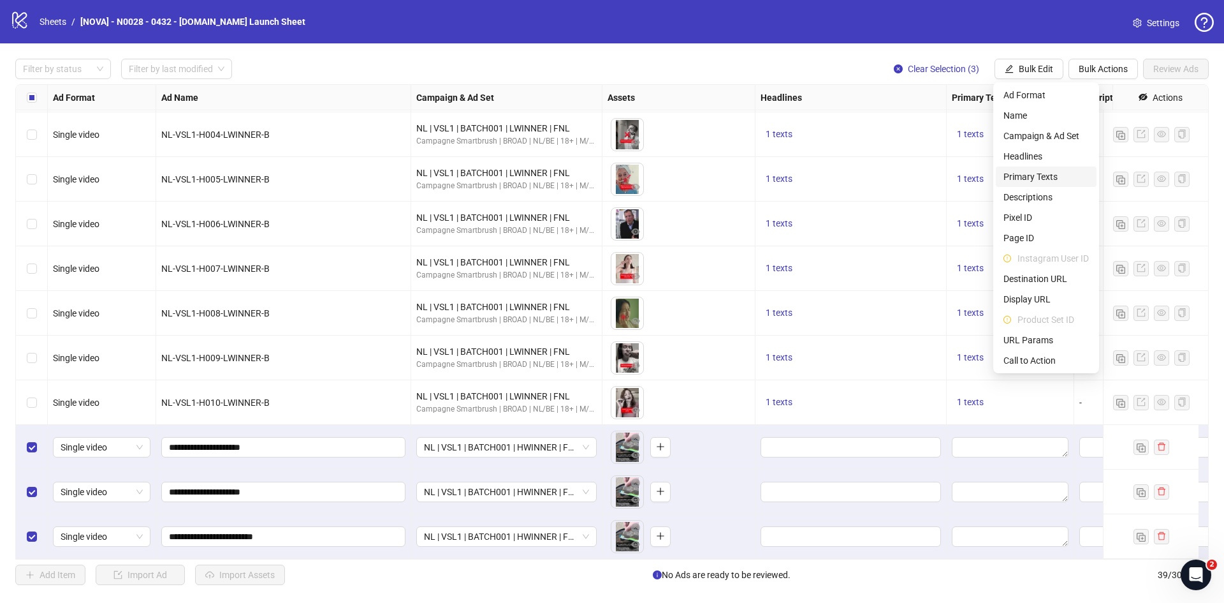
click at [1041, 175] on span "Primary Texts" at bounding box center [1046, 177] width 85 height 14
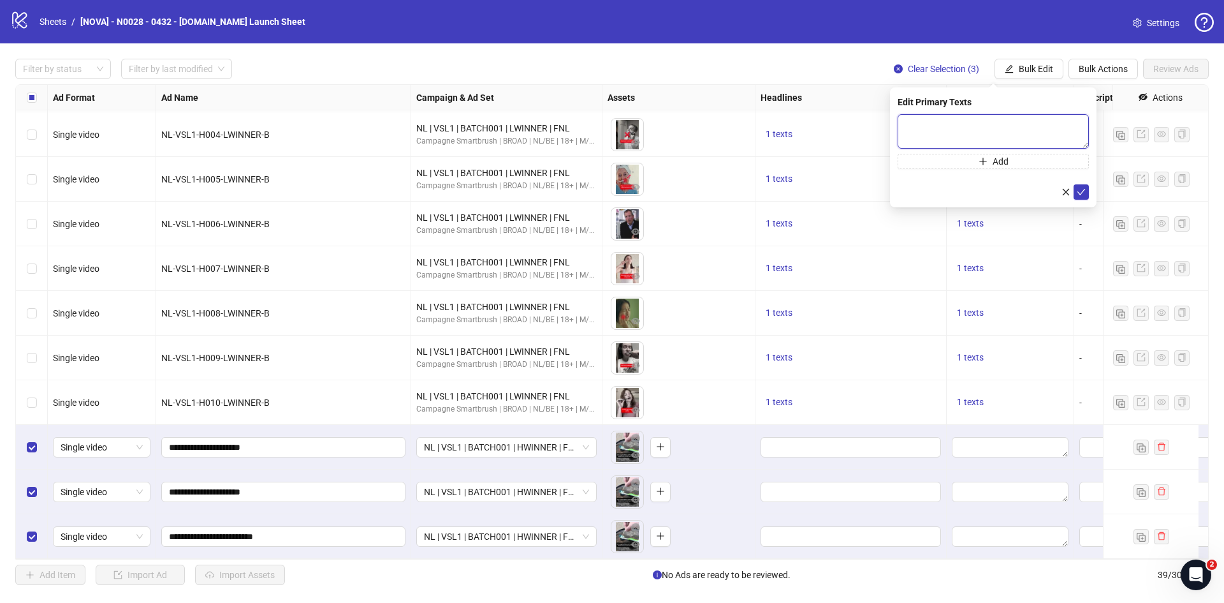
click at [980, 129] on textarea at bounding box center [993, 131] width 191 height 34
paste textarea "**********"
type textarea "**********"
click at [1080, 185] on button "submit" at bounding box center [1081, 191] width 15 height 15
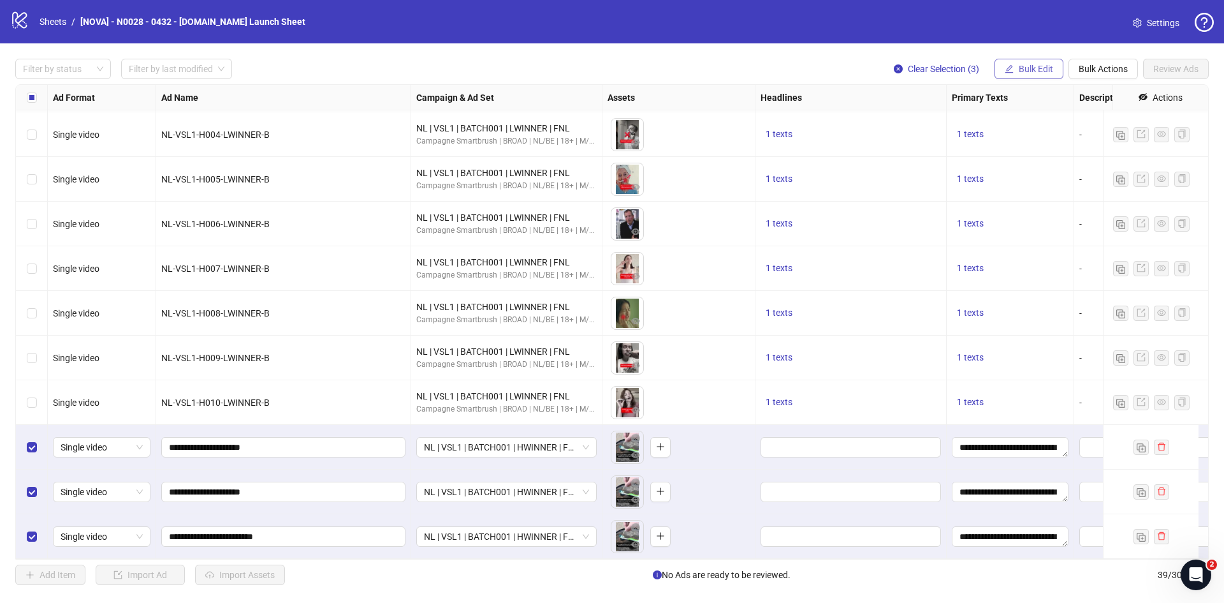
click at [1035, 70] on span "Bulk Edit" at bounding box center [1036, 69] width 34 height 10
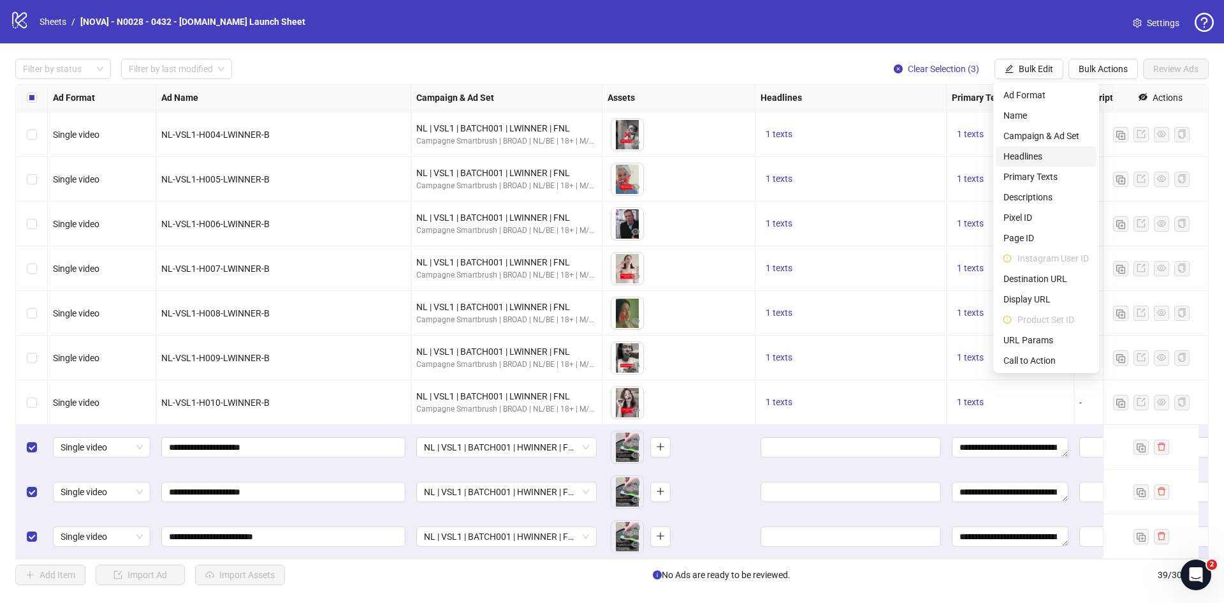
click at [1041, 161] on span "Headlines" at bounding box center [1046, 156] width 85 height 14
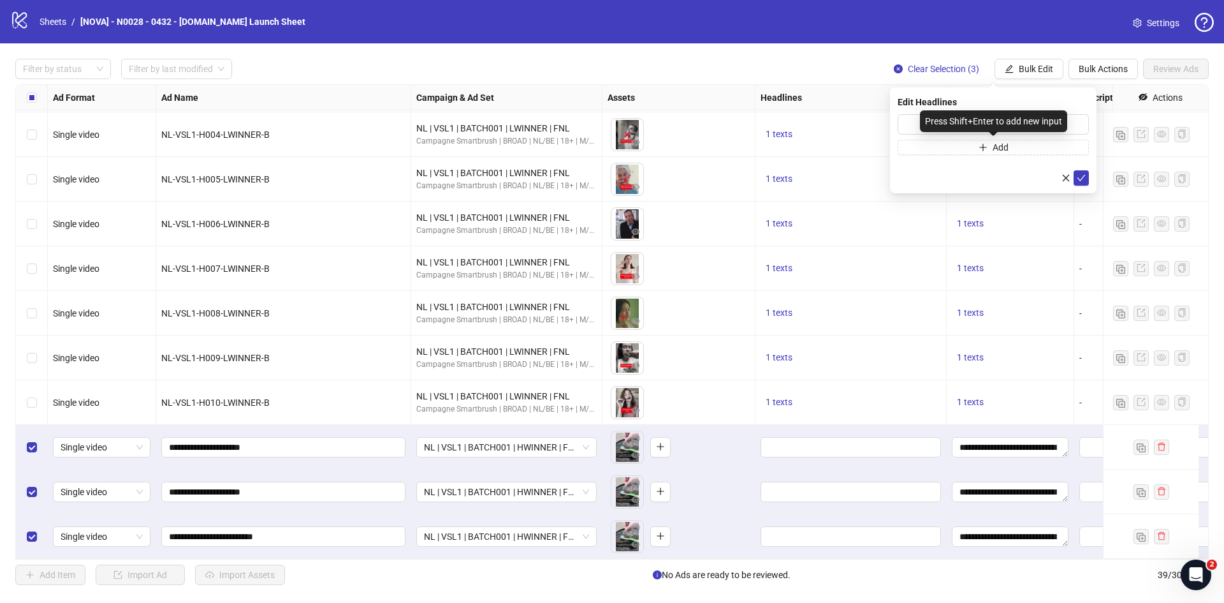
click at [958, 119] on div "Press Shift+Enter to add new input" at bounding box center [993, 121] width 147 height 22
click at [929, 118] on input "text" at bounding box center [993, 124] width 191 height 20
paste input "**********"
type input "**********"
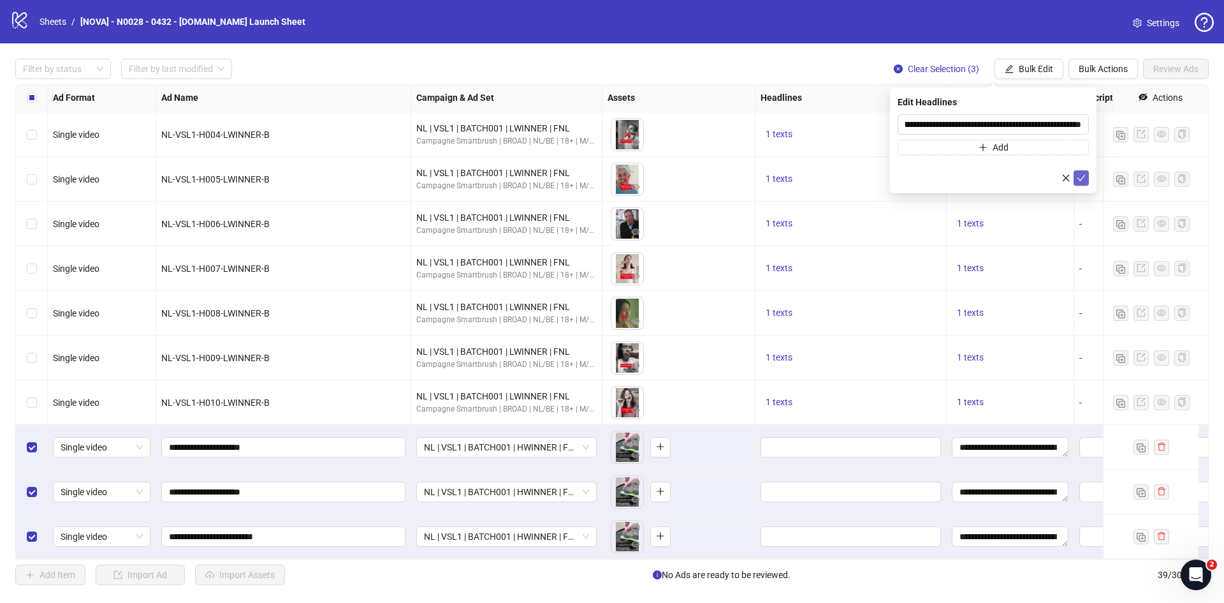
click at [1085, 175] on icon "check" at bounding box center [1081, 177] width 9 height 9
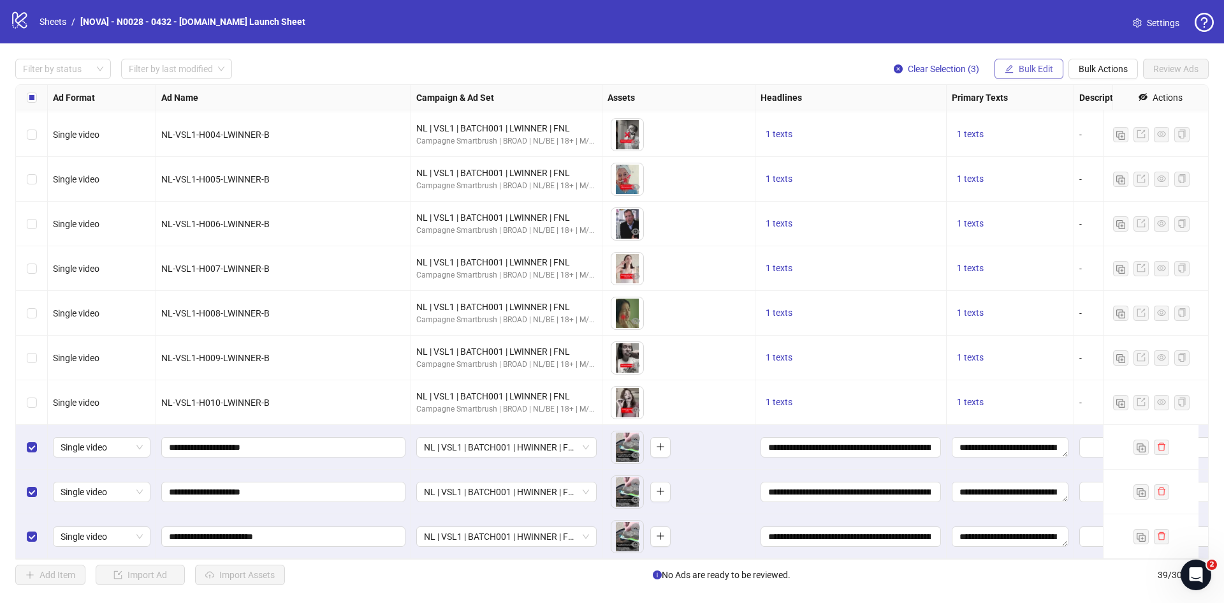
click at [1028, 65] on span "Bulk Edit" at bounding box center [1036, 69] width 34 height 10
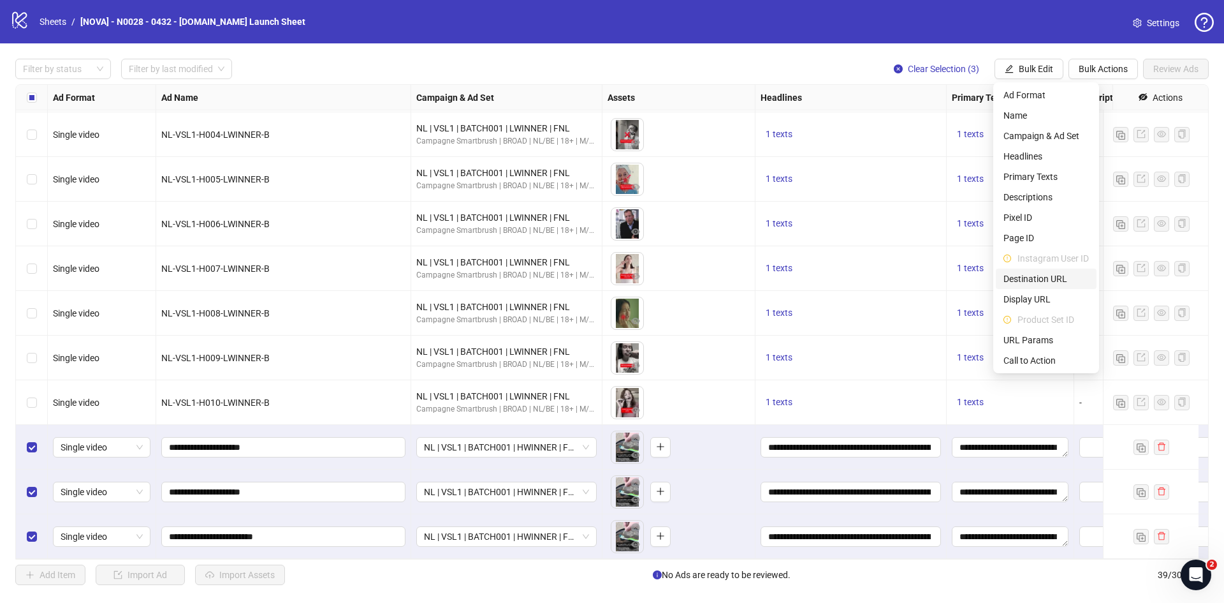
click at [1040, 274] on span "Destination URL" at bounding box center [1046, 279] width 85 height 14
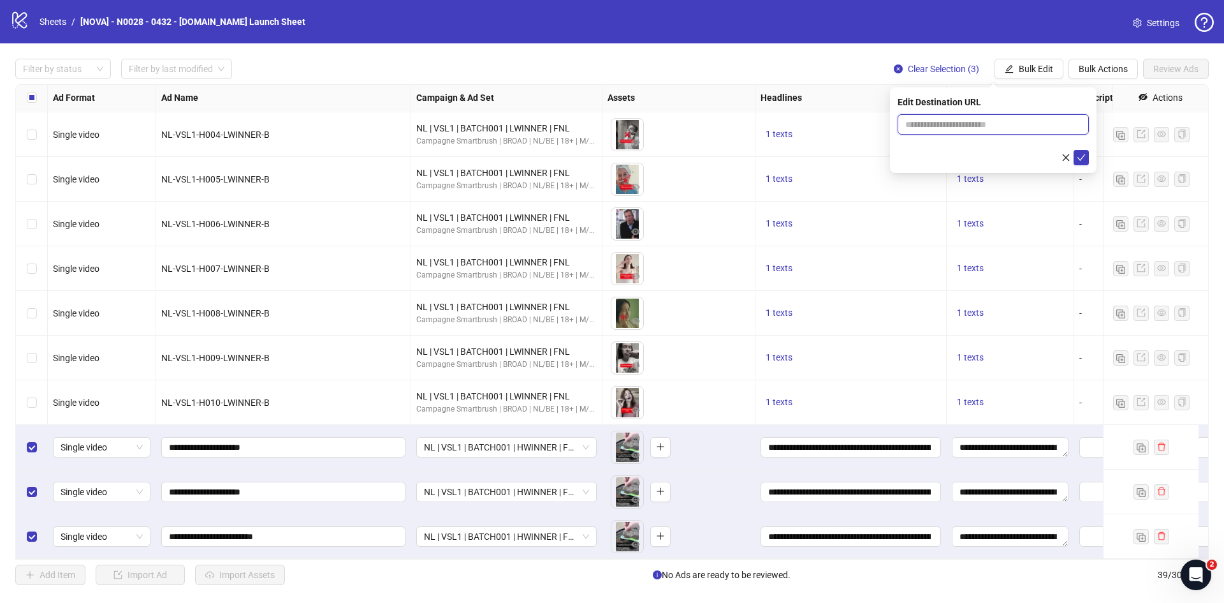
click at [951, 119] on input "text" at bounding box center [989, 124] width 166 height 14
paste input "**********"
type input "**********"
click at [1081, 160] on icon "check" at bounding box center [1081, 157] width 9 height 9
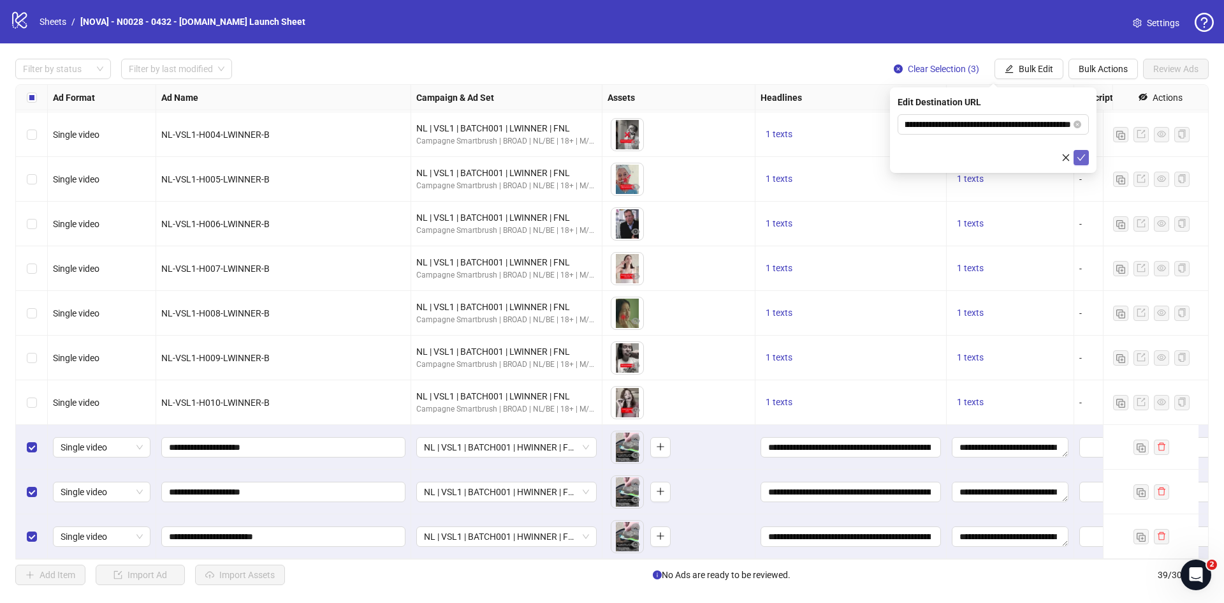
scroll to position [0, 0]
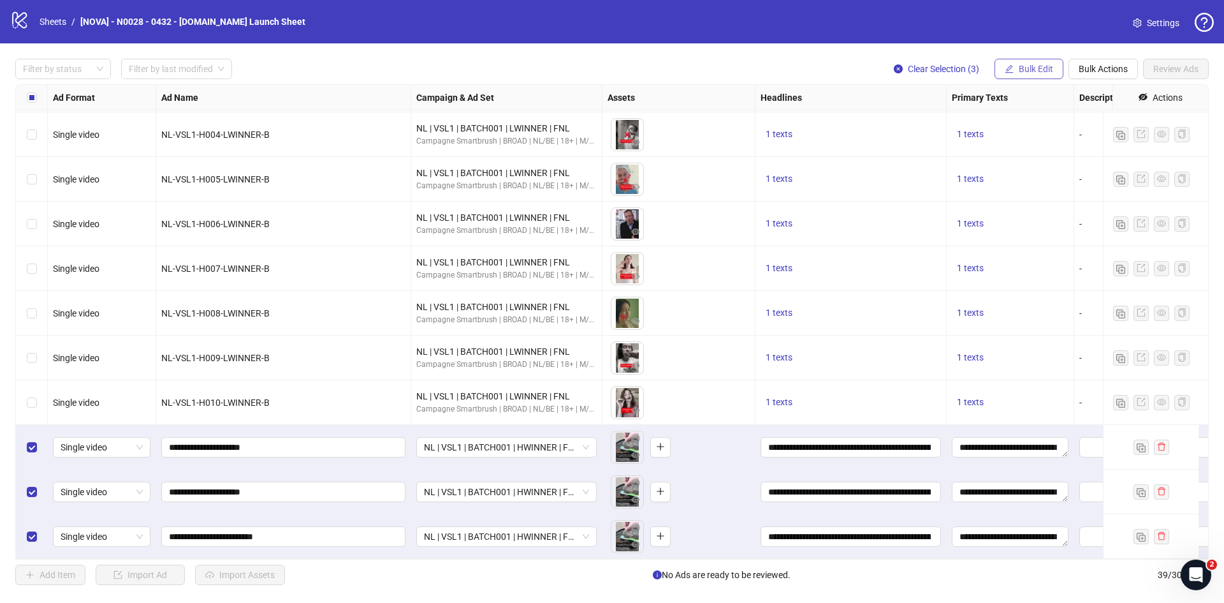
click at [1023, 66] on span "Bulk Edit" at bounding box center [1036, 69] width 34 height 10
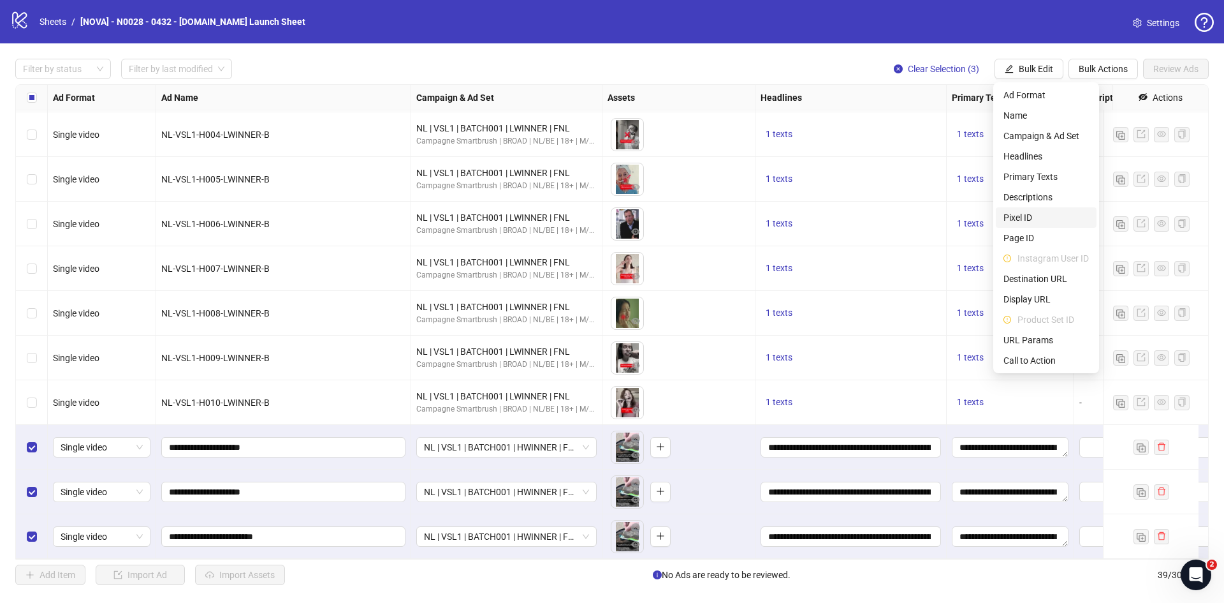
click at [1040, 214] on span "Pixel ID" at bounding box center [1046, 217] width 85 height 14
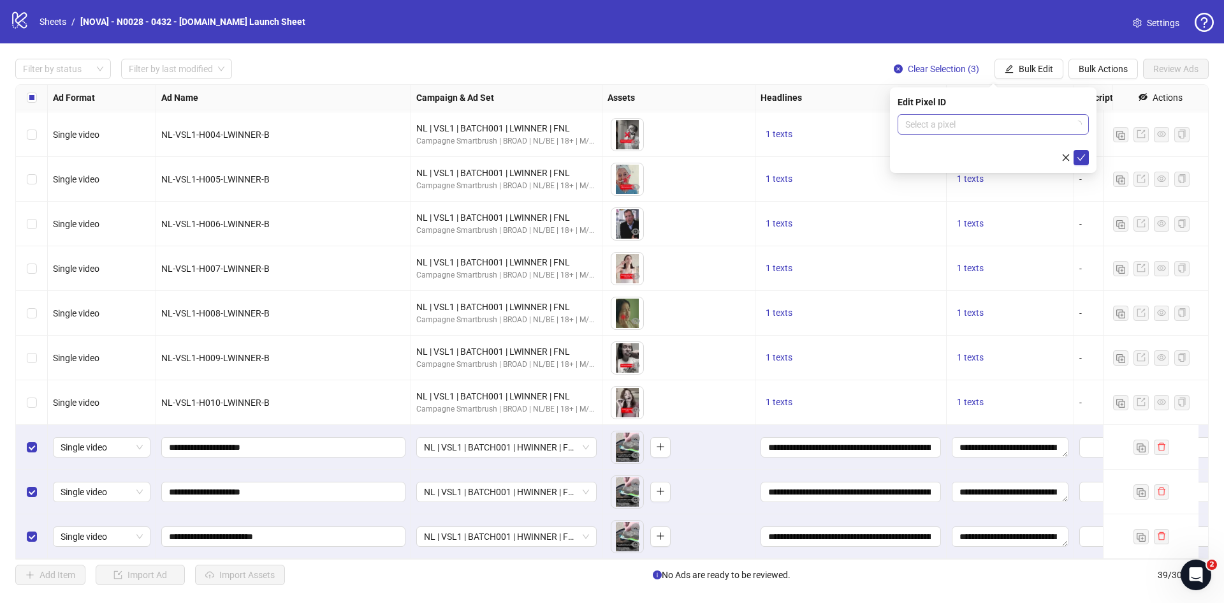
click at [947, 128] on input "search" at bounding box center [988, 124] width 165 height 19
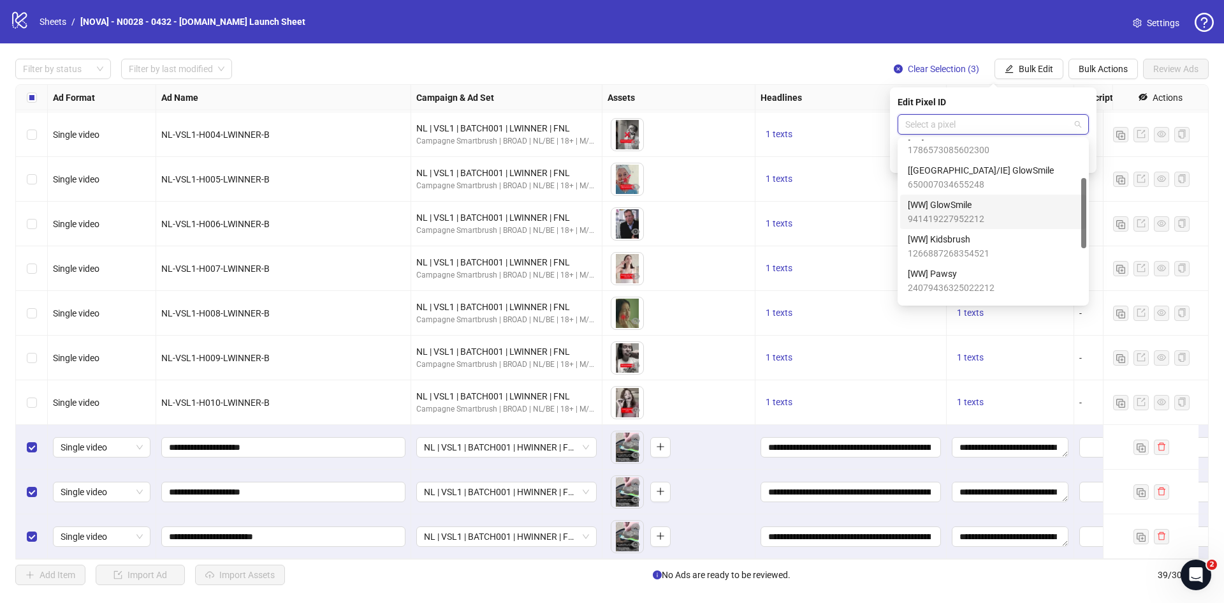
scroll to position [88, 0]
click at [988, 204] on div "[NL] GlowSmile 2.0 1786573085602300" at bounding box center [993, 207] width 171 height 28
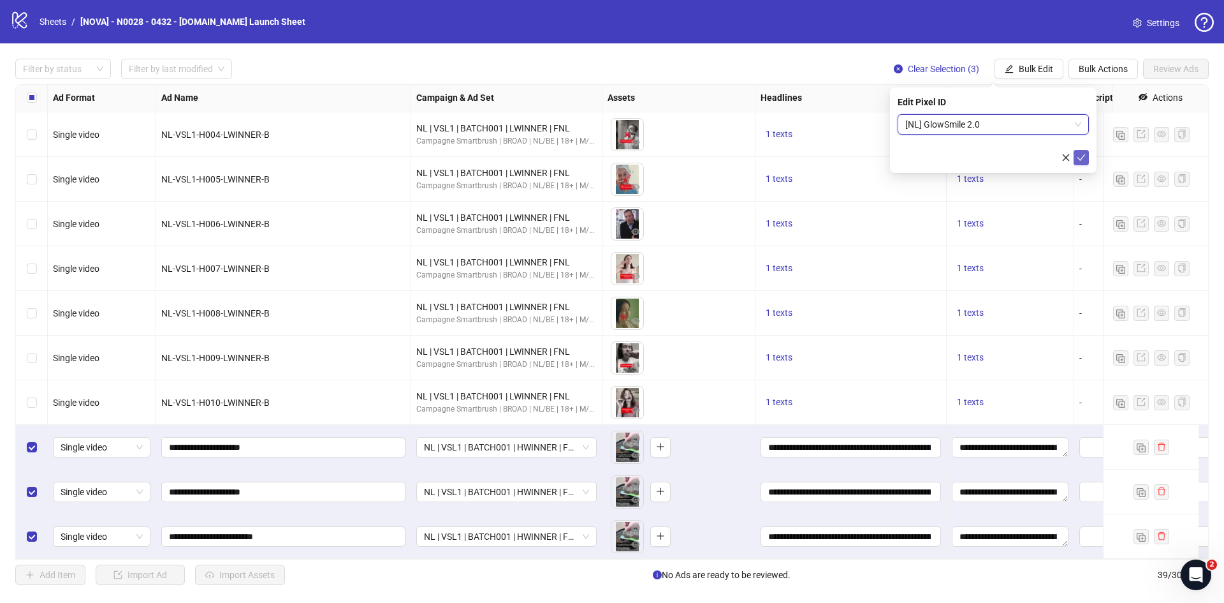
click at [1076, 159] on button "submit" at bounding box center [1081, 157] width 15 height 15
click at [1034, 71] on span "Bulk Edit" at bounding box center [1036, 69] width 34 height 10
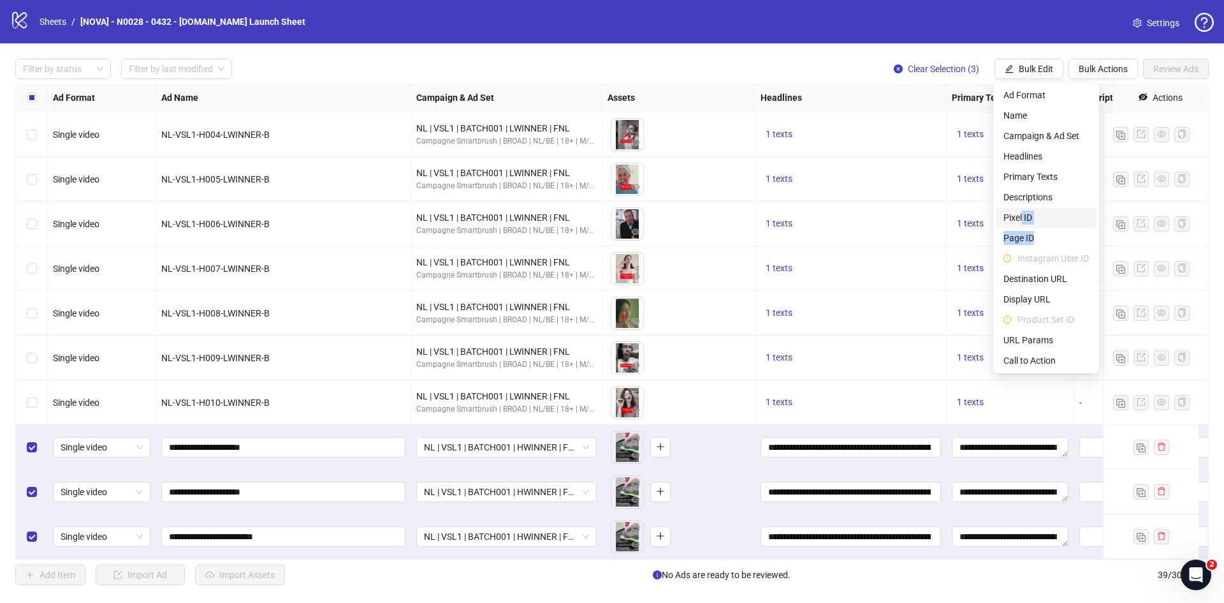
drag, startPoint x: 1046, startPoint y: 239, endPoint x: 1022, endPoint y: 214, distance: 34.7
click at [1022, 214] on ul "Ad Format Name Campaign & Ad Set Headlines Primary Texts Descriptions Pixel ID …" at bounding box center [1047, 227] width 106 height 291
click at [1036, 238] on span "Page ID" at bounding box center [1046, 238] width 85 height 14
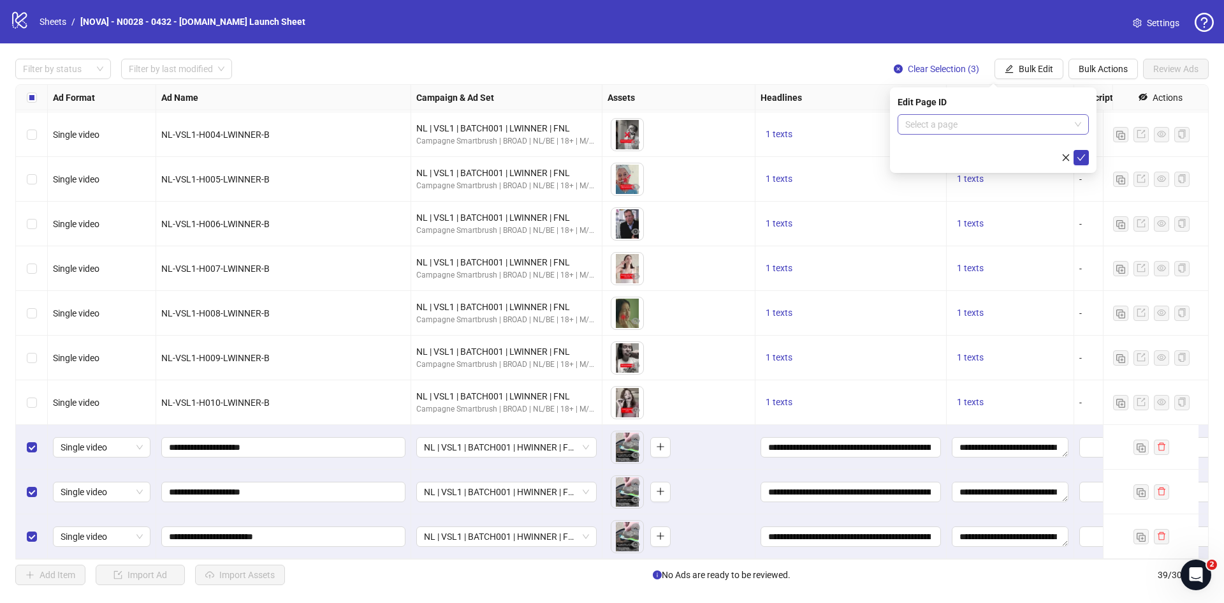
click at [977, 131] on input "search" at bounding box center [988, 124] width 165 height 19
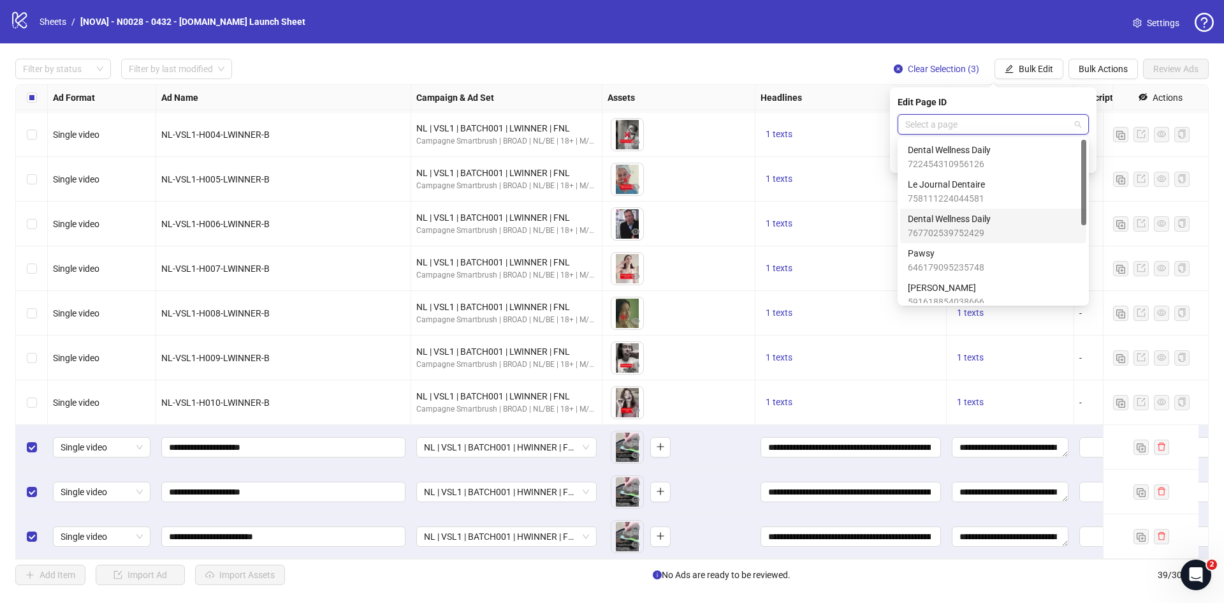
click at [985, 225] on span "Dental Wellness Daily" at bounding box center [949, 219] width 83 height 14
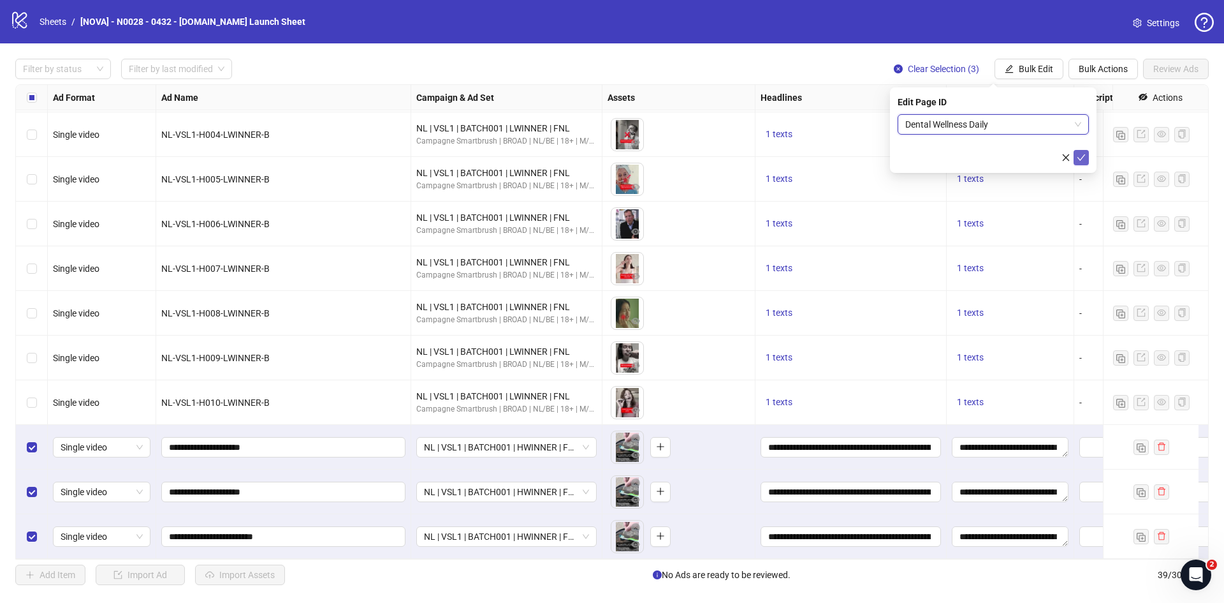
click at [1080, 153] on icon "check" at bounding box center [1081, 157] width 9 height 9
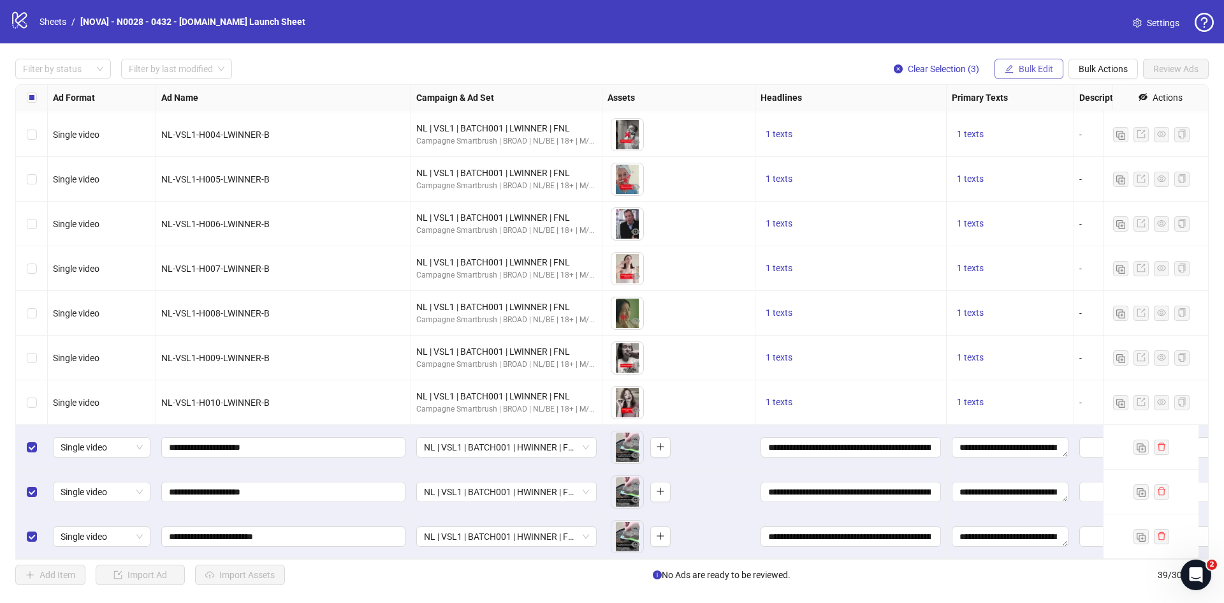
click at [1025, 72] on span "Bulk Edit" at bounding box center [1036, 69] width 34 height 10
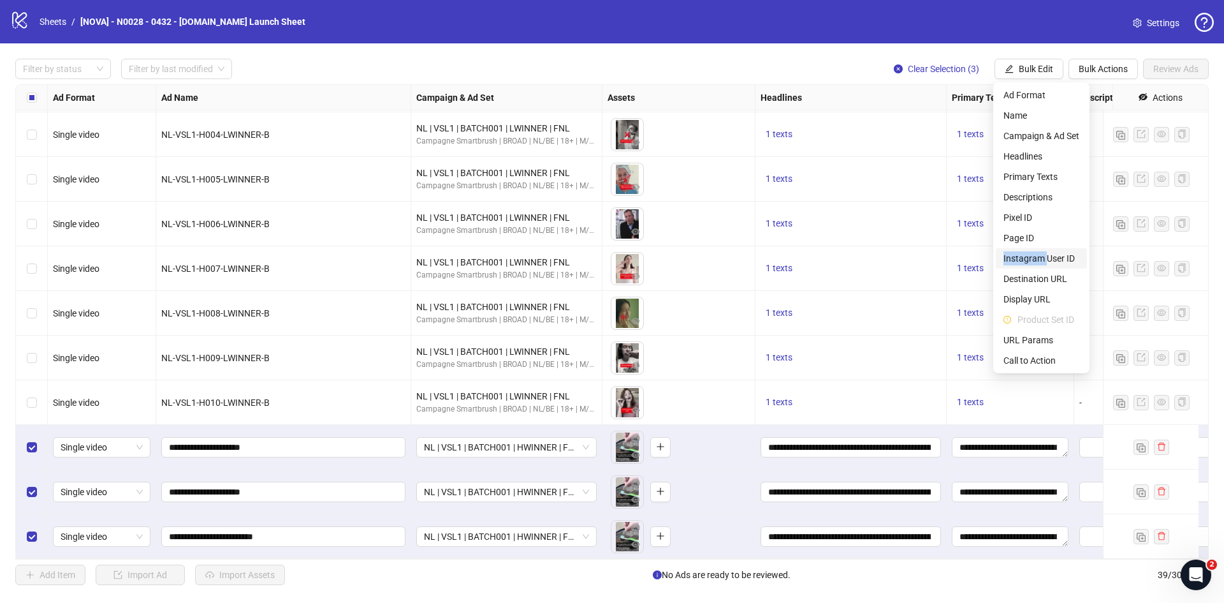
drag, startPoint x: 1052, startPoint y: 239, endPoint x: 1048, endPoint y: 258, distance: 18.8
click at [1048, 258] on ul "Ad Format Name Campaign & Ad Set Headlines Primary Texts Descriptions Pixel ID …" at bounding box center [1042, 227] width 96 height 291
click at [1048, 258] on span "Instagram User ID" at bounding box center [1042, 258] width 76 height 14
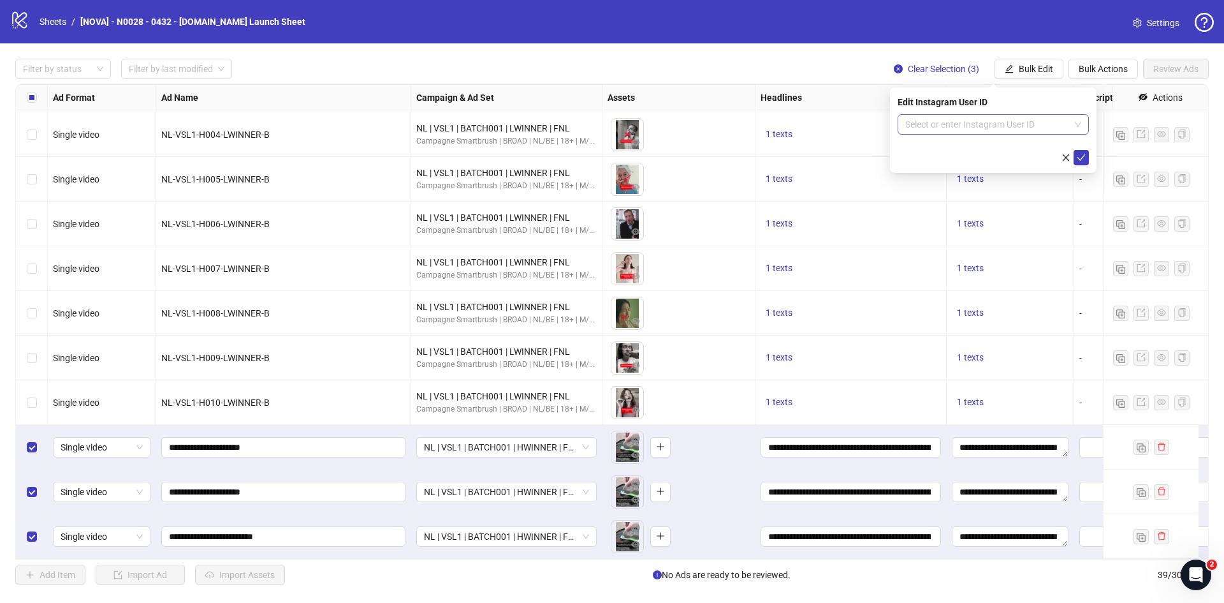
click at [1009, 123] on input "search" at bounding box center [988, 124] width 165 height 19
click at [992, 148] on div "Use Facebook Page" at bounding box center [993, 150] width 171 height 14
click at [1087, 154] on button "submit" at bounding box center [1081, 157] width 15 height 15
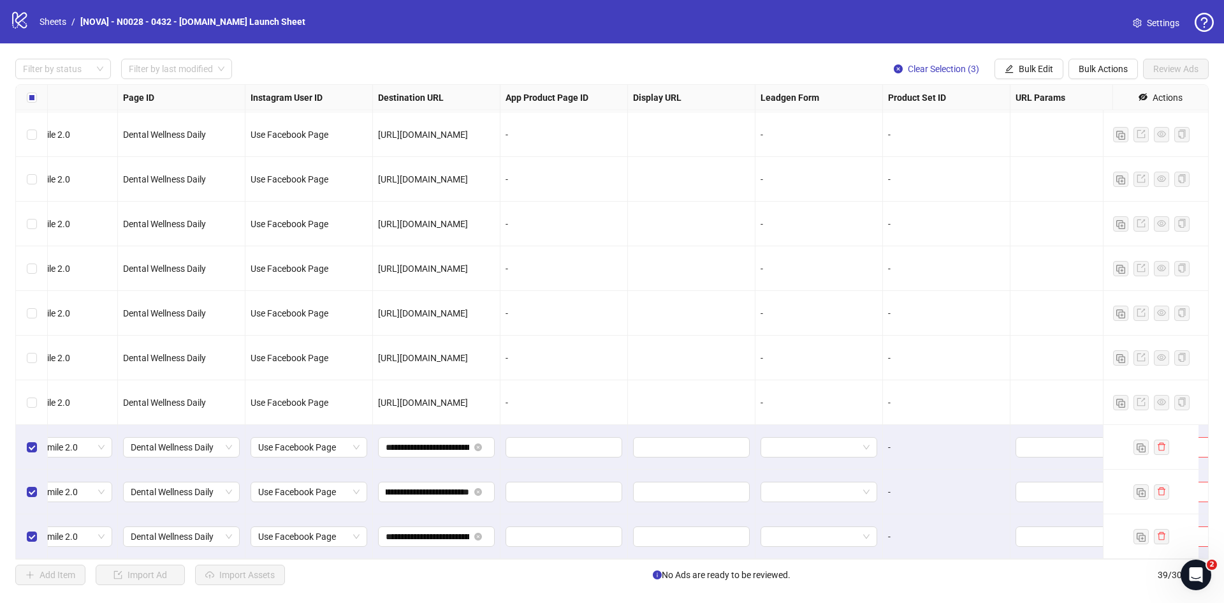
scroll to position [1302, 1413]
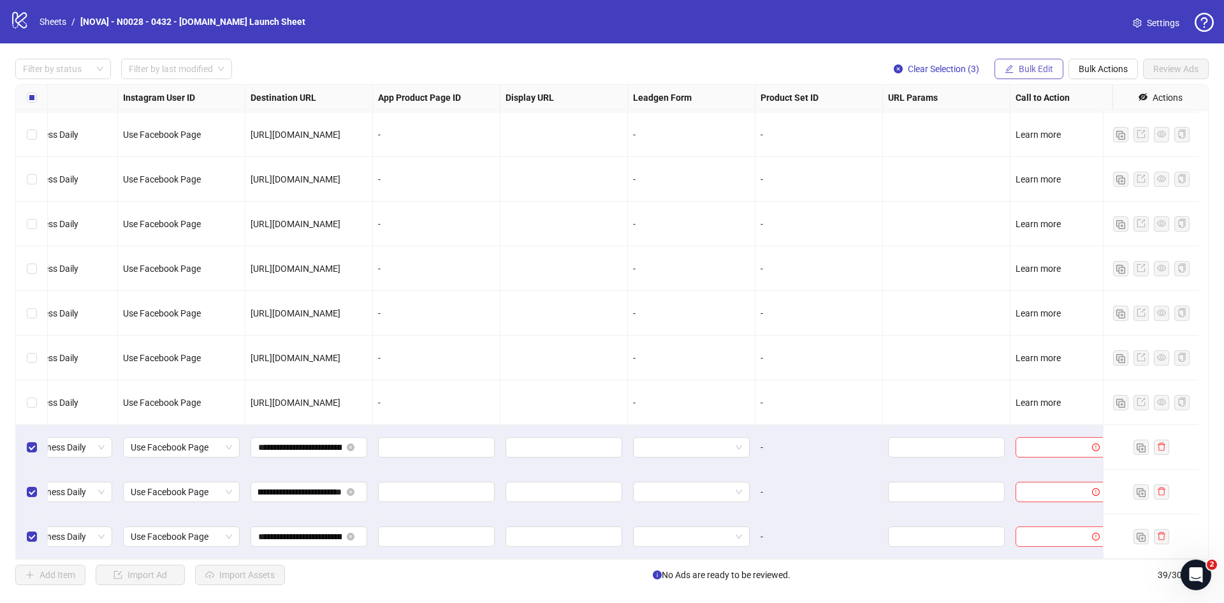
click at [1027, 71] on span "Bulk Edit" at bounding box center [1036, 69] width 34 height 10
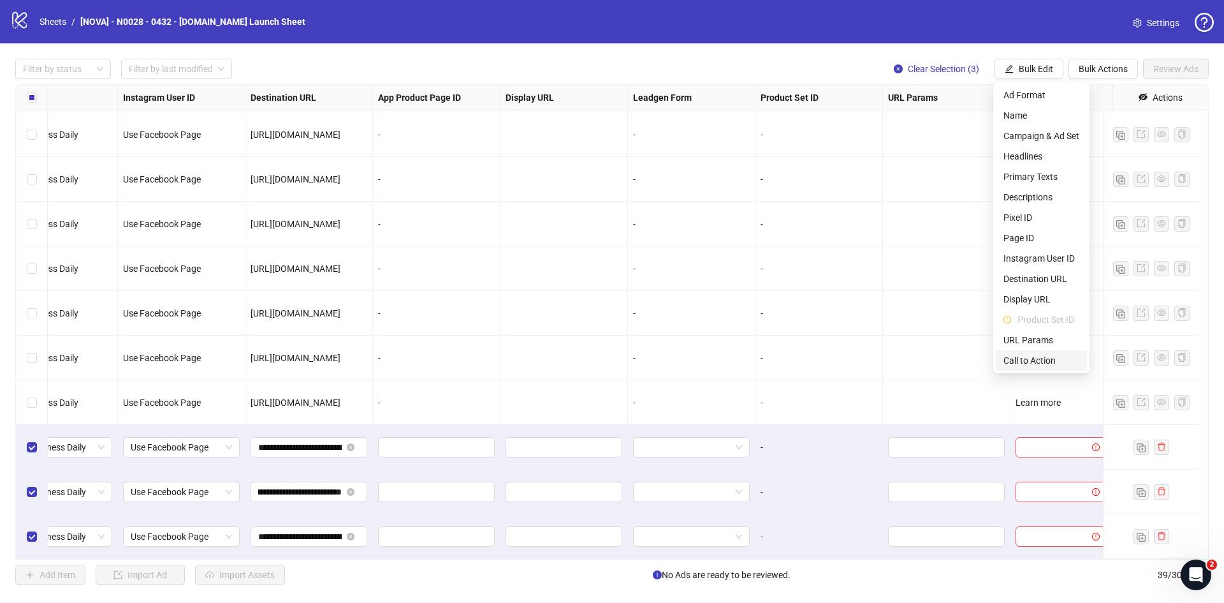
click at [1046, 357] on span "Call to Action" at bounding box center [1042, 360] width 76 height 14
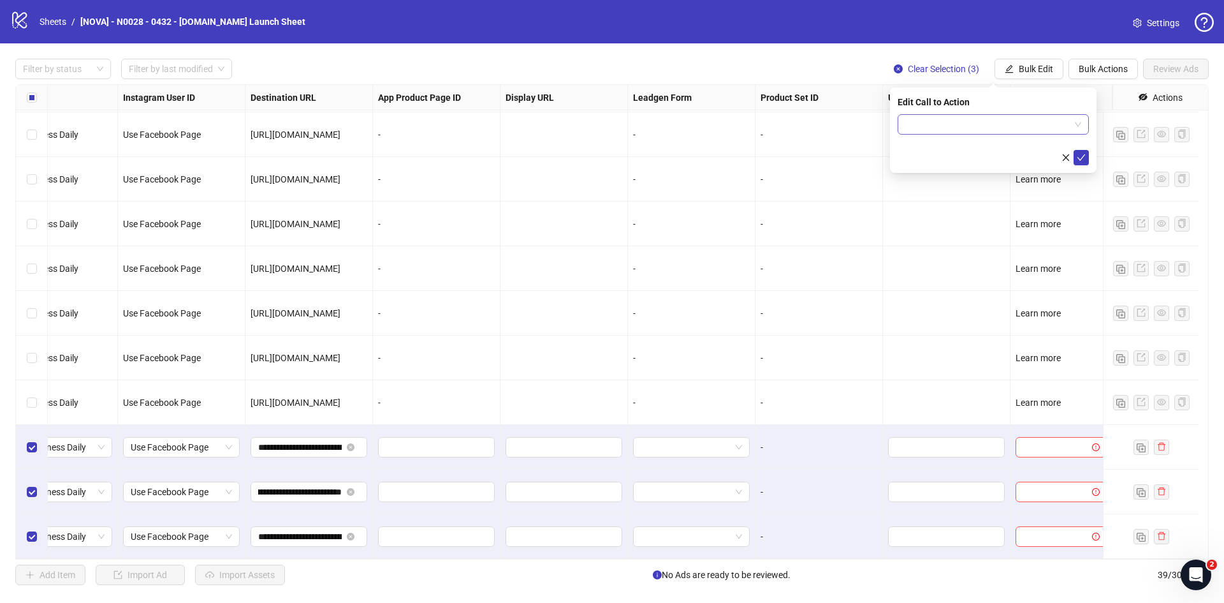
click at [946, 124] on input "search" at bounding box center [988, 124] width 165 height 19
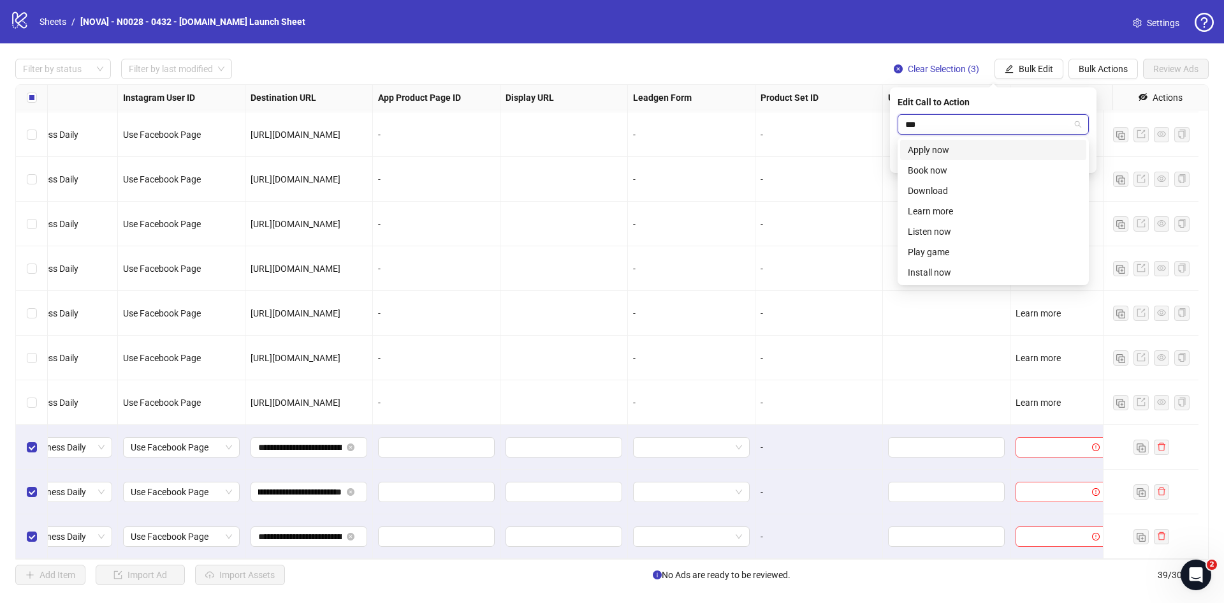
type input "****"
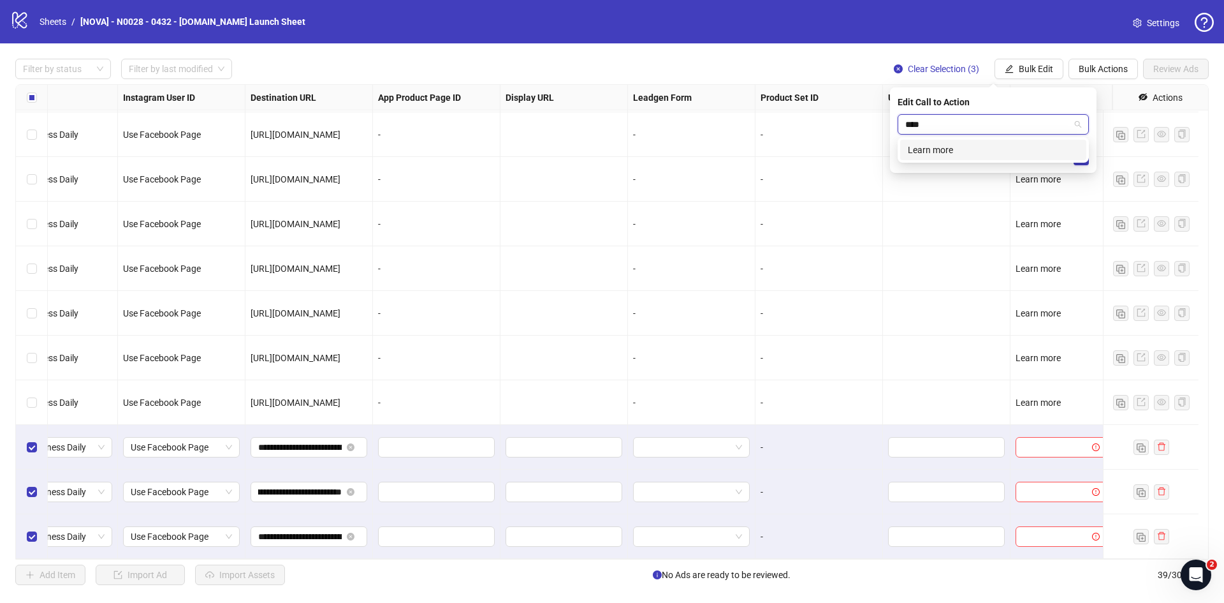
click at [946, 152] on div "Learn more" at bounding box center [993, 150] width 171 height 14
click at [1080, 155] on icon "check" at bounding box center [1081, 157] width 9 height 9
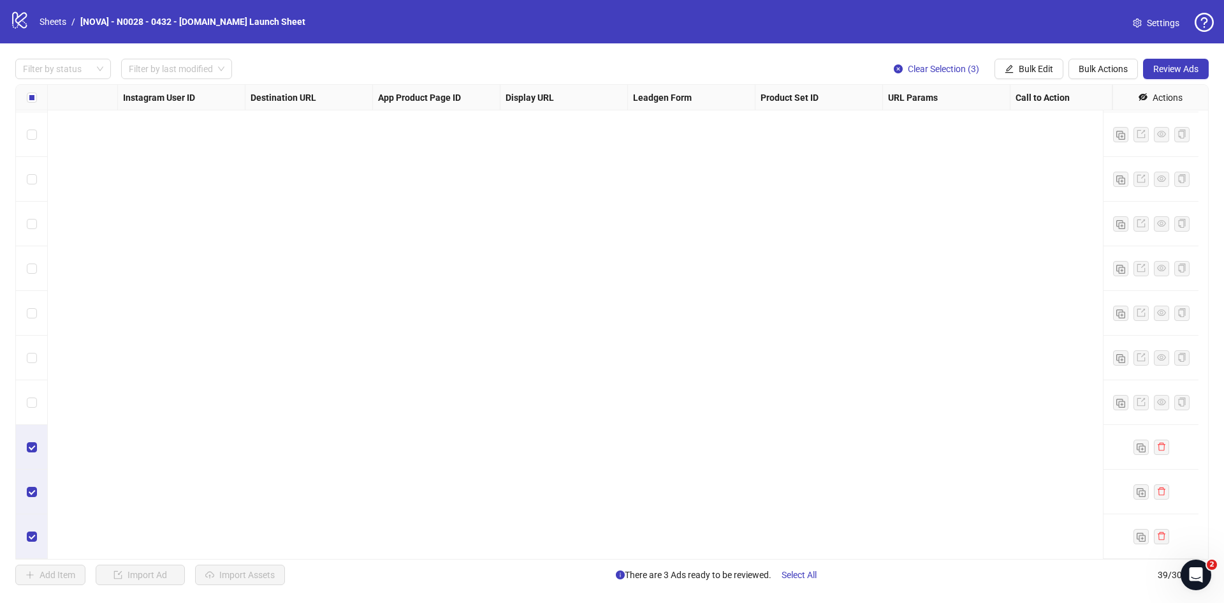
scroll to position [1302, 0]
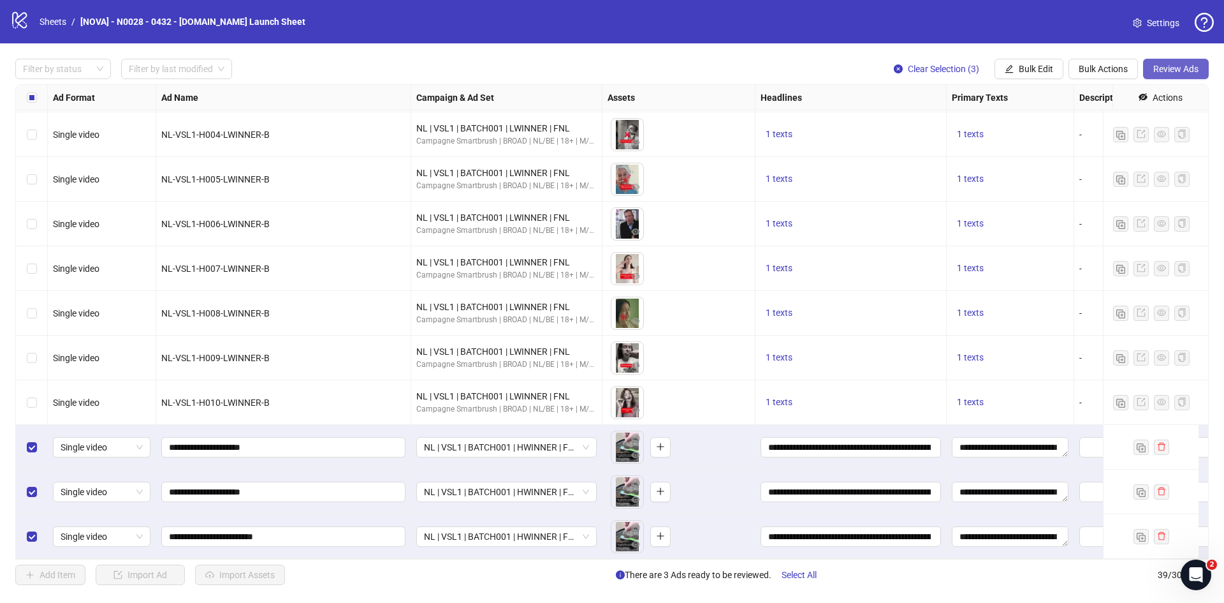
click at [1163, 64] on span "Review Ads" at bounding box center [1176, 69] width 45 height 10
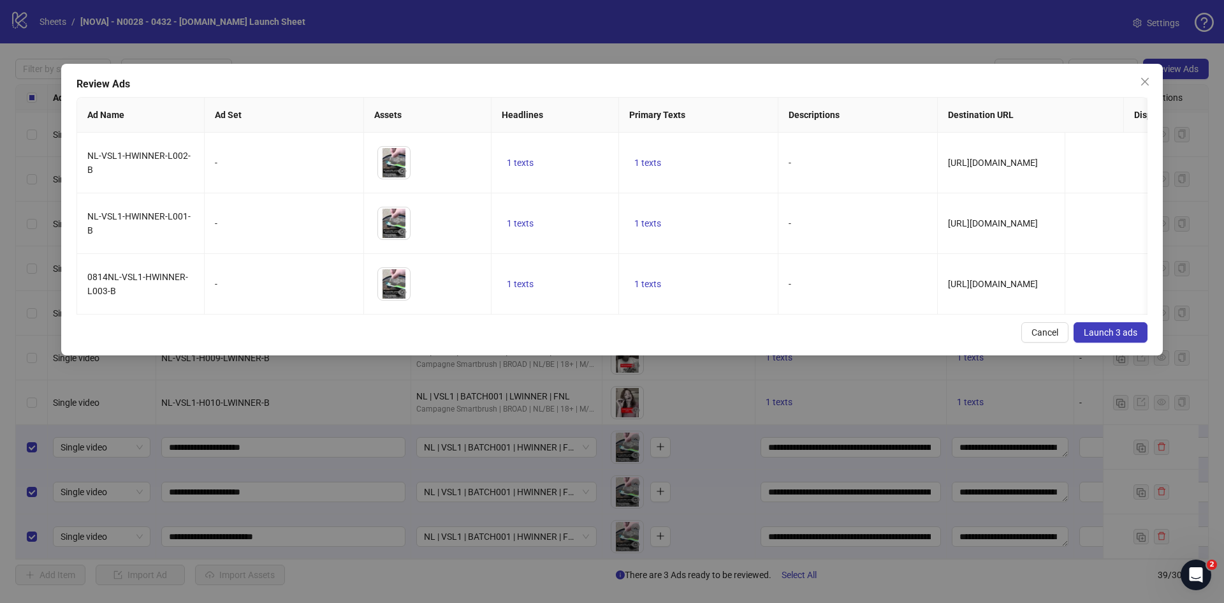
click at [1083, 342] on button "Launch 3 ads" at bounding box center [1111, 332] width 74 height 20
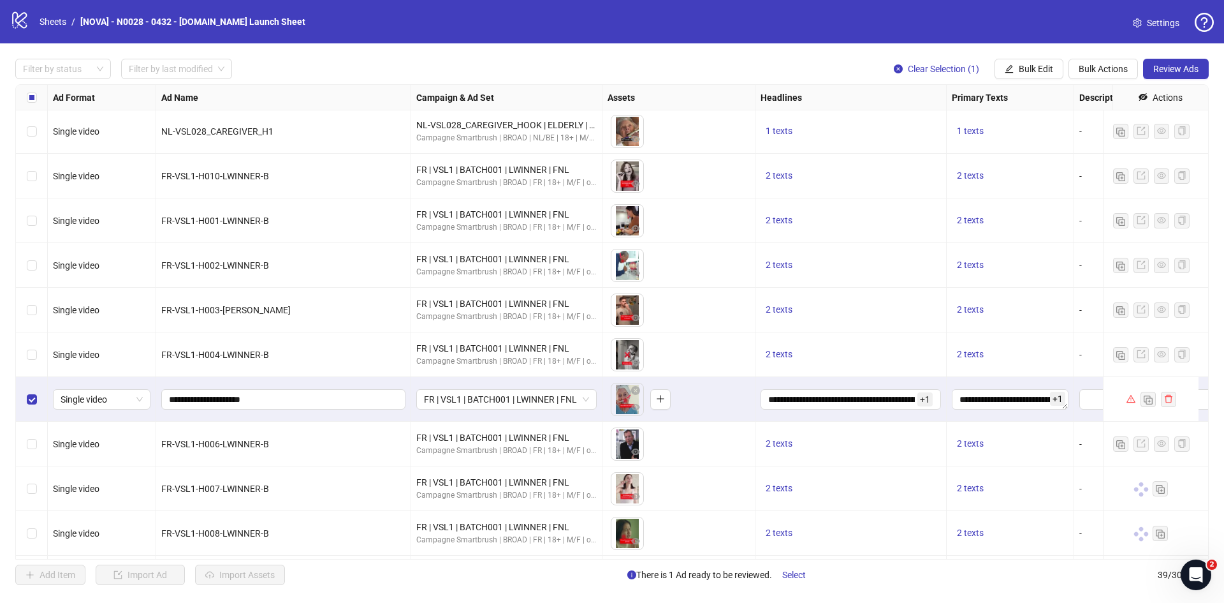
scroll to position [664, 0]
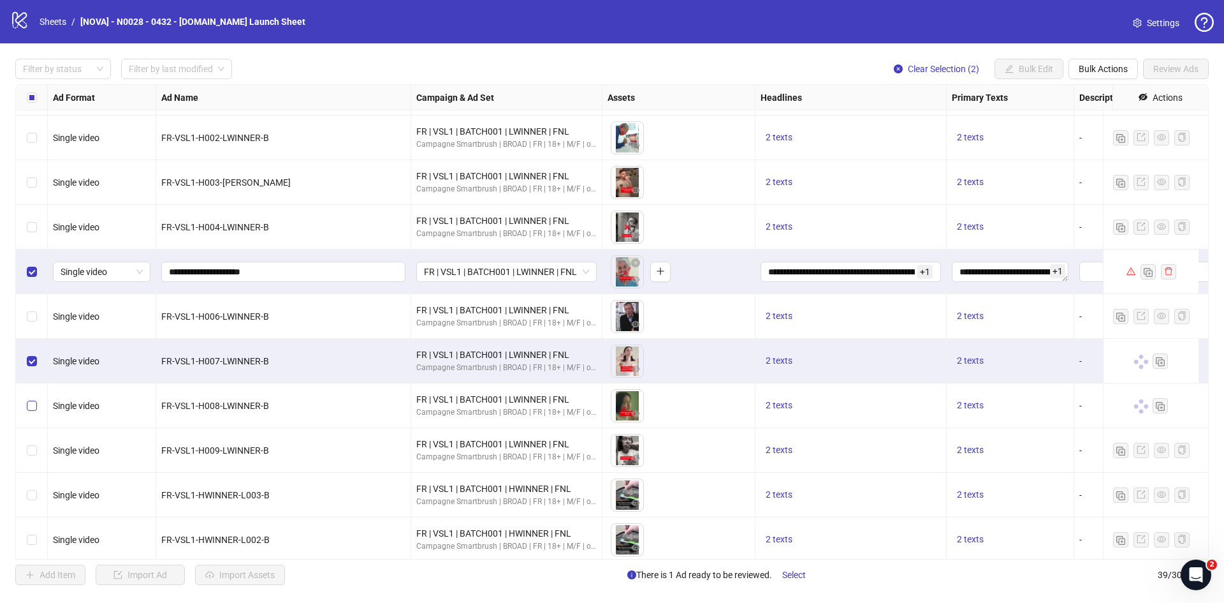
click at [32, 400] on label "Select row 22" at bounding box center [32, 406] width 10 height 14
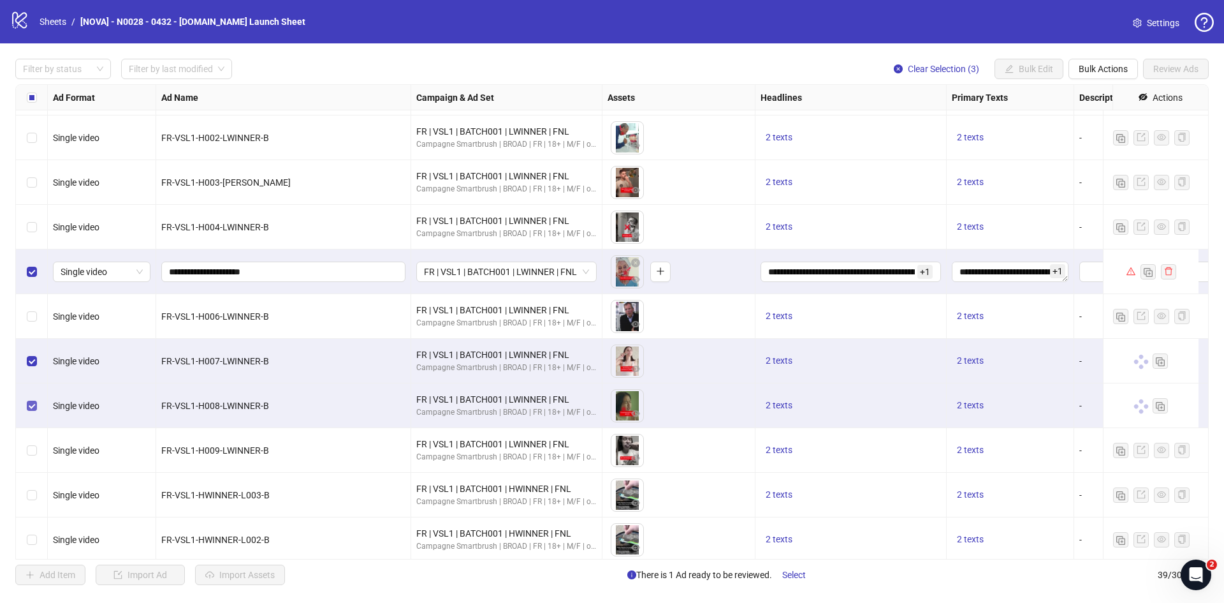
click at [32, 400] on label "Select row 22" at bounding box center [32, 406] width 10 height 14
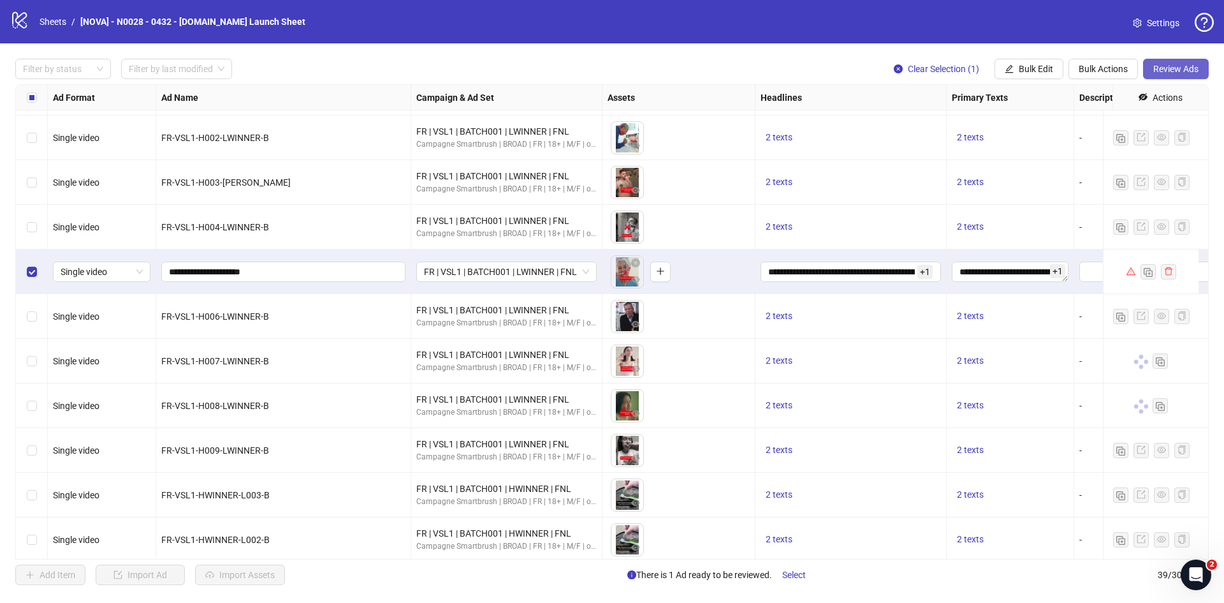
click at [1164, 73] on span "Review Ads" at bounding box center [1176, 69] width 45 height 10
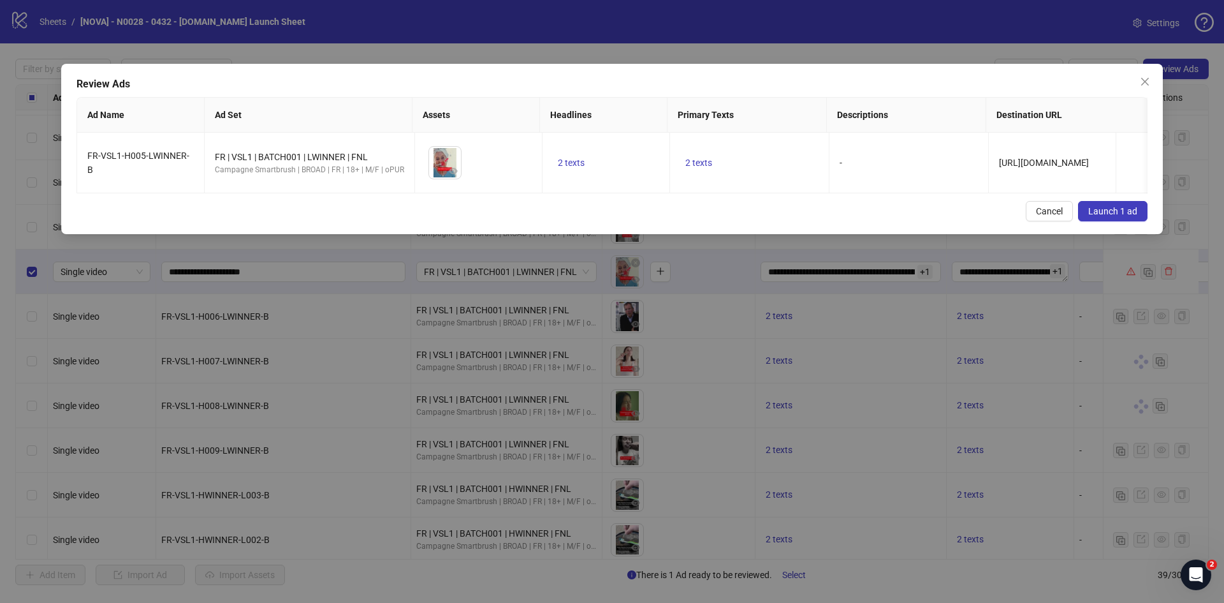
click at [1122, 216] on span "Launch 1 ad" at bounding box center [1113, 211] width 49 height 10
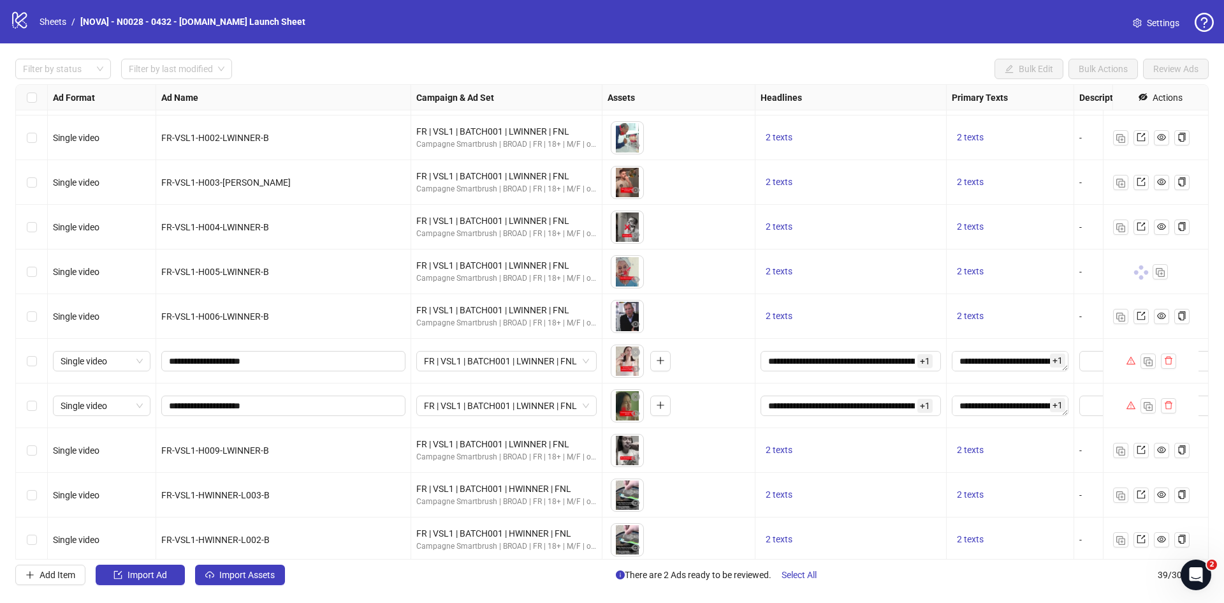
click at [33, 369] on div "Select row 21" at bounding box center [32, 361] width 32 height 45
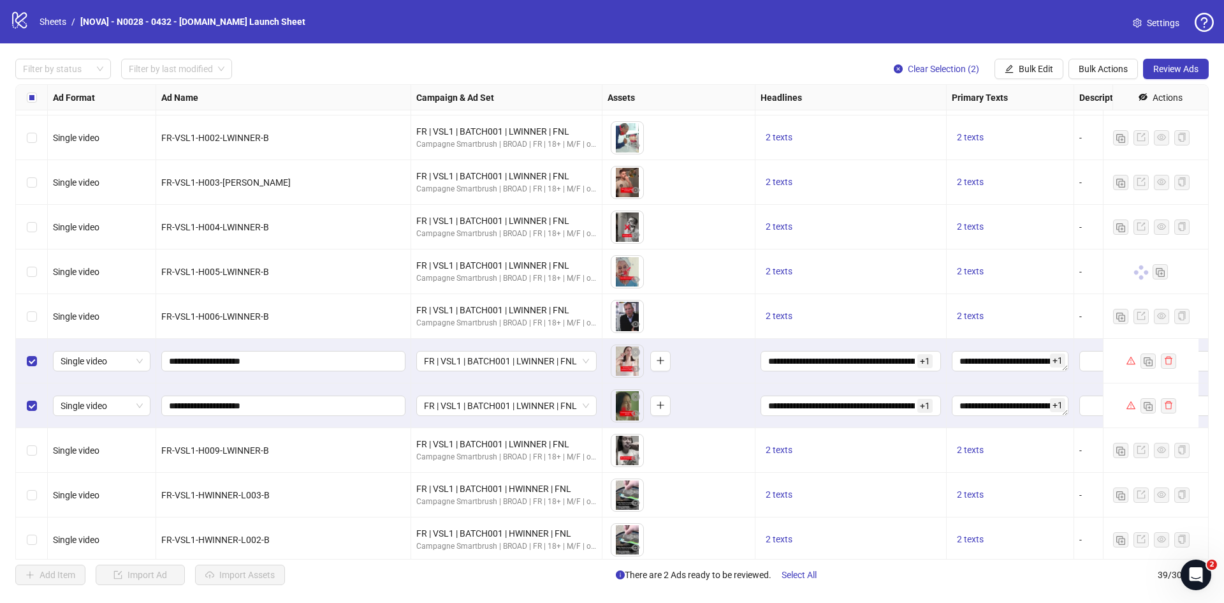
click at [1175, 81] on div "Filter by status Filter by last modified Clear Selection (2) Bulk Edit Bulk Act…" at bounding box center [612, 321] width 1224 height 557
click at [1178, 75] on button "Review Ads" at bounding box center [1176, 69] width 66 height 20
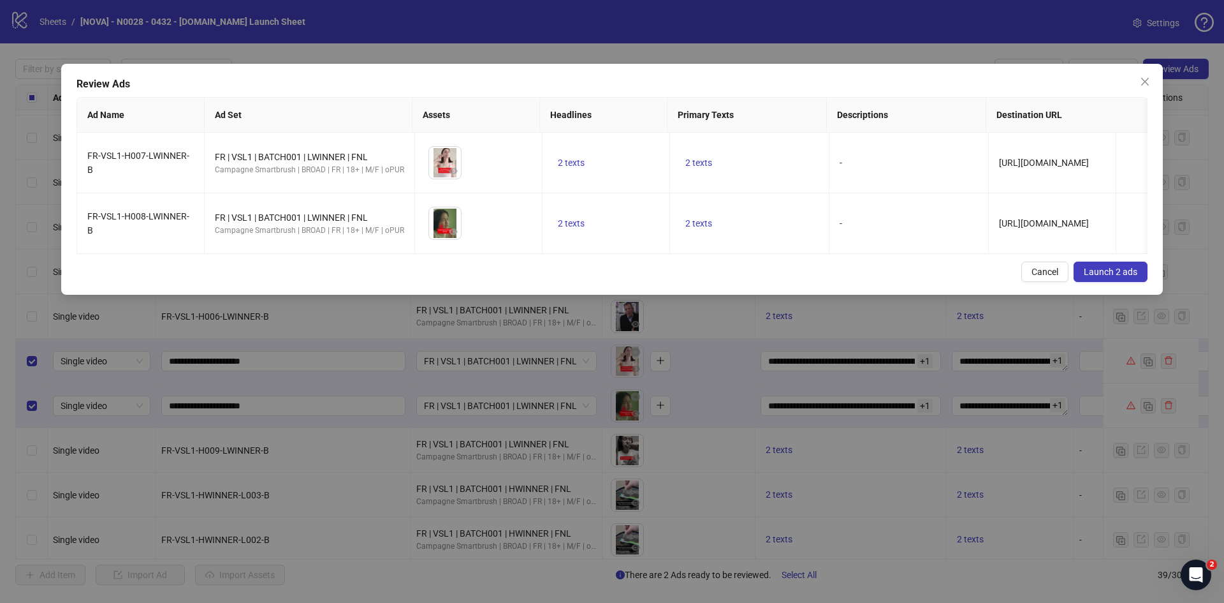
click at [1110, 277] on span "Launch 2 ads" at bounding box center [1111, 272] width 54 height 10
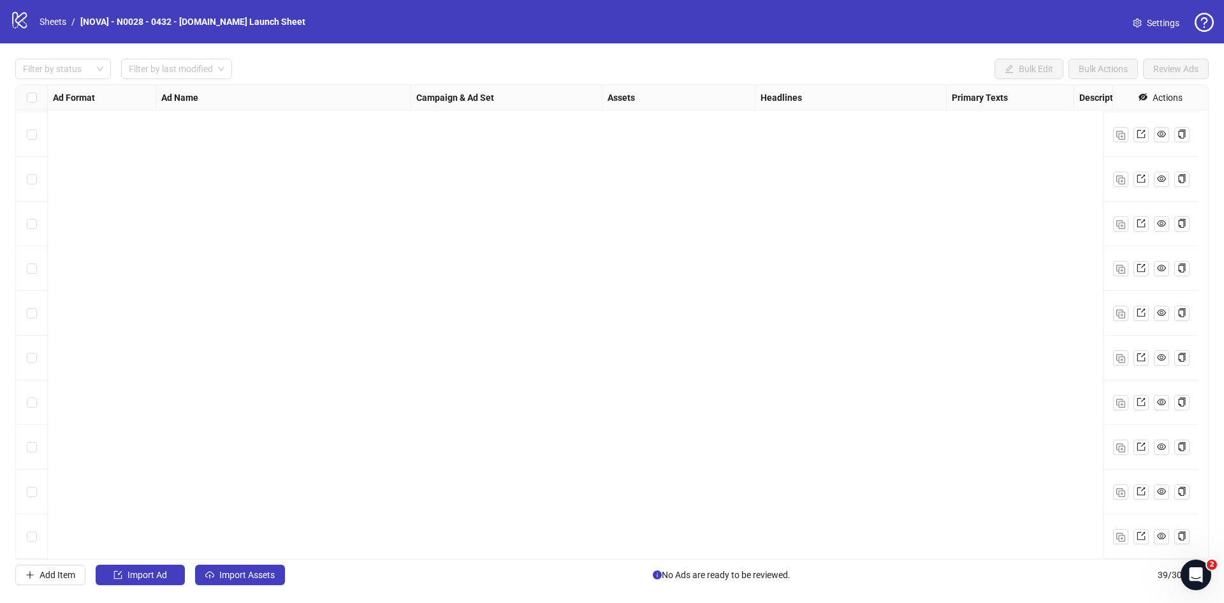
scroll to position [0, 0]
